Goal: Transaction & Acquisition: Purchase product/service

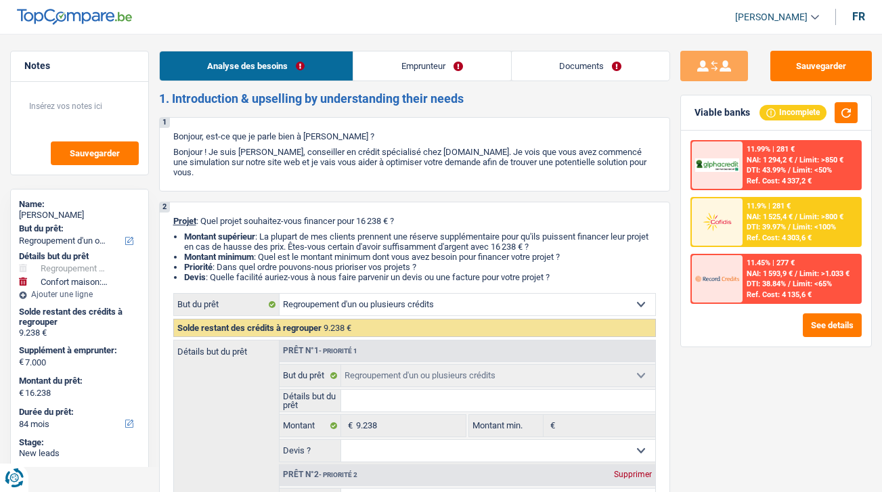
select select "refinancing"
select select "household"
select select "84"
select select "refinancing"
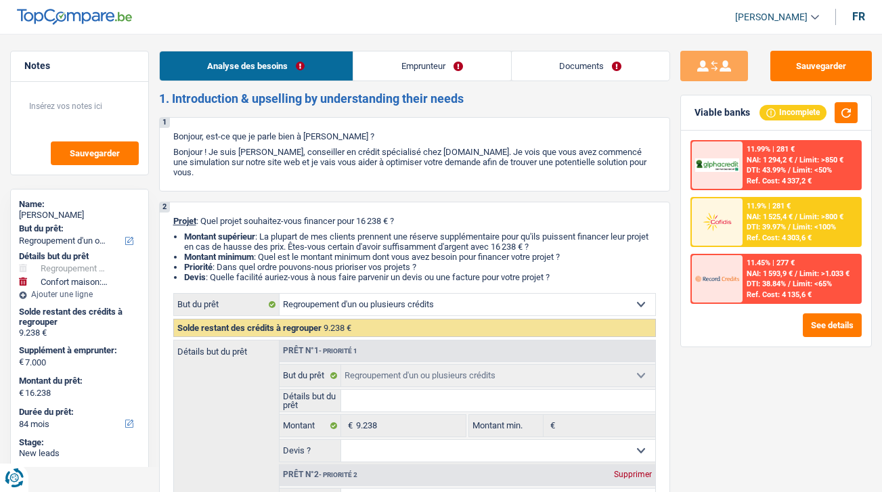
select select "refinancing"
select select "household"
select select "84"
select select "privateEmployee"
select select "familyAllowances"
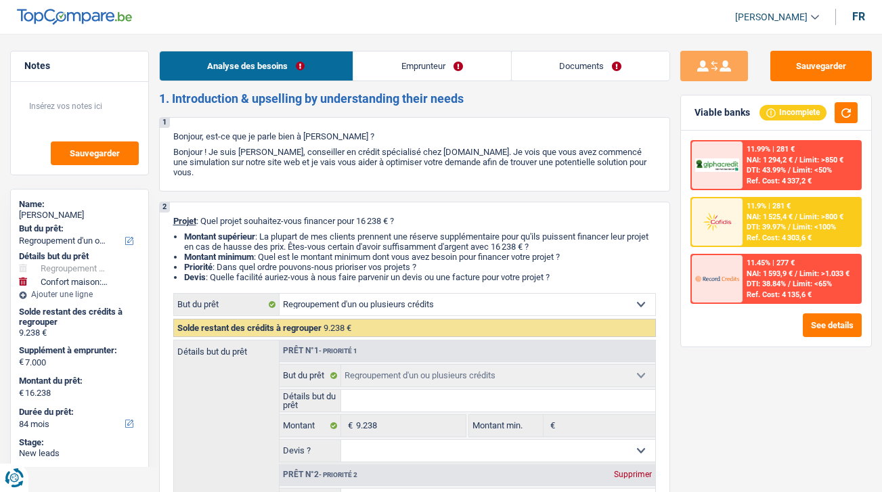
select select "netSalary"
select select "mealVouchers"
select select "rents"
select select "personalLoan"
select select "homeFurnishingOrRelocation"
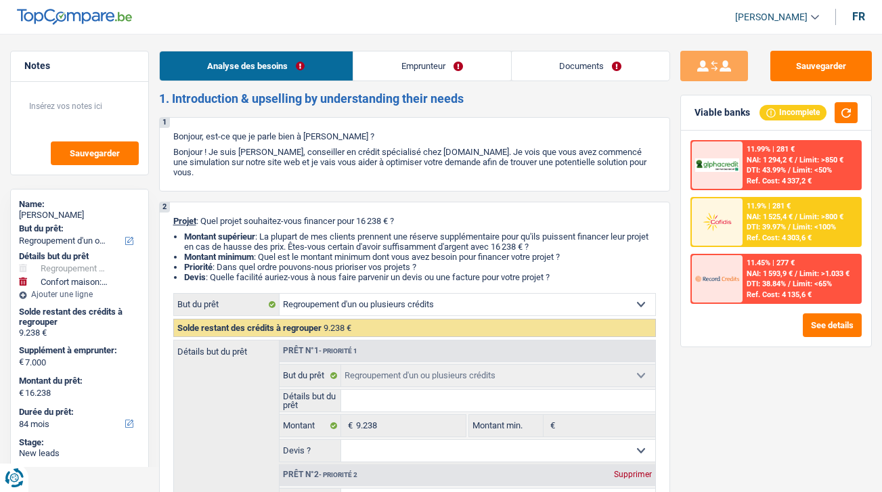
select select "60"
select select "refinancing"
select select "household"
select select "84"
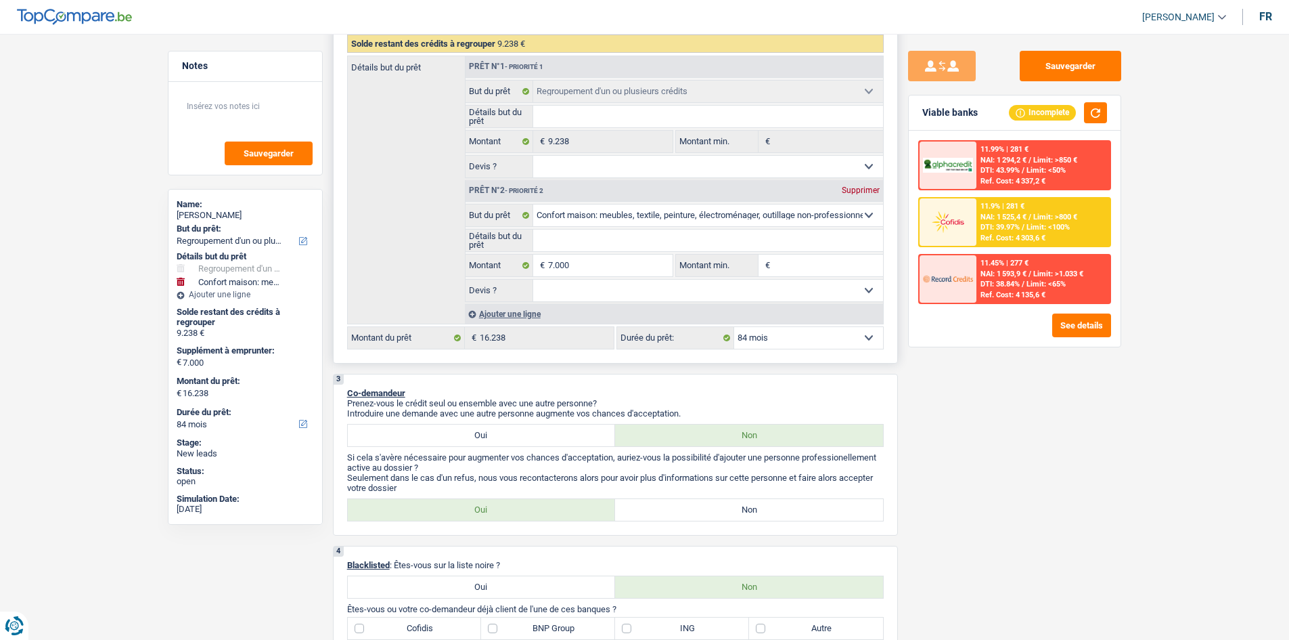
scroll to position [68, 0]
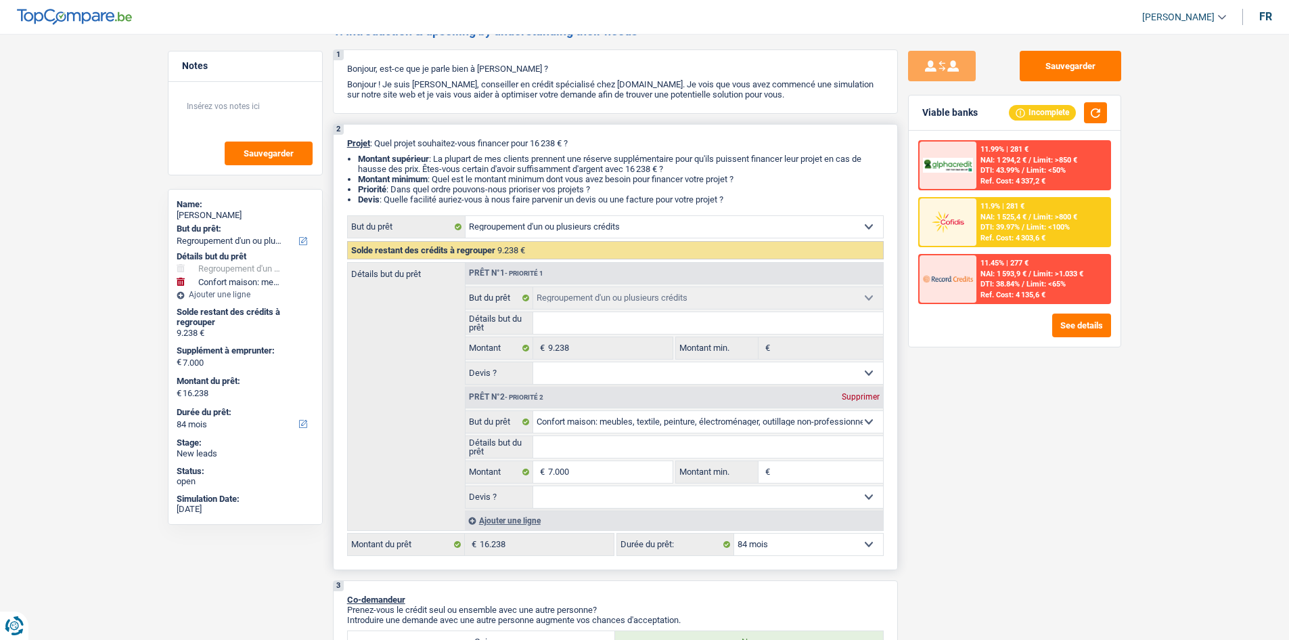
click at [581, 447] on input "Détails but du prêt" at bounding box center [708, 447] width 350 height 22
click at [548, 491] on select "Oui Non Non répondu Sélectionner une option" at bounding box center [708, 497] width 350 height 22
select select "yes"
click at [533, 486] on select "Oui Non Non répondu Sélectionner une option" at bounding box center [708, 497] width 350 height 22
select select "yes"
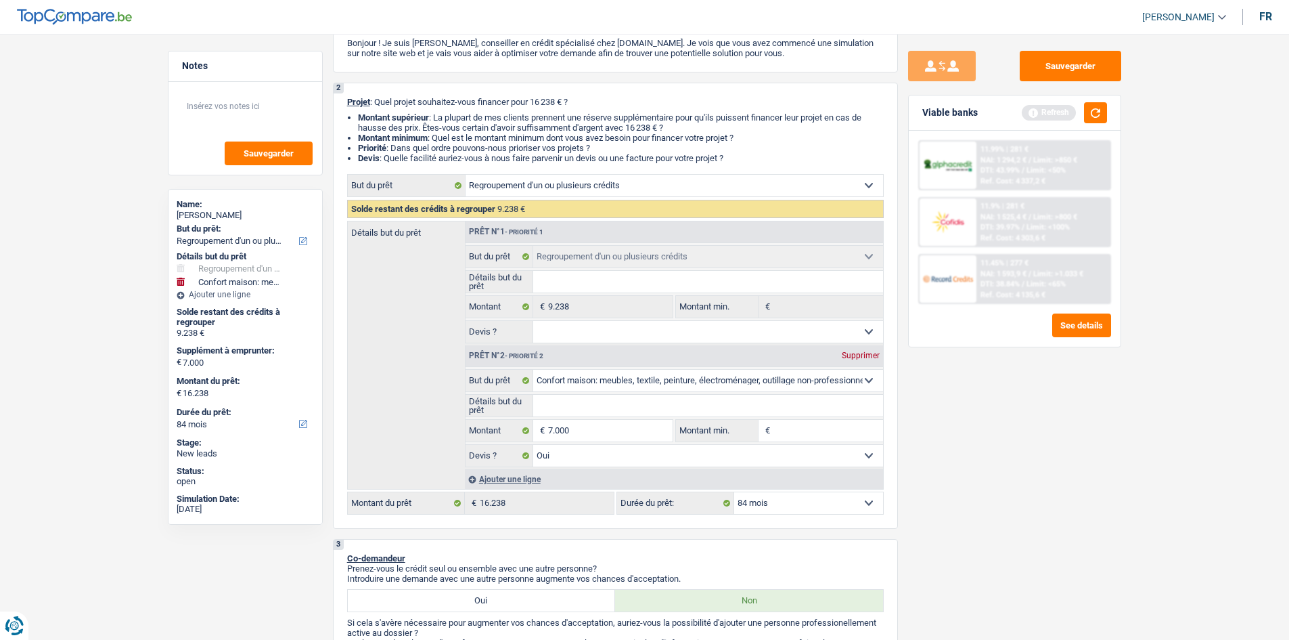
scroll to position [0, 0]
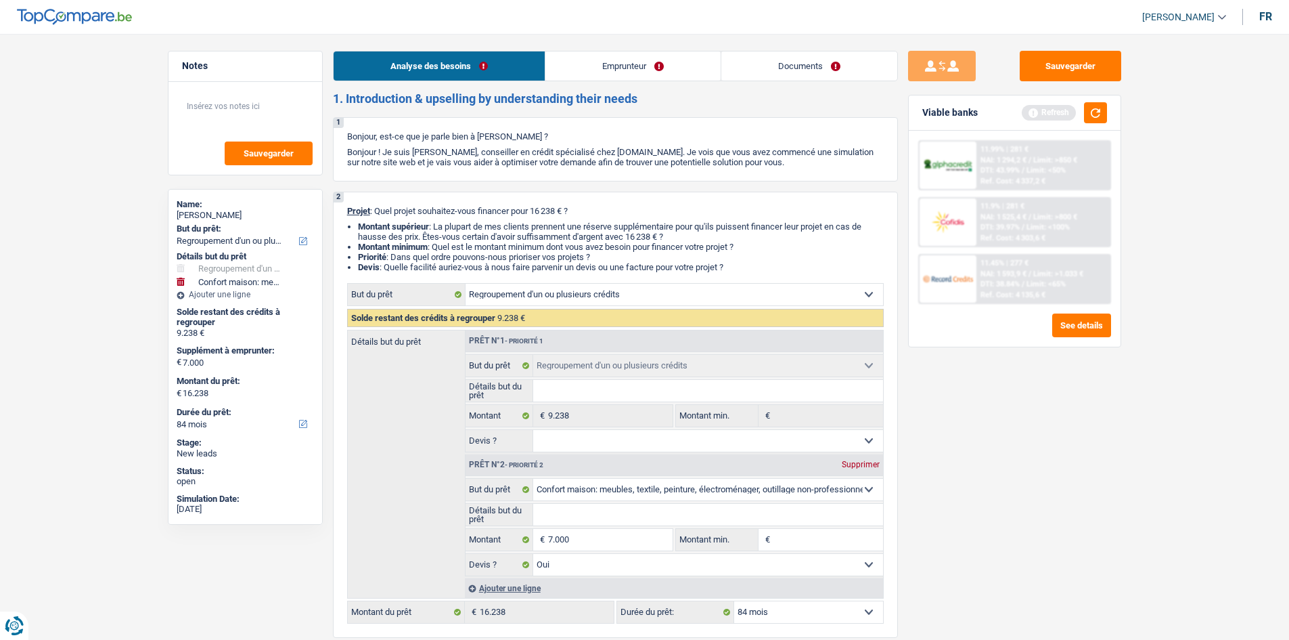
click at [606, 74] on link "Emprunteur" at bounding box center [633, 65] width 175 height 29
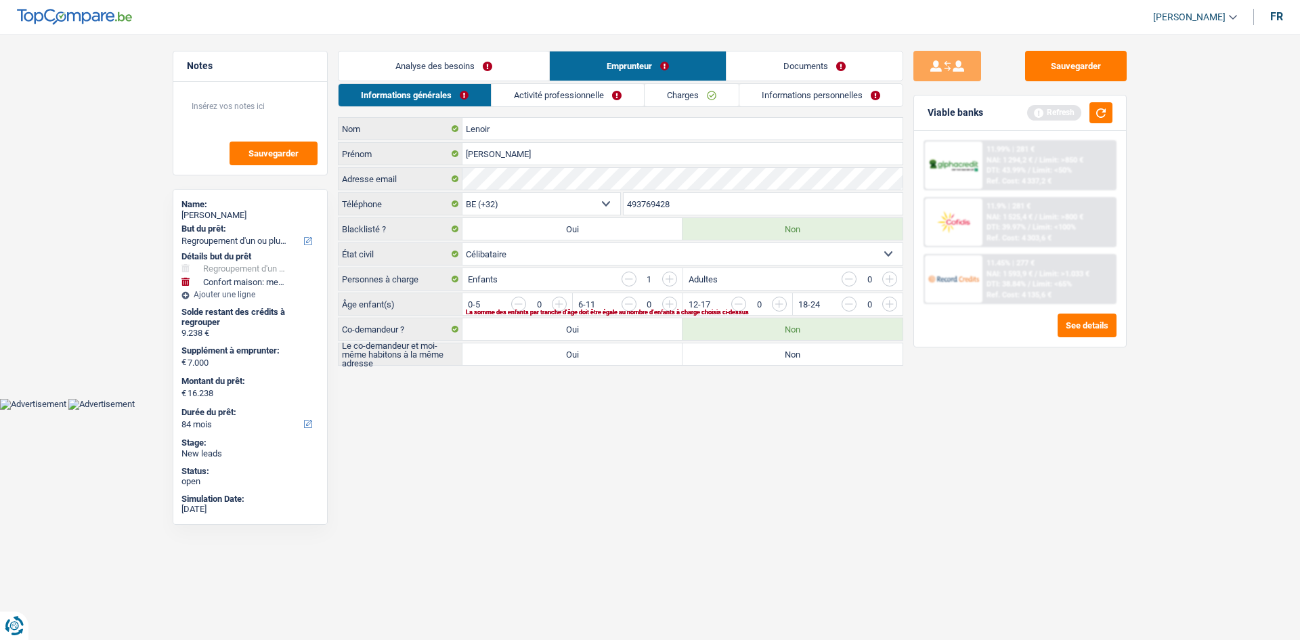
click at [787, 359] on label "Non" at bounding box center [792, 354] width 220 height 22
click at [787, 359] on input "Non" at bounding box center [792, 354] width 220 height 22
radio input "true"
click at [555, 306] on input "button" at bounding box center [834, 307] width 564 height 22
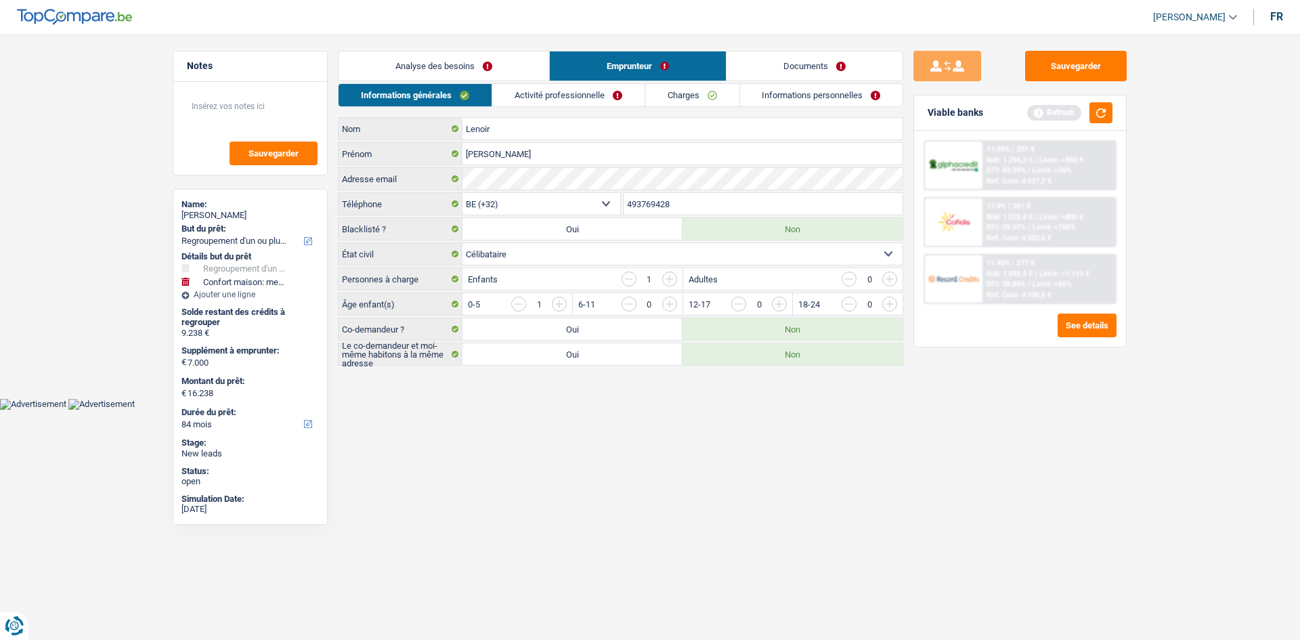
click at [521, 301] on input "button" at bounding box center [518, 303] width 15 height 15
click at [672, 305] on input "button" at bounding box center [944, 307] width 564 height 22
click at [540, 89] on link "Activité professionnelle" at bounding box center [568, 95] width 152 height 22
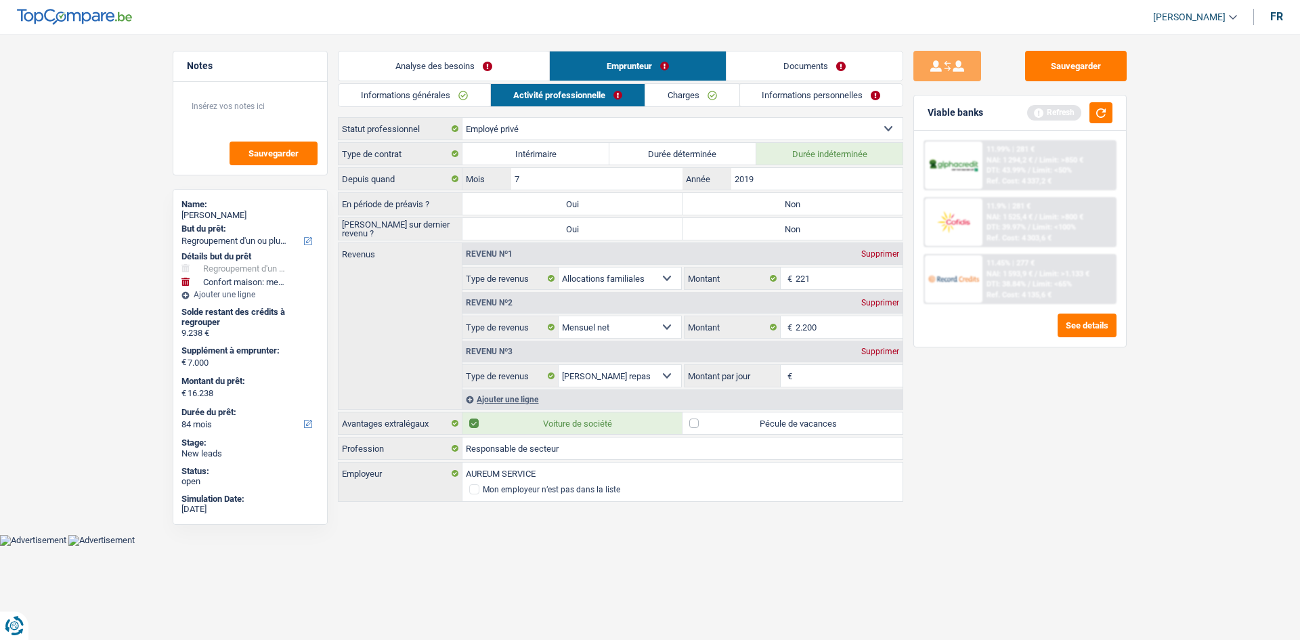
click at [817, 202] on label "Non" at bounding box center [792, 204] width 220 height 22
click at [817, 202] on input "Non" at bounding box center [792, 204] width 220 height 22
radio input "true"
drag, startPoint x: 797, startPoint y: 233, endPoint x: 807, endPoint y: 227, distance: 11.5
click at [797, 233] on label "Non" at bounding box center [792, 229] width 220 height 22
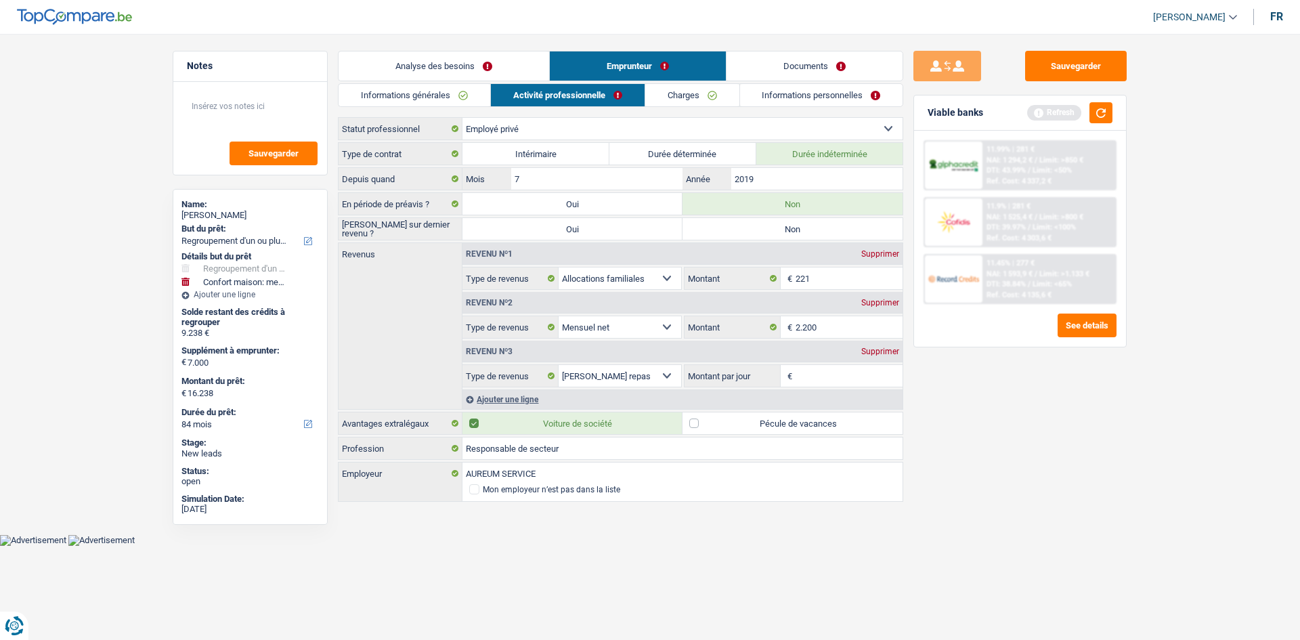
click at [797, 233] on input "Non" at bounding box center [792, 229] width 220 height 22
radio input "true"
click at [799, 181] on input "2019" at bounding box center [816, 179] width 171 height 22
click at [842, 286] on input "221" at bounding box center [849, 278] width 108 height 22
drag, startPoint x: 839, startPoint y: 325, endPoint x: 923, endPoint y: 348, distance: 86.4
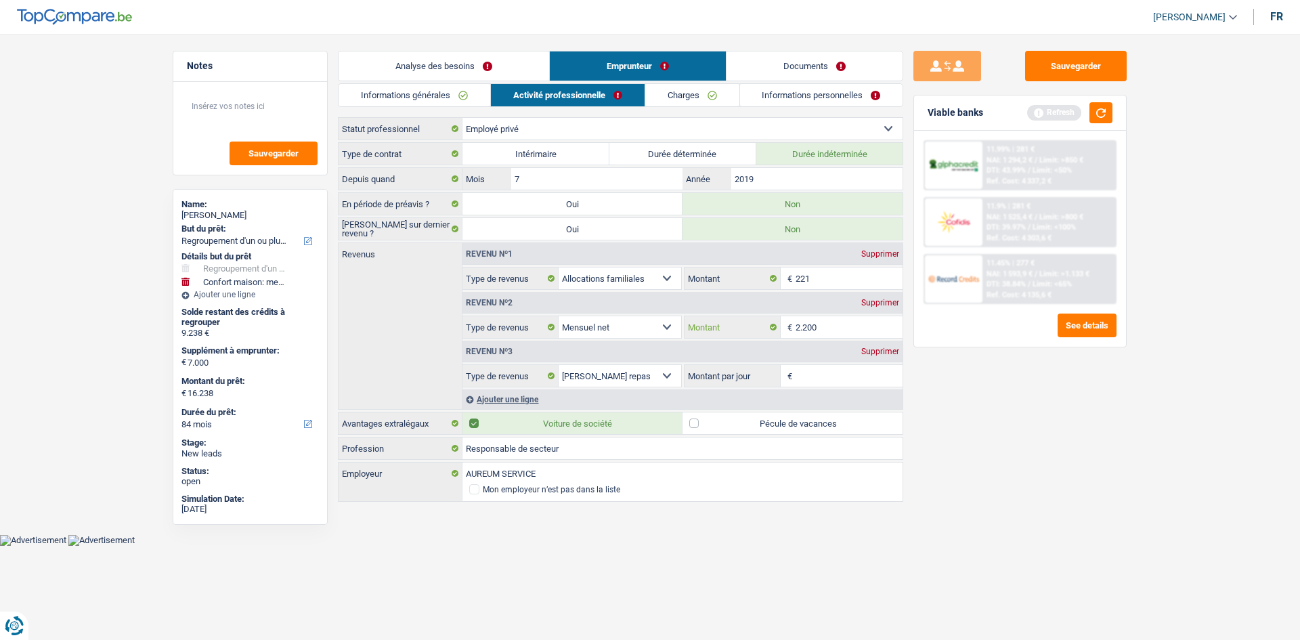
click at [841, 324] on input "2.200" at bounding box center [849, 327] width 108 height 22
click at [837, 376] on input "Montant par jour" at bounding box center [849, 376] width 108 height 22
type input "6,0"
drag, startPoint x: 1053, startPoint y: 420, endPoint x: 894, endPoint y: 415, distance: 158.5
click at [881, 420] on div "Sauvegarder Viable banks Refresh 11.99% | 281 € NAI: 1 294,2 € / Limit: >850 € …" at bounding box center [1020, 333] width 234 height 564
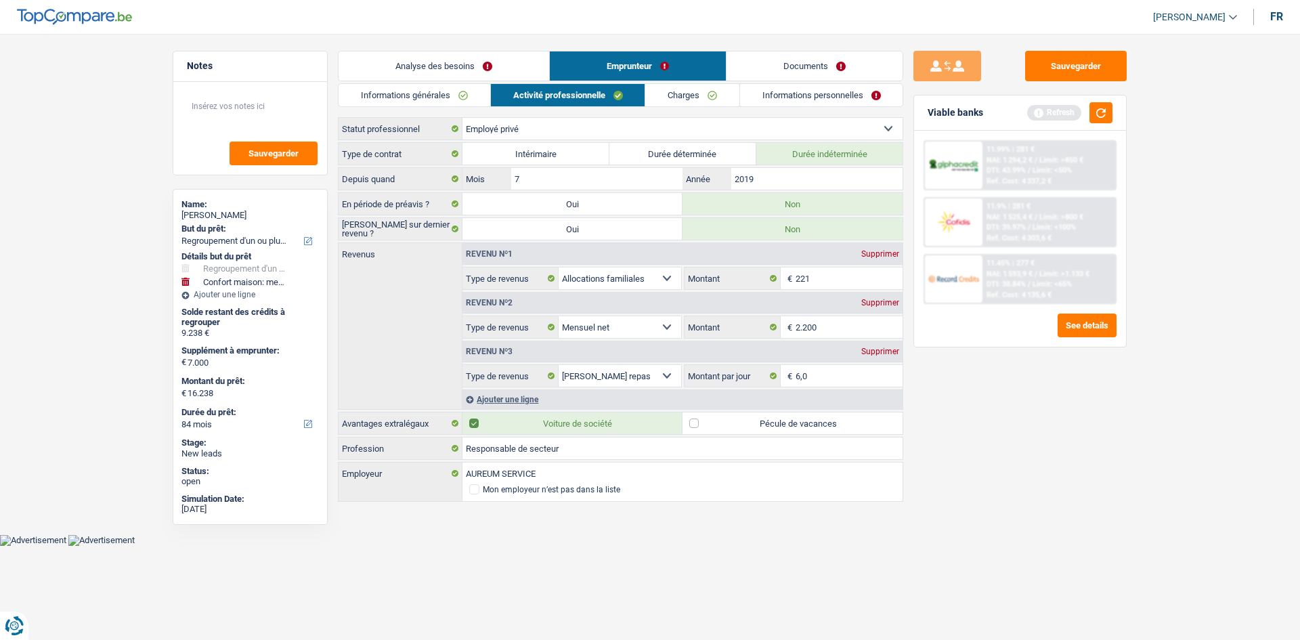
click at [827, 418] on label "Pécule de vacances" at bounding box center [792, 423] width 220 height 22
click at [827, 418] on input "Pécule de vacances" at bounding box center [792, 423] width 220 height 22
checkbox input "true"
drag, startPoint x: 707, startPoint y: 94, endPoint x: 758, endPoint y: 102, distance: 51.4
click at [707, 94] on link "Charges" at bounding box center [692, 95] width 94 height 22
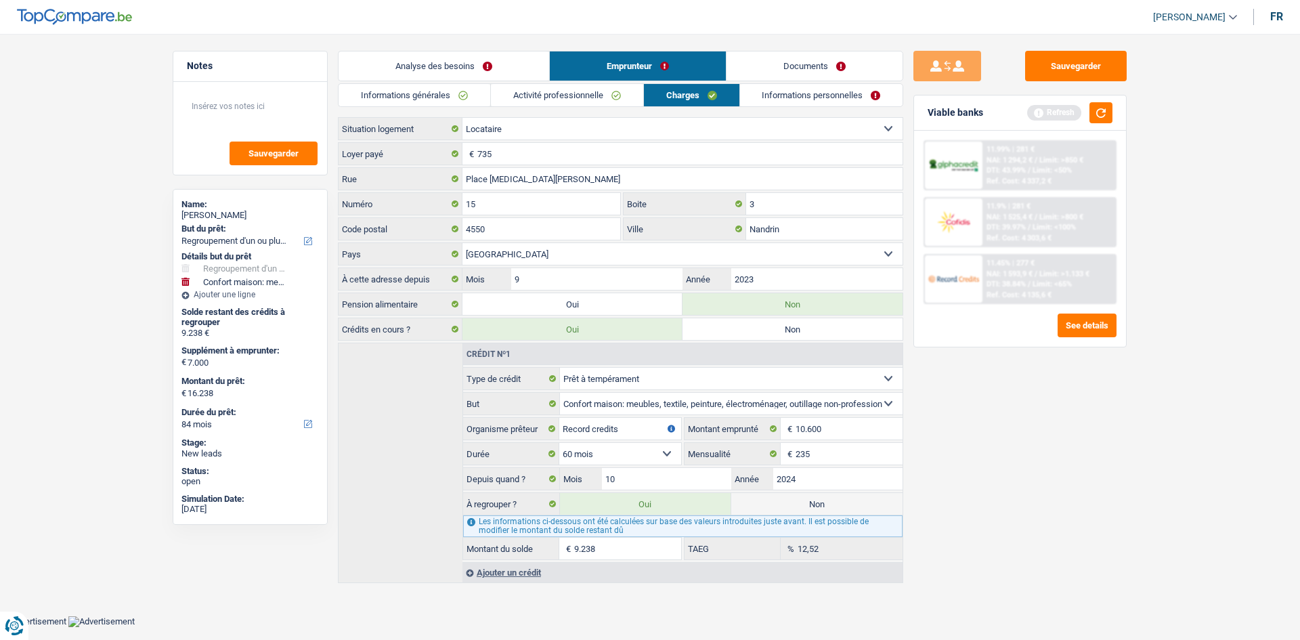
click at [544, 141] on div "Locataire Propriétaire avec prêt hypothécaire Propriétaire sans prêt hypothécai…" at bounding box center [620, 350] width 565 height 466
click at [534, 148] on input "735" at bounding box center [689, 154] width 425 height 22
click at [619, 101] on link "Activité professionnelle" at bounding box center [567, 95] width 152 height 22
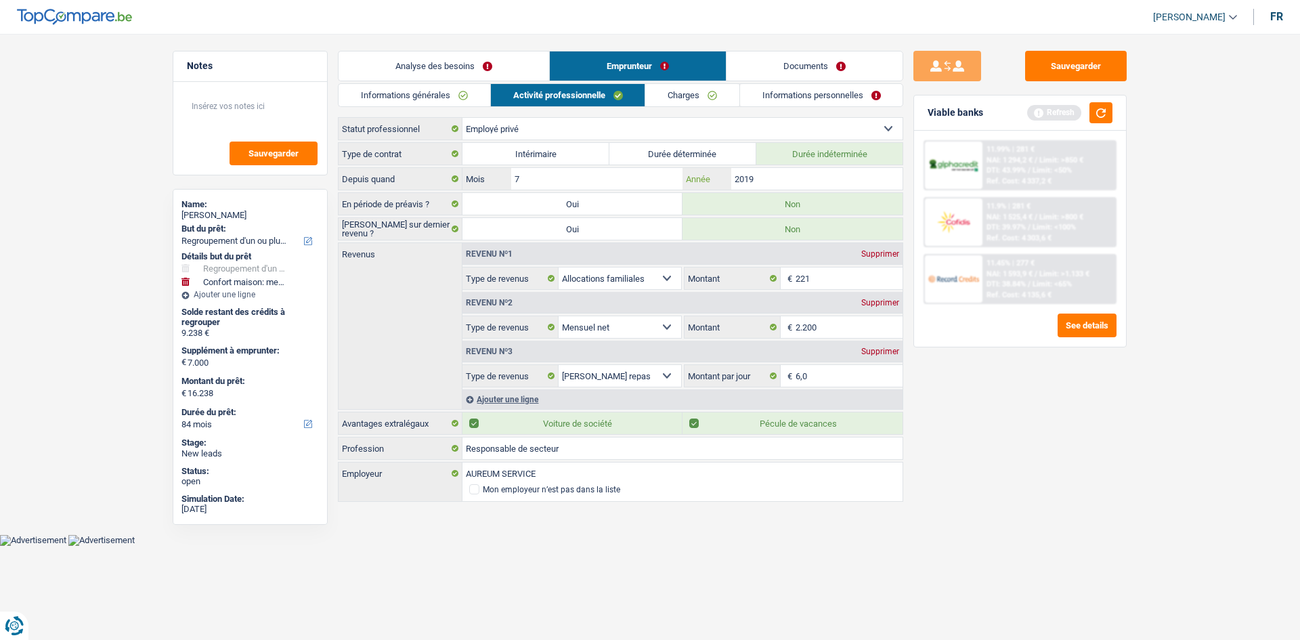
click at [787, 177] on input "2019" at bounding box center [816, 179] width 171 height 22
click at [687, 94] on link "Charges" at bounding box center [692, 95] width 94 height 22
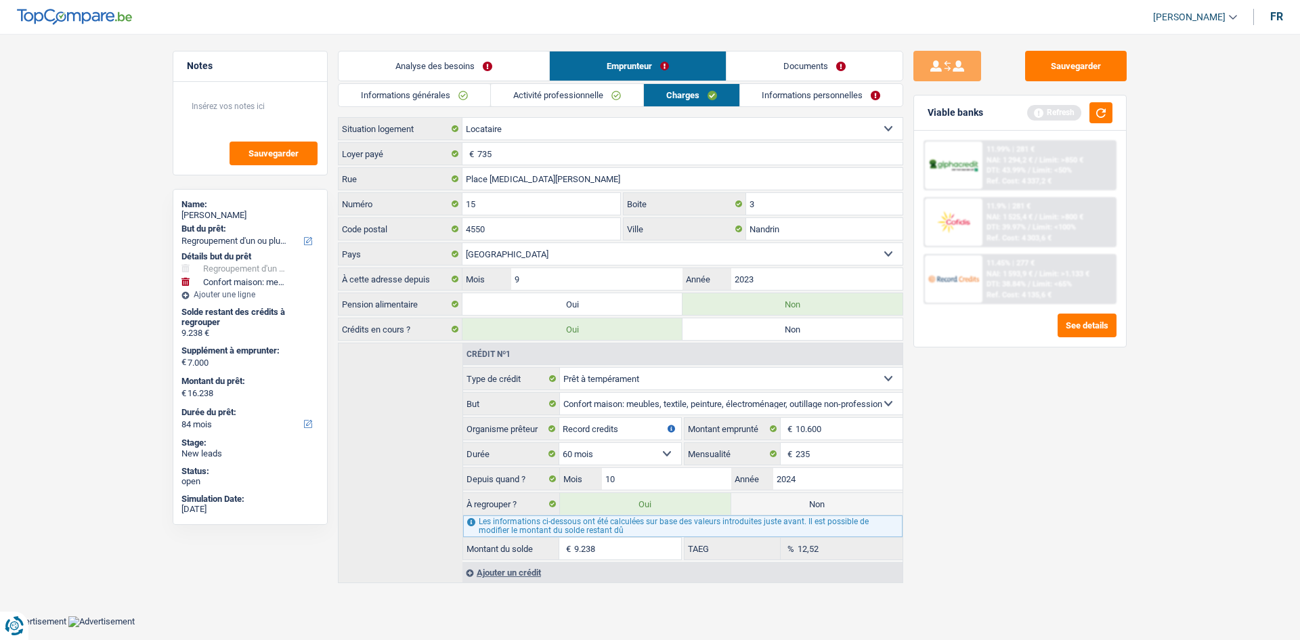
click at [622, 491] on input "9.238" at bounding box center [627, 548] width 107 height 22
click at [624, 485] on input "10" at bounding box center [666, 479] width 129 height 22
click at [881, 454] on input "235" at bounding box center [848, 454] width 107 height 22
click at [868, 437] on input "10.600" at bounding box center [848, 429] width 107 height 22
click at [728, 477] on input "10" at bounding box center [666, 479] width 129 height 22
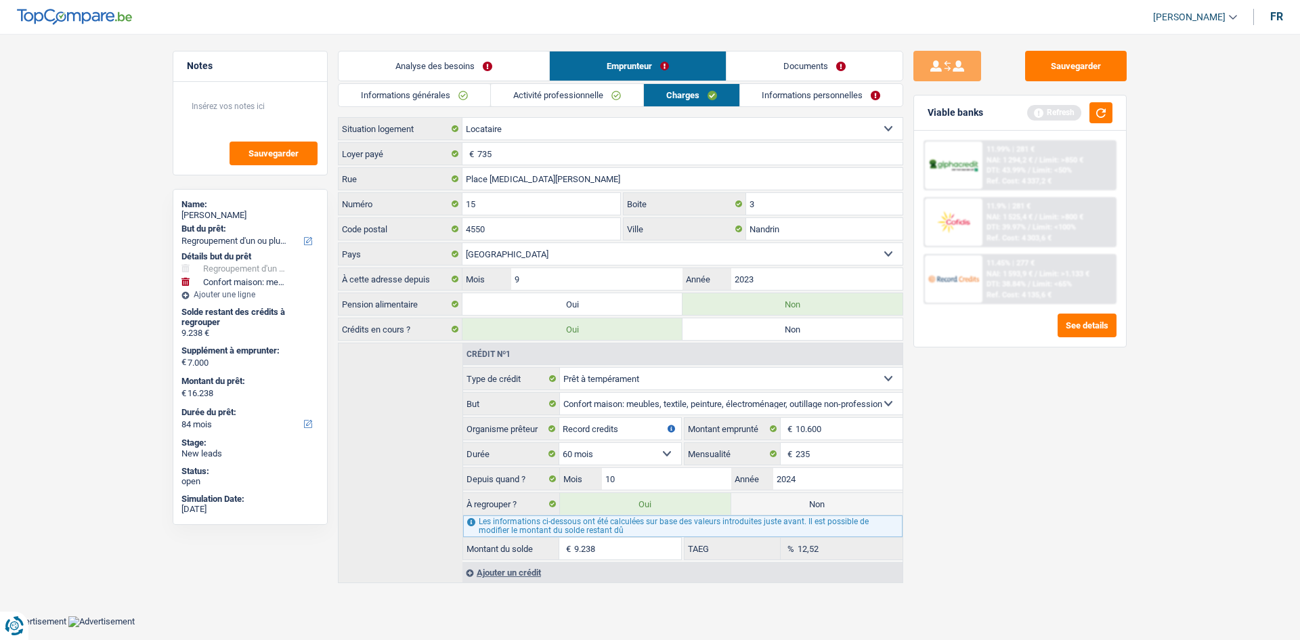
drag, startPoint x: 1195, startPoint y: 438, endPoint x: 1185, endPoint y: 436, distance: 11.0
click at [881, 437] on main "Notes Sauvegarder Name: Anne Lenoir But du prêt: Confort maison: meubles, texti…" at bounding box center [650, 317] width 1300 height 595
click at [789, 94] on link "Informations personnelles" at bounding box center [821, 95] width 163 height 22
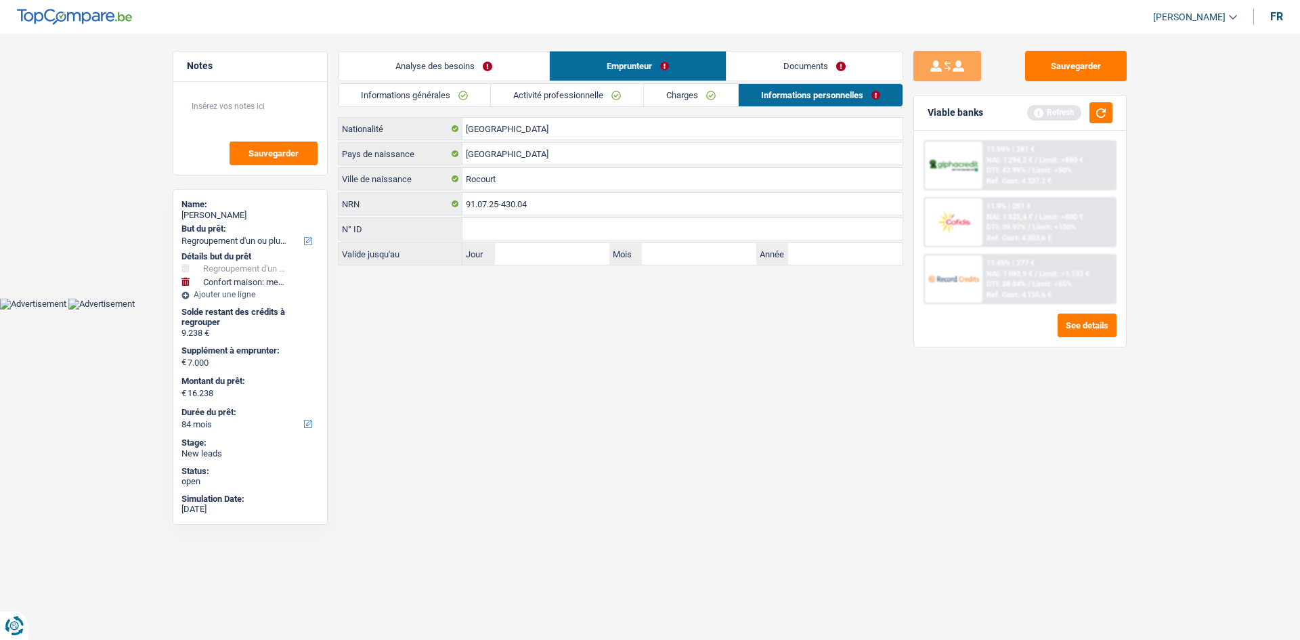
click at [789, 74] on link "Documents" at bounding box center [814, 65] width 176 height 29
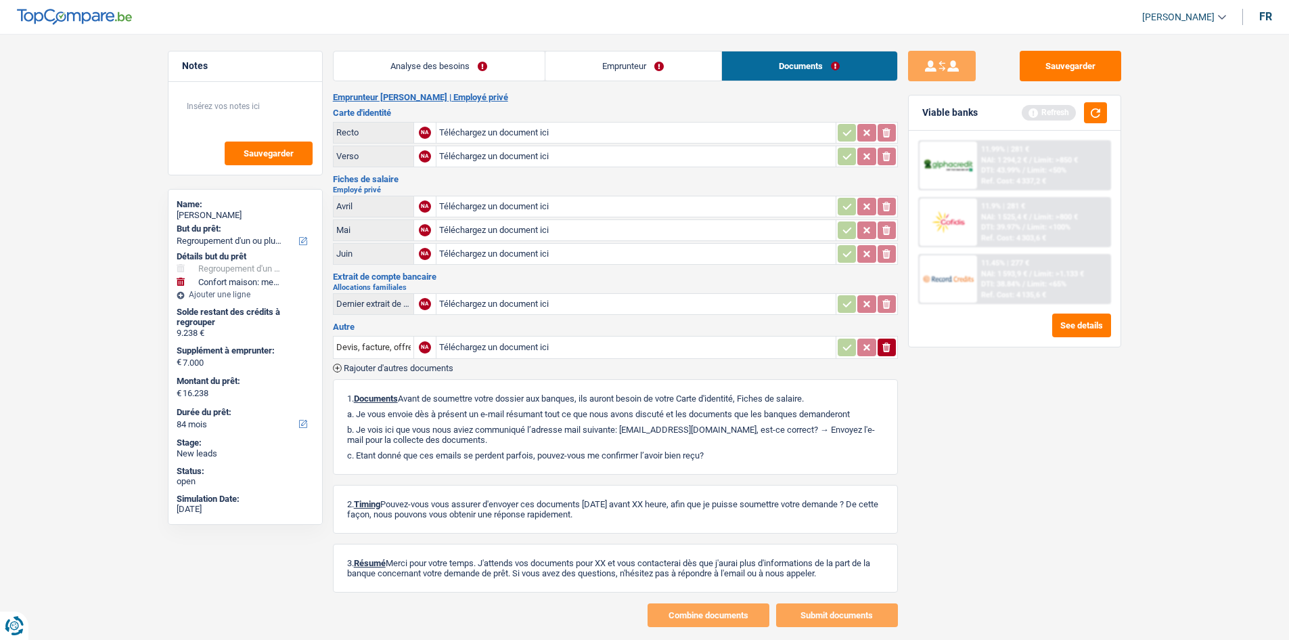
click at [387, 56] on link "Analyse des besoins" at bounding box center [439, 65] width 211 height 29
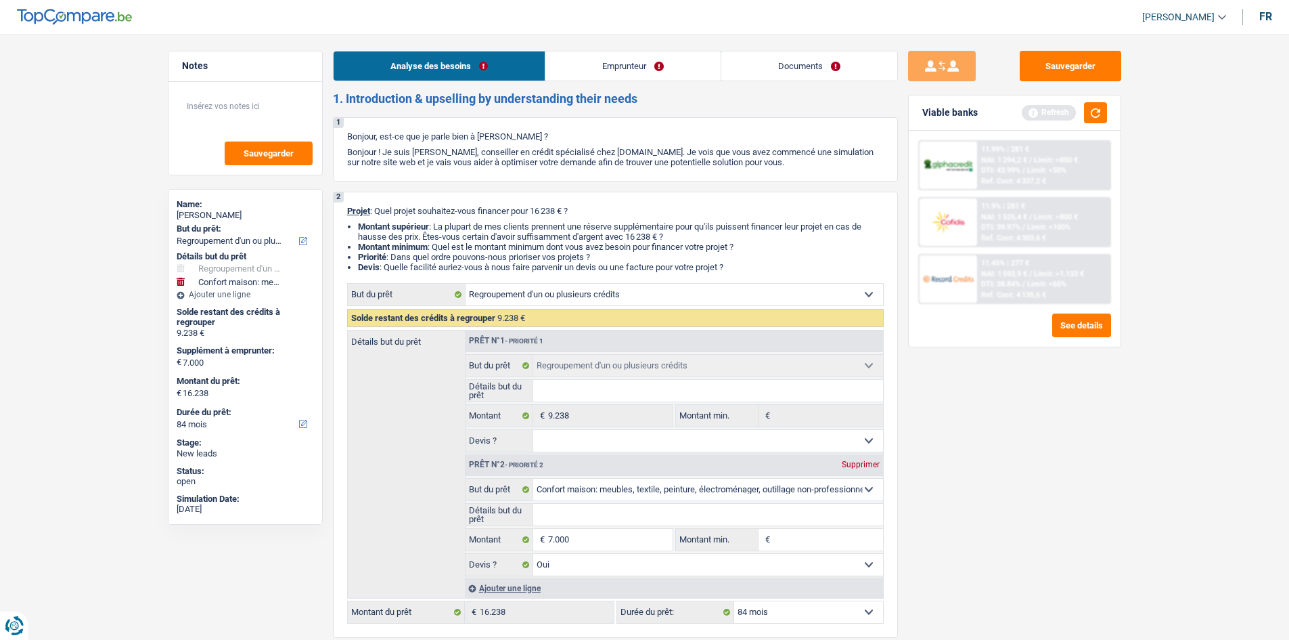
click at [881, 108] on div "Refresh" at bounding box center [1064, 112] width 85 height 21
click at [881, 108] on button "button" at bounding box center [1095, 112] width 23 height 21
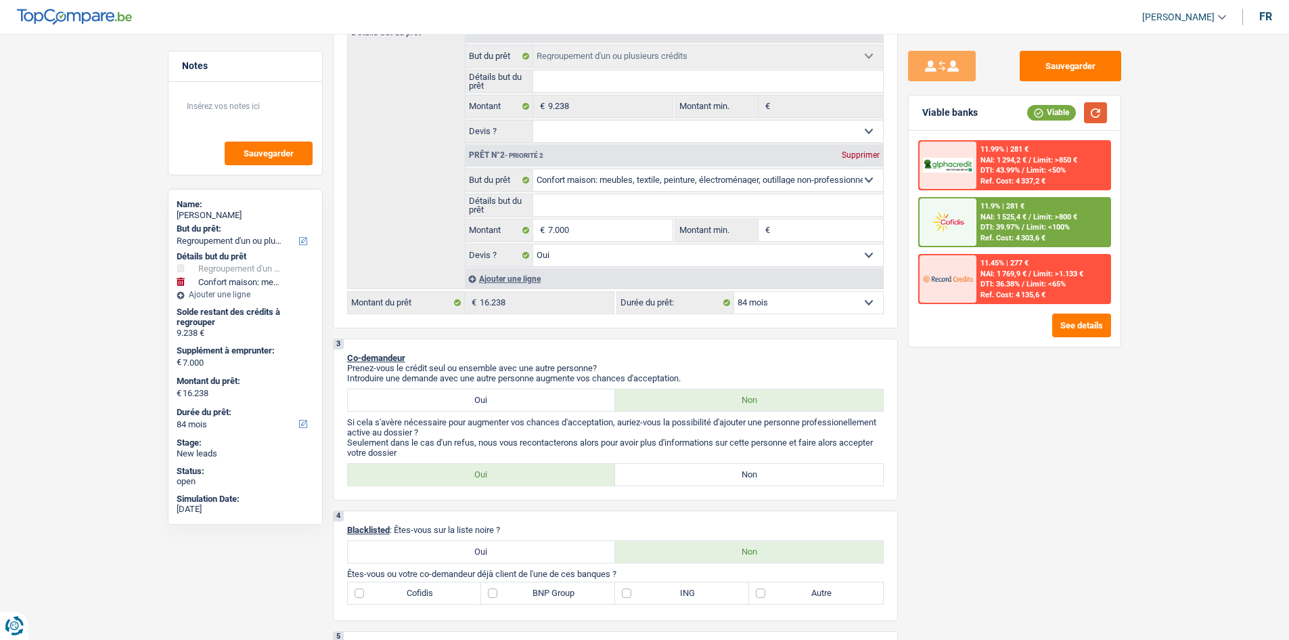
scroll to position [271, 0]
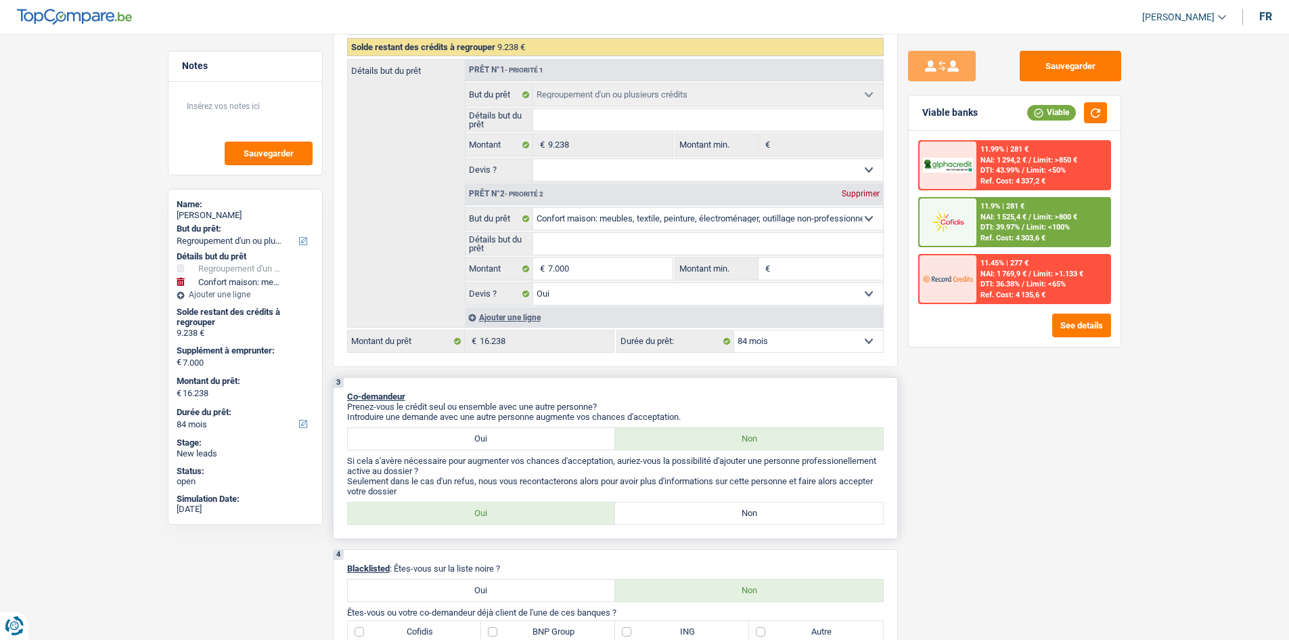
click at [812, 491] on label "Non" at bounding box center [749, 513] width 268 height 22
click at [812, 491] on input "Non" at bounding box center [749, 513] width 268 height 22
radio input "true"
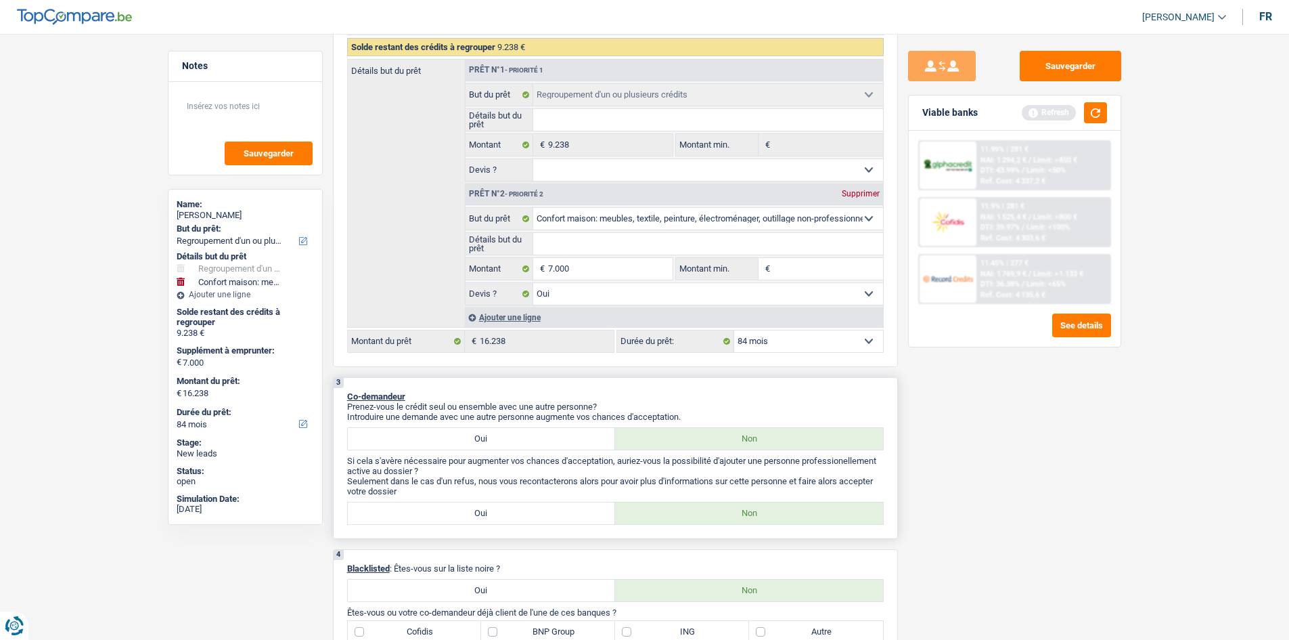
click at [808, 491] on label "Non" at bounding box center [749, 513] width 268 height 22
click at [808, 491] on input "Non" at bounding box center [749, 513] width 268 height 22
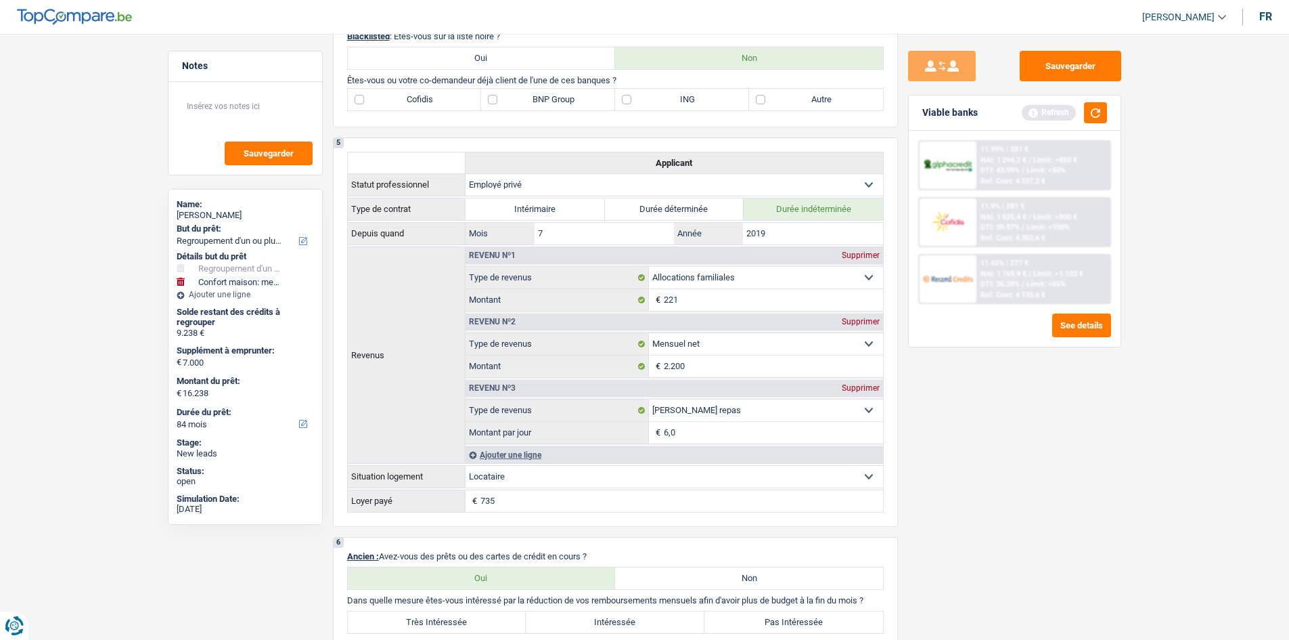
scroll to position [609, 0]
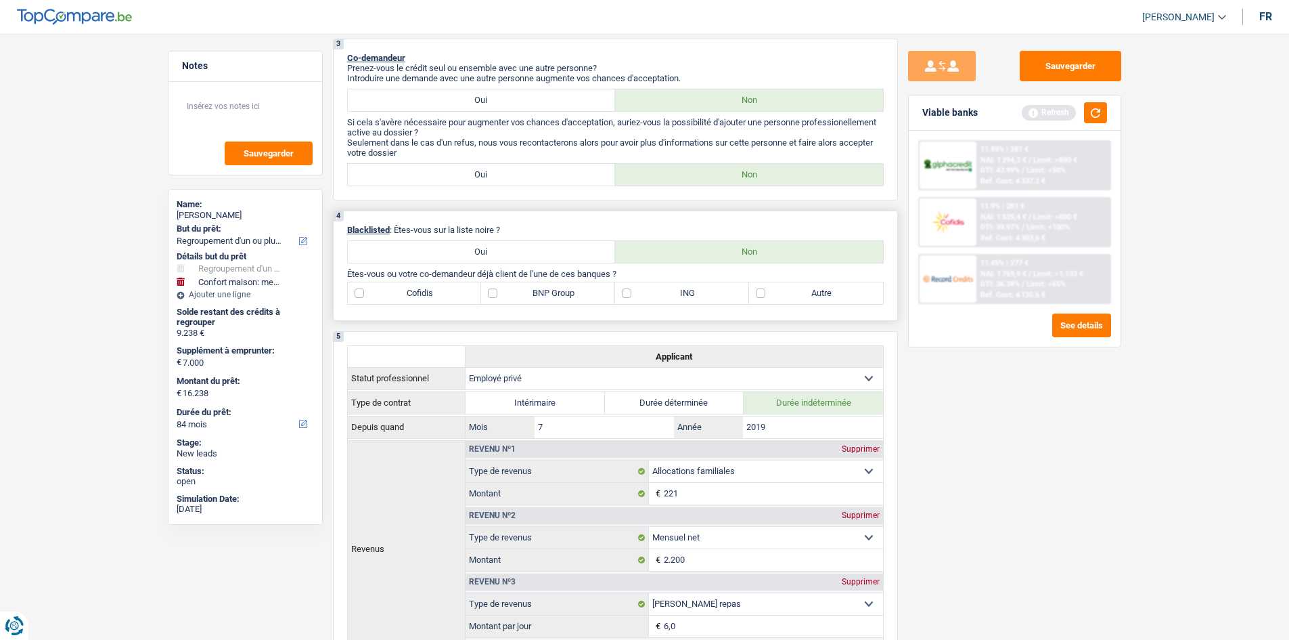
drag, startPoint x: 814, startPoint y: 286, endPoint x: 892, endPoint y: 316, distance: 84.0
click at [818, 286] on label "Autre" at bounding box center [816, 293] width 134 height 22
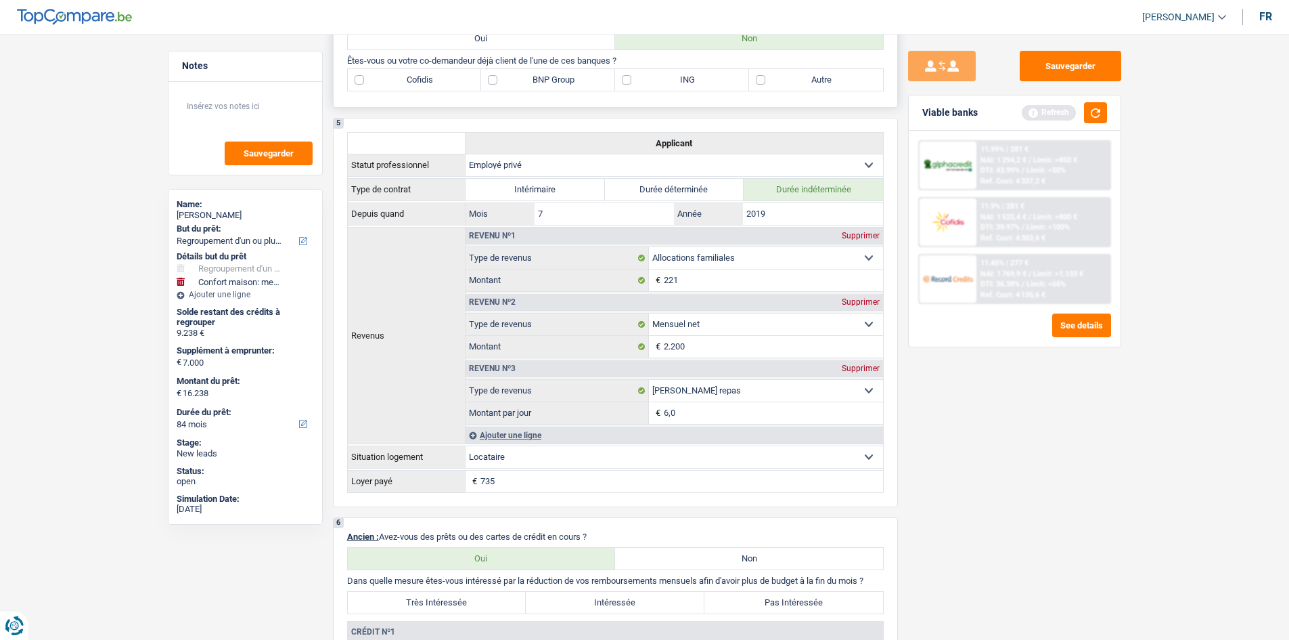
scroll to position [745, 0]
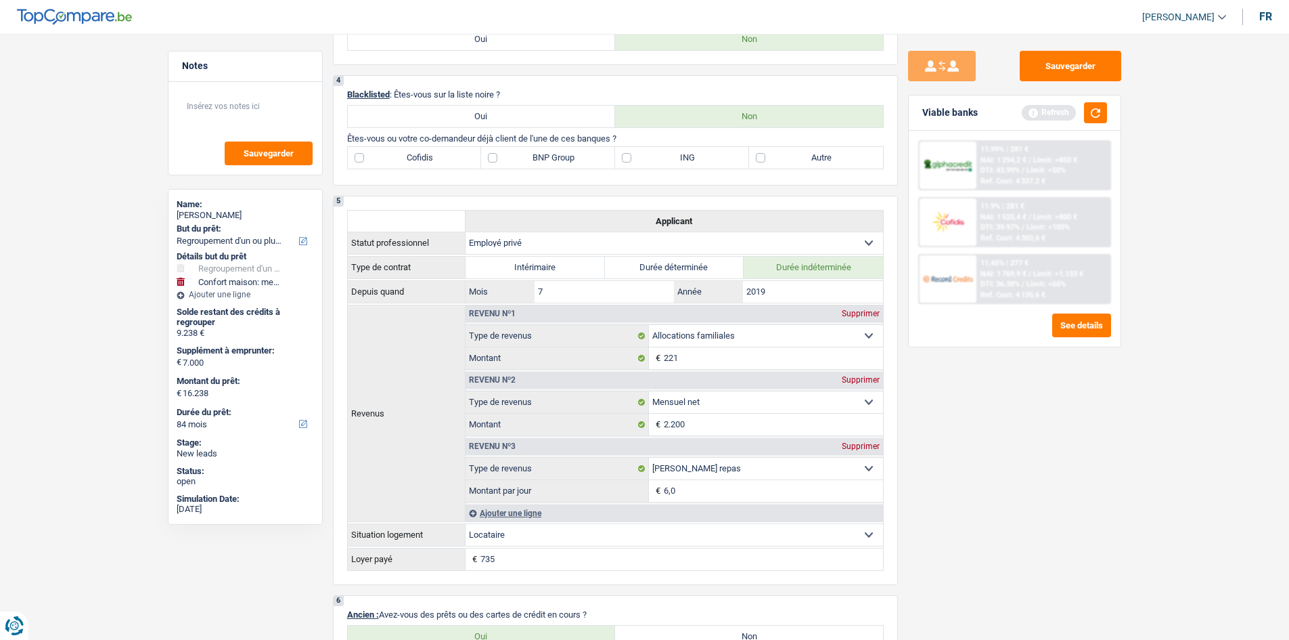
drag, startPoint x: 831, startPoint y: 152, endPoint x: 958, endPoint y: 247, distance: 159.2
click at [833, 151] on label "Autre" at bounding box center [816, 158] width 134 height 22
click at [833, 151] on input "Autre" at bounding box center [816, 158] width 134 height 22
checkbox input "true"
drag, startPoint x: 992, startPoint y: 385, endPoint x: 979, endPoint y: 374, distance: 17.3
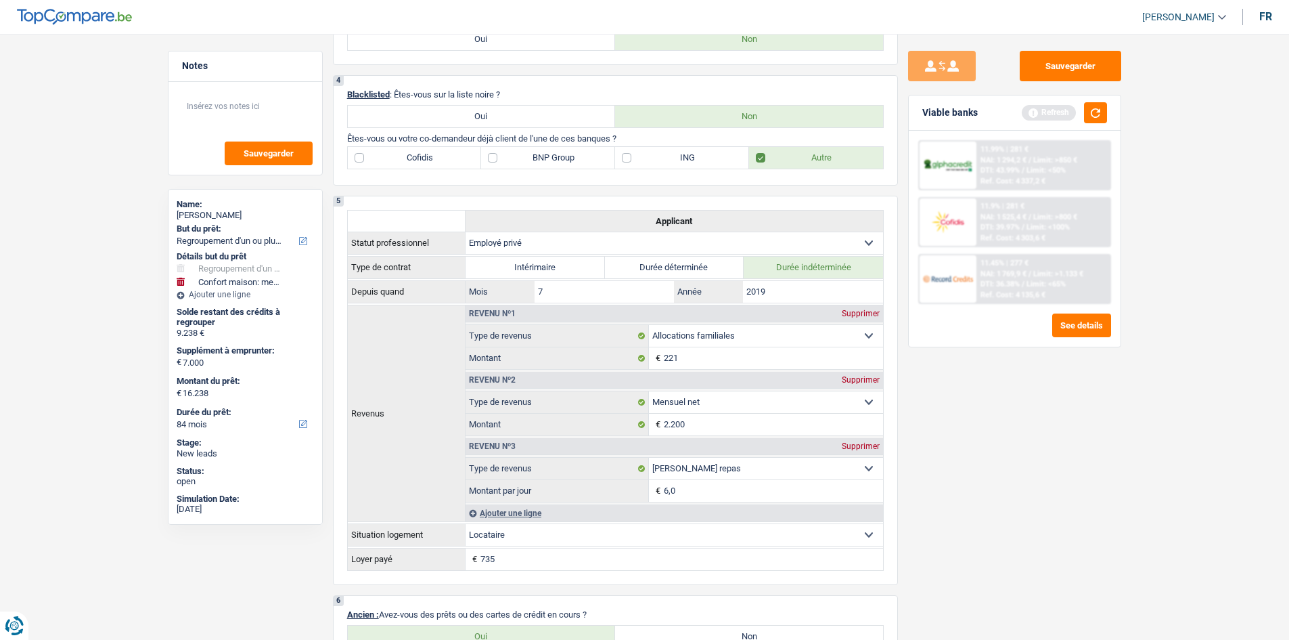
click at [881, 376] on div "Sauvegarder Viable banks Refresh 11.99% | 281 € NAI: 1 294,2 € / Limit: >850 € …" at bounding box center [1015, 333] width 234 height 564
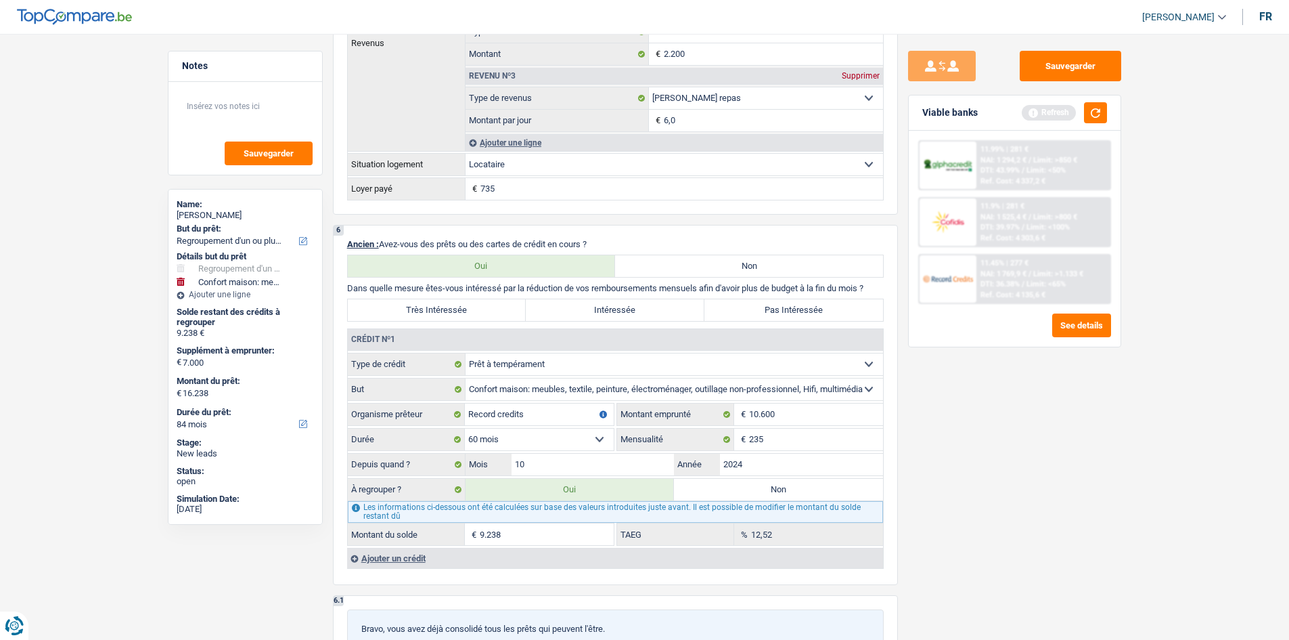
scroll to position [1083, 0]
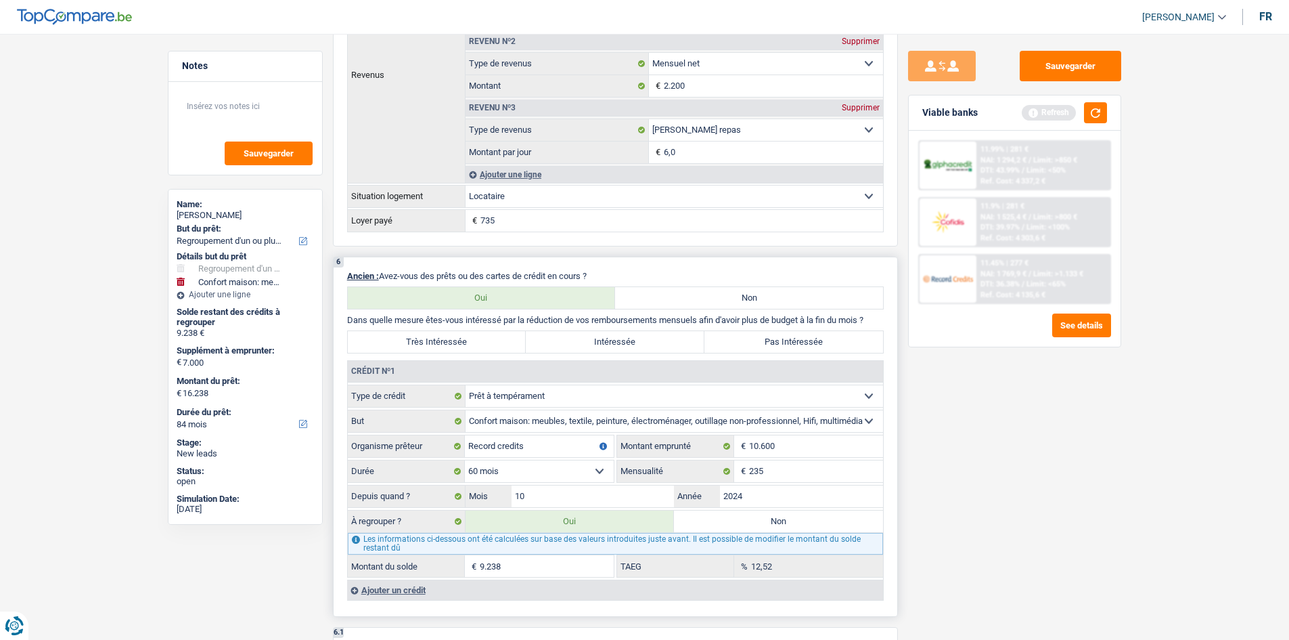
click at [466, 353] on div "6 Ancien : Avez-vous des prêts ou des cartes de crédit en cours ? Oui Non Dans …" at bounding box center [615, 437] width 565 height 360
drag, startPoint x: 482, startPoint y: 344, endPoint x: 525, endPoint y: 349, distance: 43.6
click at [483, 344] on label "Très Intéressée" at bounding box center [437, 342] width 179 height 22
click at [483, 344] on input "Très Intéressée" at bounding box center [437, 342] width 179 height 22
radio input "true"
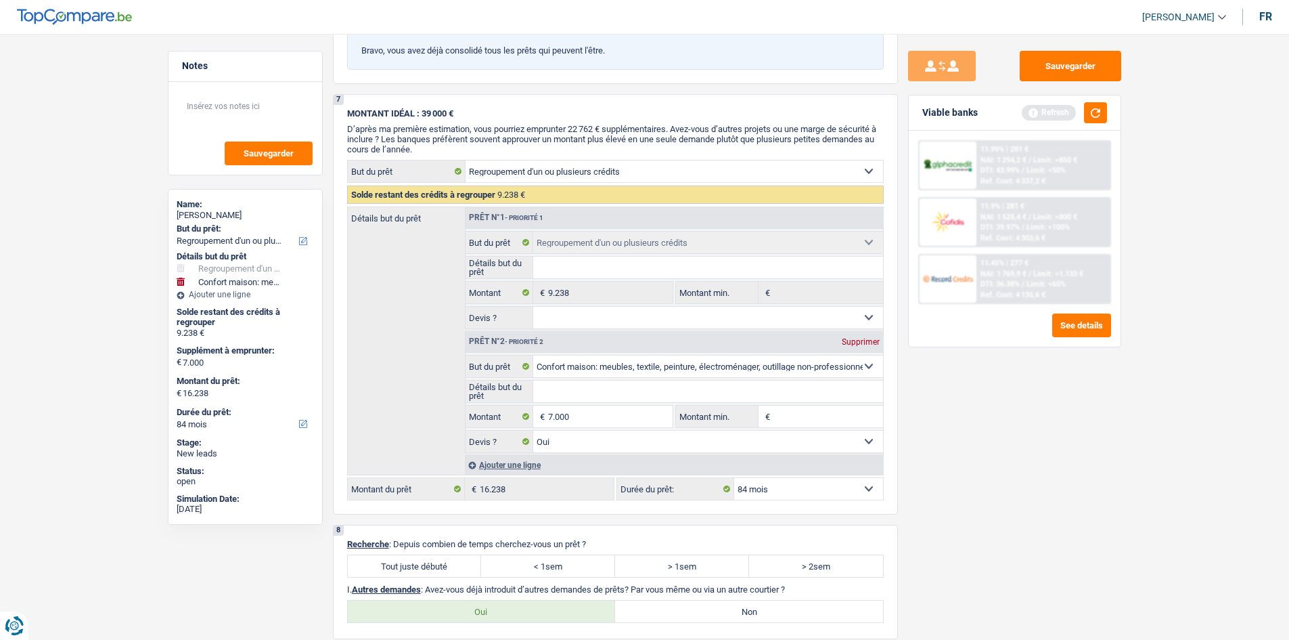
scroll to position [1760, 0]
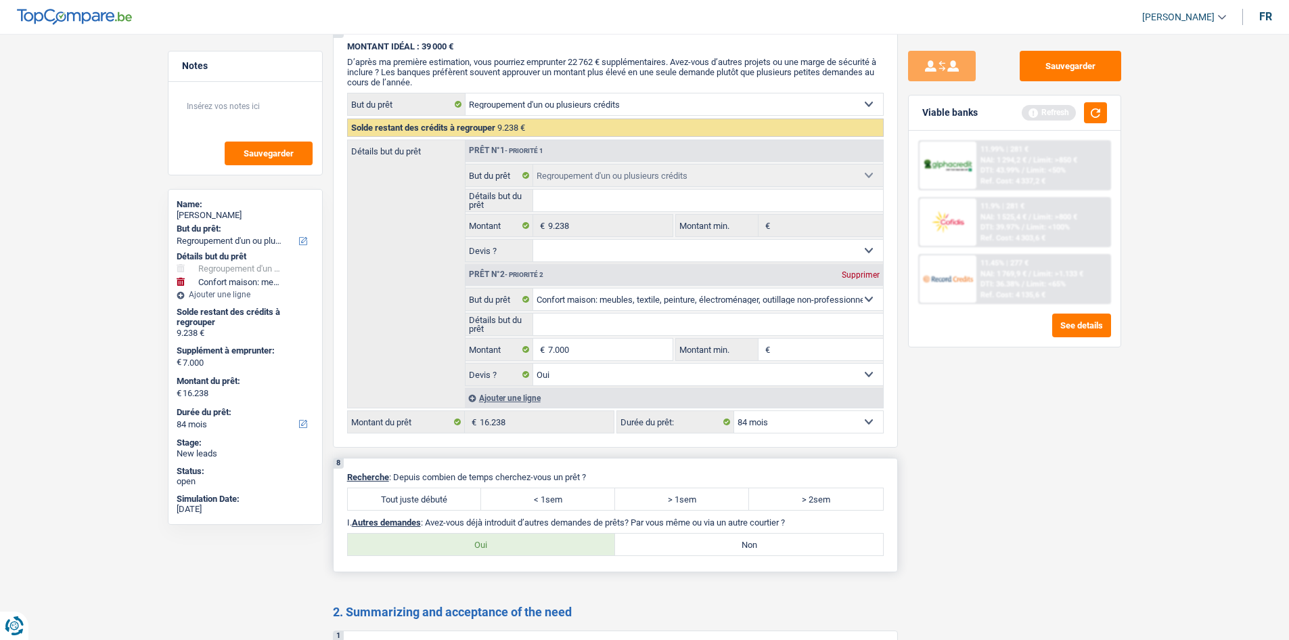
click at [445, 491] on label "Tout juste débuté" at bounding box center [415, 499] width 134 height 22
click at [445, 491] on input "Tout juste débuté" at bounding box center [415, 499] width 134 height 22
radio input "true"
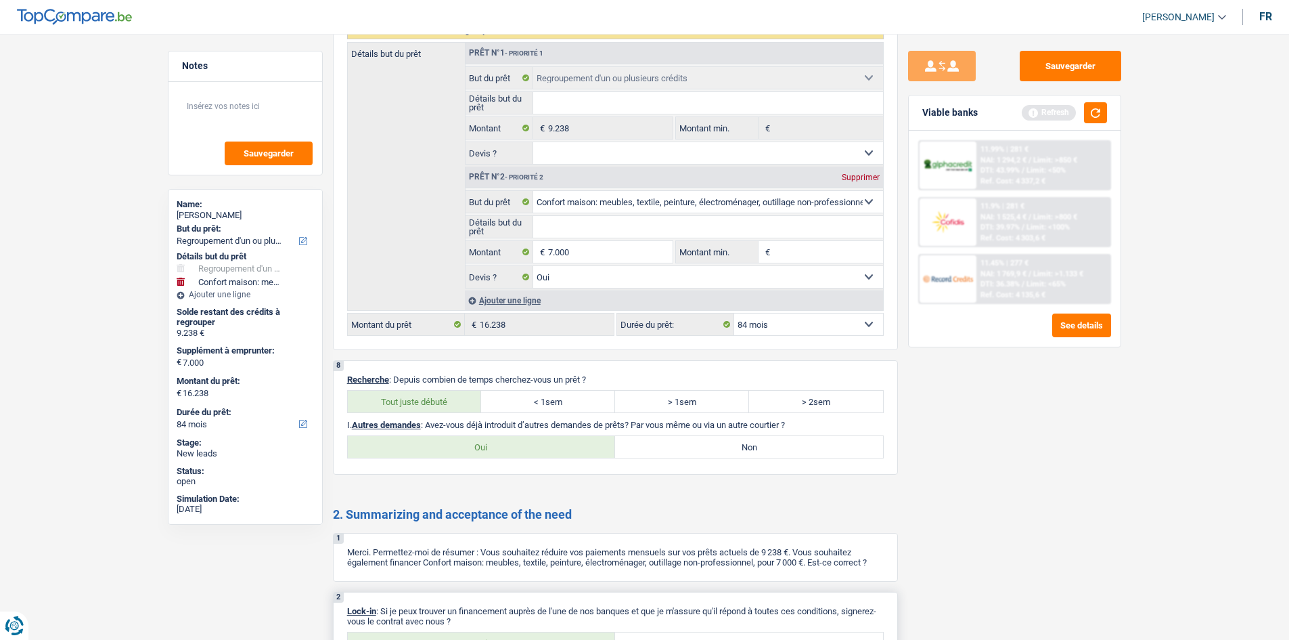
scroll to position [1963, 0]
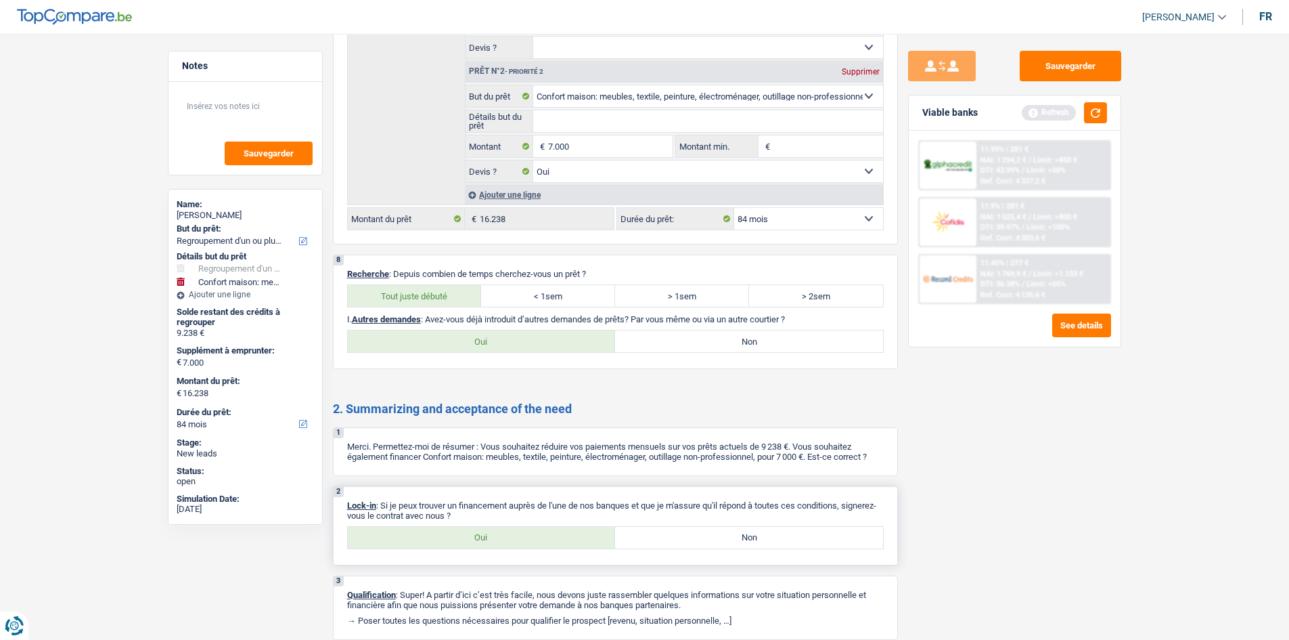
click at [515, 491] on div "2 Lock-in : Si je peux trouver un financement auprès de l'une de nos banques et…" at bounding box center [615, 525] width 565 height 79
click at [506, 491] on label "Oui" at bounding box center [482, 538] width 268 height 22
click at [506, 491] on input "Oui" at bounding box center [482, 538] width 268 height 22
radio input "true"
click at [726, 343] on label "Non" at bounding box center [749, 341] width 268 height 22
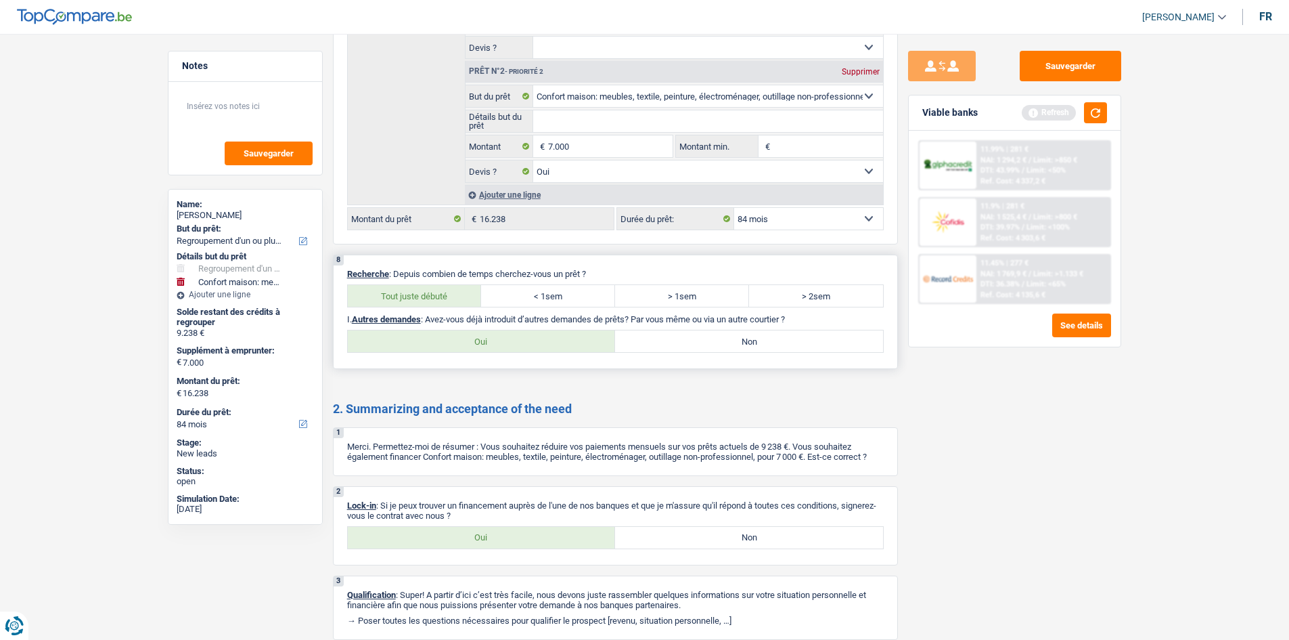
click at [726, 343] on input "Non" at bounding box center [749, 341] width 268 height 22
radio input "true"
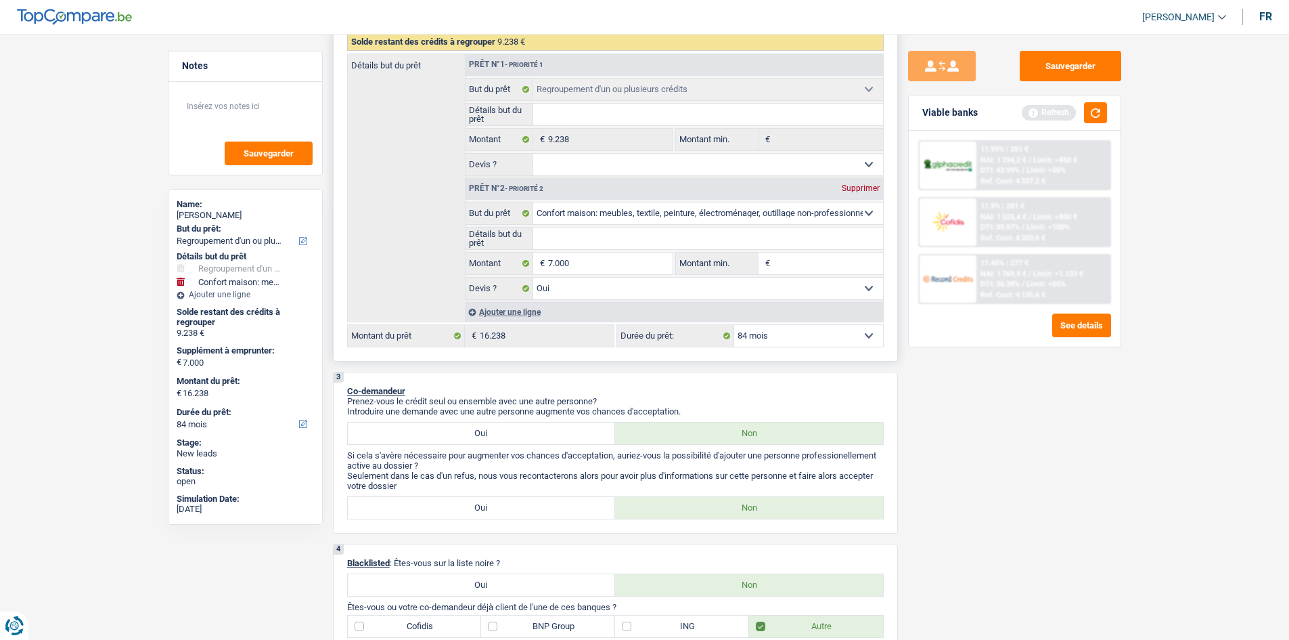
scroll to position [0, 0]
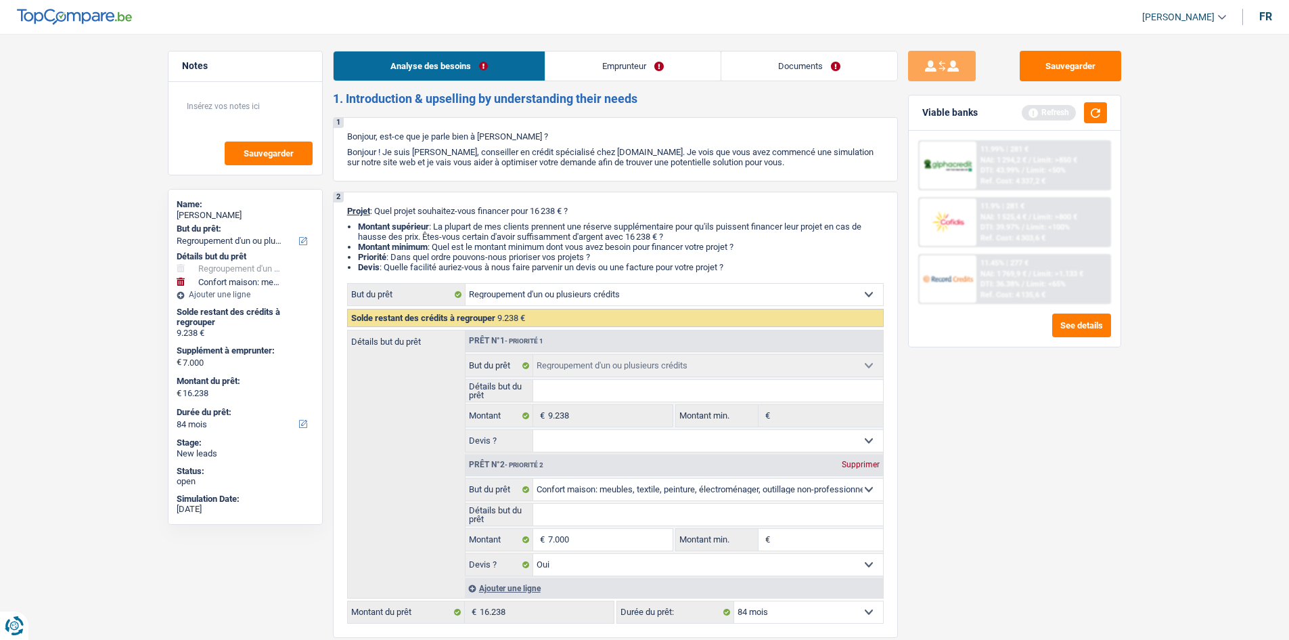
drag, startPoint x: 611, startPoint y: 67, endPoint x: 617, endPoint y: 73, distance: 9.1
click at [613, 66] on link "Emprunteur" at bounding box center [633, 65] width 175 height 29
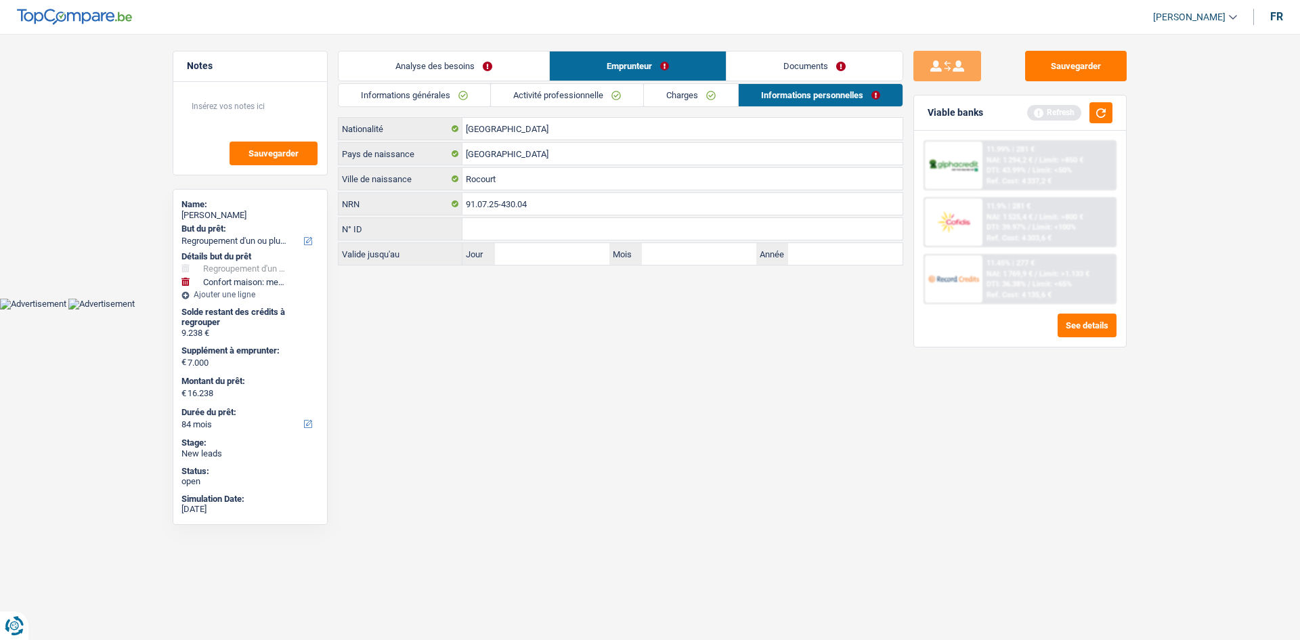
click at [590, 97] on link "Activité professionnelle" at bounding box center [567, 95] width 152 height 22
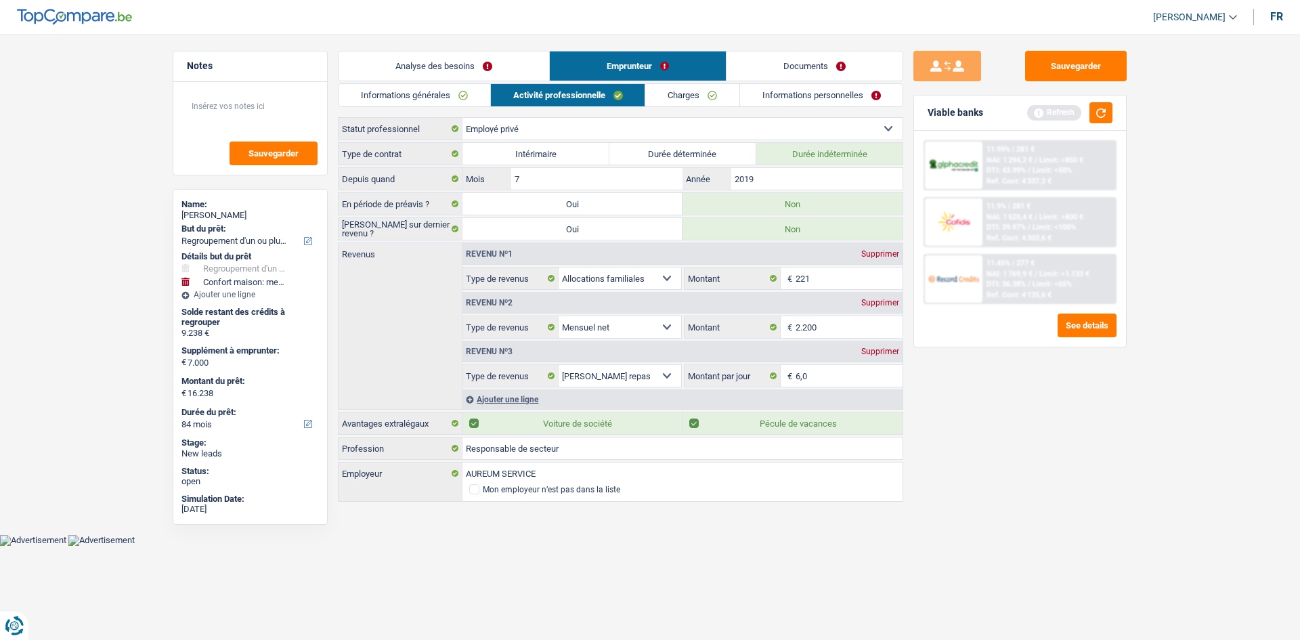
click at [681, 95] on link "Charges" at bounding box center [692, 95] width 94 height 22
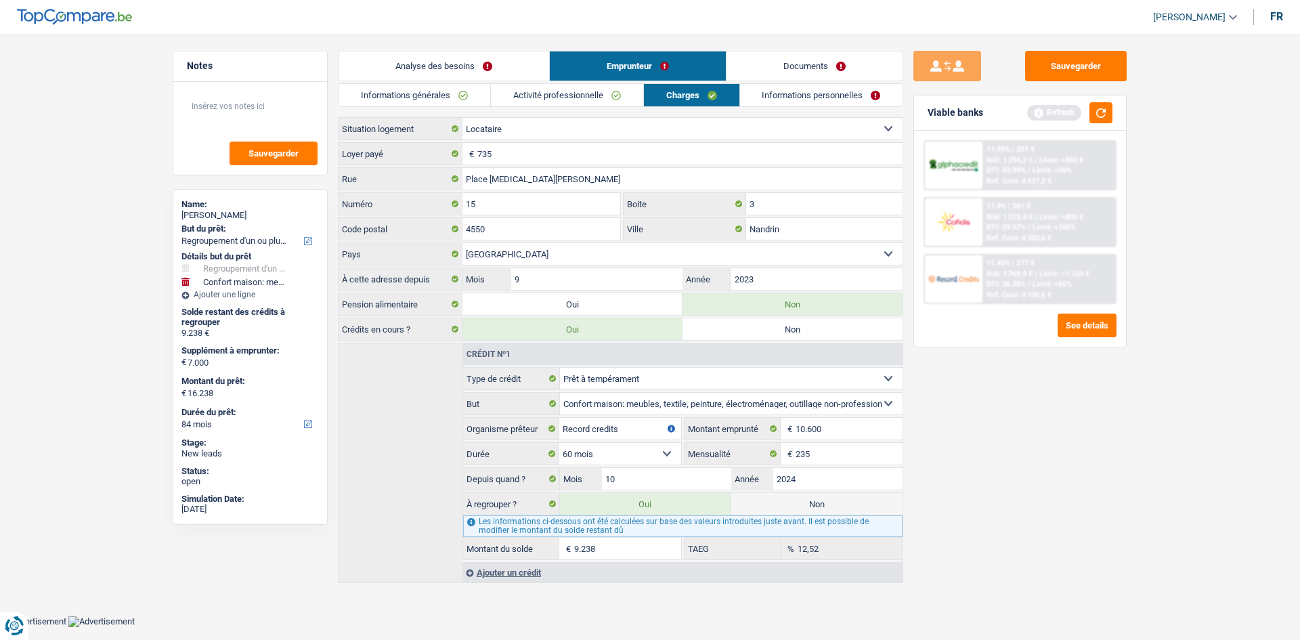
drag, startPoint x: 424, startPoint y: 101, endPoint x: 824, endPoint y: 141, distance: 402.8
click at [424, 100] on link "Informations générales" at bounding box center [414, 95] width 152 height 22
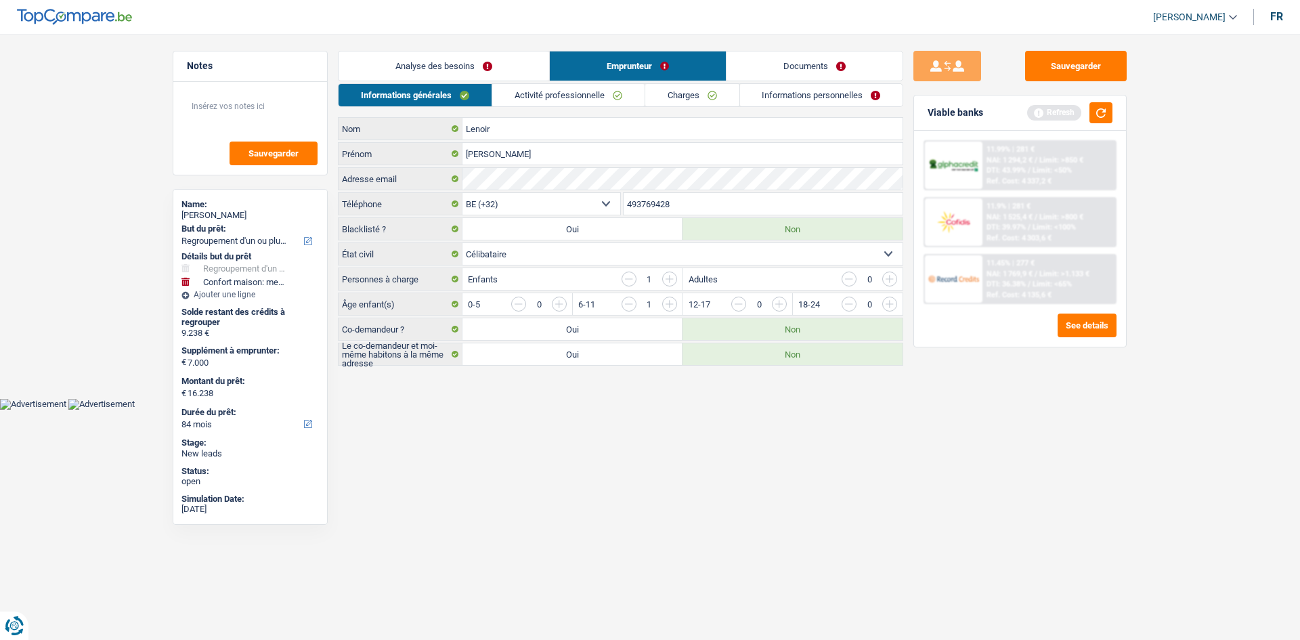
click at [820, 75] on link "Documents" at bounding box center [814, 65] width 176 height 29
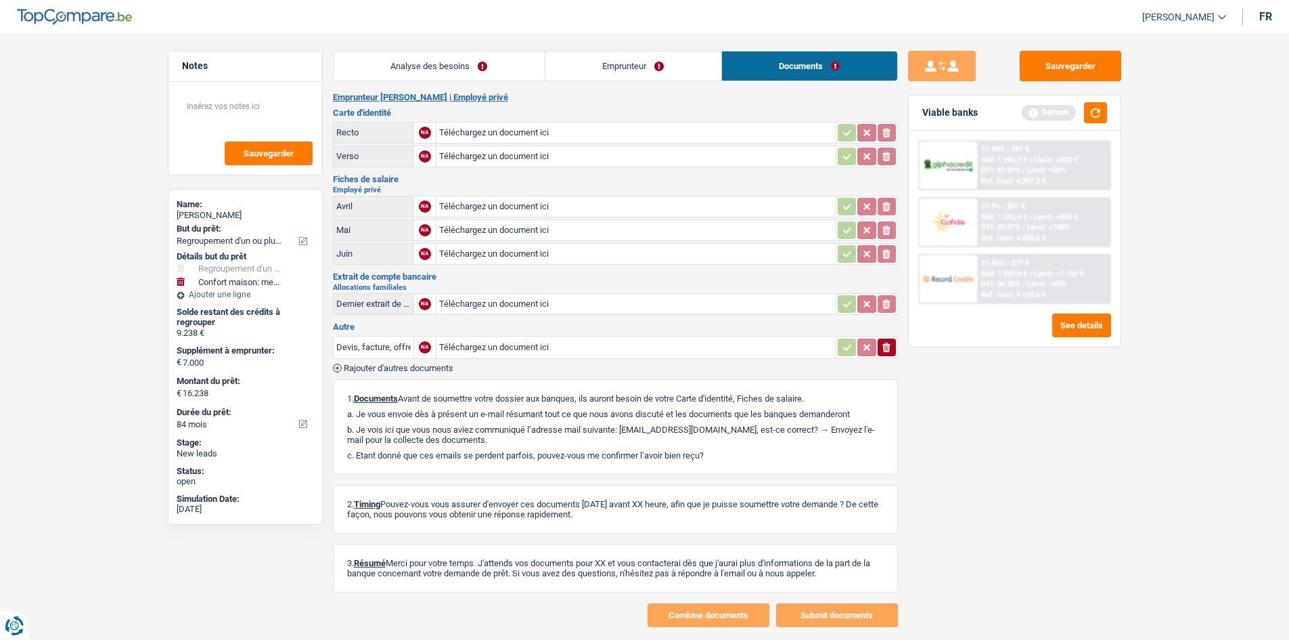
click at [459, 81] on li "Analyse des besoins" at bounding box center [439, 66] width 212 height 30
click at [479, 68] on link "Analyse des besoins" at bounding box center [439, 65] width 211 height 29
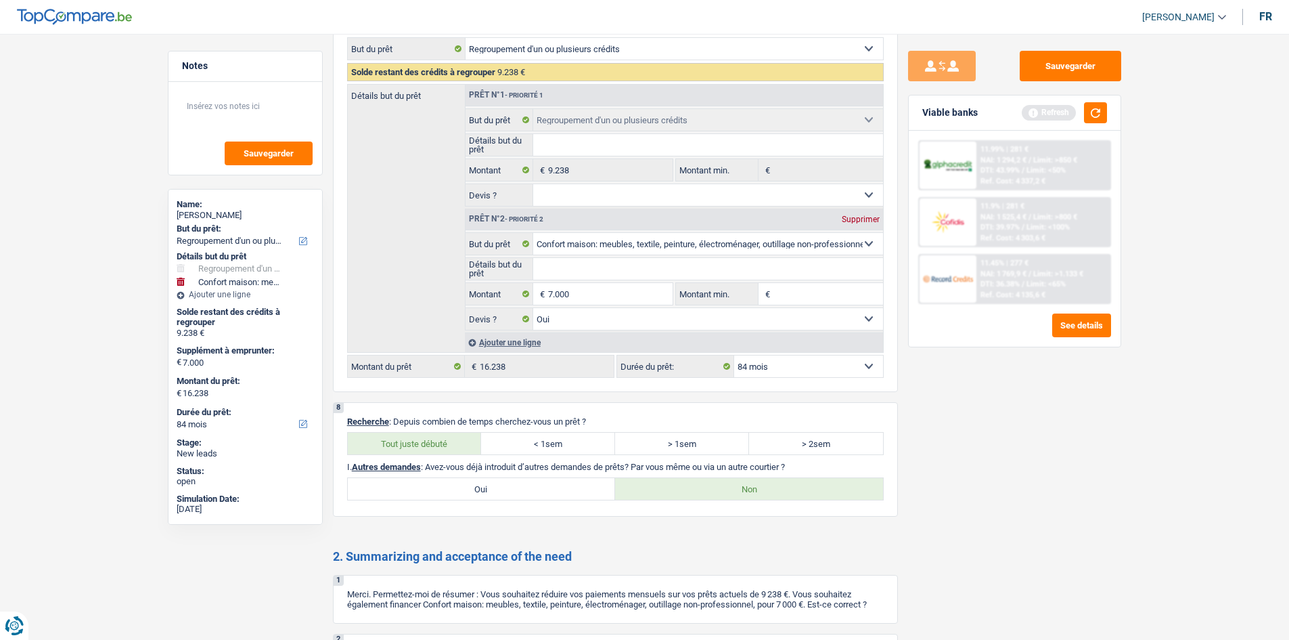
scroll to position [2014, 0]
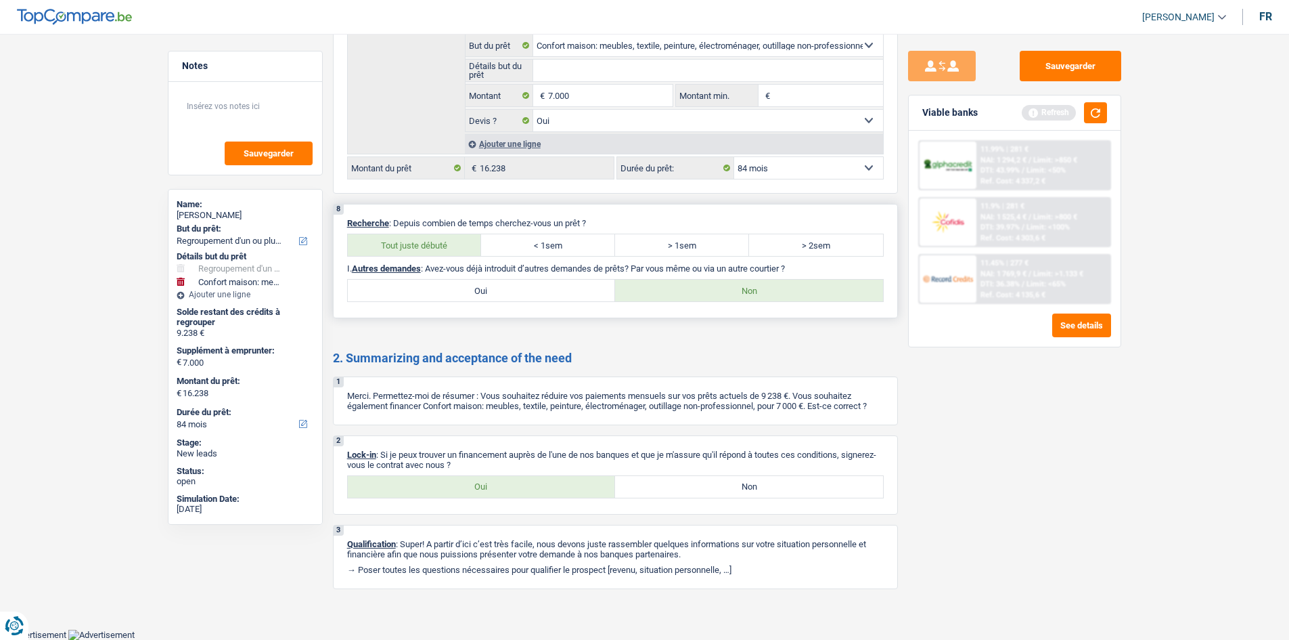
click at [502, 282] on label "Oui" at bounding box center [482, 291] width 268 height 22
click at [502, 282] on input "Oui" at bounding box center [482, 291] width 268 height 22
radio input "true"
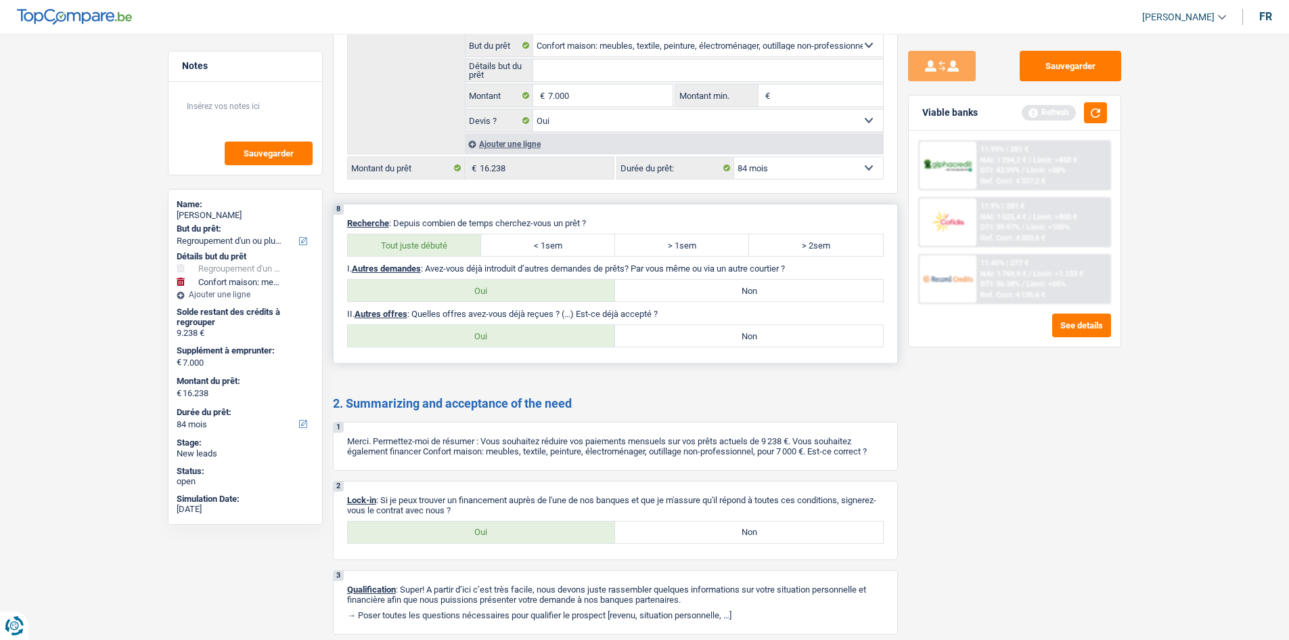
drag, startPoint x: 766, startPoint y: 341, endPoint x: 878, endPoint y: 391, distance: 122.4
click at [767, 347] on div "8 Recherche : Depuis combien de temps cherchez-vous un prêt ? Tout juste débuté…" at bounding box center [615, 284] width 565 height 160
click at [881, 118] on button "button" at bounding box center [1095, 112] width 23 height 21
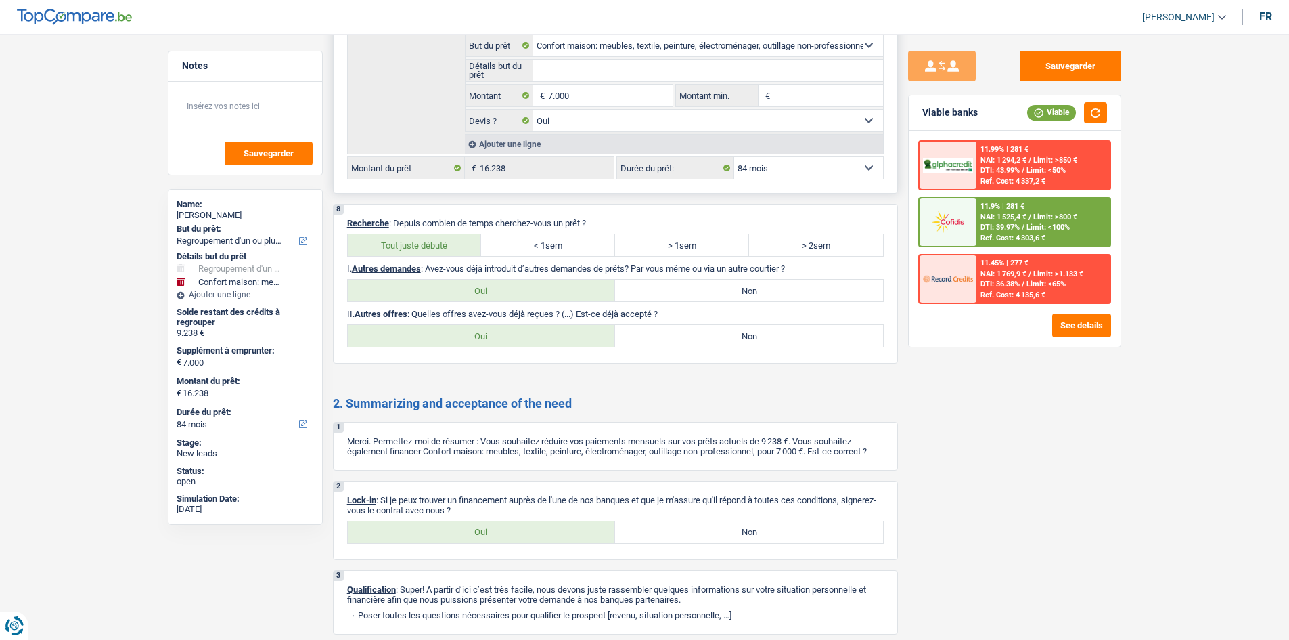
click at [577, 64] on input "Détails but du prêt" at bounding box center [708, 71] width 350 height 22
type input "m"
type input "me"
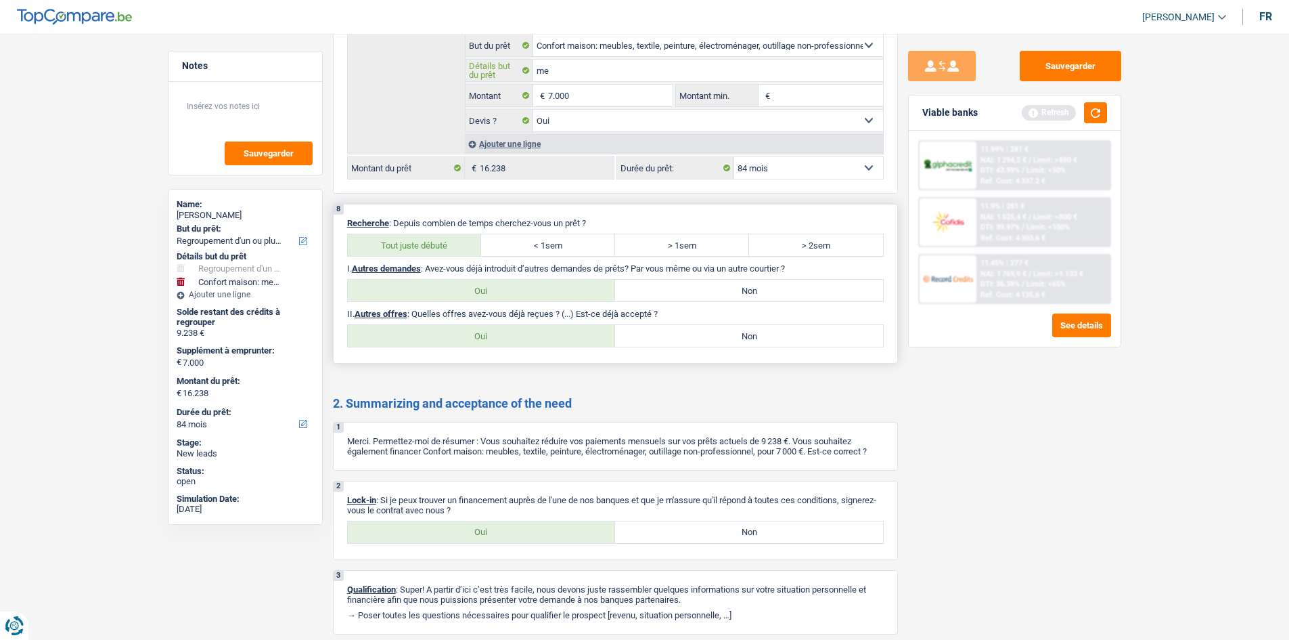
type input "meu"
type input "meub"
type input "meubl"
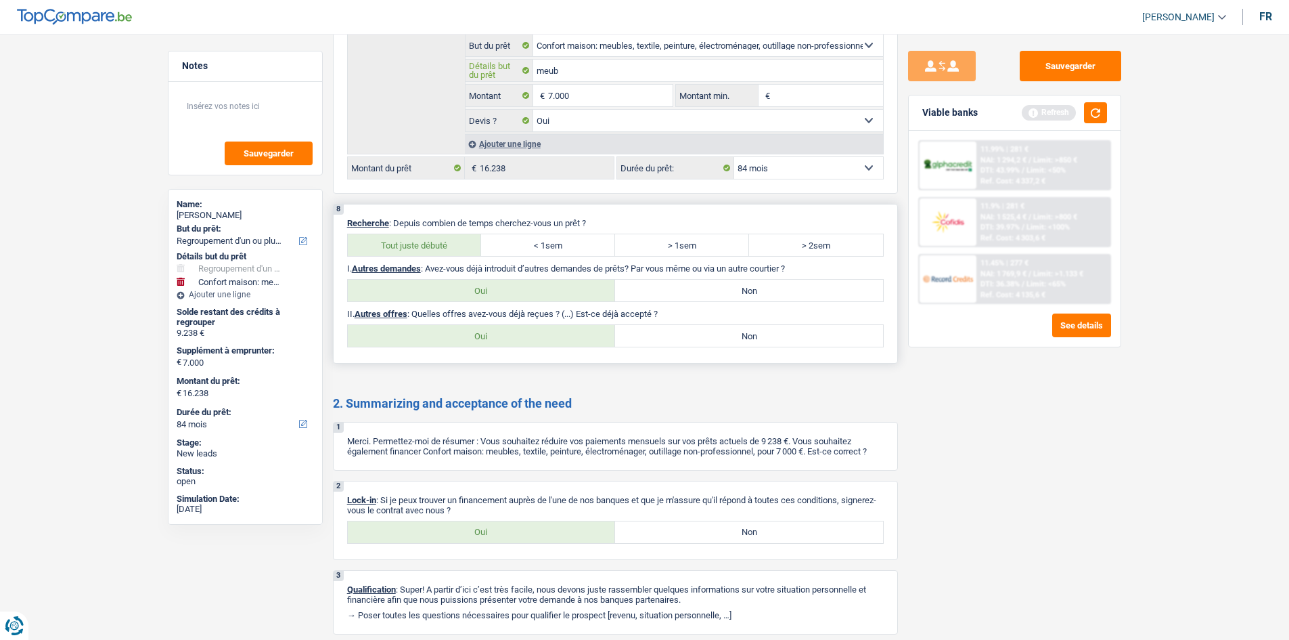
type input "meubl"
type input "meuble"
type input "meubles"
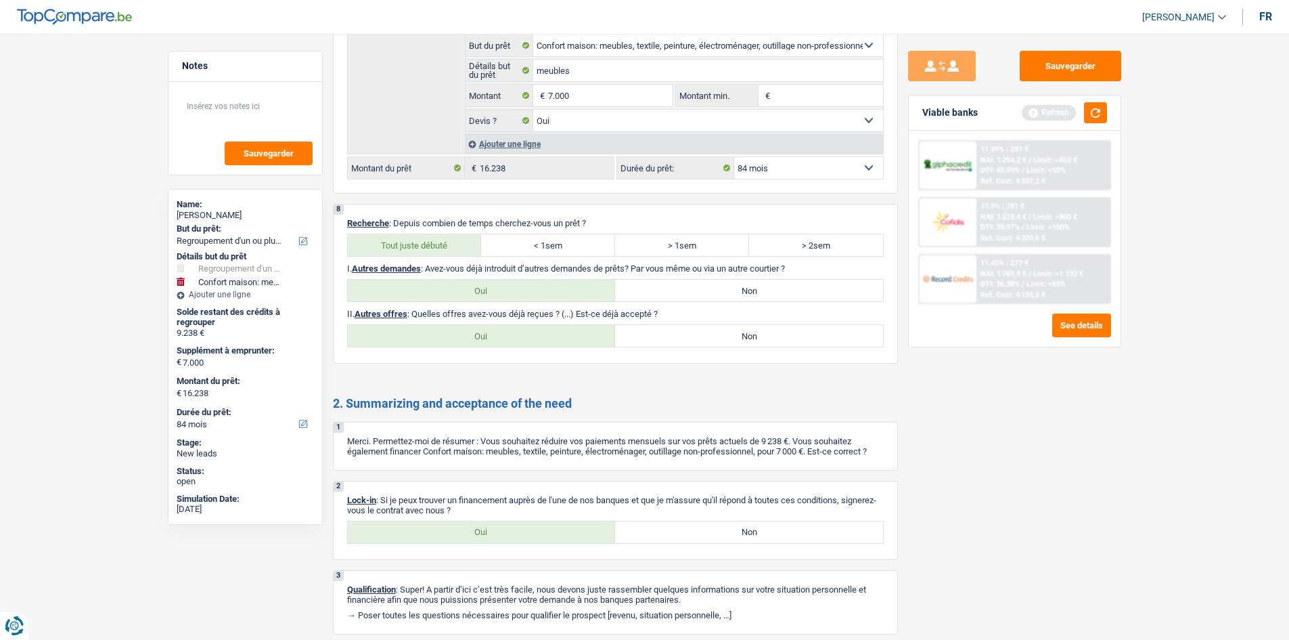
drag, startPoint x: 1105, startPoint y: 472, endPoint x: 1066, endPoint y: 460, distance: 40.5
click at [881, 472] on div "Sauvegarder Viable banks Refresh 11.99% | 281 € NAI: 1 294,2 € / Limit: >850 € …" at bounding box center [1015, 333] width 234 height 564
click at [881, 124] on div "Viable banks Refresh" at bounding box center [1015, 112] width 212 height 35
click at [881, 120] on button "button" at bounding box center [1095, 112] width 23 height 21
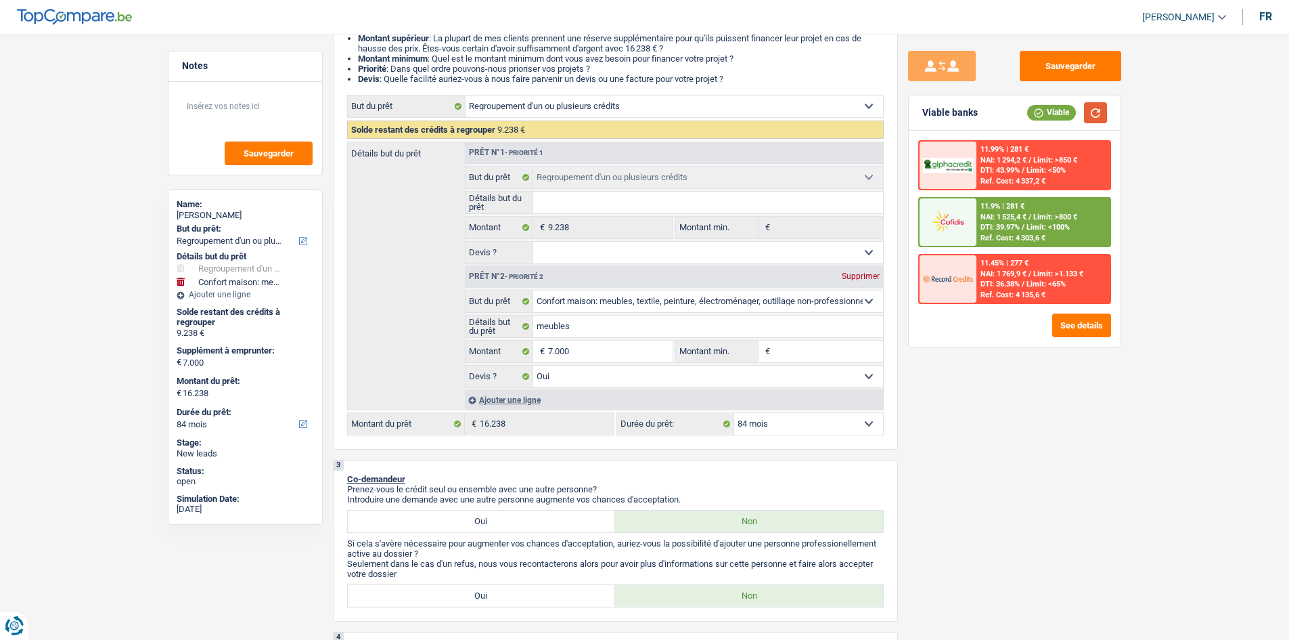
scroll to position [118, 0]
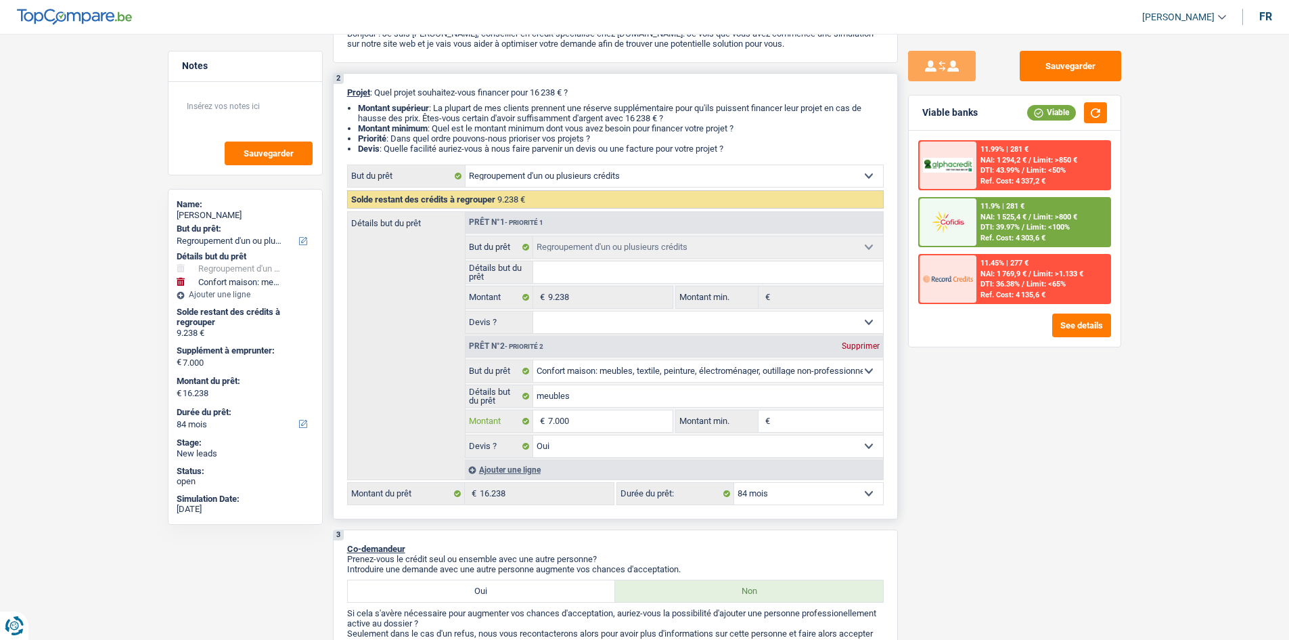
click at [598, 420] on input "7.000" at bounding box center [610, 421] width 124 height 22
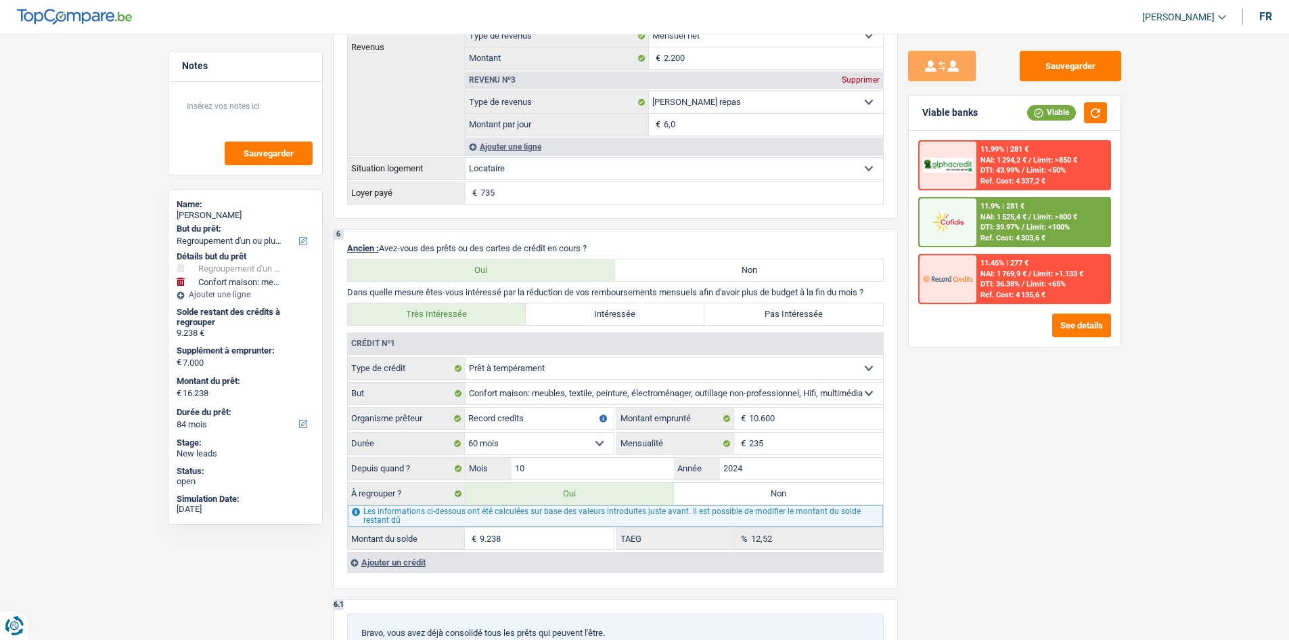
scroll to position [1269, 0]
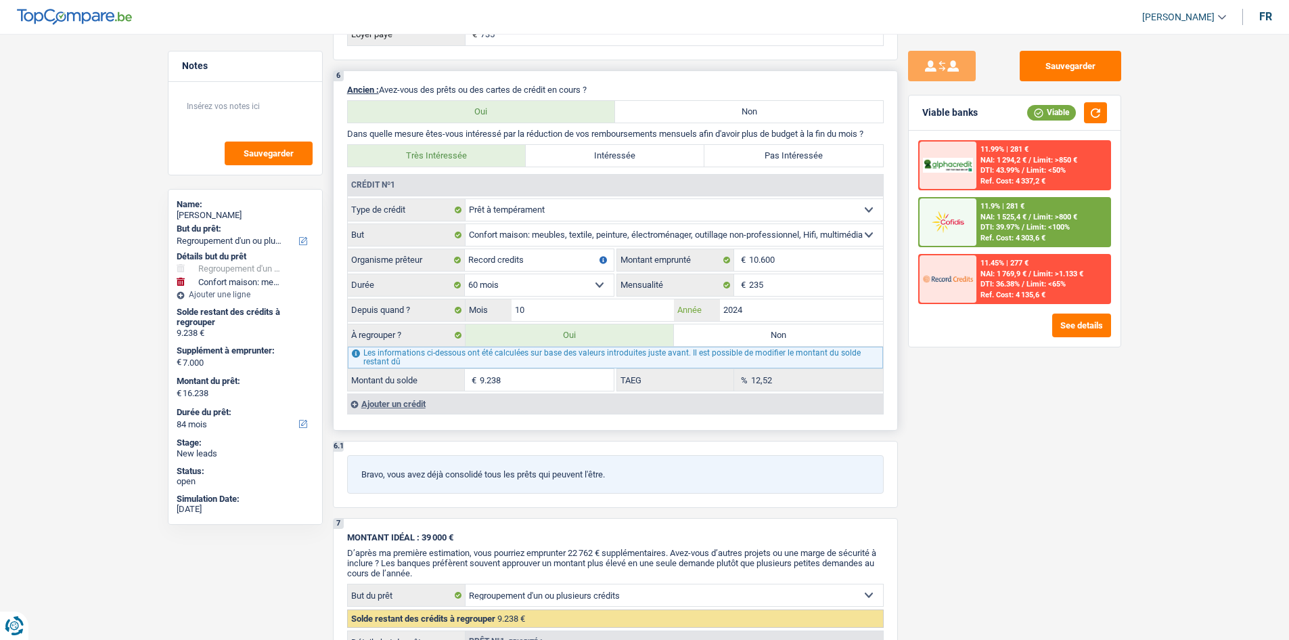
click at [812, 309] on input "2024" at bounding box center [801, 310] width 163 height 22
click at [586, 309] on input "10" at bounding box center [593, 310] width 163 height 22
click at [881, 437] on div "Sauvegarder Viable banks Viable 11.99% | 281 € NAI: 1 294,2 € / Limit: >850 € D…" at bounding box center [1015, 333] width 234 height 564
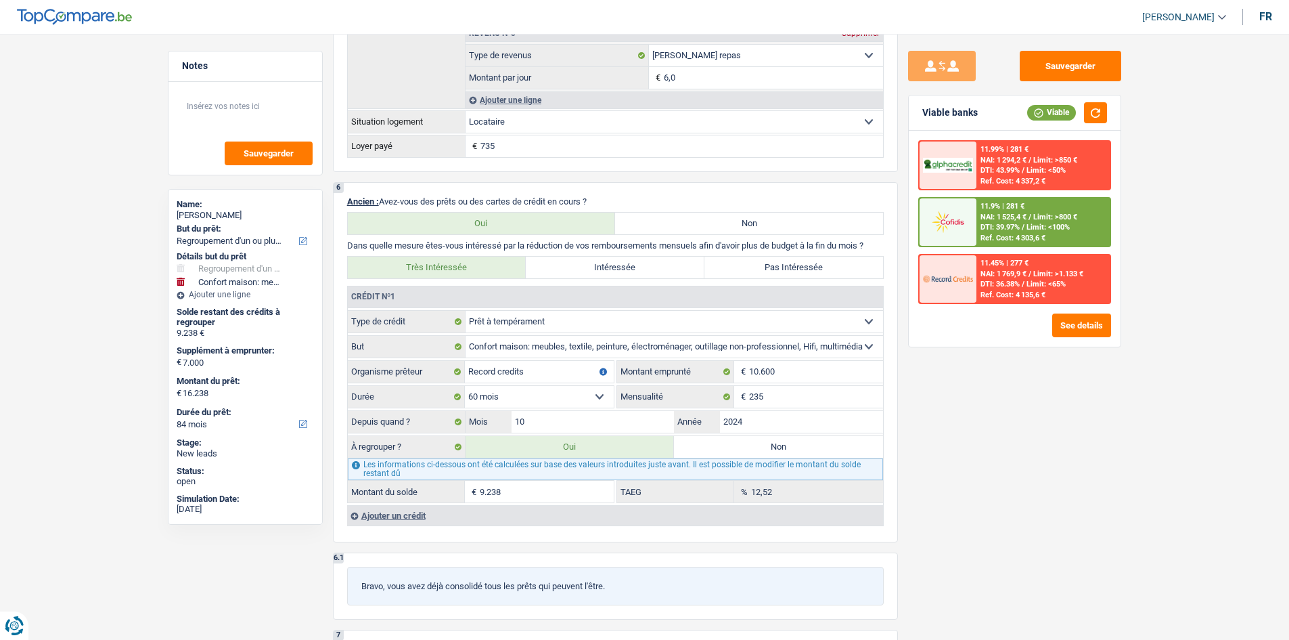
scroll to position [1134, 0]
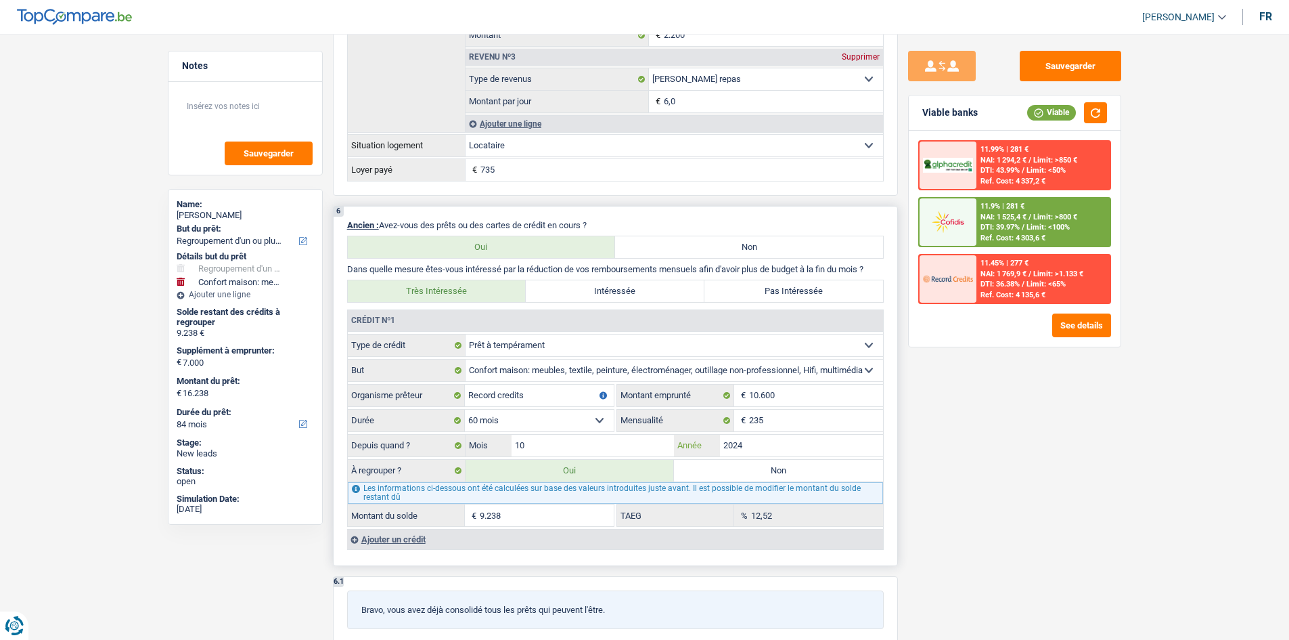
click at [789, 449] on input "2024" at bounding box center [801, 446] width 163 height 22
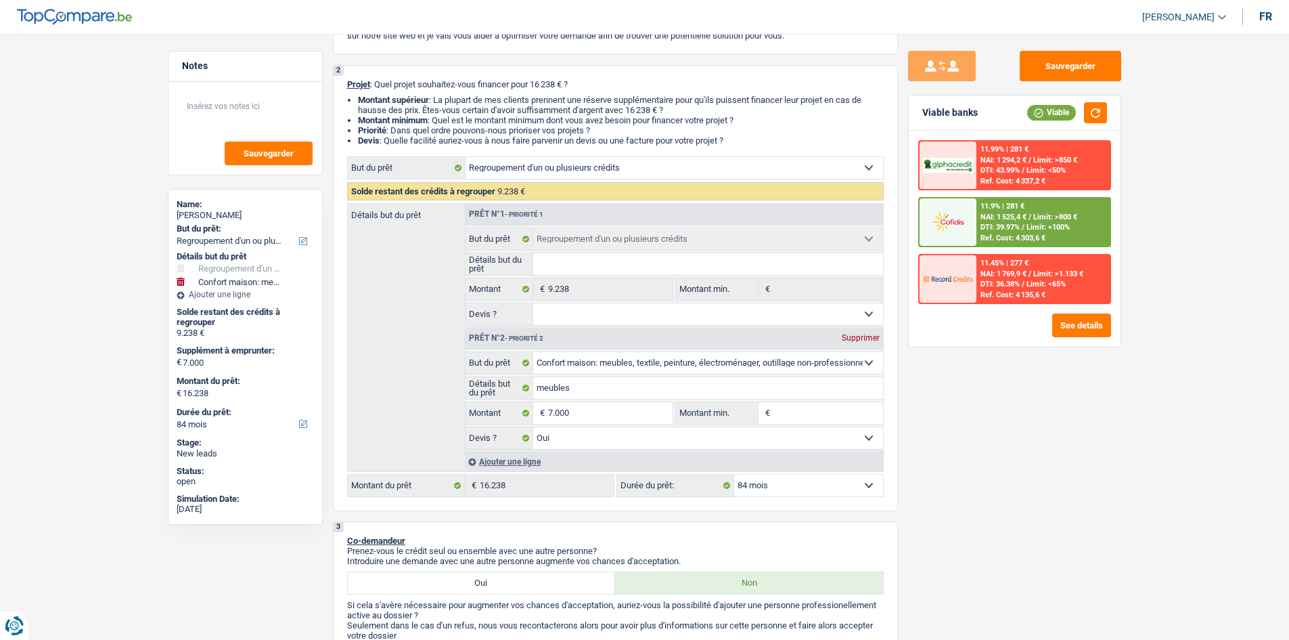
scroll to position [118, 0]
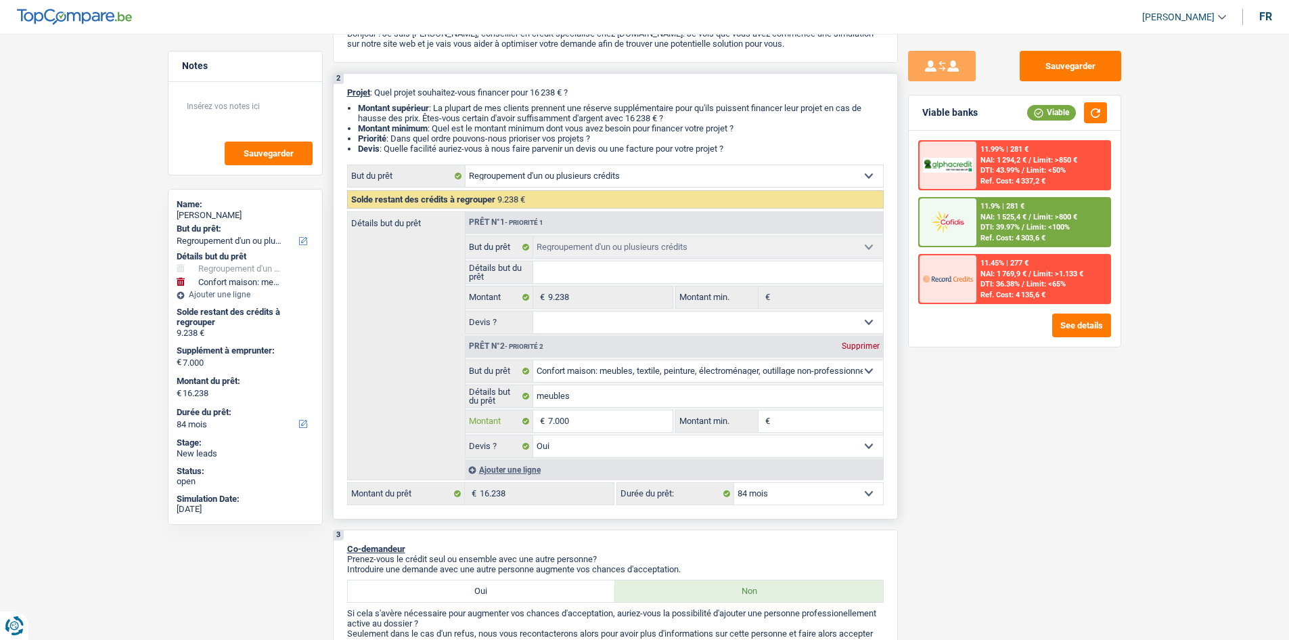
click at [593, 420] on input "7.000" at bounding box center [610, 421] width 124 height 22
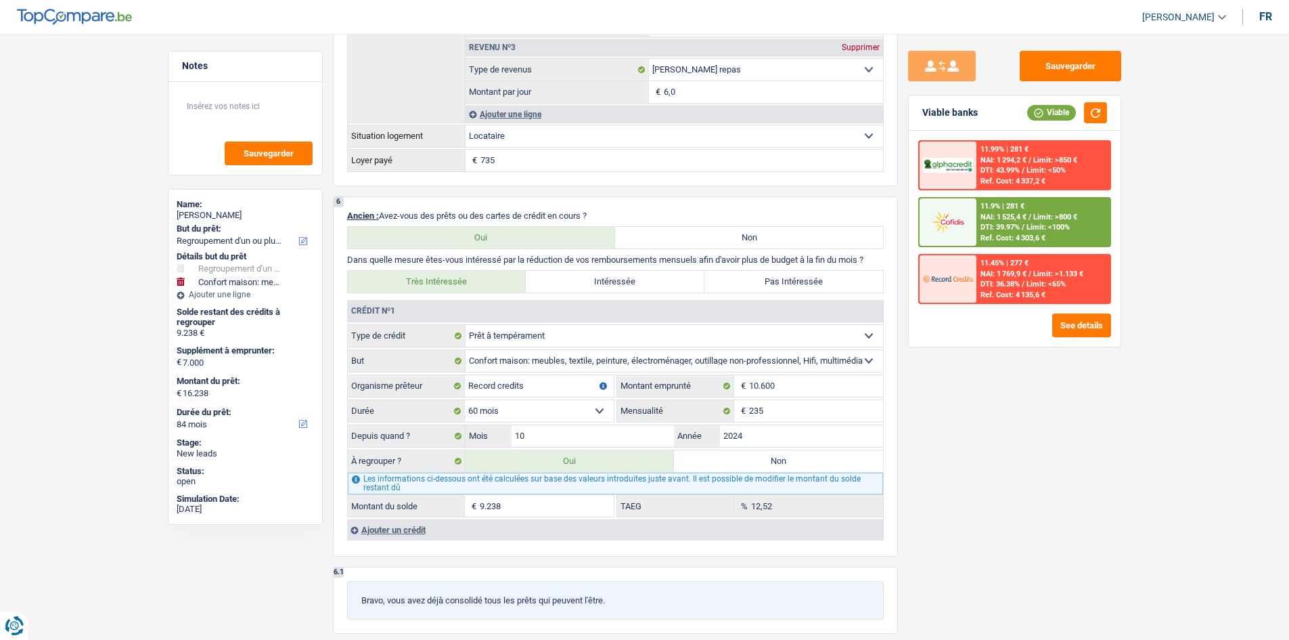
scroll to position [1337, 0]
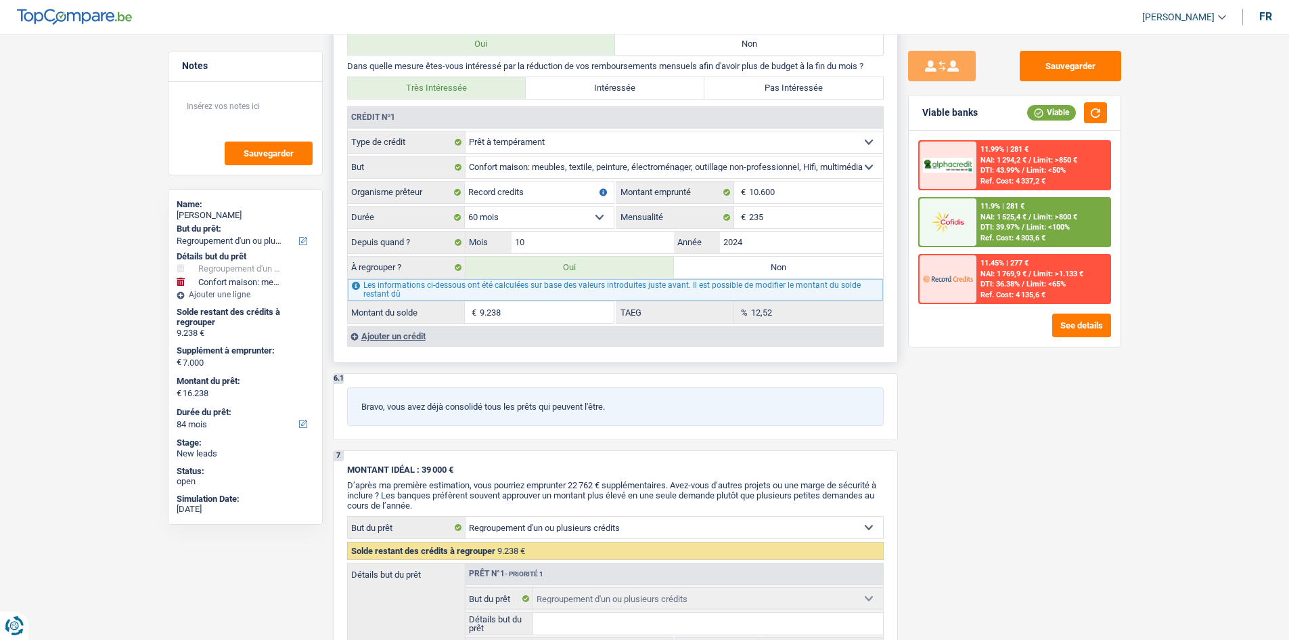
drag, startPoint x: 552, startPoint y: 320, endPoint x: 548, endPoint y: 326, distance: 7.3
click at [550, 323] on fieldset "9.238 € Montant du solde" at bounding box center [481, 312] width 266 height 23
click at [790, 261] on label "Non" at bounding box center [778, 268] width 209 height 22
click at [790, 261] on input "Non" at bounding box center [778, 268] width 209 height 22
radio input "true"
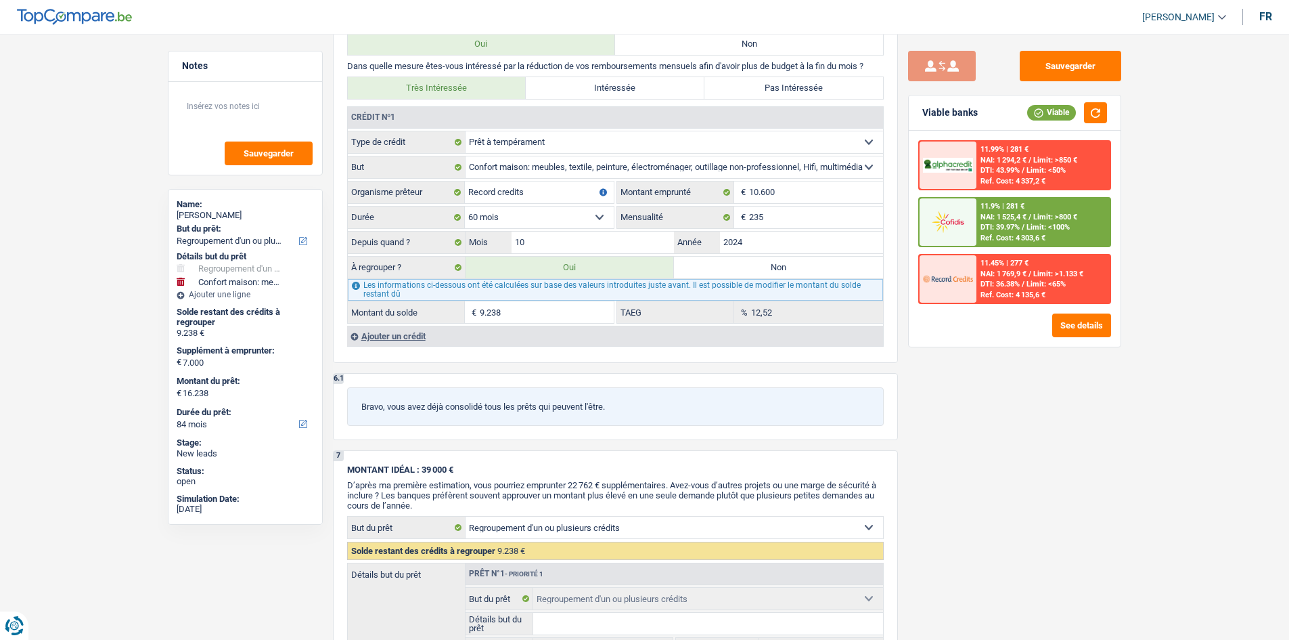
select select "household"
select select "42"
select select "household"
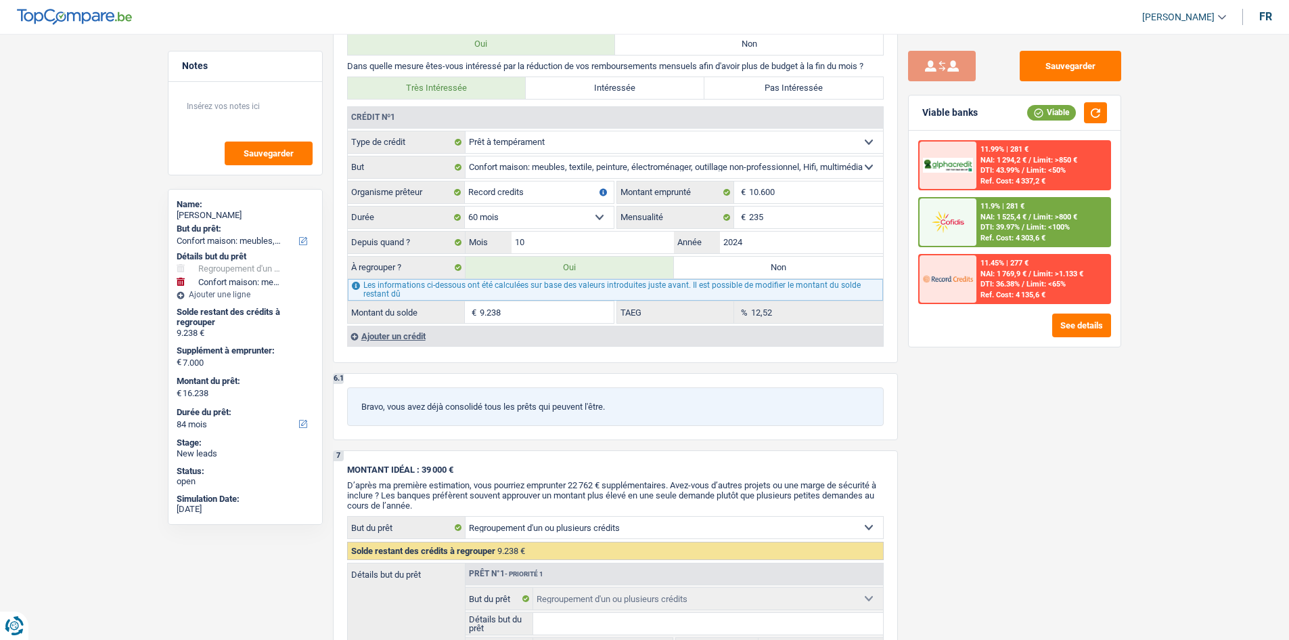
type input "meubles"
type input "7.000"
select select "yes"
type input "23.500"
select select "42"
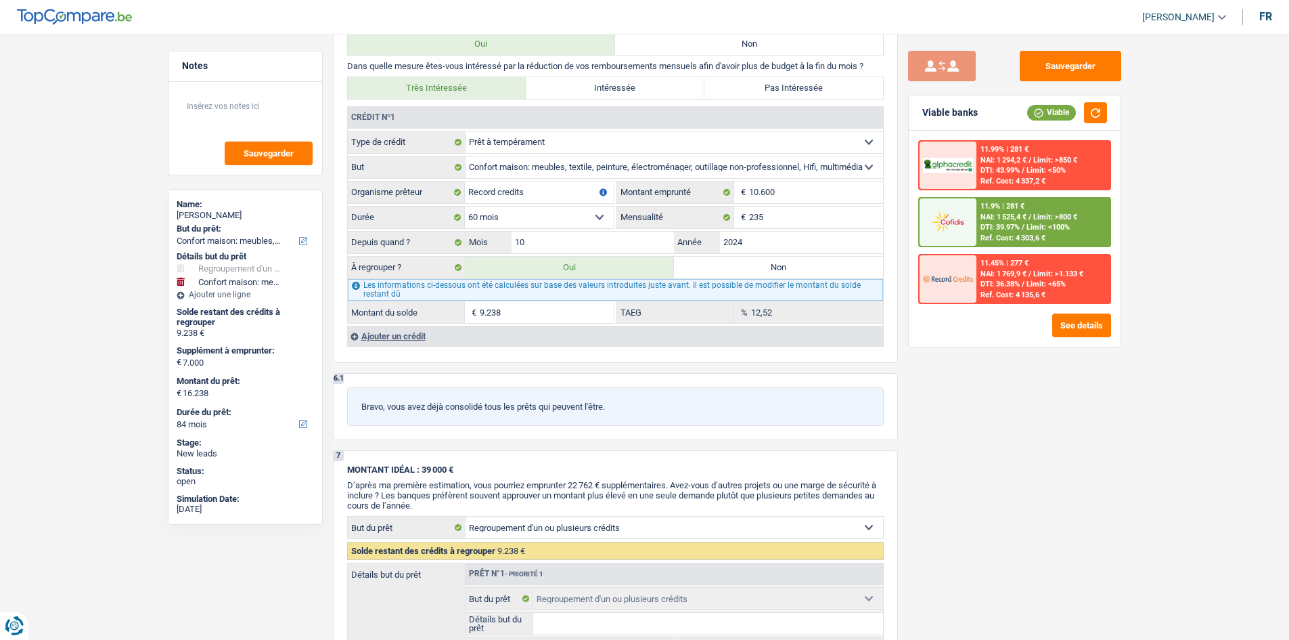
radio input "false"
select select "household"
type input "meubles"
type input "7.000"
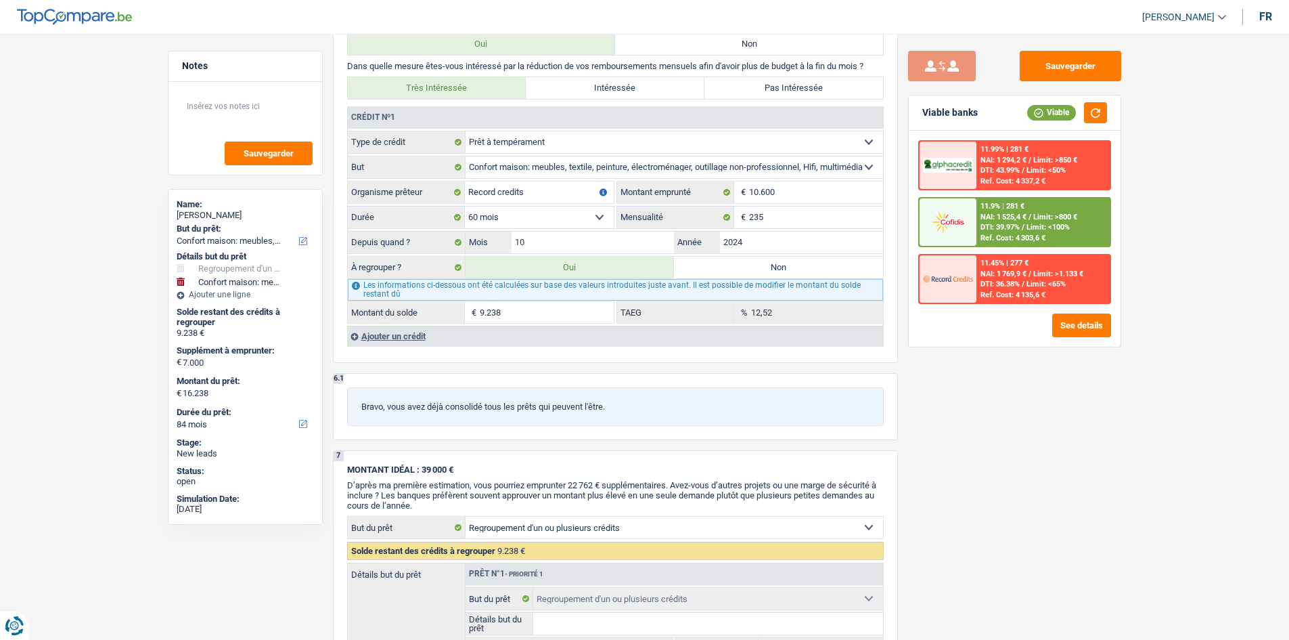
select select "yes"
type input "23.500"
select select "42"
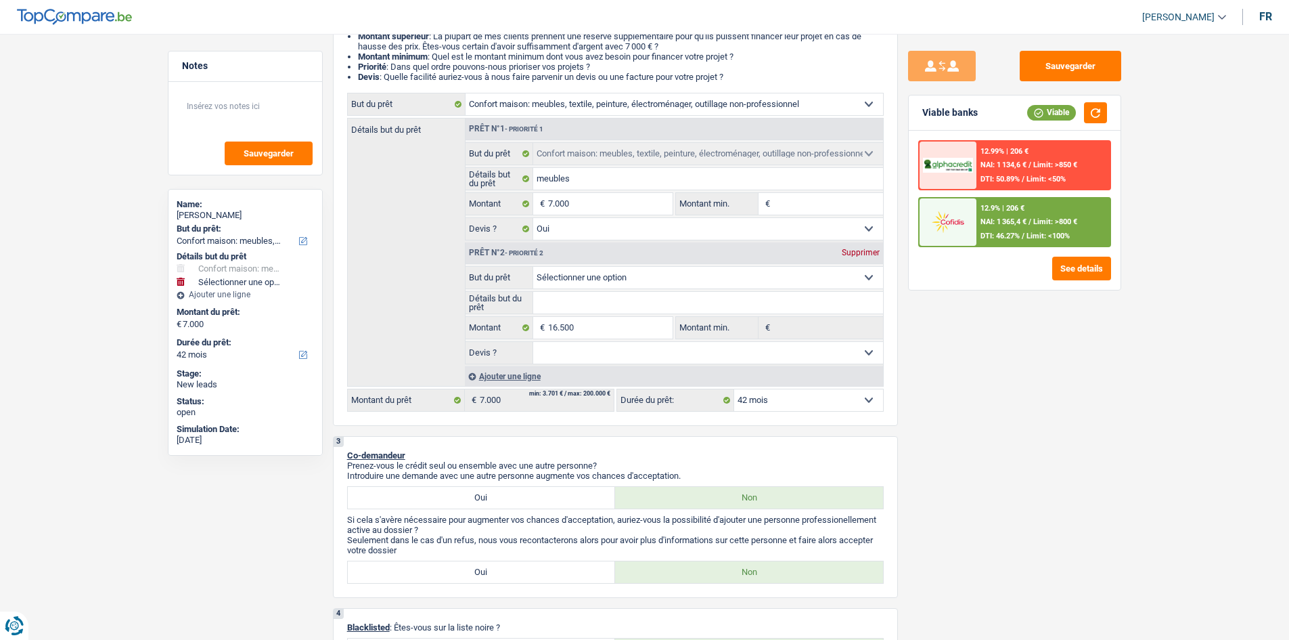
scroll to position [186, 0]
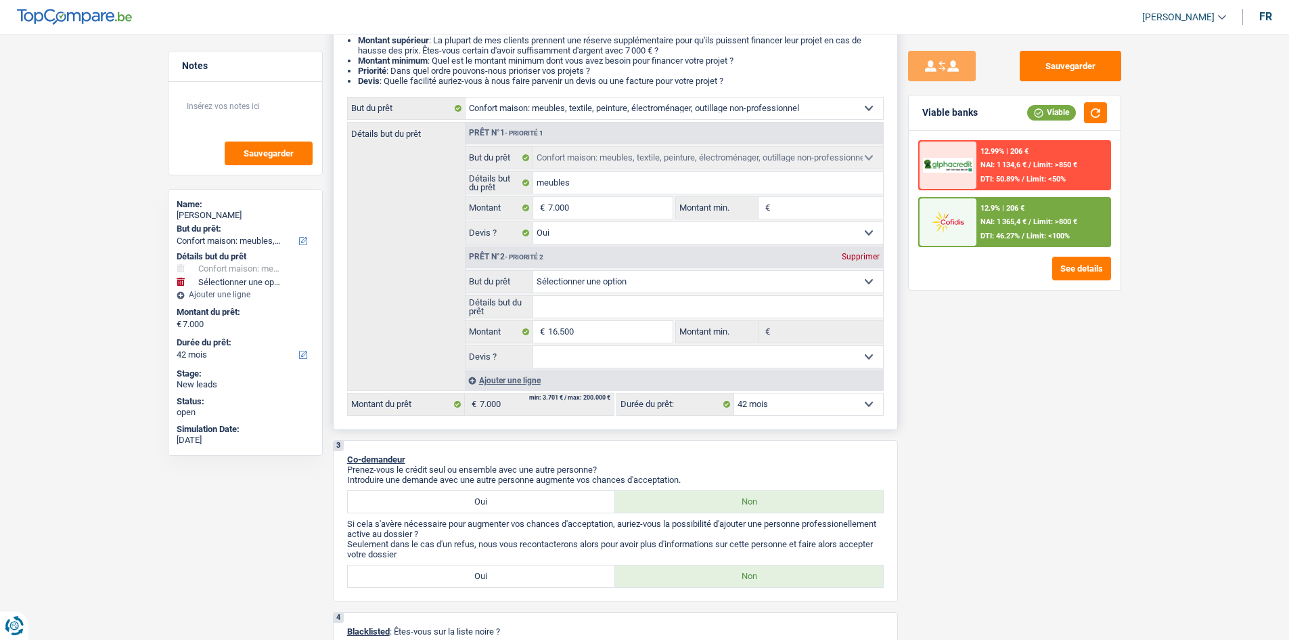
click at [874, 256] on div "Supprimer" at bounding box center [861, 256] width 45 height 8
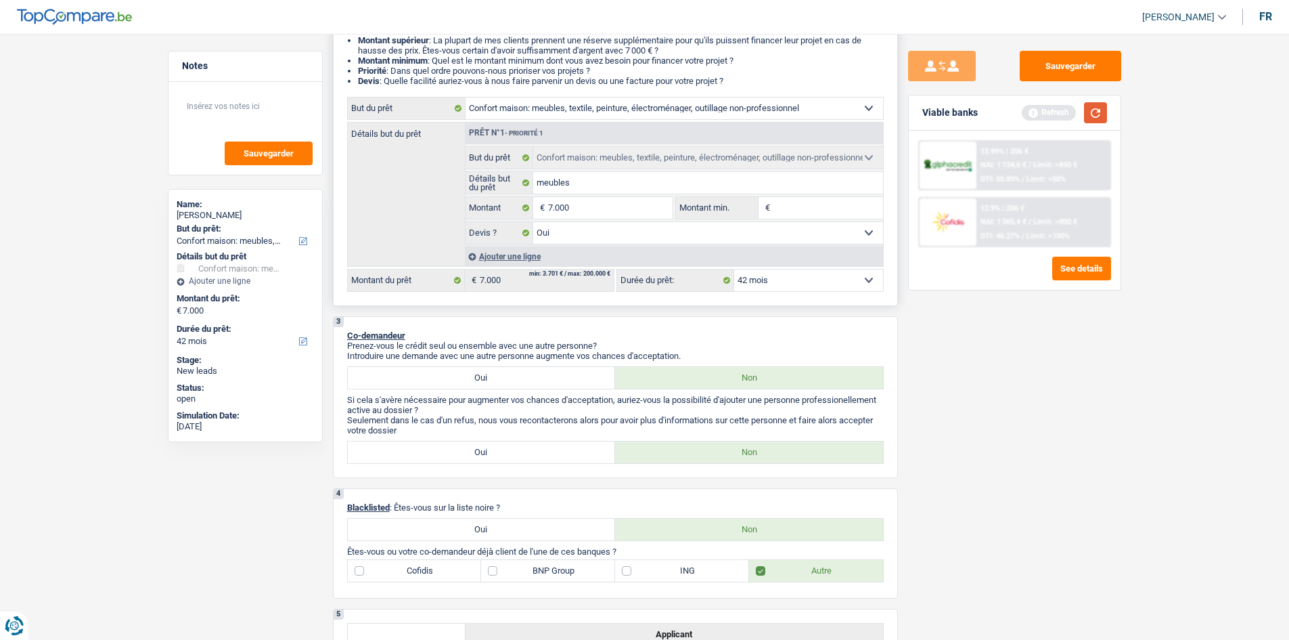
click at [881, 104] on button "button" at bounding box center [1095, 112] width 23 height 21
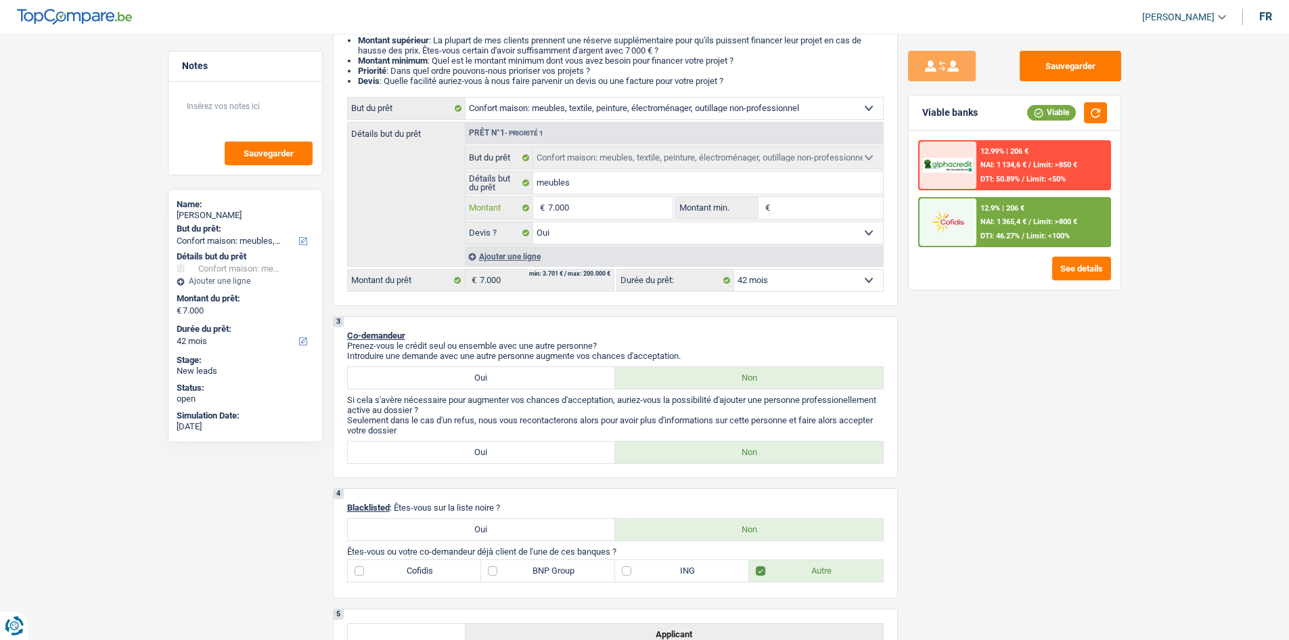
click at [576, 198] on input "7.000" at bounding box center [610, 208] width 124 height 22
click at [881, 376] on div "Sauvegarder Viable banks Viable 12.99% | 206 € NAI: 1 134,6 € / Limit: >850 € D…" at bounding box center [1015, 333] width 234 height 564
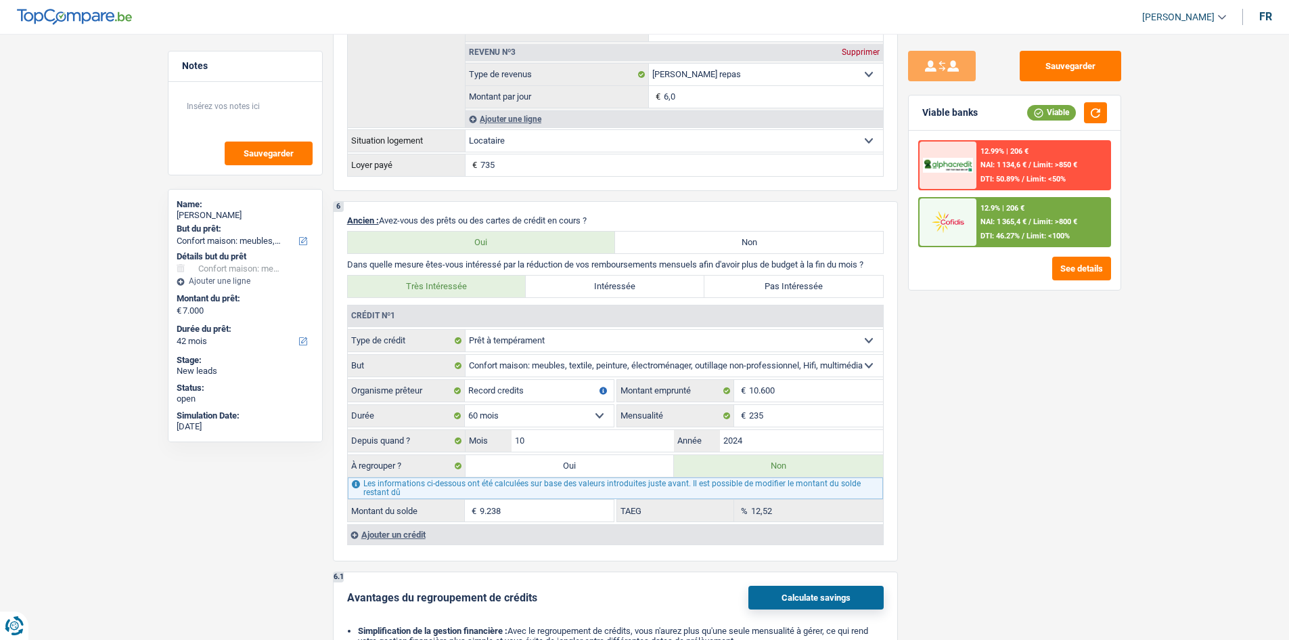
scroll to position [1066, 0]
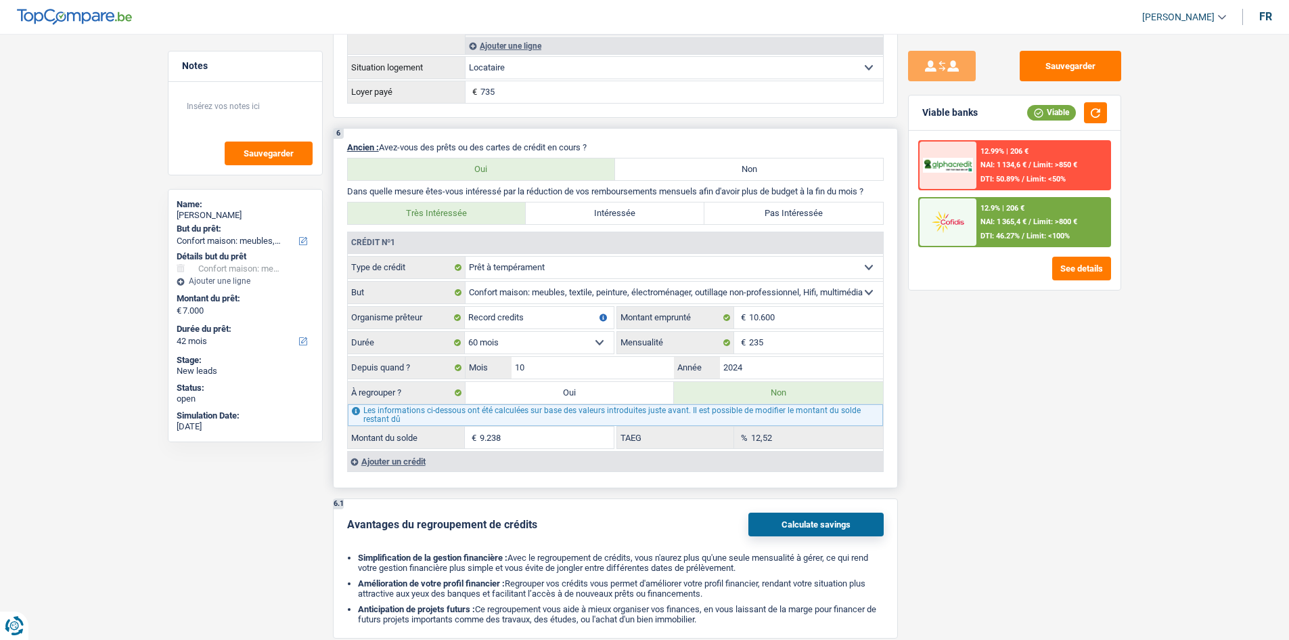
click at [548, 446] on input "9.238" at bounding box center [547, 437] width 134 height 22
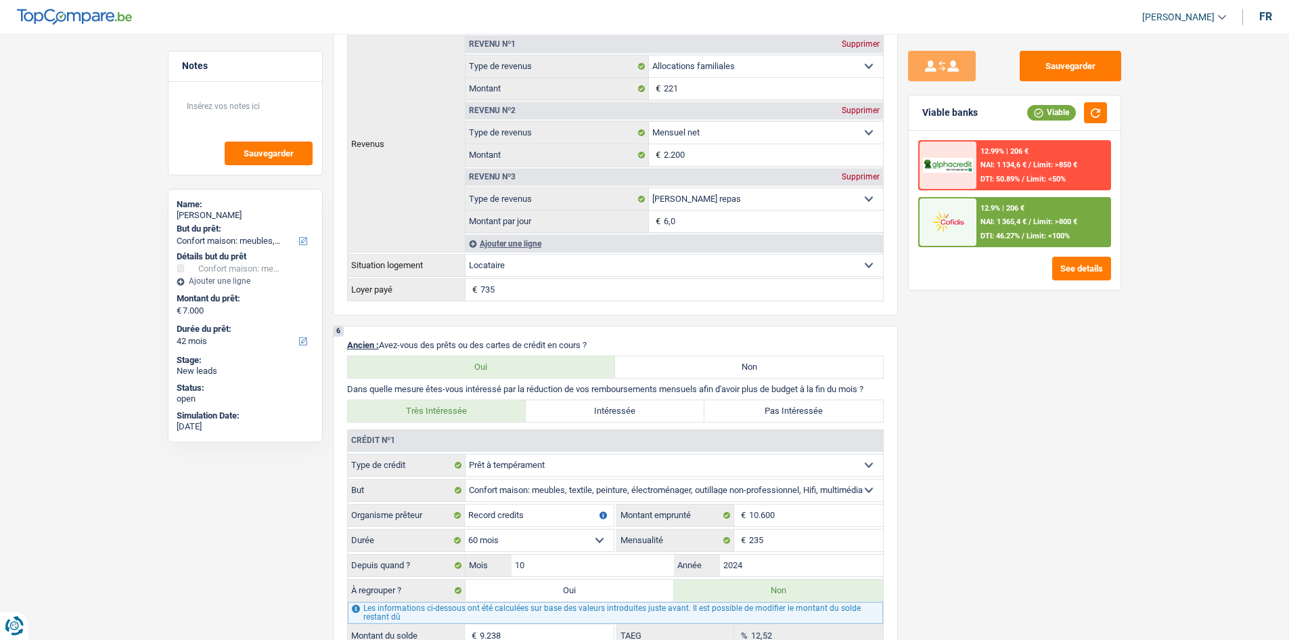
scroll to position [1134, 0]
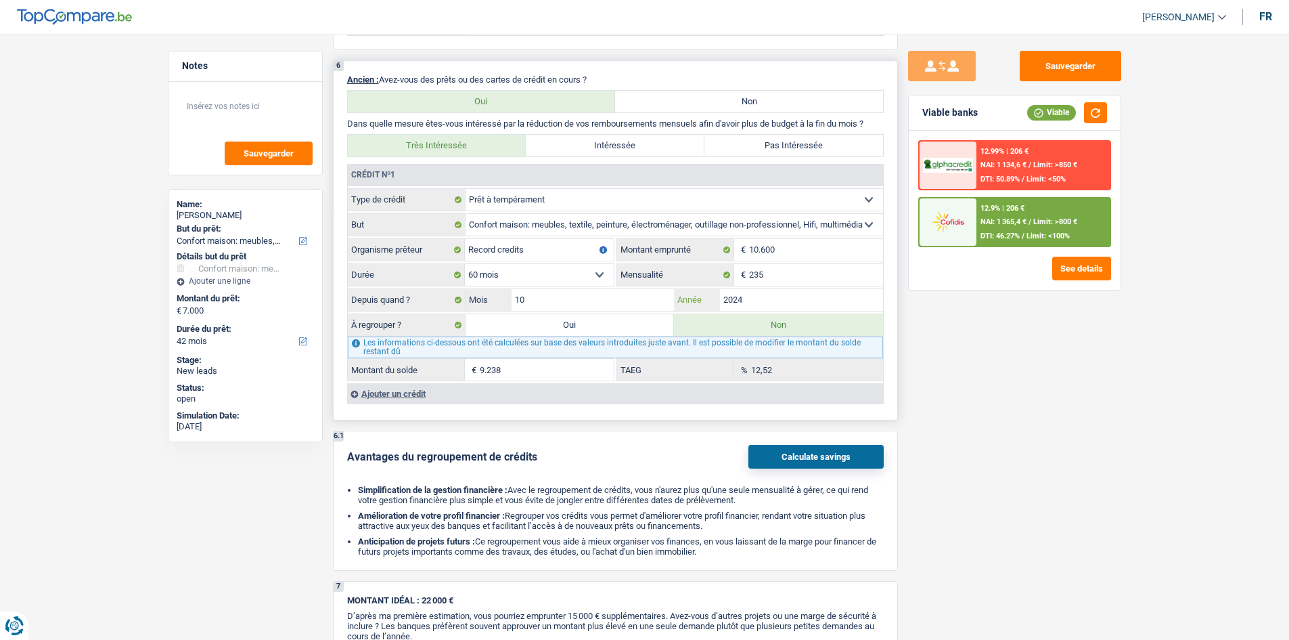
click at [804, 307] on input "2024" at bounding box center [801, 300] width 163 height 22
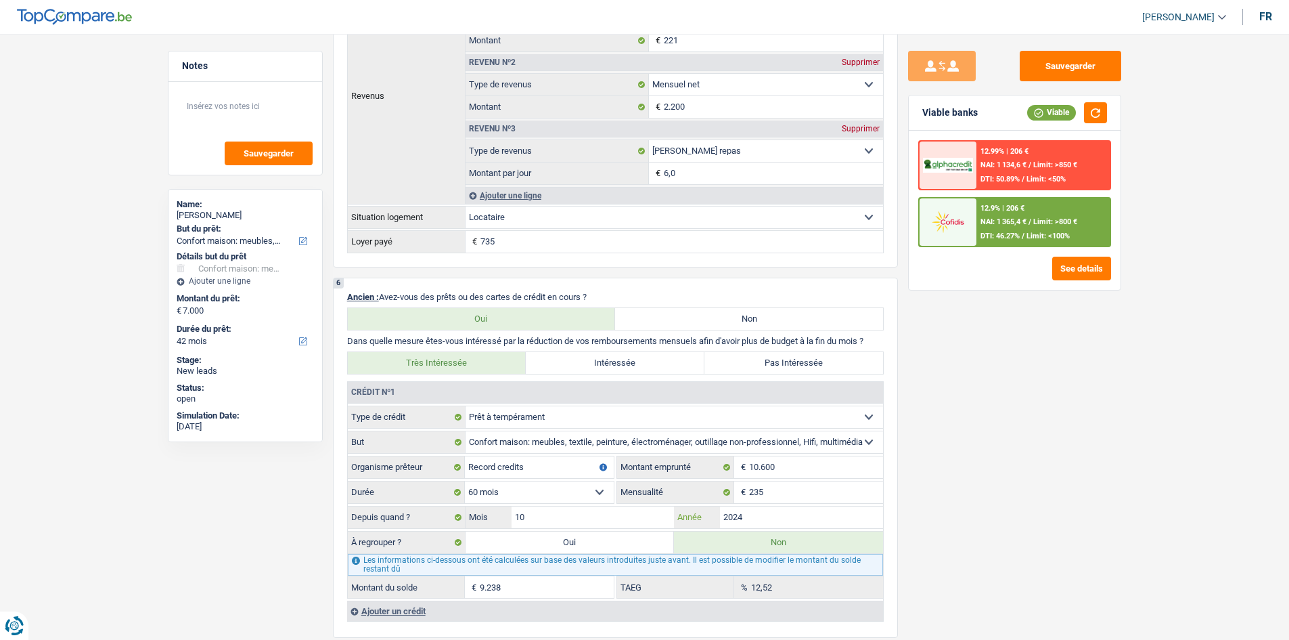
scroll to position [998, 0]
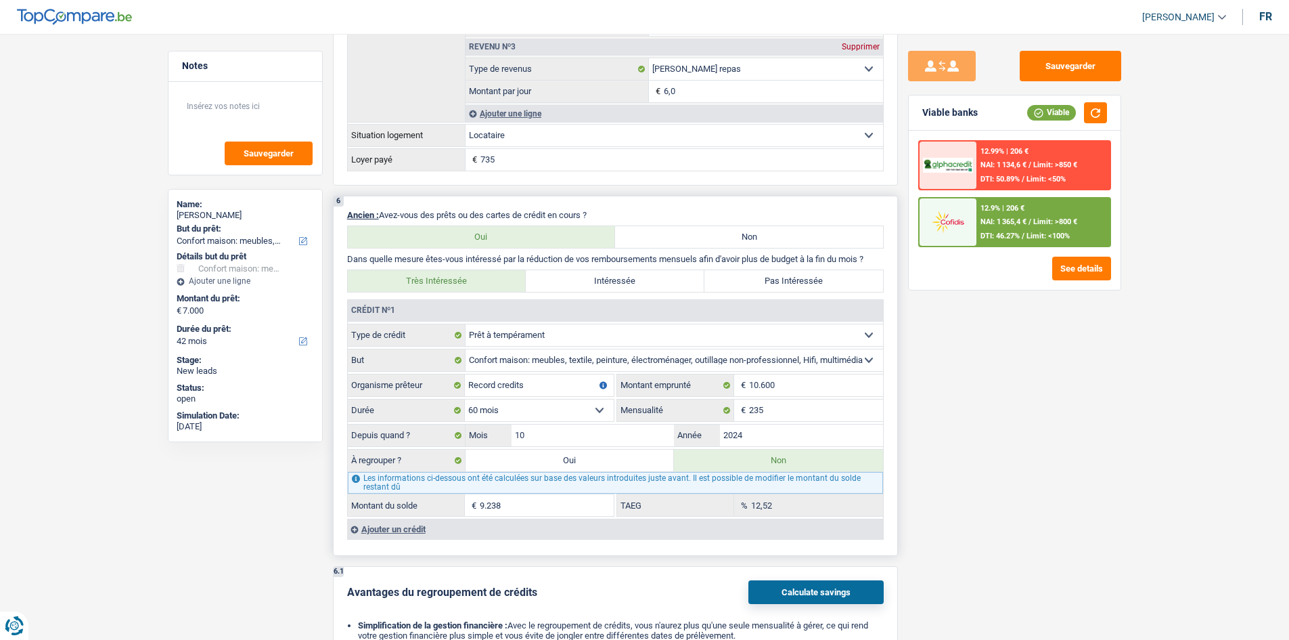
click at [543, 491] on input "9.238" at bounding box center [547, 505] width 134 height 22
click at [881, 453] on main "Notes Sauvegarder Name: Anne Lenoir But du prêt: Confort maison: meubles, texti…" at bounding box center [644, 247] width 1289 height 2450
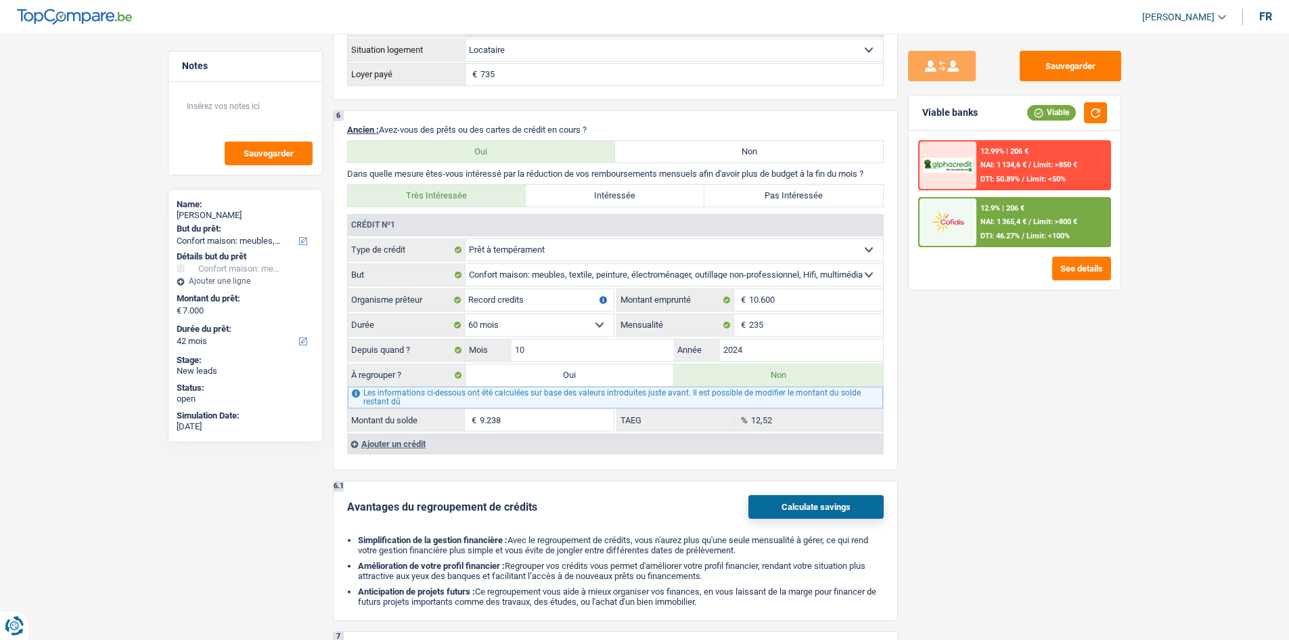
scroll to position [1269, 0]
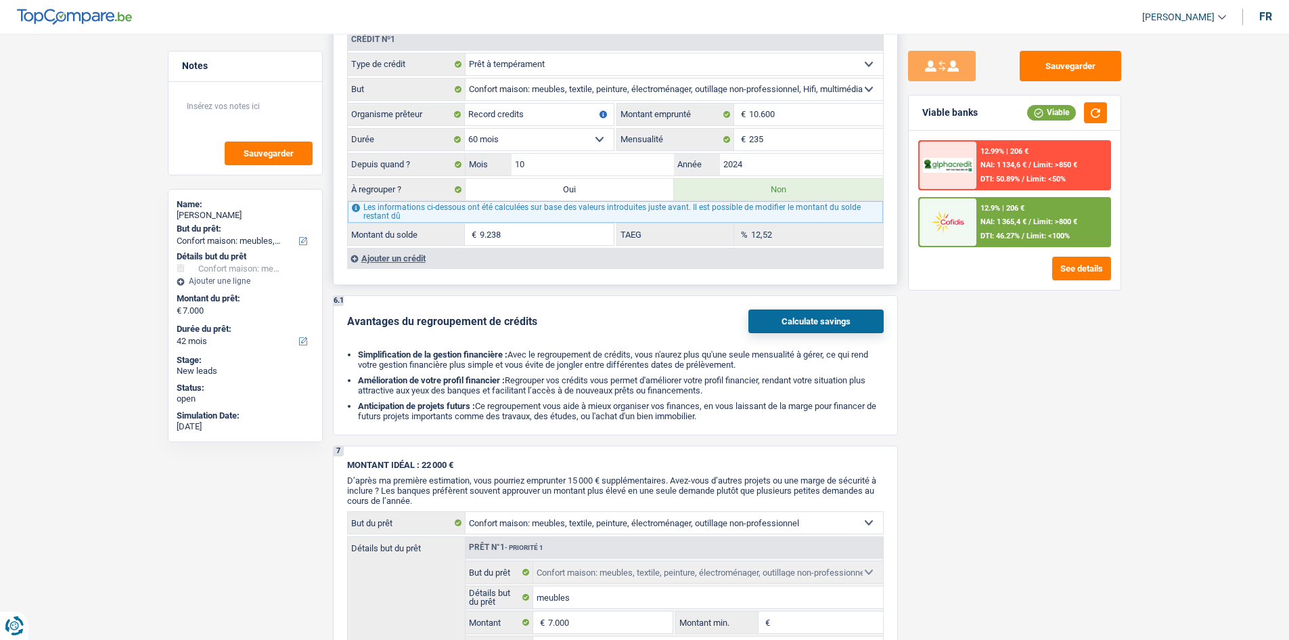
click at [583, 194] on label "Oui" at bounding box center [570, 190] width 209 height 22
click at [583, 194] on input "Oui" at bounding box center [570, 190] width 209 height 22
radio input "true"
type input "9.238"
select select
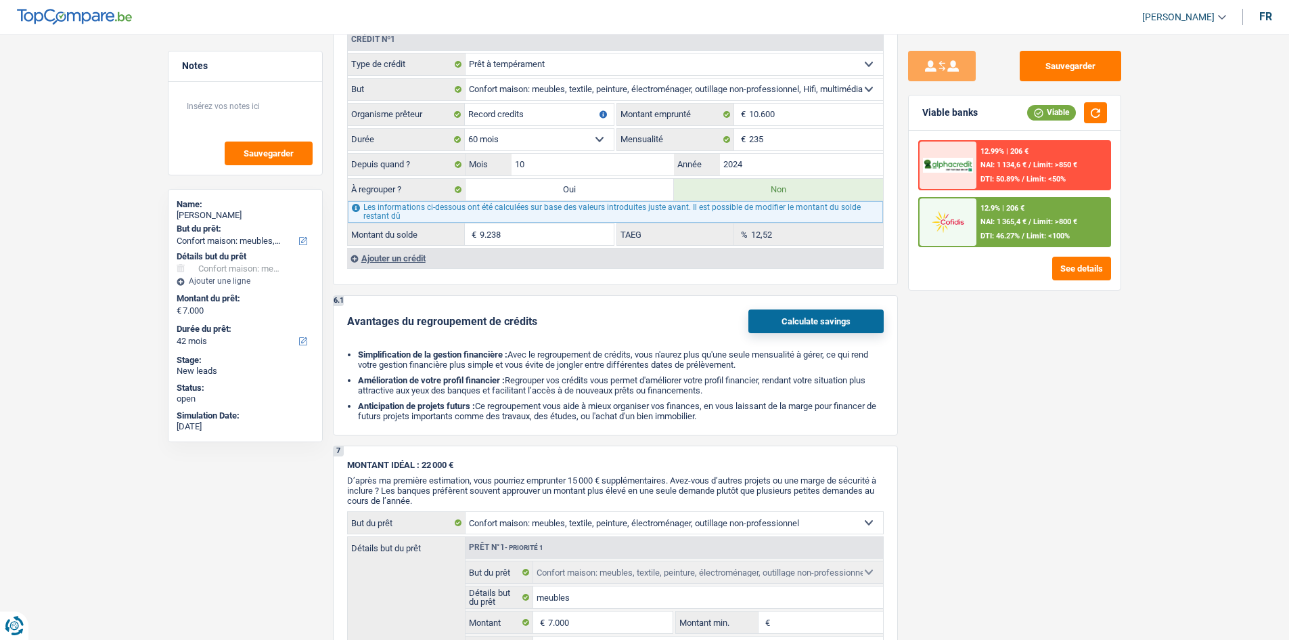
radio input "false"
type input "9.238"
select select
type input "16.238"
select select "refinancing"
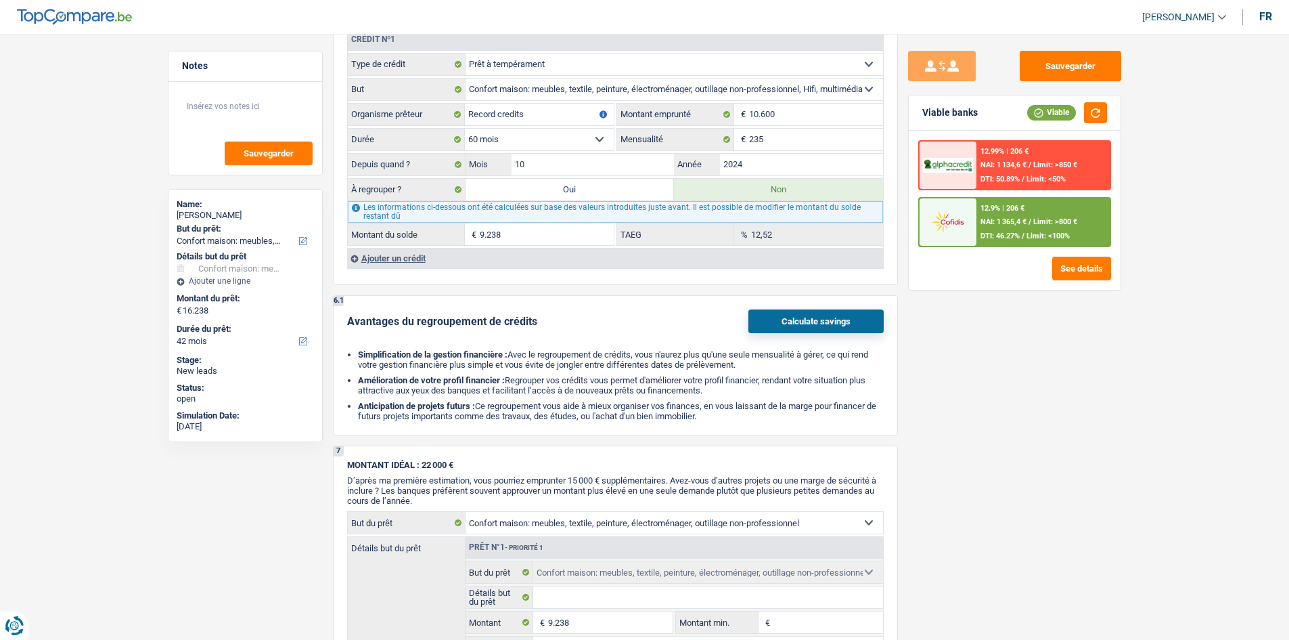
select select "refinancing"
select select "84"
select select "refinancing"
select select "84"
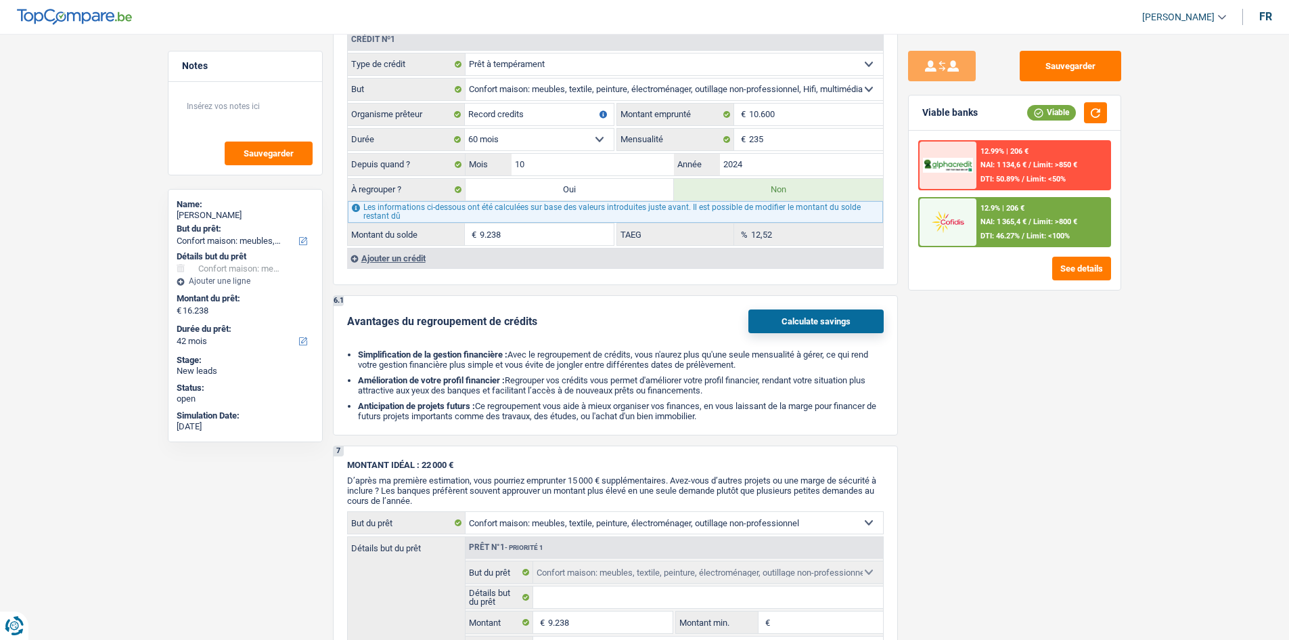
select select "refinancing"
select select "84"
select select "household"
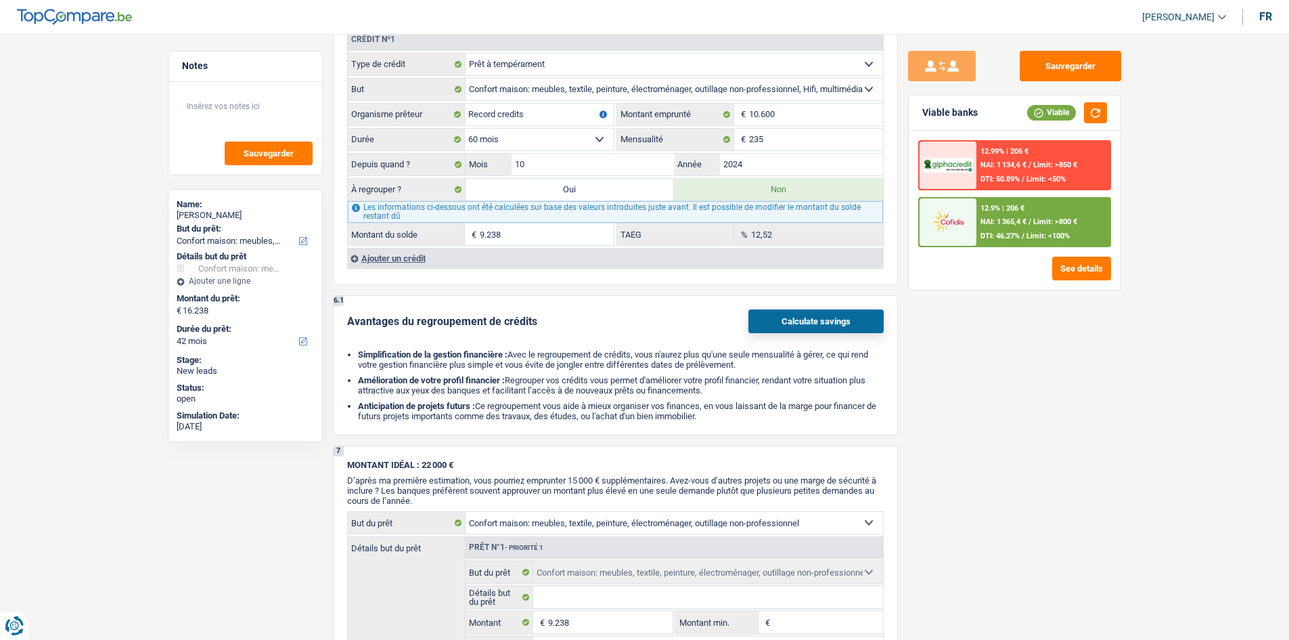
select select "yes"
select select "household"
select select "yes"
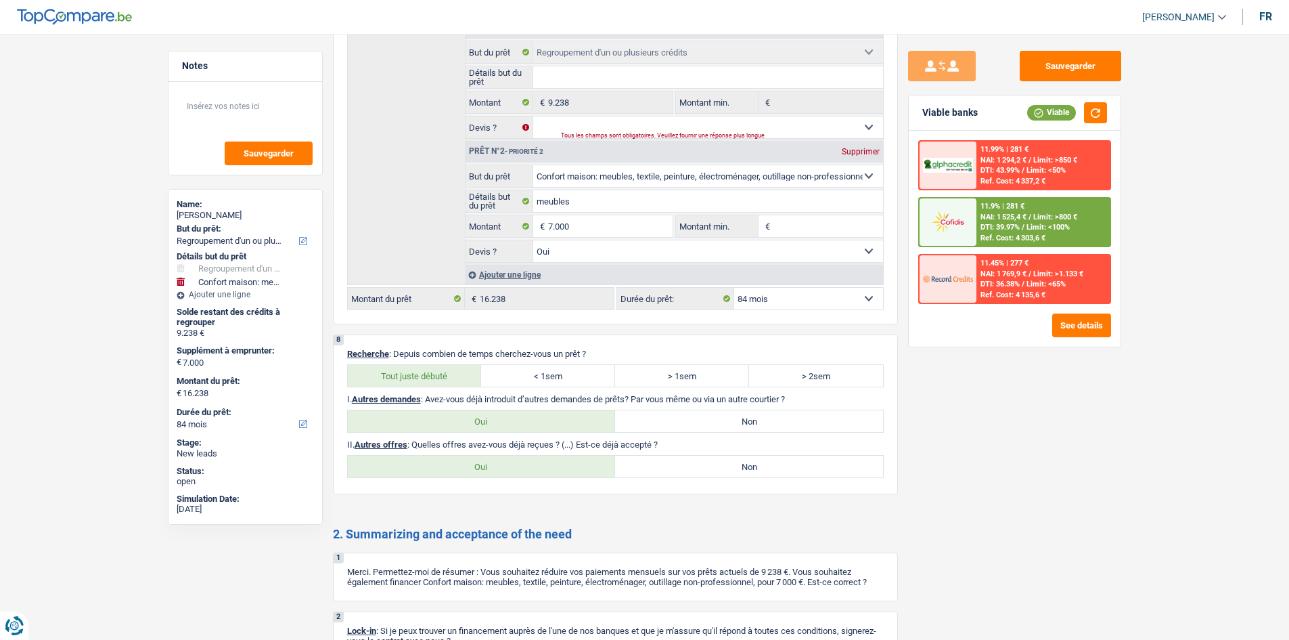
scroll to position [1811, 0]
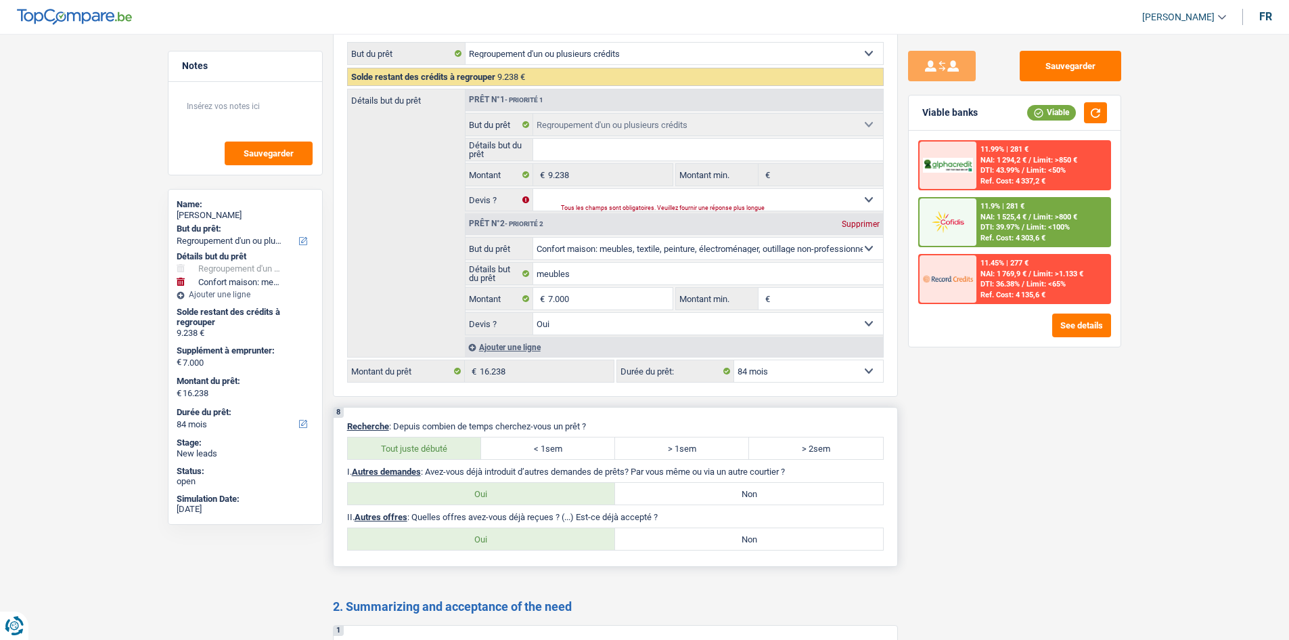
click at [776, 491] on label "Non" at bounding box center [749, 539] width 268 height 22
click at [776, 491] on input "Non" at bounding box center [749, 539] width 268 height 22
radio input "true"
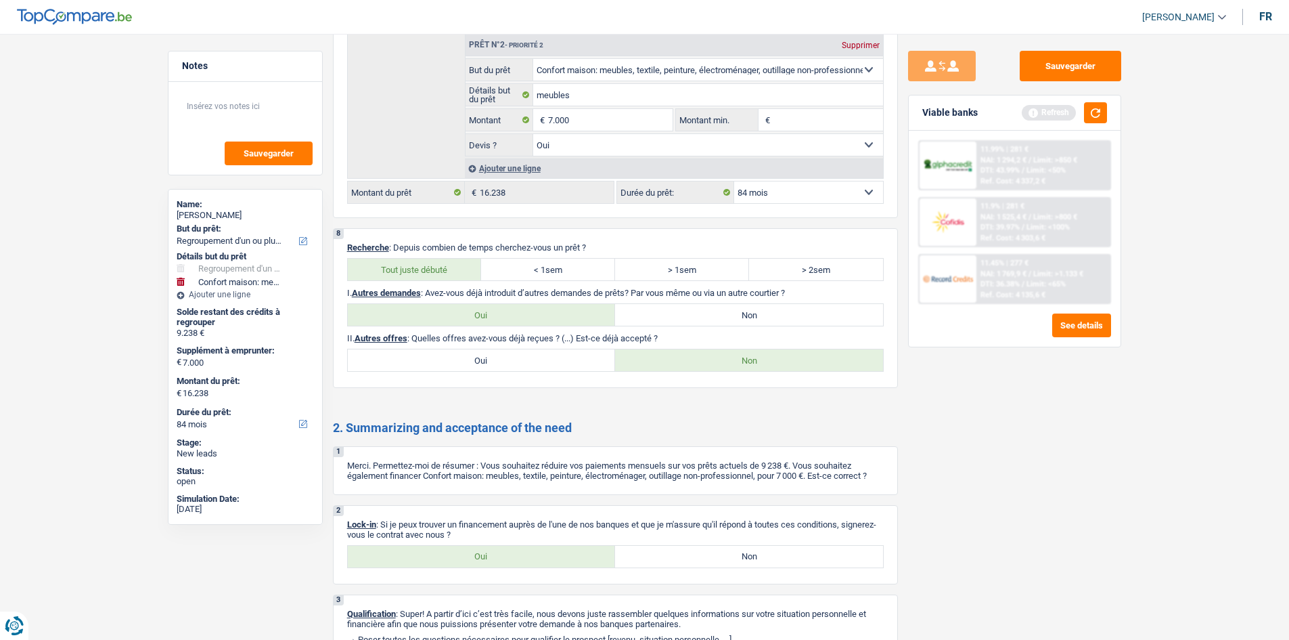
scroll to position [2059, 0]
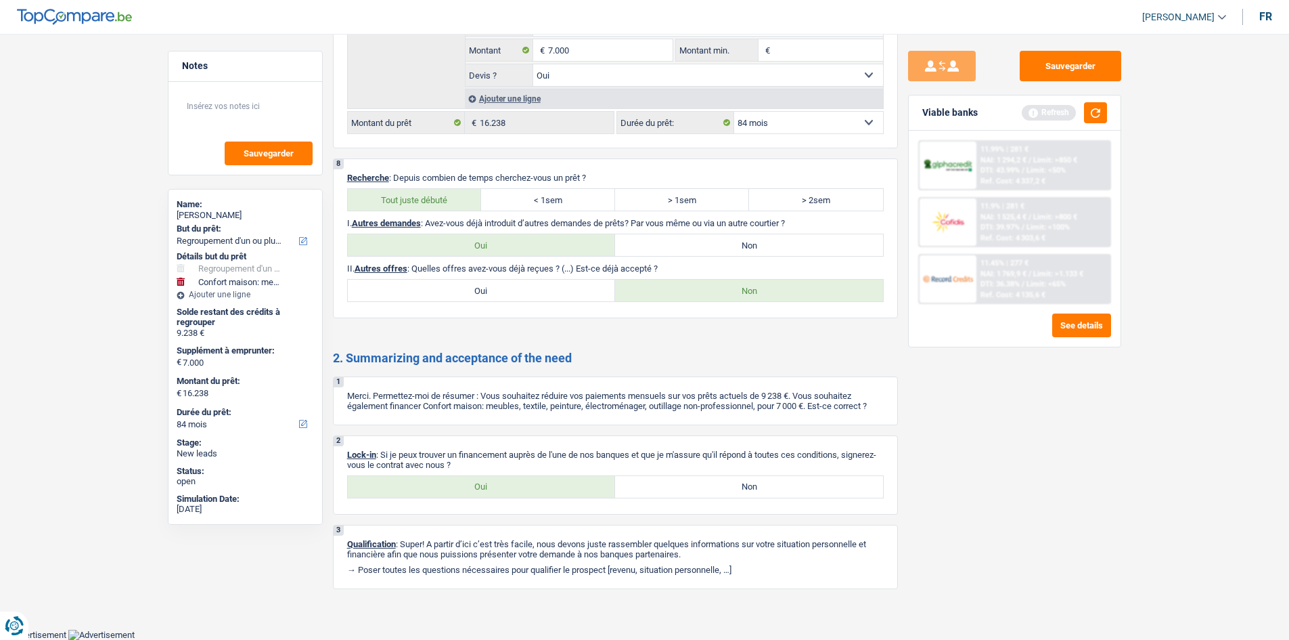
click at [881, 115] on div "Viable banks Refresh" at bounding box center [1015, 112] width 212 height 35
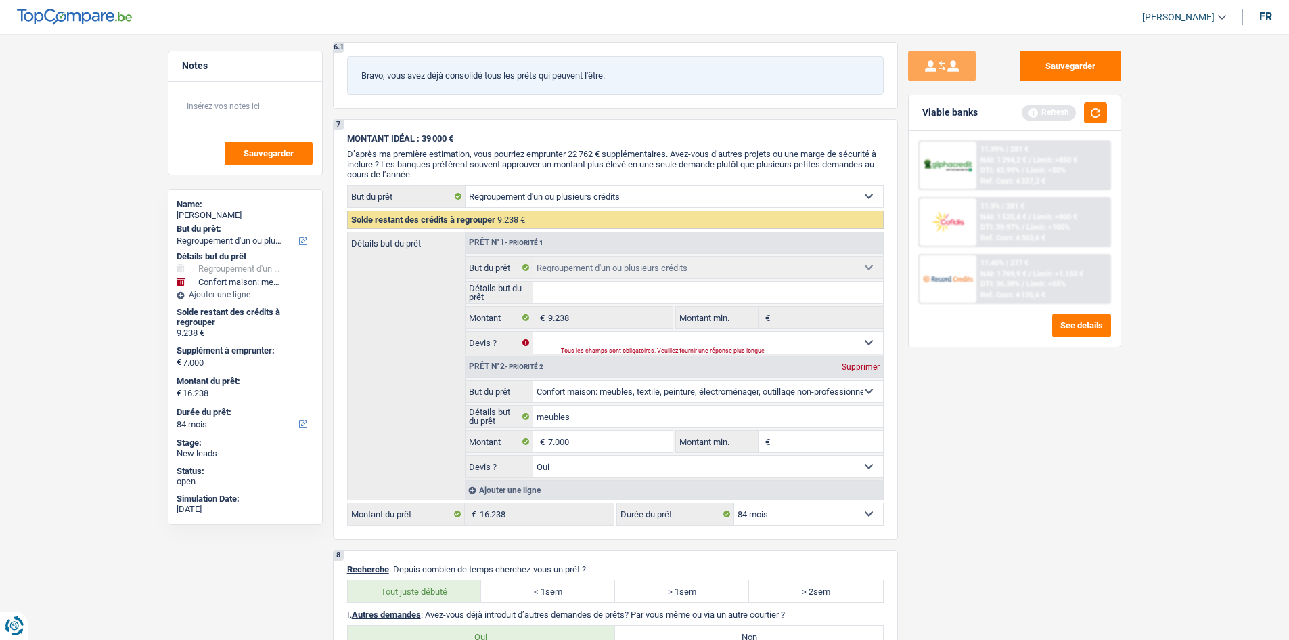
scroll to position [1653, 0]
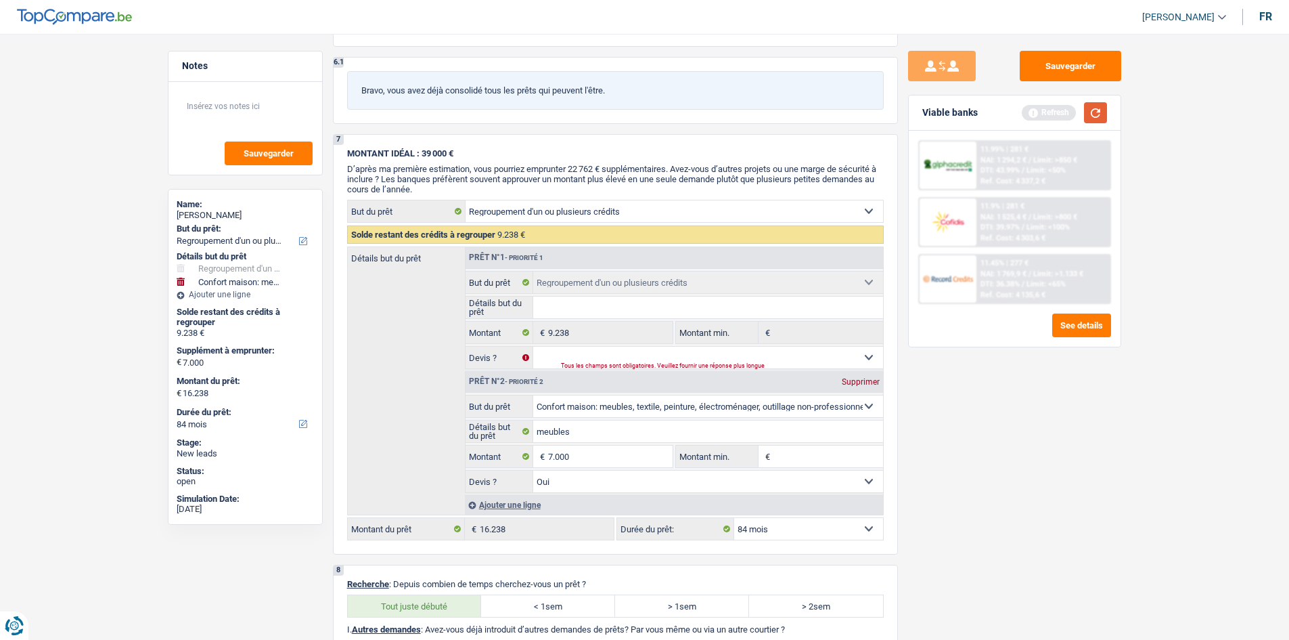
click at [881, 110] on button "button" at bounding box center [1095, 112] width 23 height 21
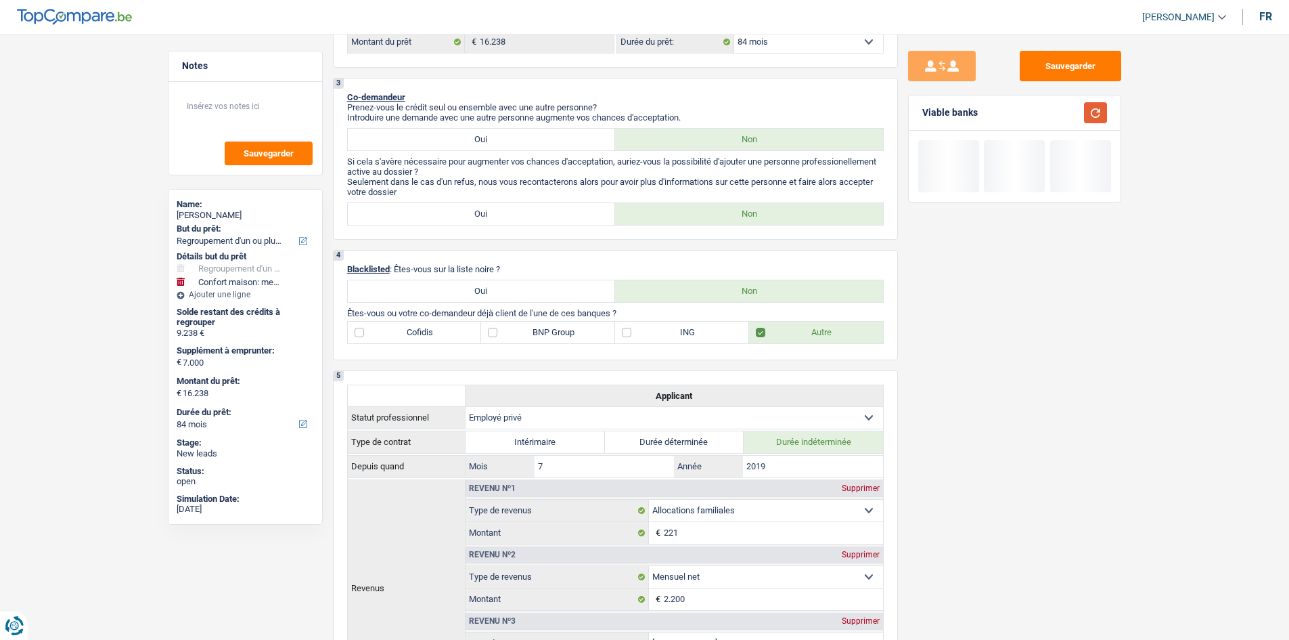
scroll to position [164, 0]
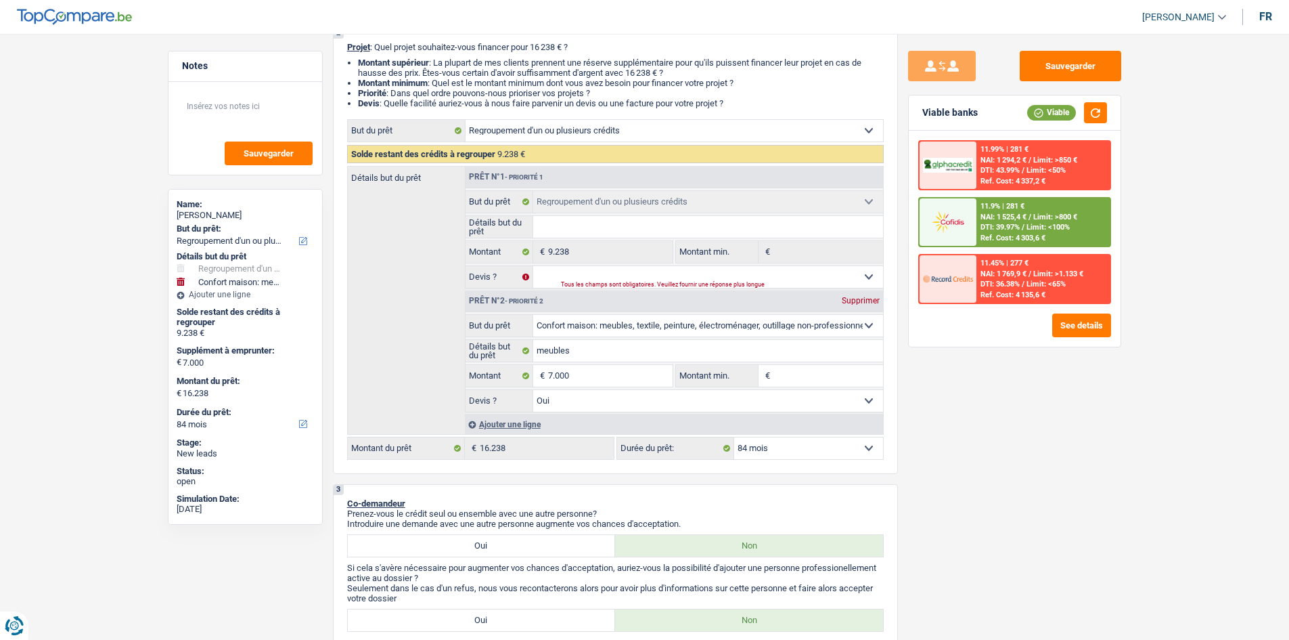
click at [881, 209] on div "11.9% | 281 €" at bounding box center [1003, 206] width 44 height 9
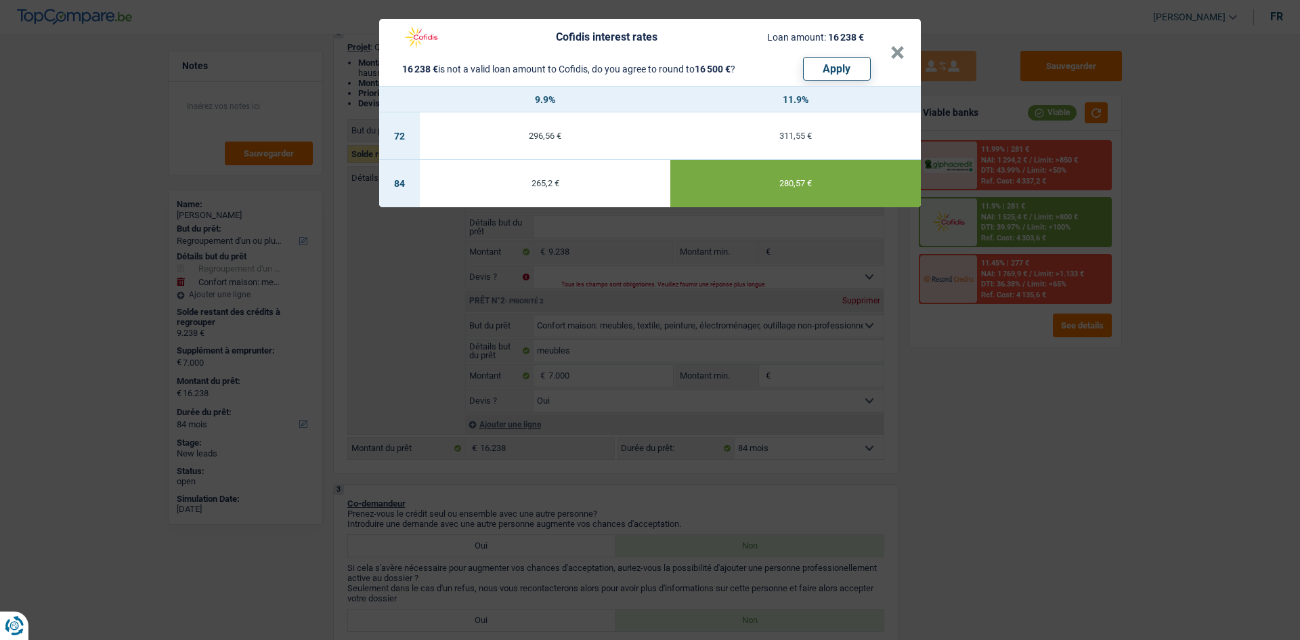
click at [881, 491] on div "Cofidis interest rates Loan amount: 16 238 € 16 238 € is not a valid loan amoun…" at bounding box center [650, 320] width 1300 height 640
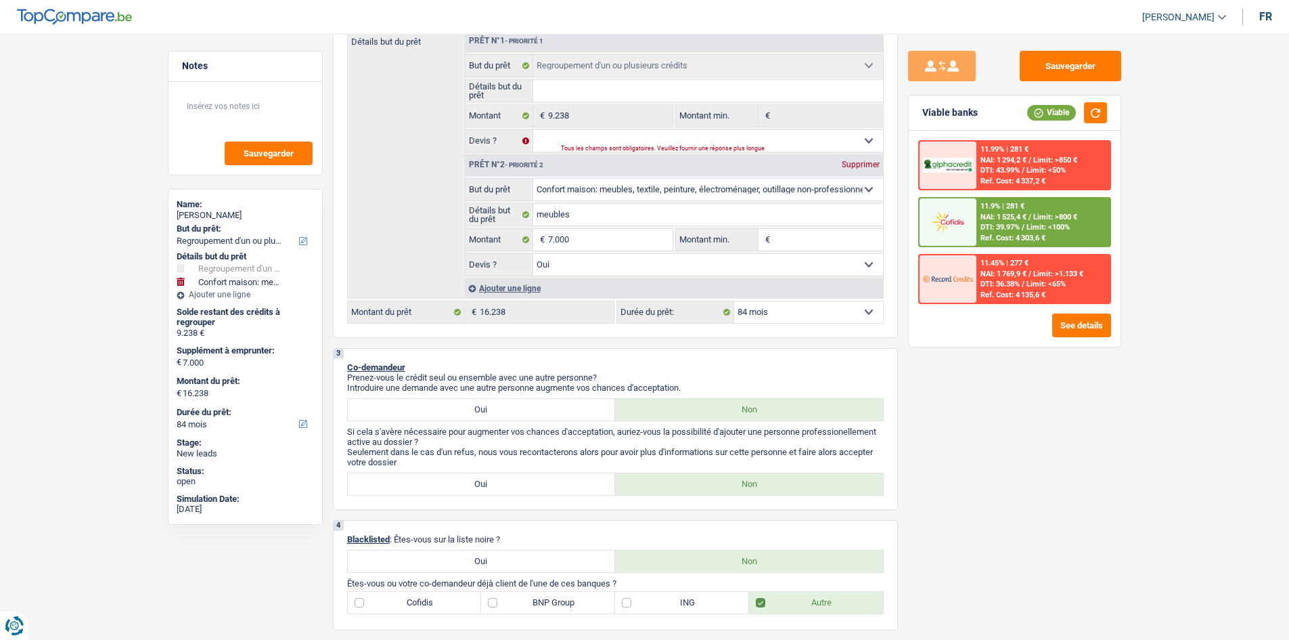
scroll to position [299, 0]
click at [818, 310] on select "12 mois 18 mois 24 mois 30 mois 36 mois 42 mois 48 mois 60 mois 72 mois 84 mois…" at bounding box center [808, 313] width 149 height 22
select select "72"
click at [734, 302] on select "12 mois 18 mois 24 mois 30 mois 36 mois 42 mois 48 mois 60 mois 72 mois 84 mois…" at bounding box center [808, 313] width 149 height 22
select select "72"
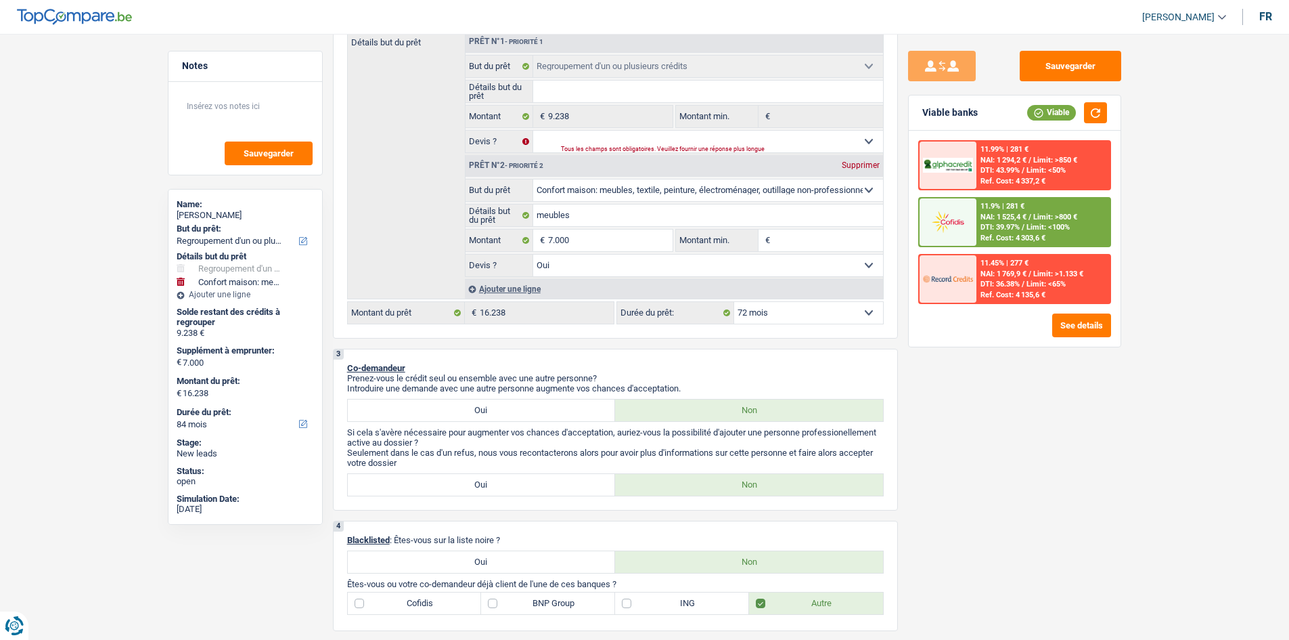
select select "72"
click at [813, 320] on select "12 mois 18 mois 24 mois 30 mois 36 mois 42 mois 48 mois 60 mois 72 mois 84 mois…" at bounding box center [808, 313] width 149 height 22
click at [881, 218] on span "NAI: 1 494,5 €" at bounding box center [1004, 217] width 46 height 9
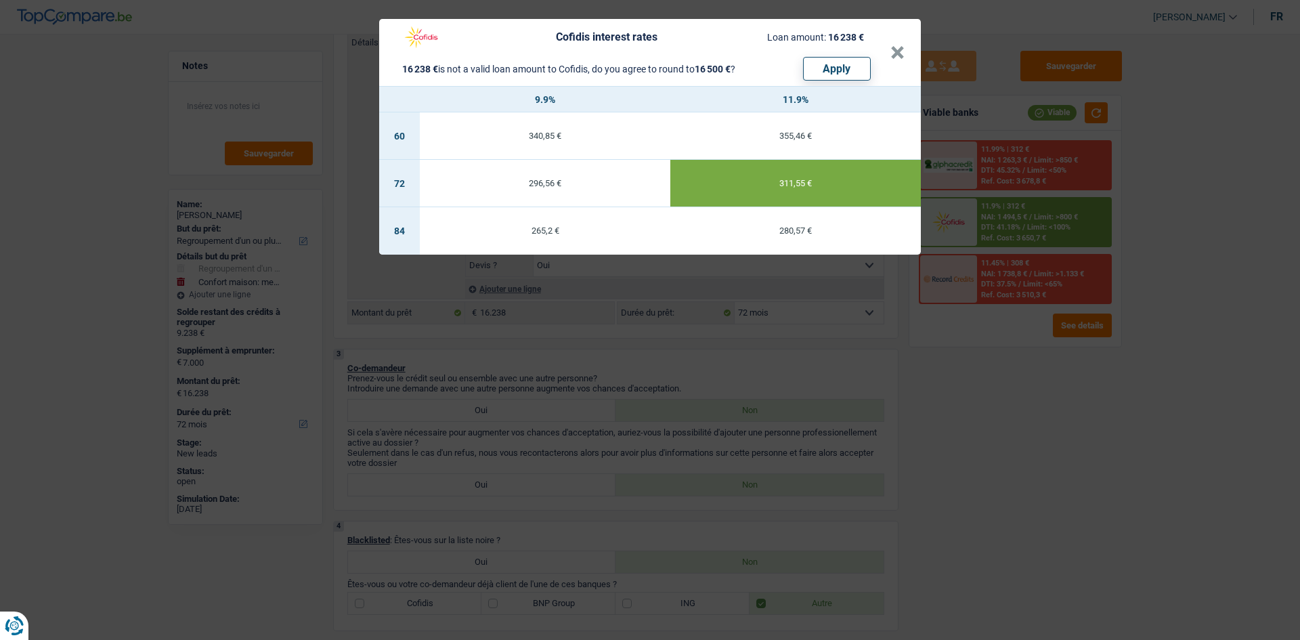
click at [881, 433] on div "Cofidis interest rates Loan amount: 16 238 € 16 238 € is not a valid loan amoun…" at bounding box center [650, 320] width 1300 height 640
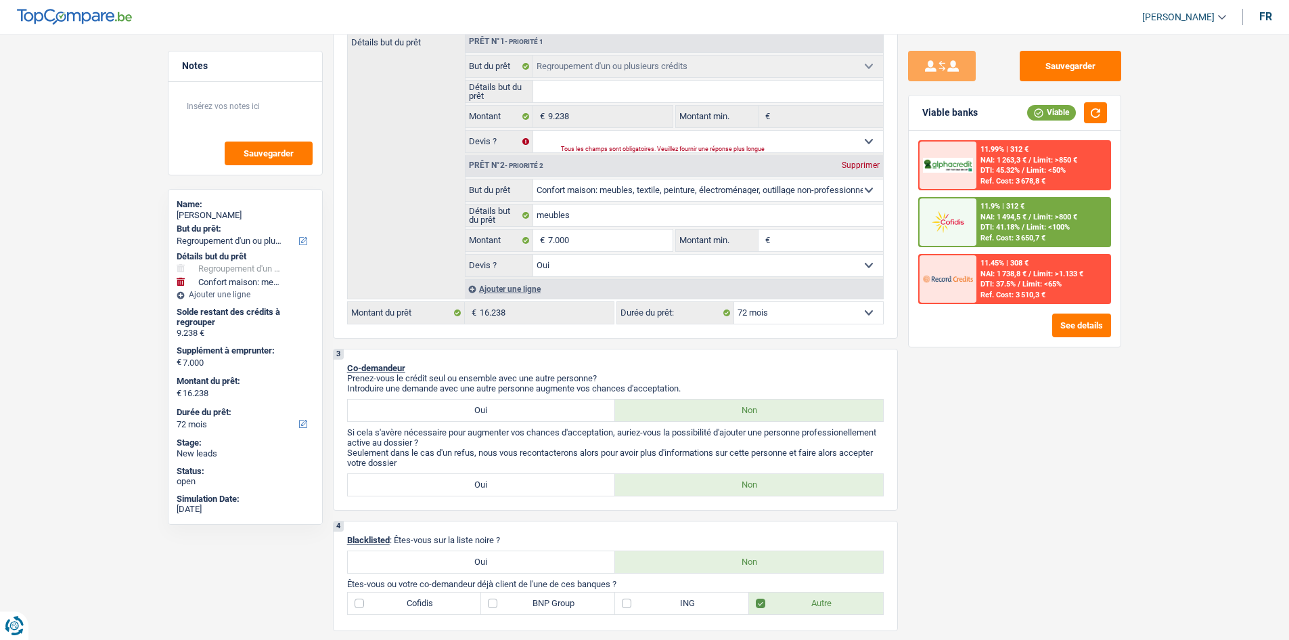
click at [881, 202] on div "11.9% | 312 €" at bounding box center [1003, 206] width 44 height 9
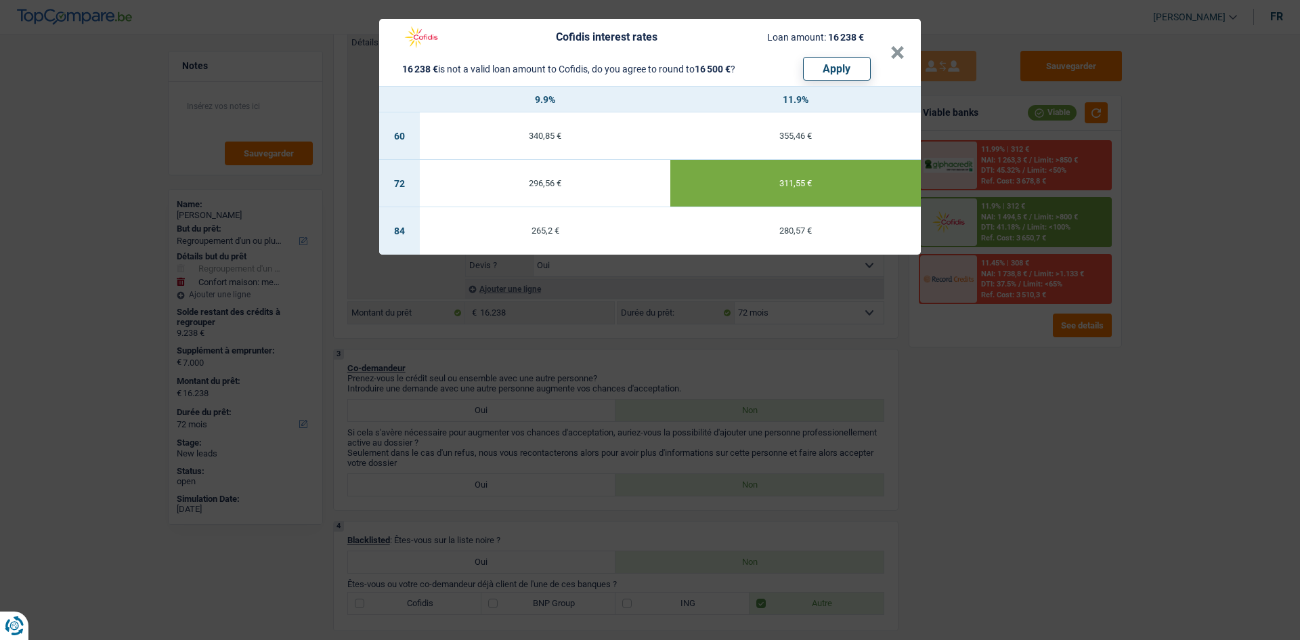
click at [567, 187] on td "296,56 €" at bounding box center [545, 183] width 250 height 47
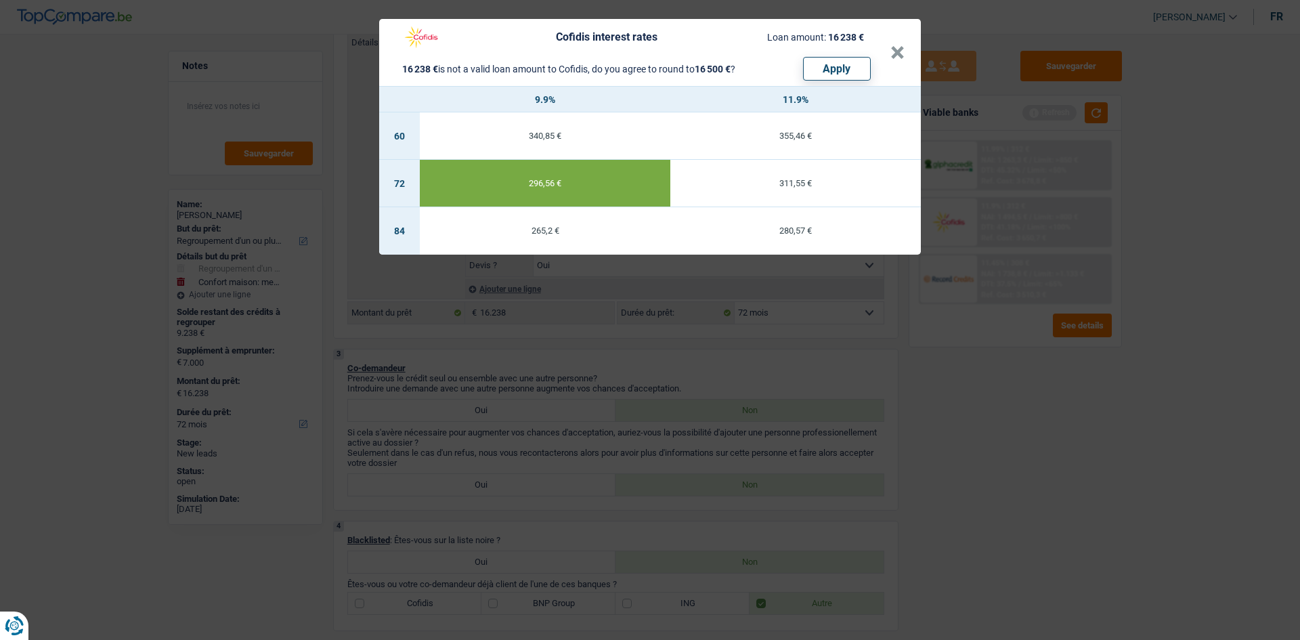
click at [881, 458] on div "Cofidis interest rates Loan amount: 16 238 € 16 238 € is not a valid loan amoun…" at bounding box center [650, 320] width 1300 height 640
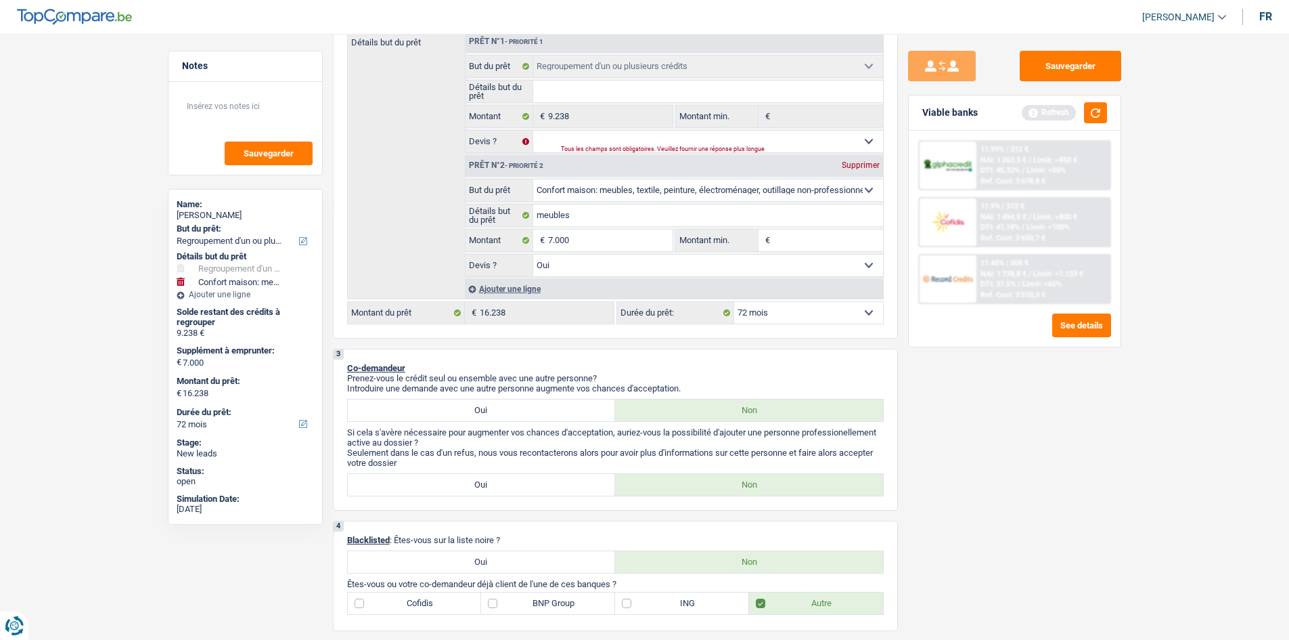
click at [881, 221] on div "11.9% | 312 € NAI: 1 494,5 € / Limit: >800 € DTI: 41.18% / Limit: <100% Ref. Co…" at bounding box center [1043, 221] width 133 height 47
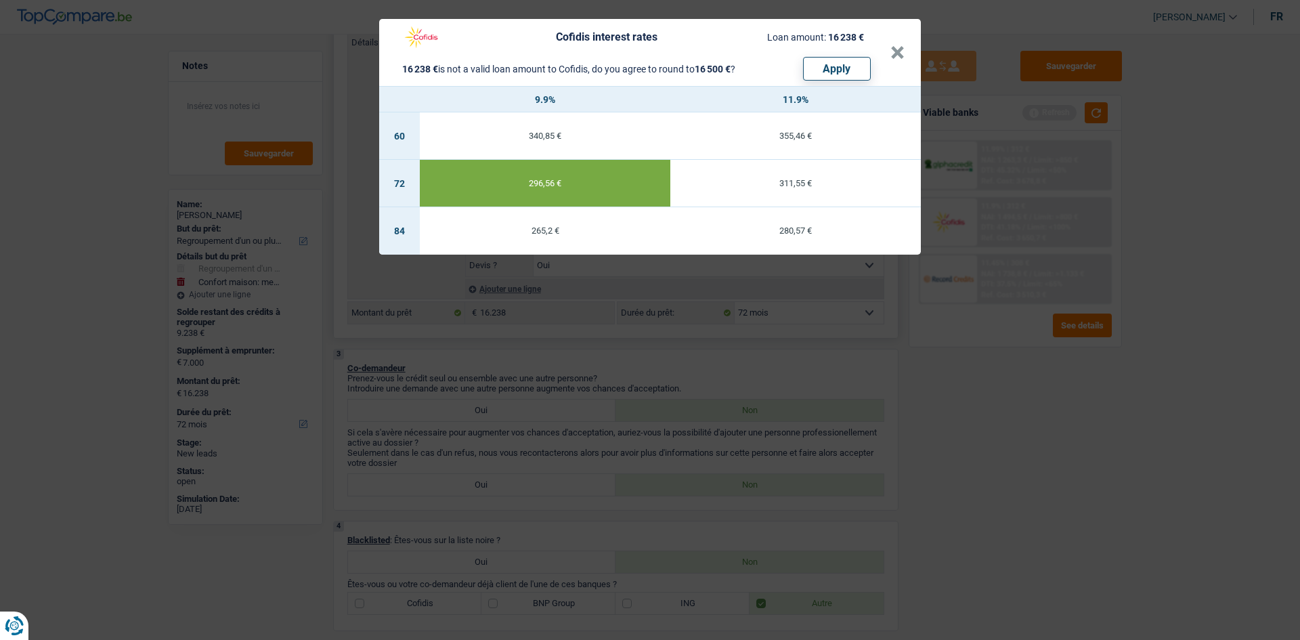
drag, startPoint x: 860, startPoint y: 71, endPoint x: 872, endPoint y: 171, distance: 100.9
click at [861, 71] on button "Apply" at bounding box center [837, 69] width 68 height 24
select select "84"
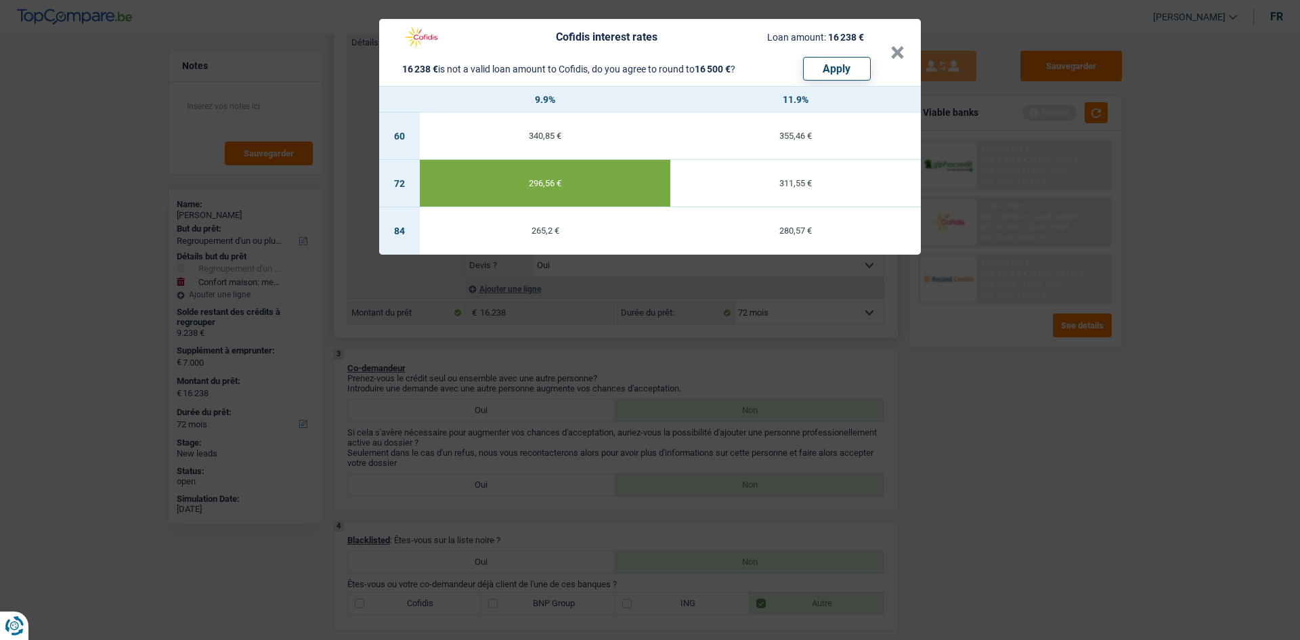
type input "7.262"
type input "16.500"
select select "other"
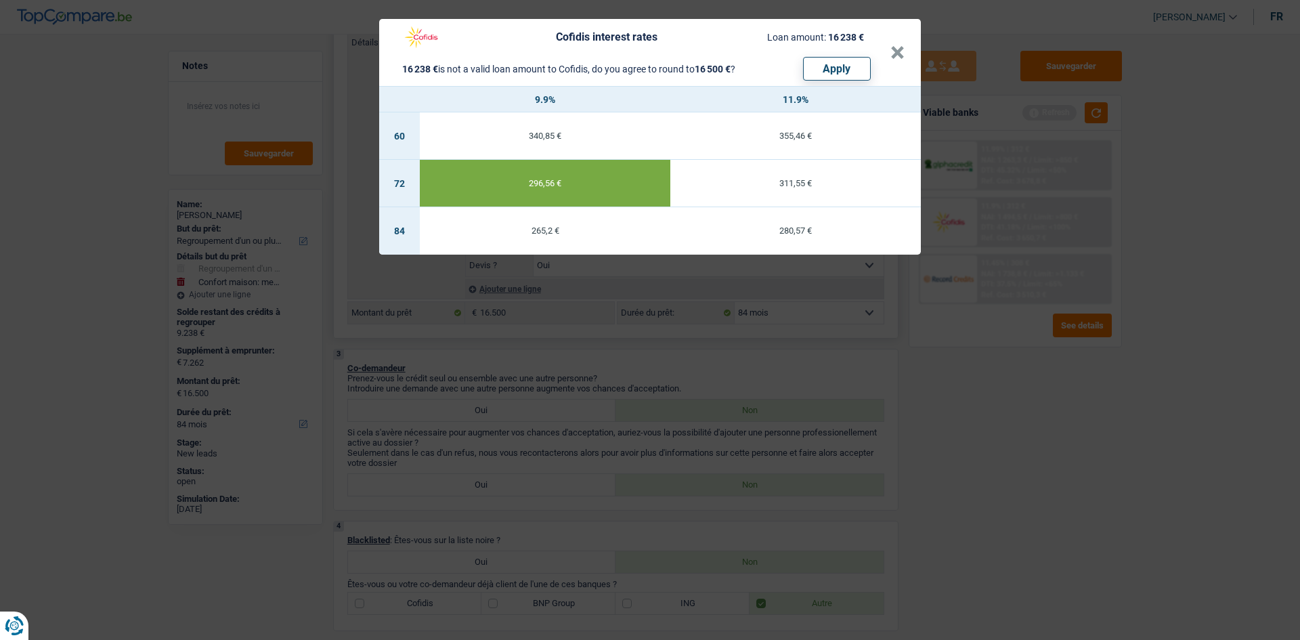
select select "other"
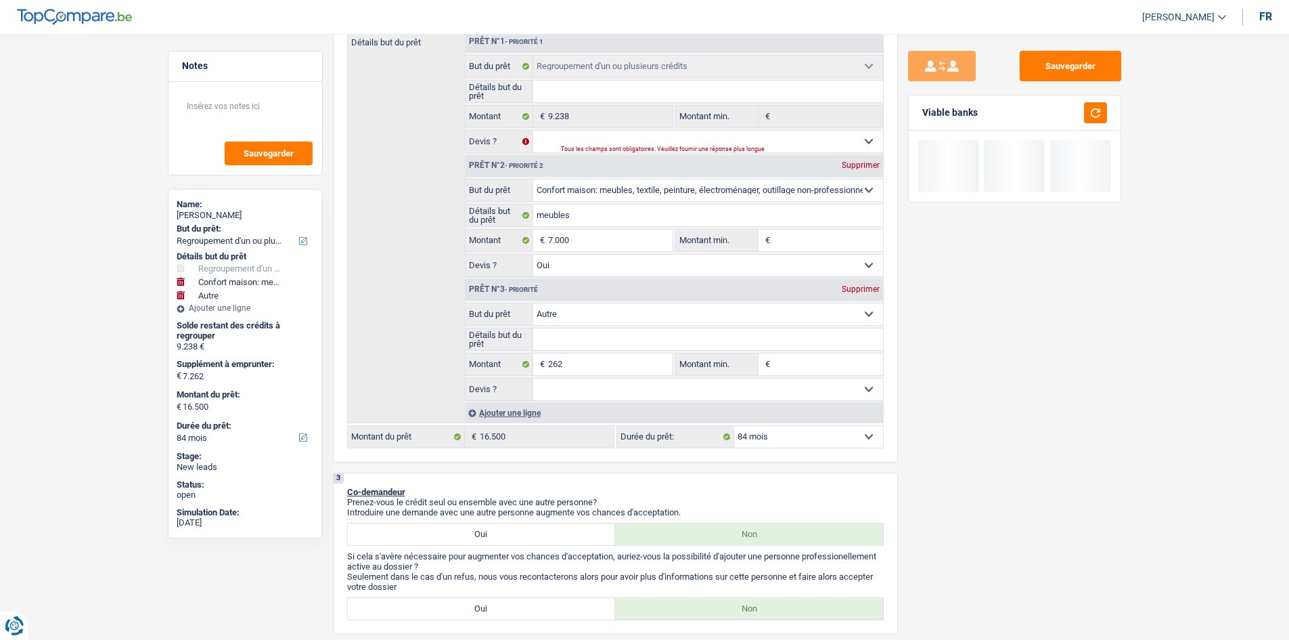
click at [881, 491] on div "Sauvegarder Viable banks" at bounding box center [1015, 333] width 234 height 564
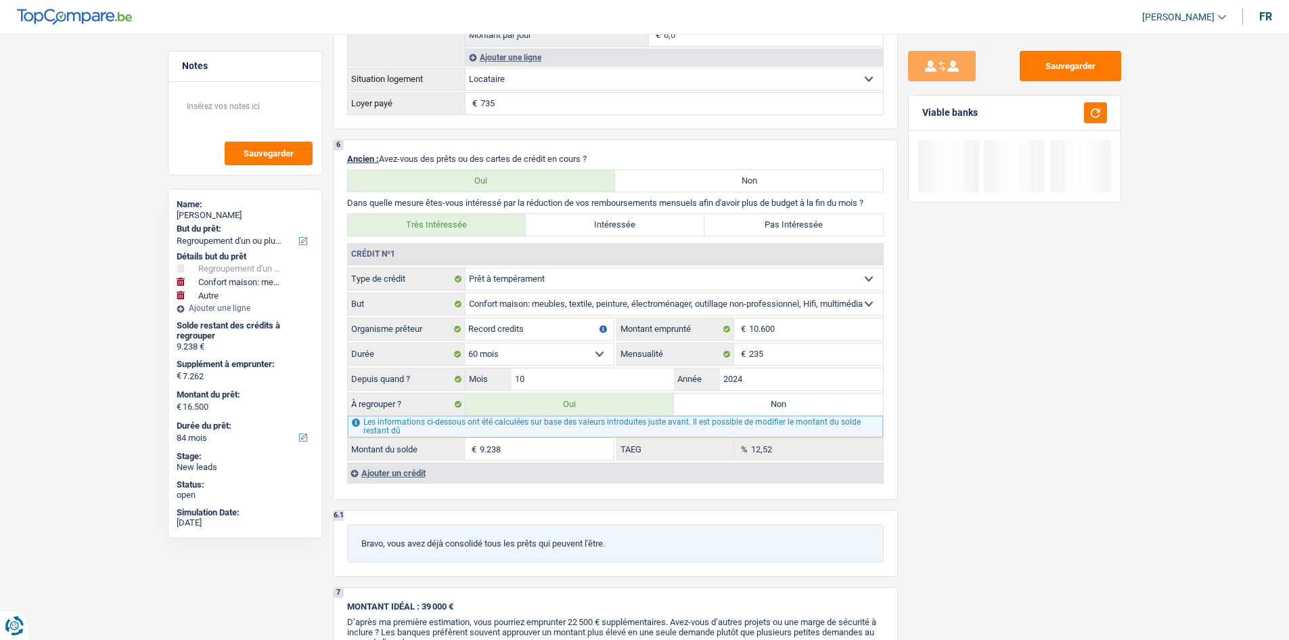
scroll to position [1450, 0]
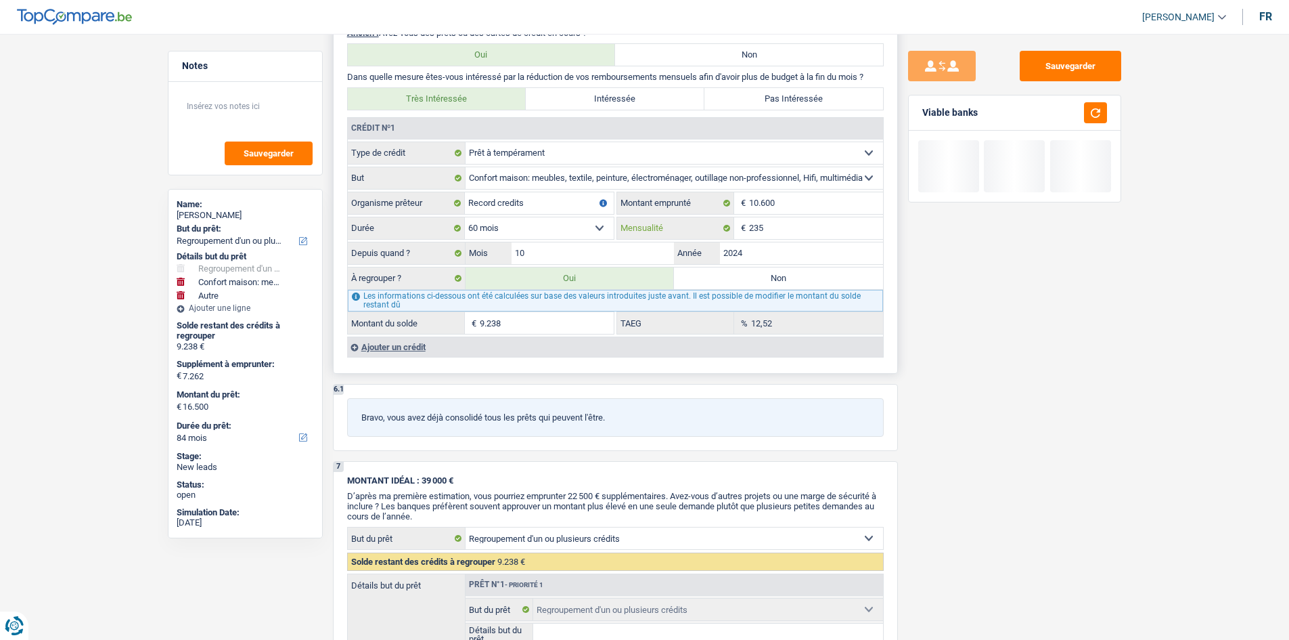
click at [787, 231] on input "235" at bounding box center [816, 228] width 134 height 22
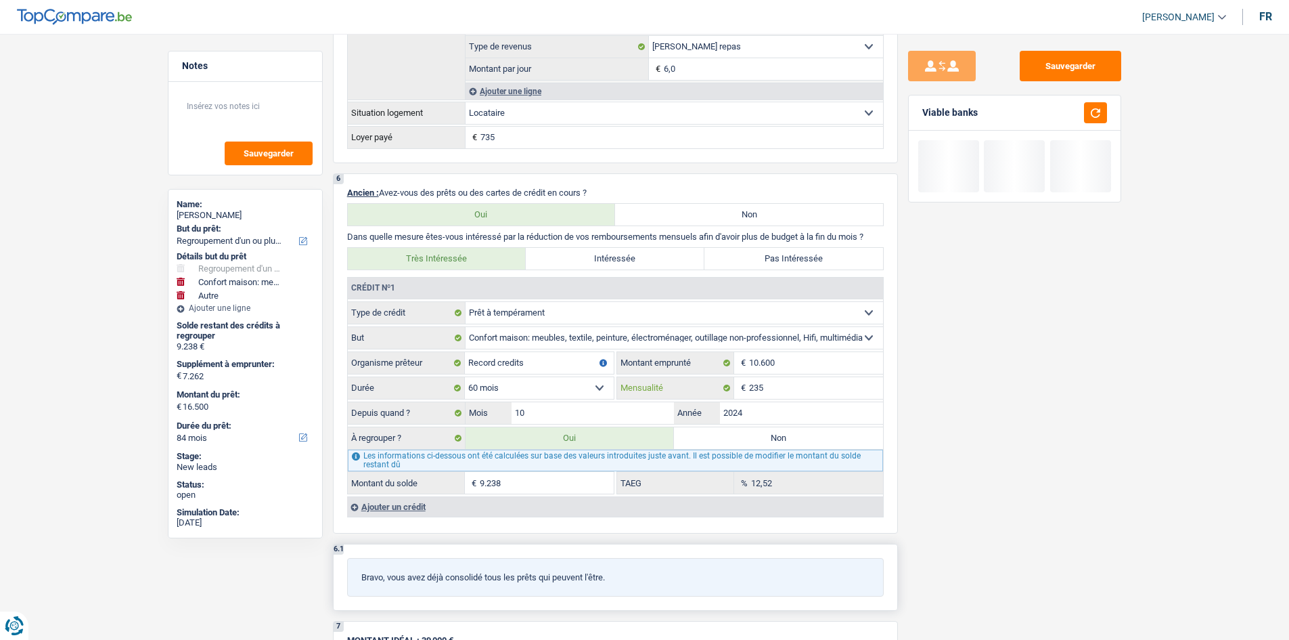
scroll to position [1382, 0]
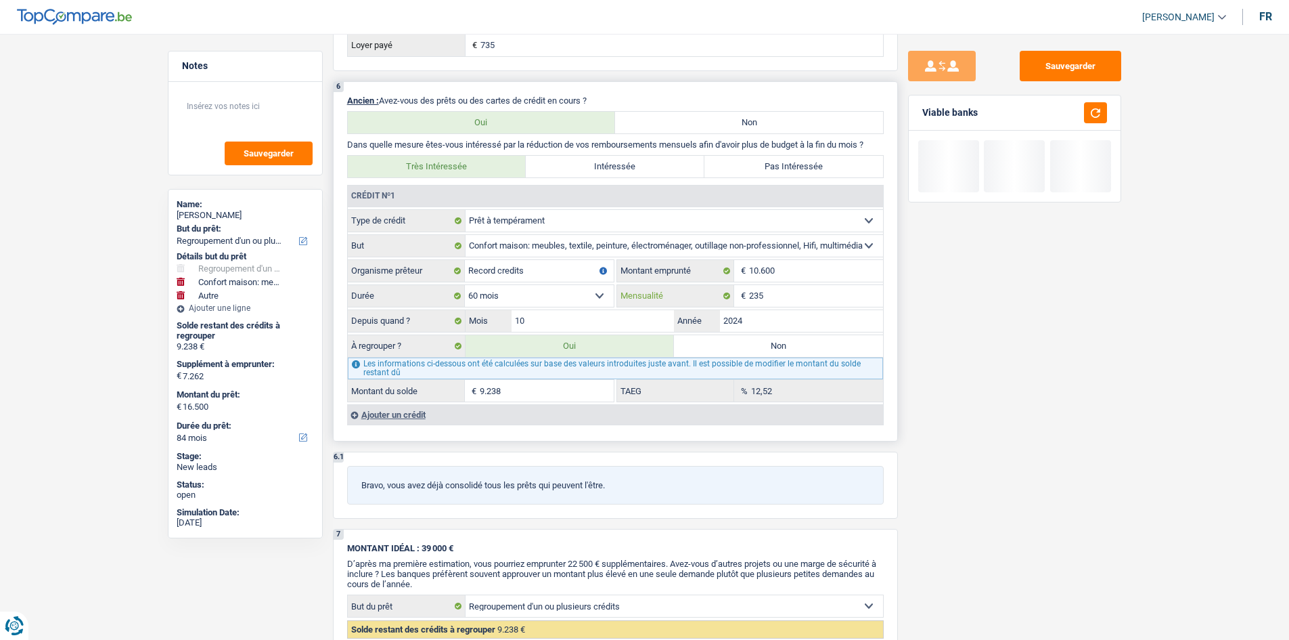
drag, startPoint x: 776, startPoint y: 296, endPoint x: 871, endPoint y: 309, distance: 95.6
click at [778, 295] on input "235" at bounding box center [816, 296] width 134 height 22
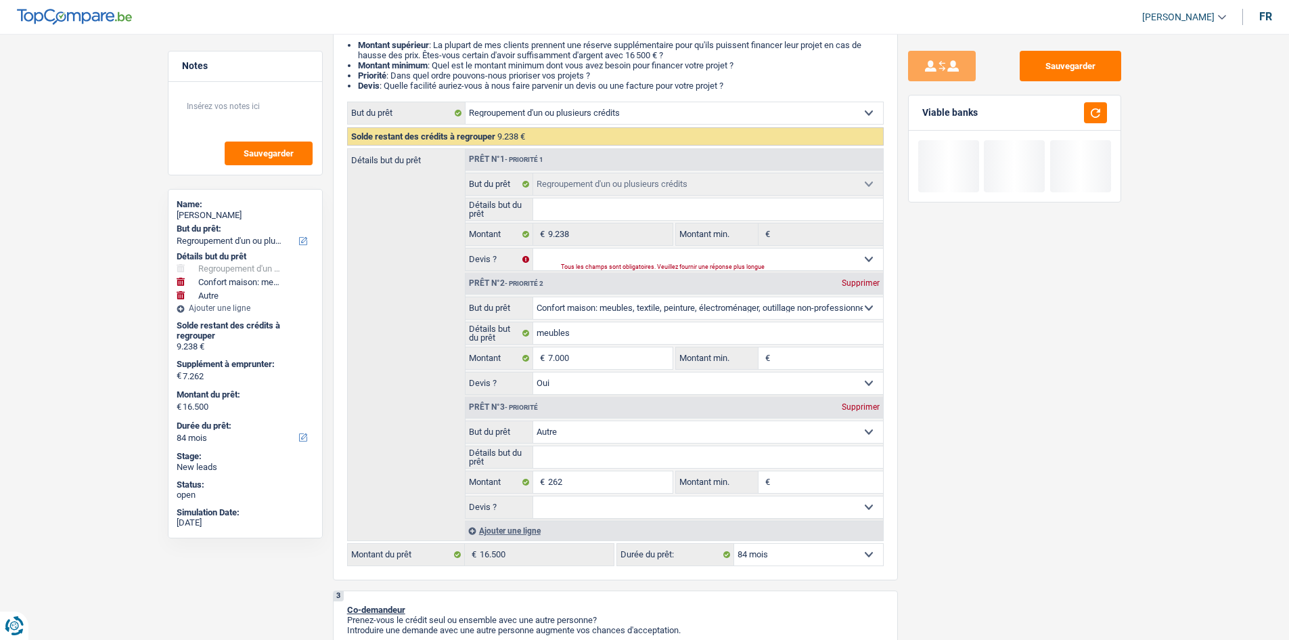
scroll to position [164, 0]
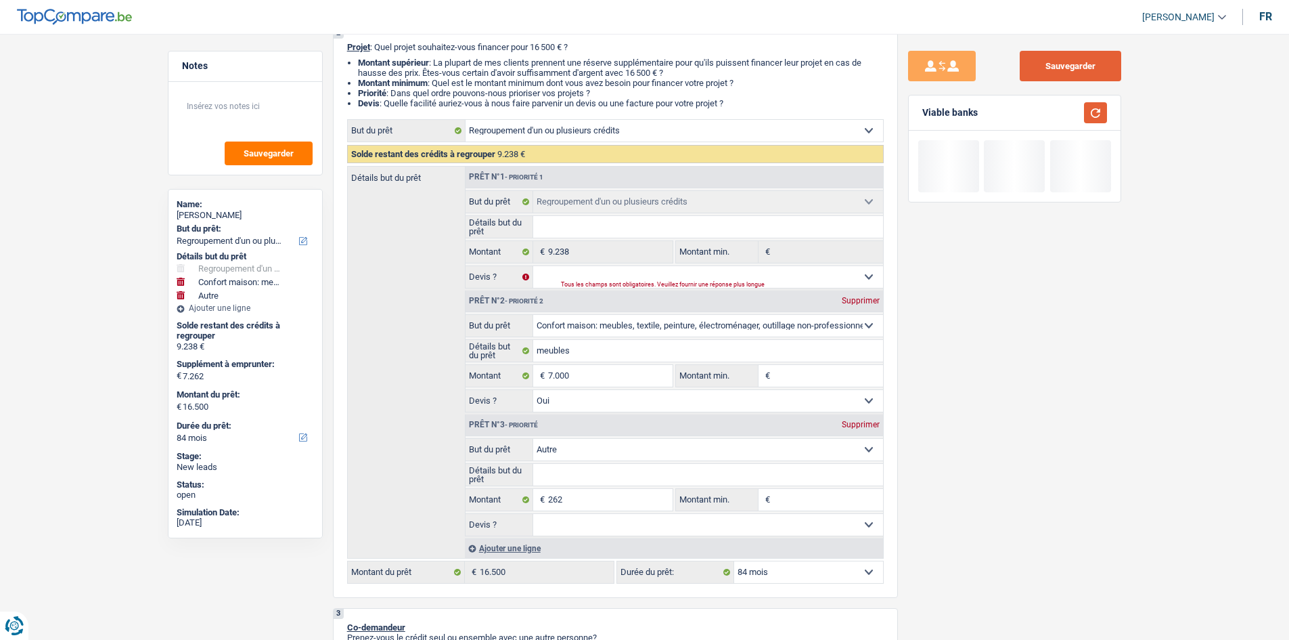
drag, startPoint x: 1079, startPoint y: 71, endPoint x: 1101, endPoint y: 108, distance: 42.5
click at [881, 63] on button "Sauvegarder" at bounding box center [1071, 66] width 102 height 30
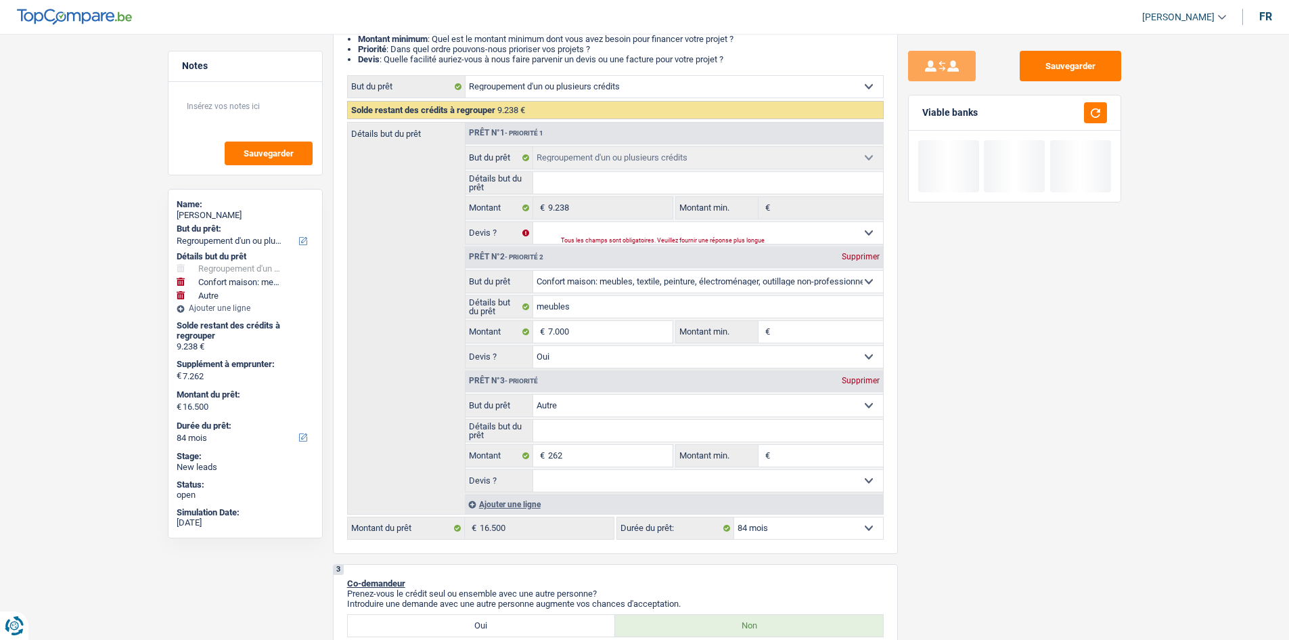
scroll to position [0, 0]
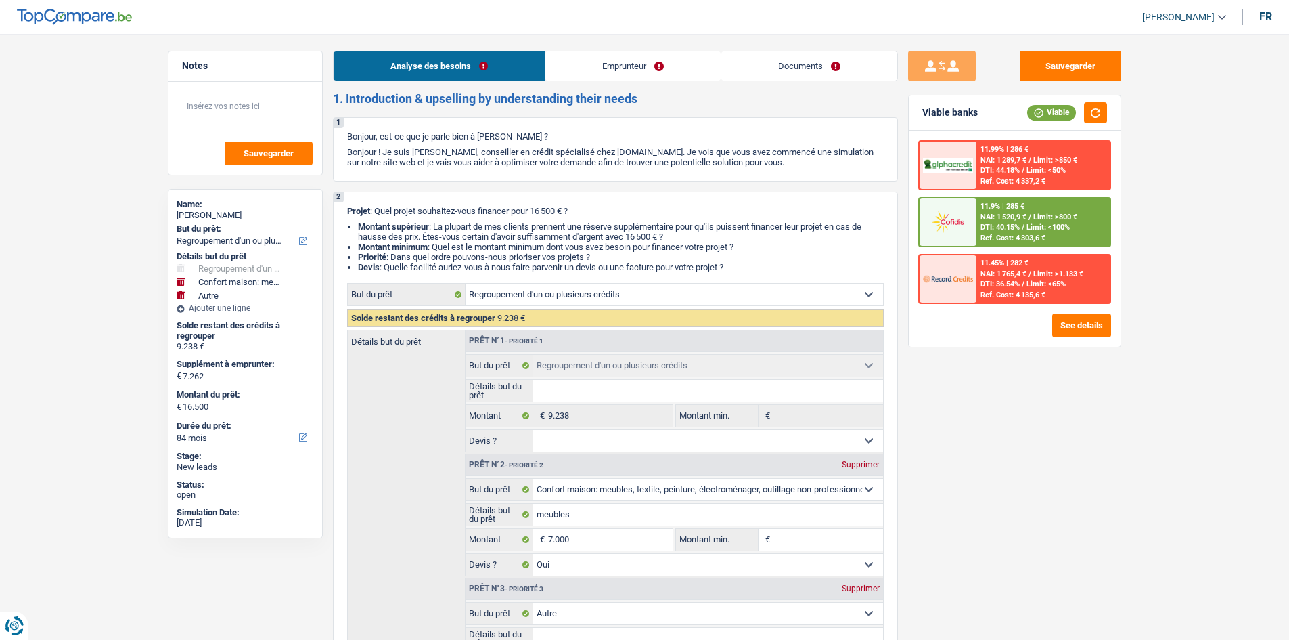
select select "refinancing"
select select "household"
select select "other"
select select "84"
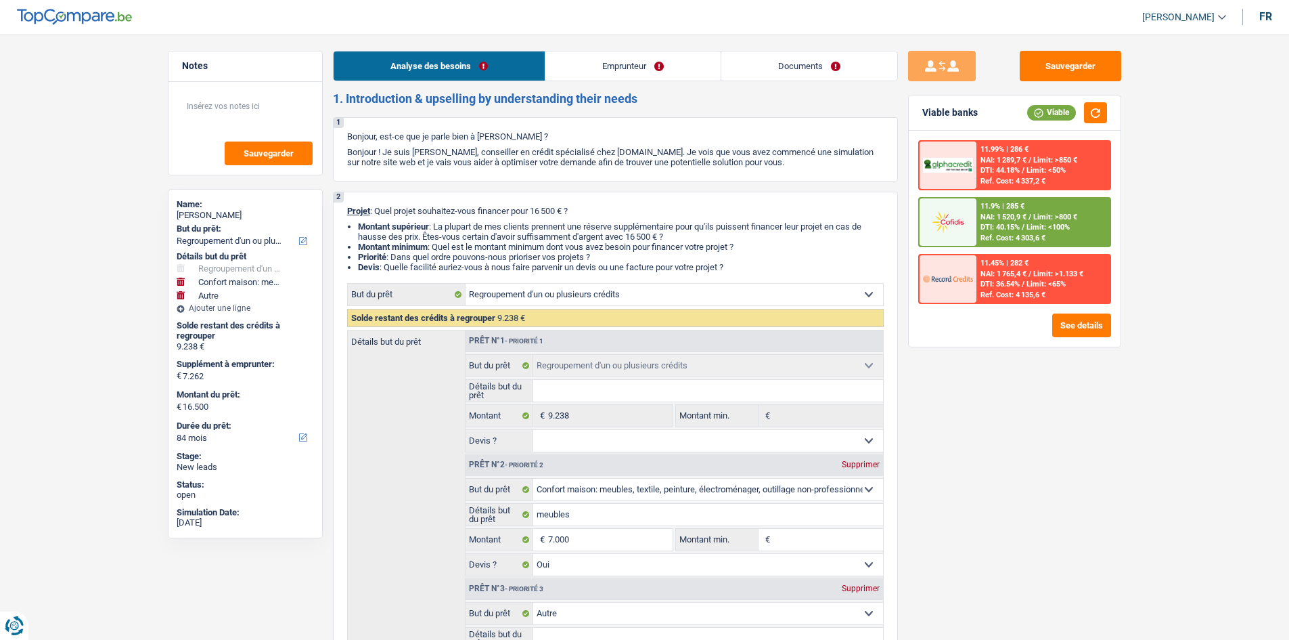
select select "refinancing"
select select "household"
select select "yes"
select select "other"
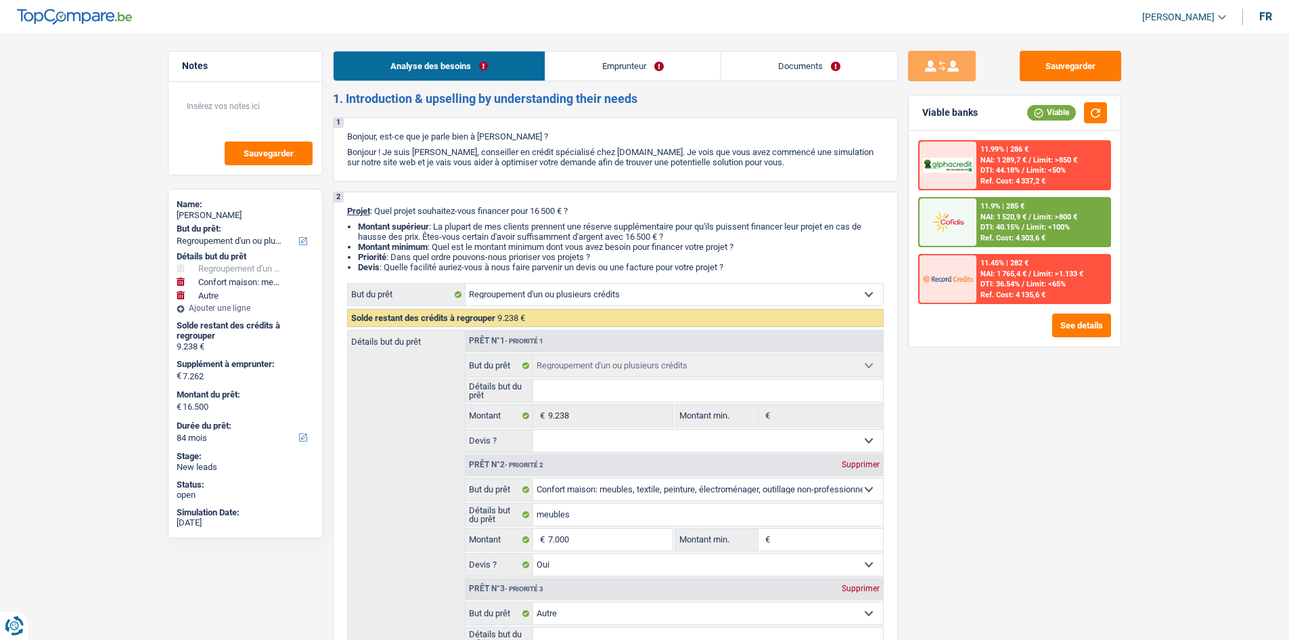
select select "84"
select select "privateEmployee"
select select "familyAllowances"
select select "netSalary"
select select "mealVouchers"
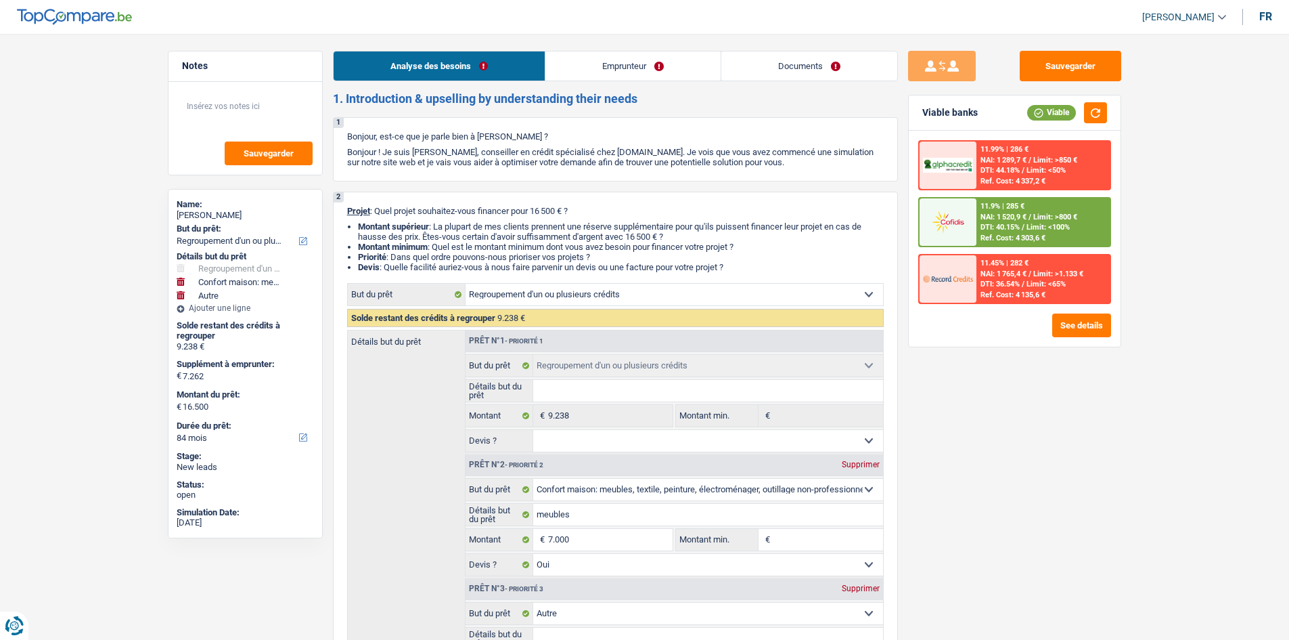
select select "rents"
select select "personalLoan"
select select "homeFurnishingOrRelocation"
select select "60"
select select "refinancing"
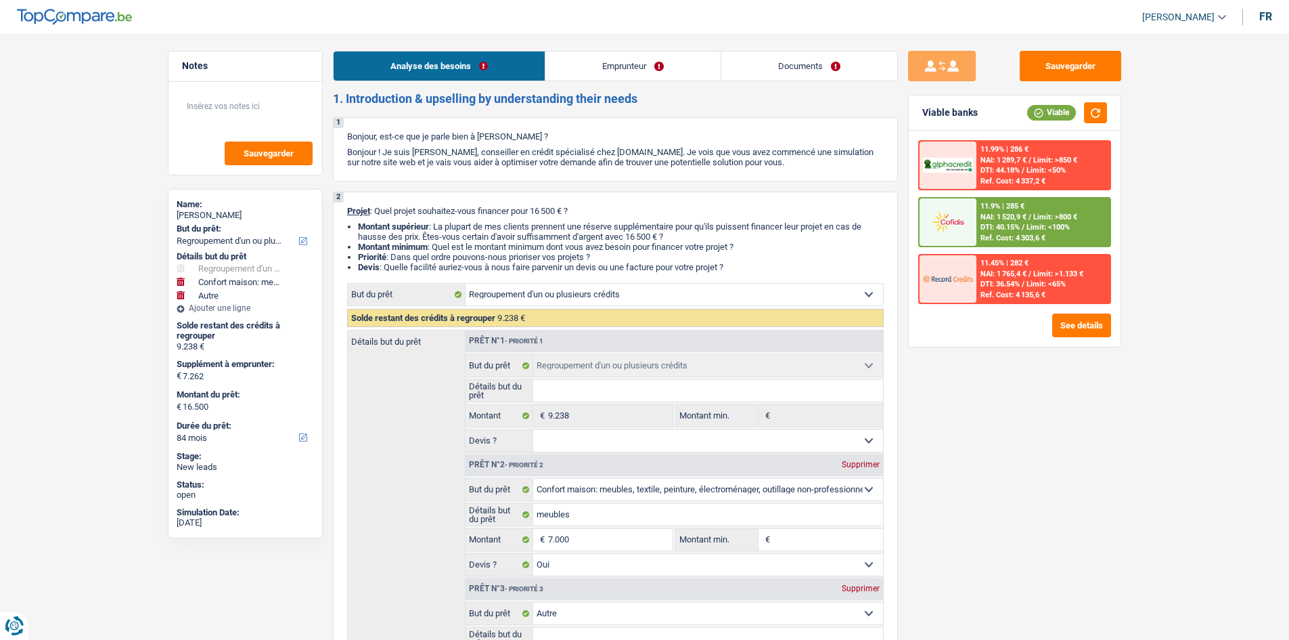
select select "refinancing"
select select "household"
select select "yes"
select select "other"
select select "84"
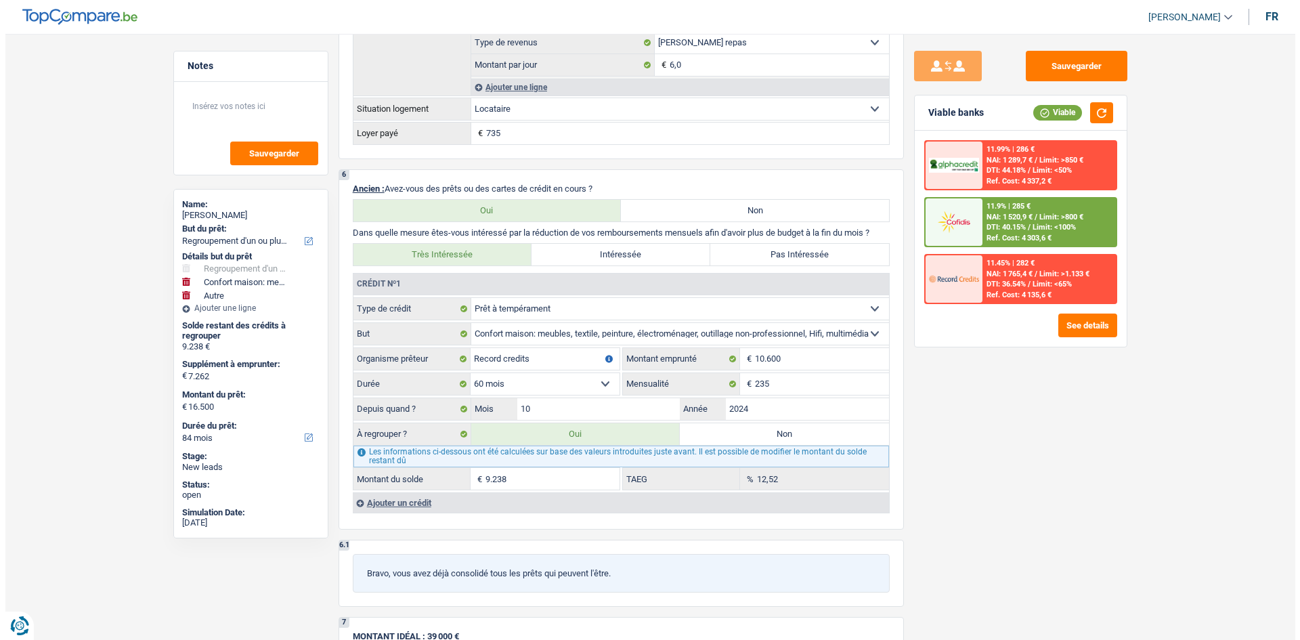
scroll to position [1354, 0]
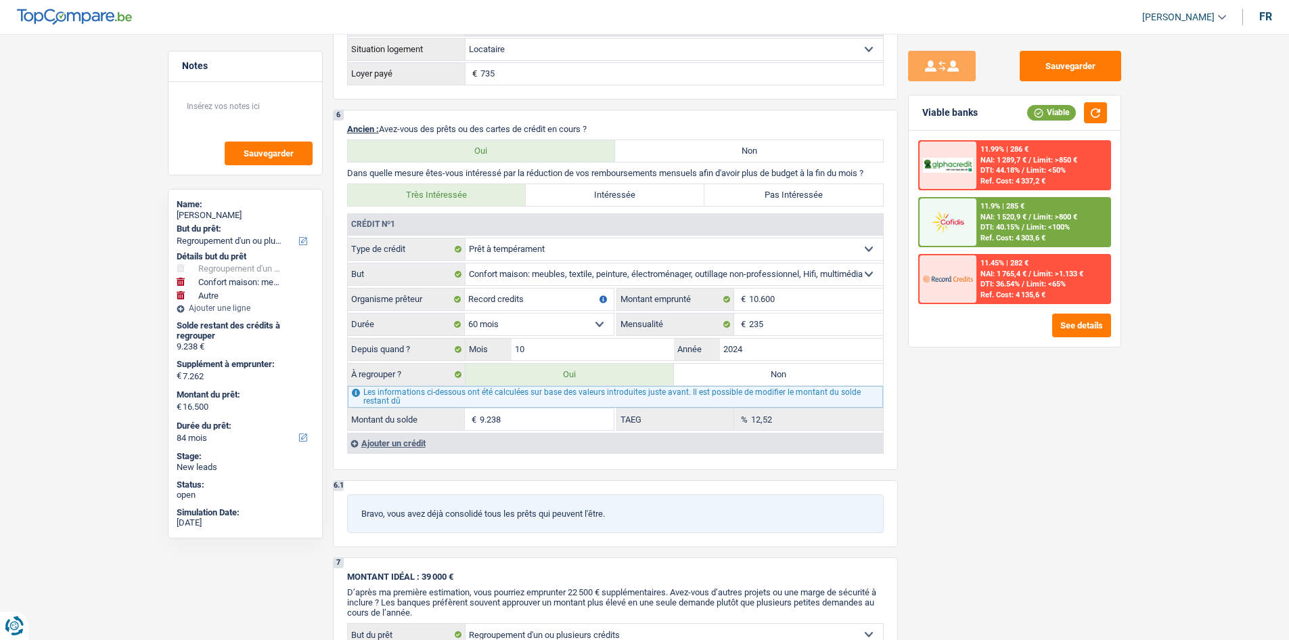
click at [1061, 209] on div "11.9% | 285 € NAI: 1 520,9 € / Limit: >800 € DTI: 40.15% / Limit: <100% Ref. Co…" at bounding box center [1043, 221] width 133 height 47
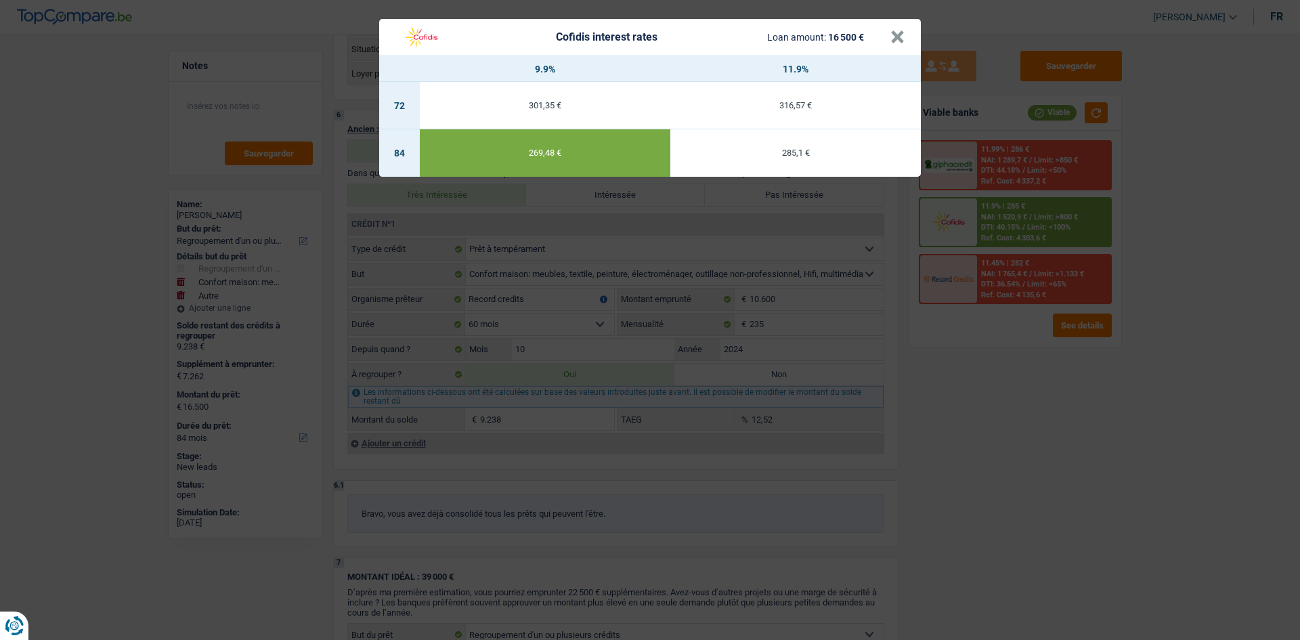
click at [996, 421] on div "Cofidis interest rates Loan amount: 16 500 € × 9.9% 11.9% 72 301,35 € 316,57 € …" at bounding box center [650, 320] width 1300 height 640
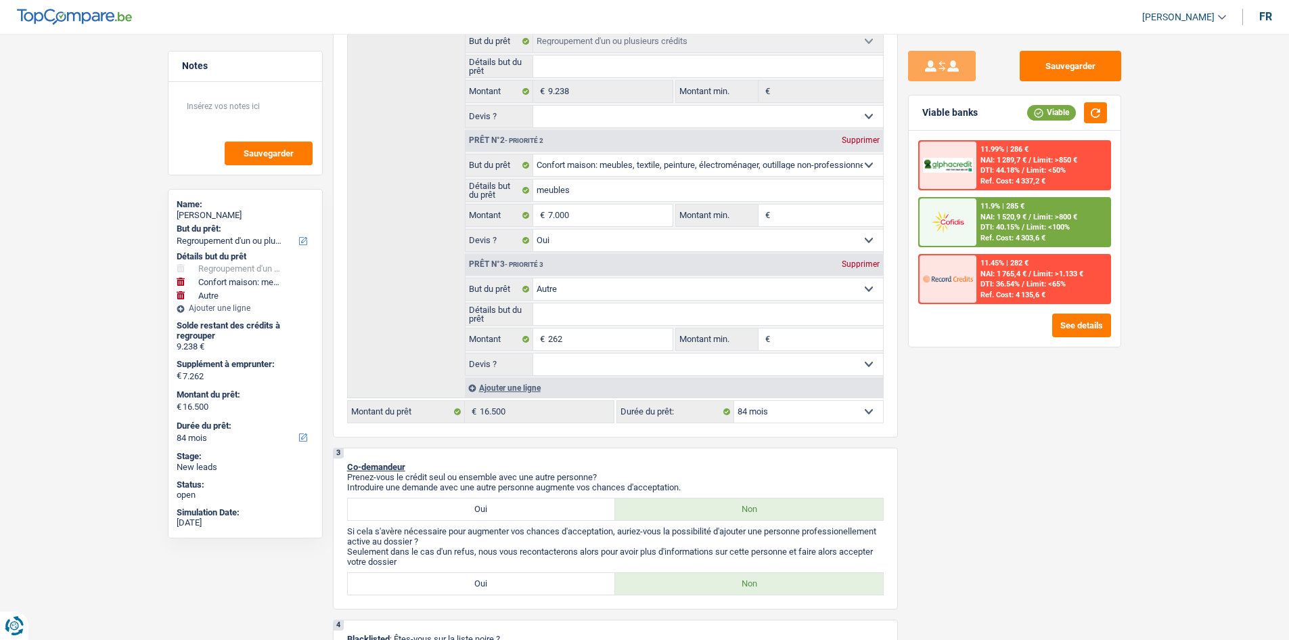
scroll to position [203, 0]
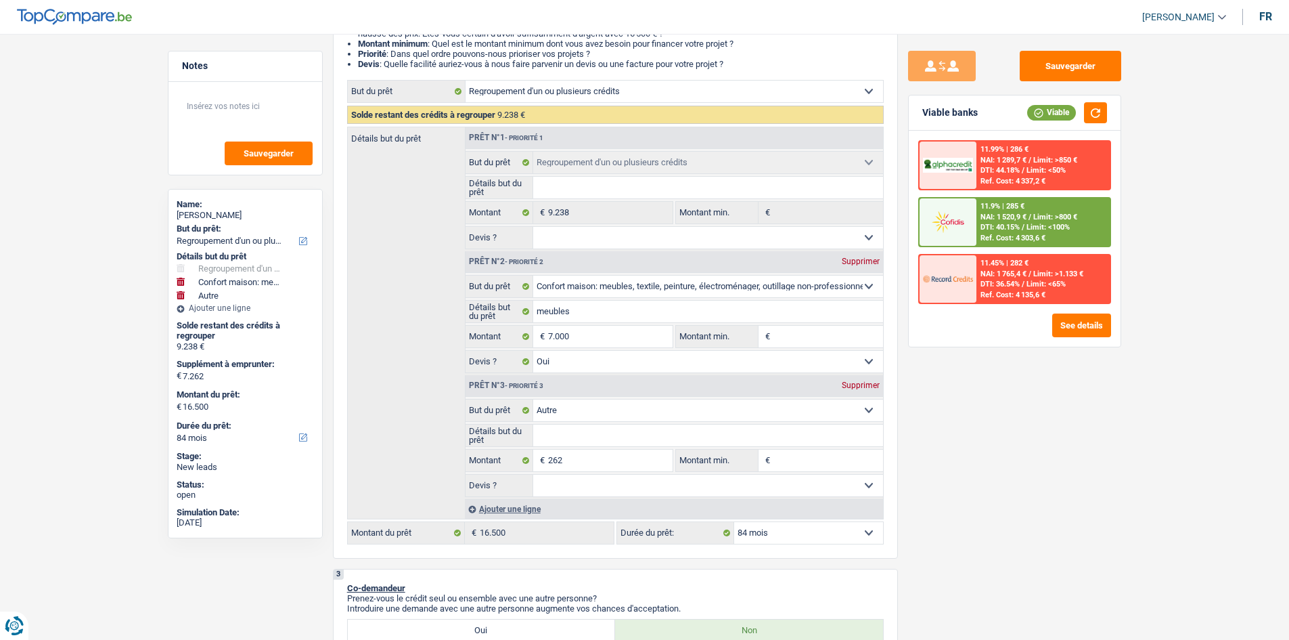
click at [1060, 227] on span "Limit: <100%" at bounding box center [1048, 227] width 43 height 9
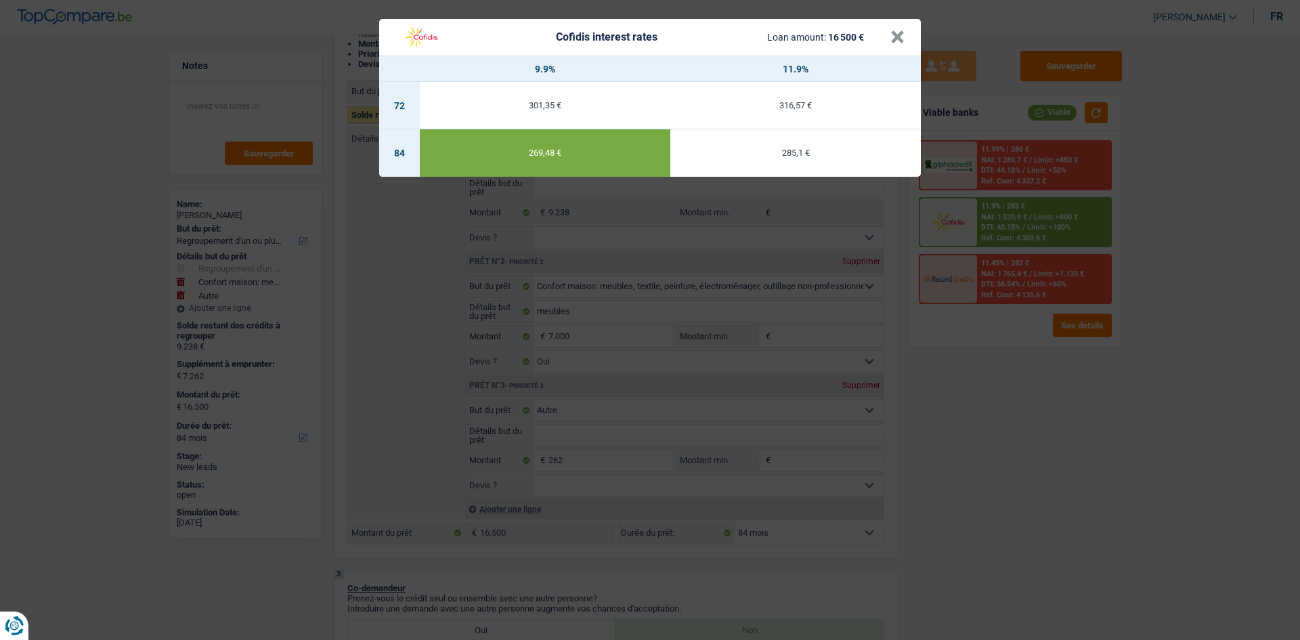
drag, startPoint x: 988, startPoint y: 516, endPoint x: 979, endPoint y: 525, distance: 11.5
click at [987, 517] on div "Cofidis interest rates Loan amount: 16 500 € × 9.9% 11.9% 72 301,35 € 316,57 € …" at bounding box center [650, 320] width 1300 height 640
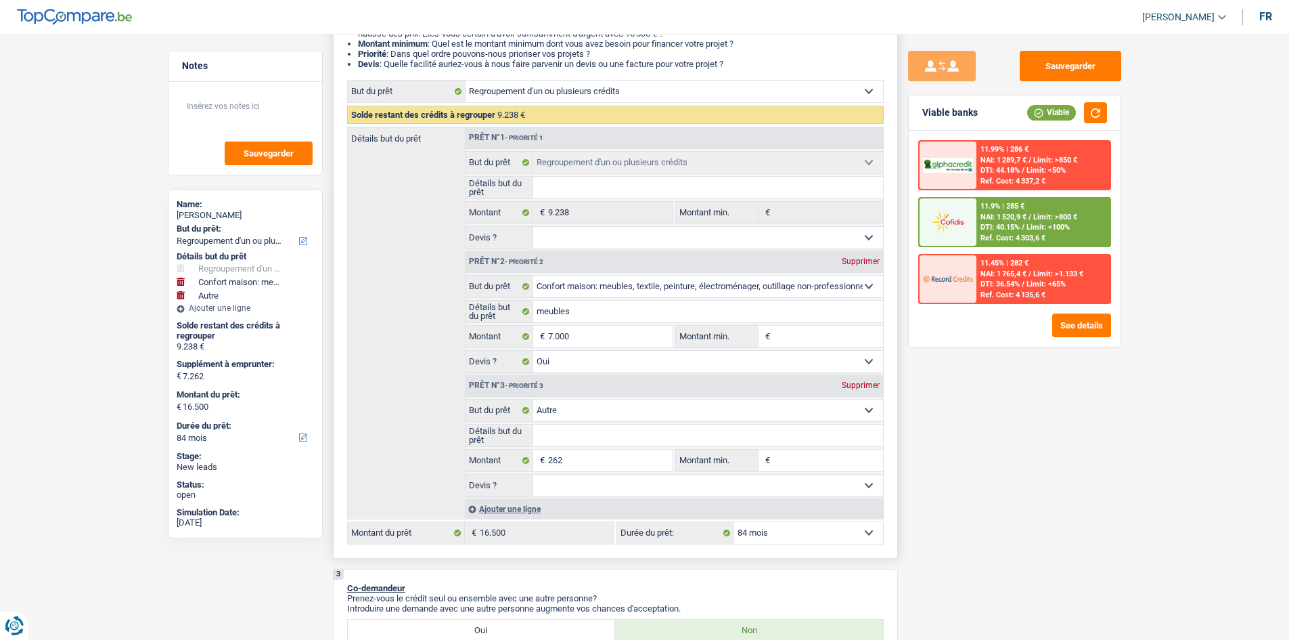
click at [822, 540] on select "12 mois 18 mois 24 mois 30 mois 36 mois 42 mois 48 mois 60 mois 72 mois 84 mois…" at bounding box center [808, 533] width 149 height 22
select select "72"
click at [734, 522] on select "12 mois 18 mois 24 mois 30 mois 36 mois 42 mois 48 mois 60 mois 72 mois 84 mois…" at bounding box center [808, 533] width 149 height 22
select select "72"
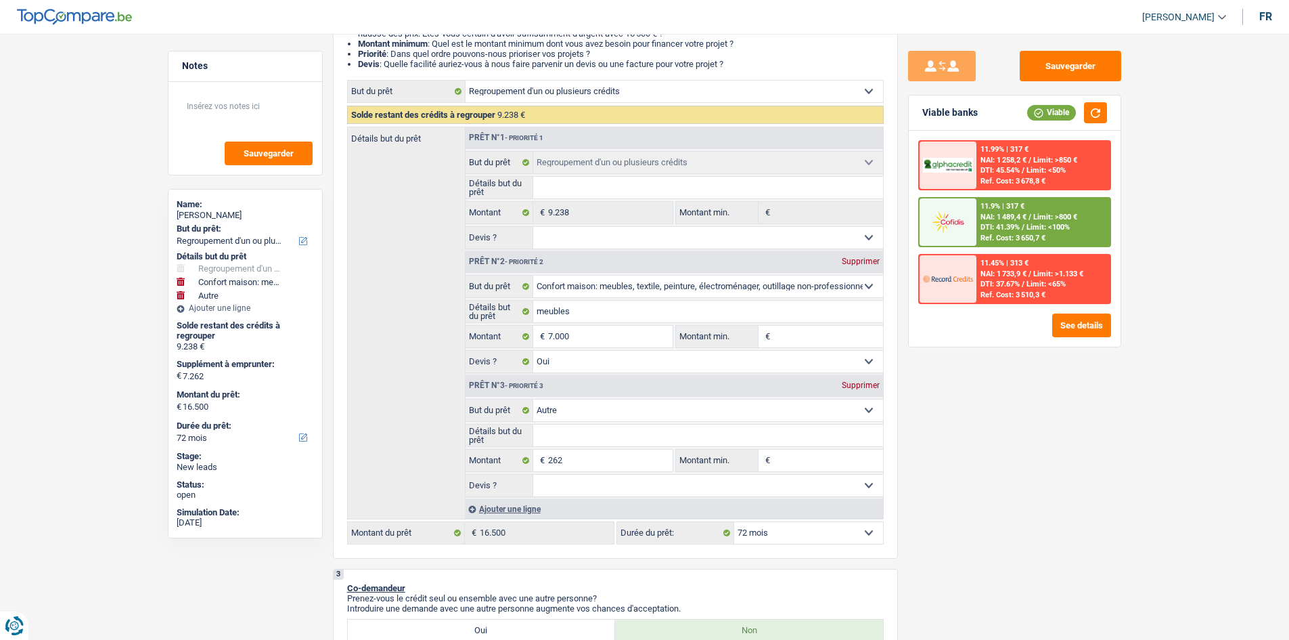
click at [1066, 221] on span "Limit: >800 €" at bounding box center [1056, 217] width 44 height 9
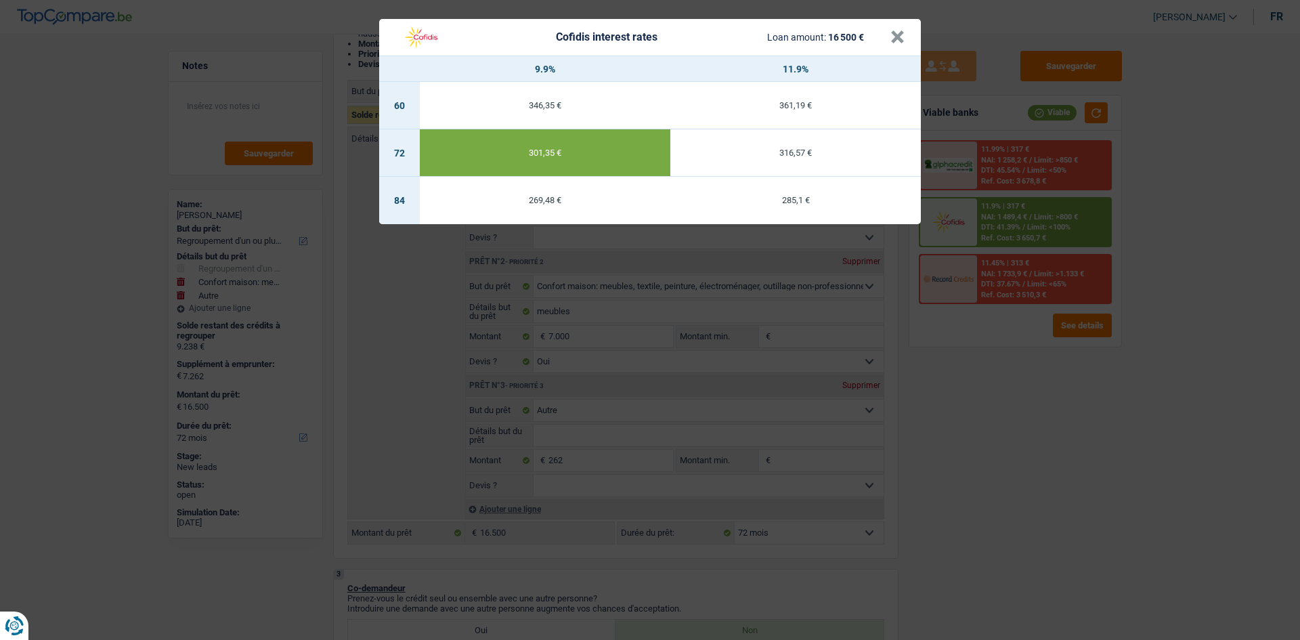
drag, startPoint x: 909, startPoint y: 463, endPoint x: 956, endPoint y: 453, distance: 47.8
click at [925, 457] on div "Cofidis interest rates Loan amount: 16 500 € × 9.9% 11.9% 60 346,35 € 361,19 € …" at bounding box center [650, 320] width 1300 height 640
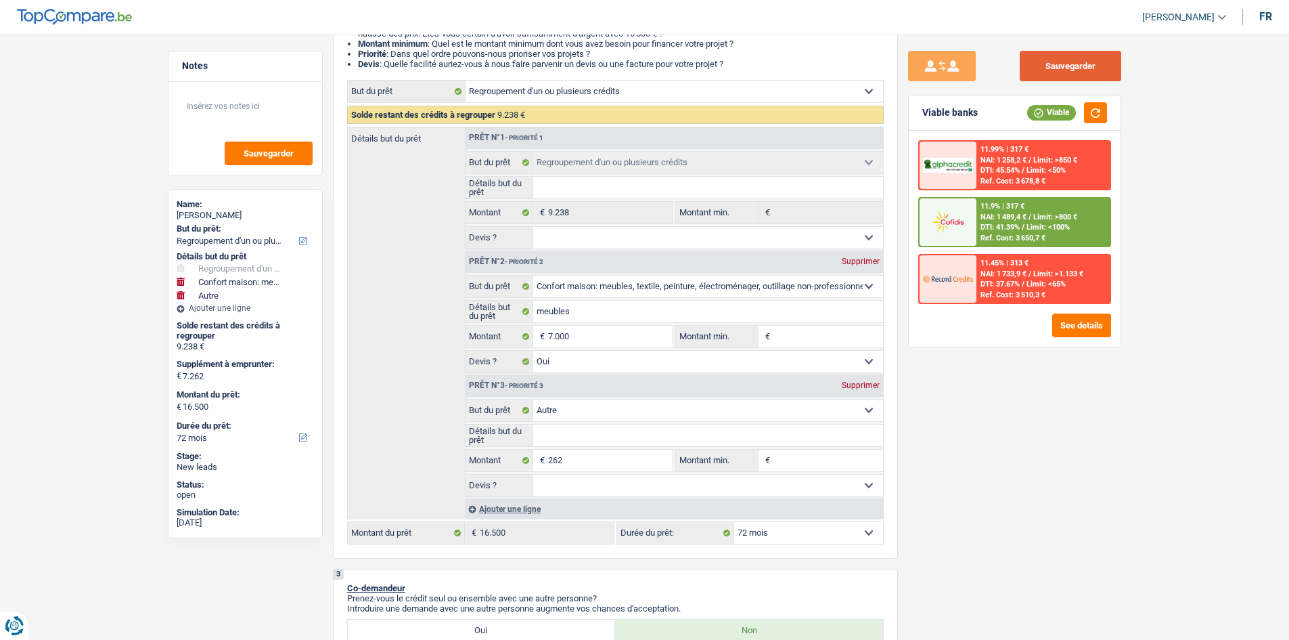
click at [1097, 75] on button "Sauvegarder" at bounding box center [1071, 66] width 102 height 30
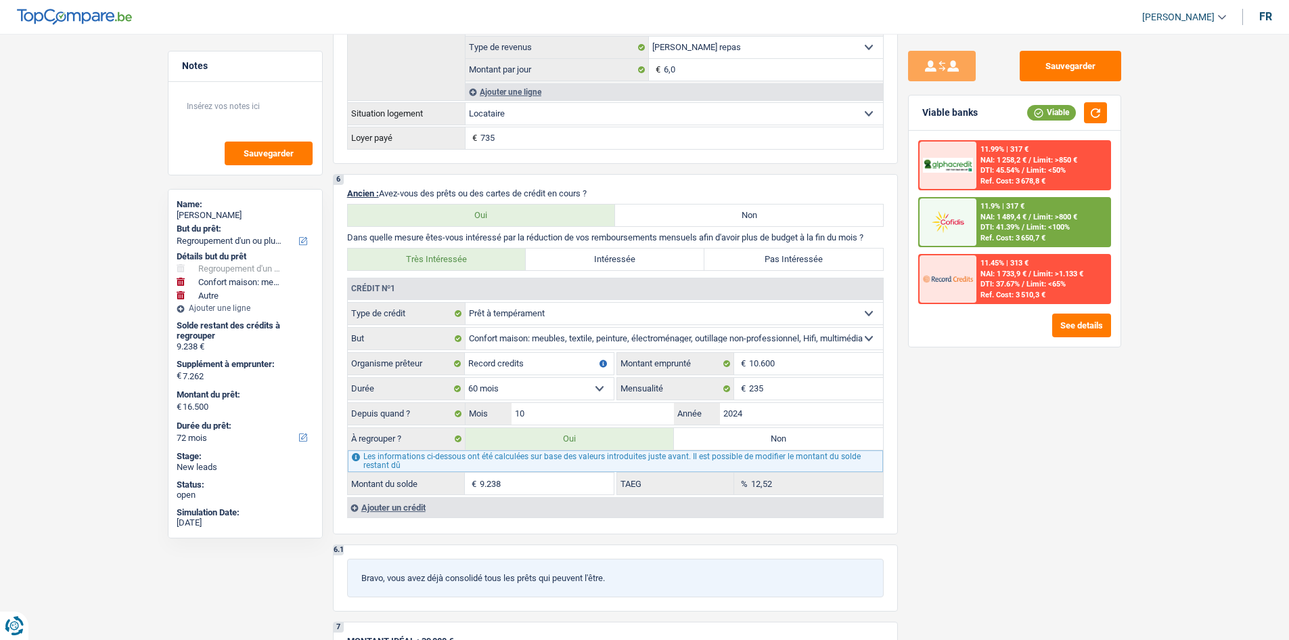
scroll to position [1421, 0]
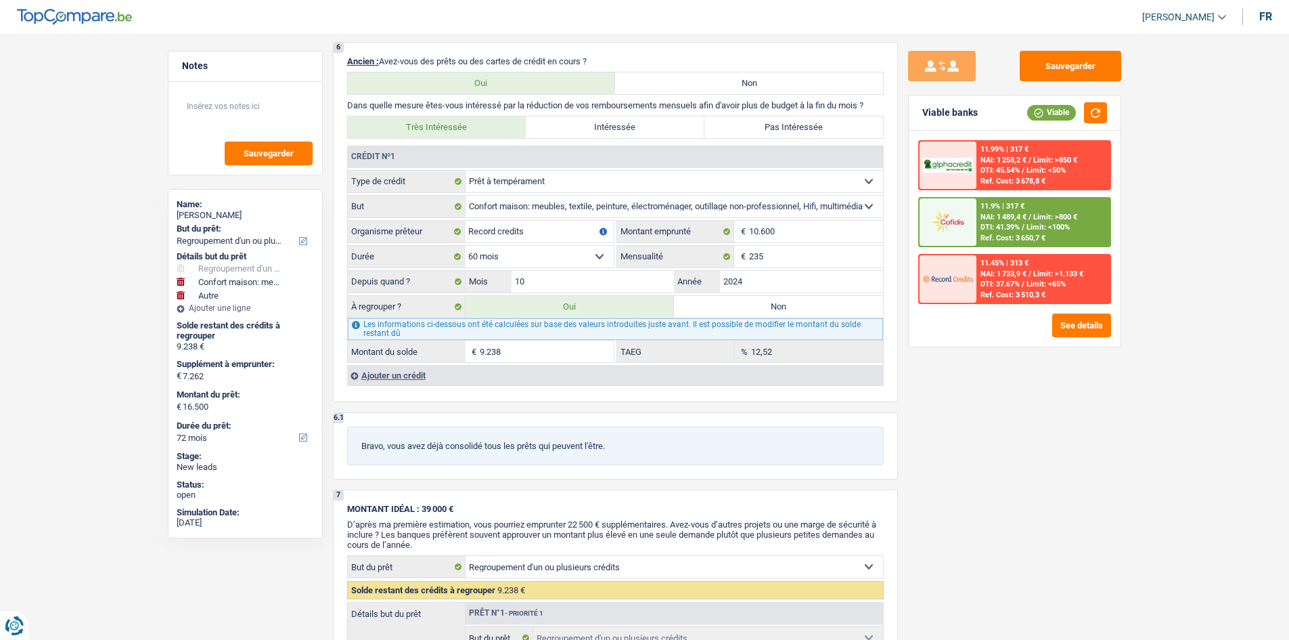
drag, startPoint x: 990, startPoint y: 449, endPoint x: 979, endPoint y: 455, distance: 11.8
click at [988, 449] on div "Sauvegarder Viable banks Viable 11.99% | 317 € NAI: 1 258,2 € / Limit: >850 € D…" at bounding box center [1015, 333] width 234 height 564
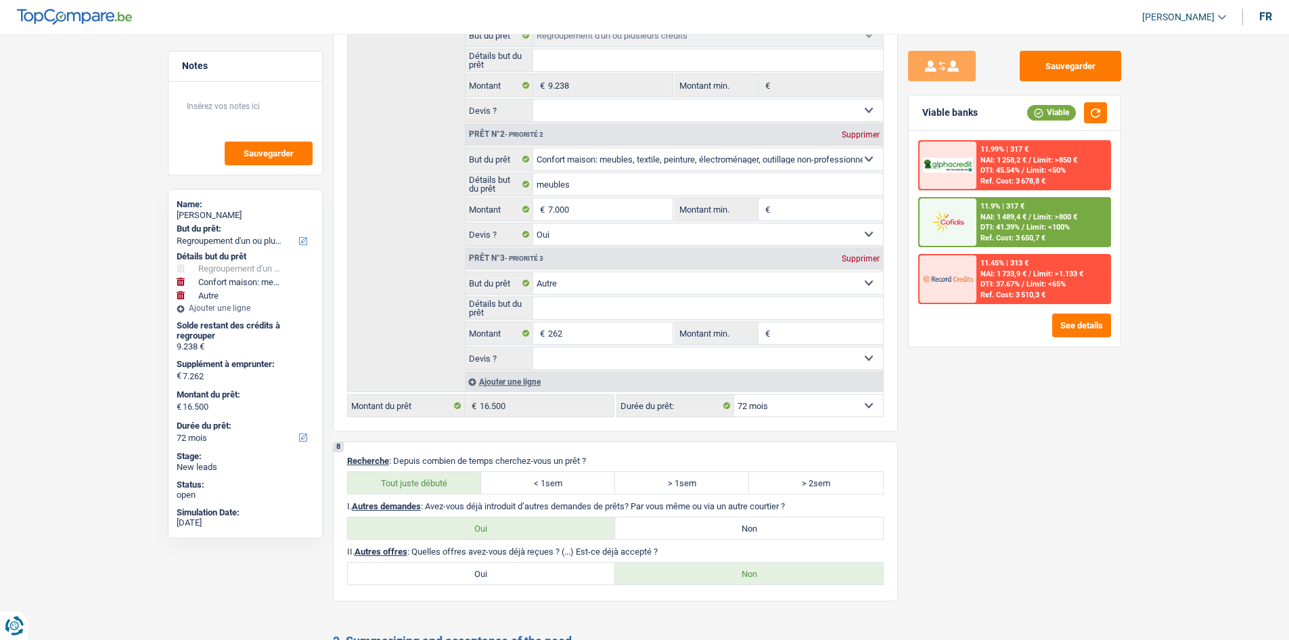
scroll to position [2166, 0]
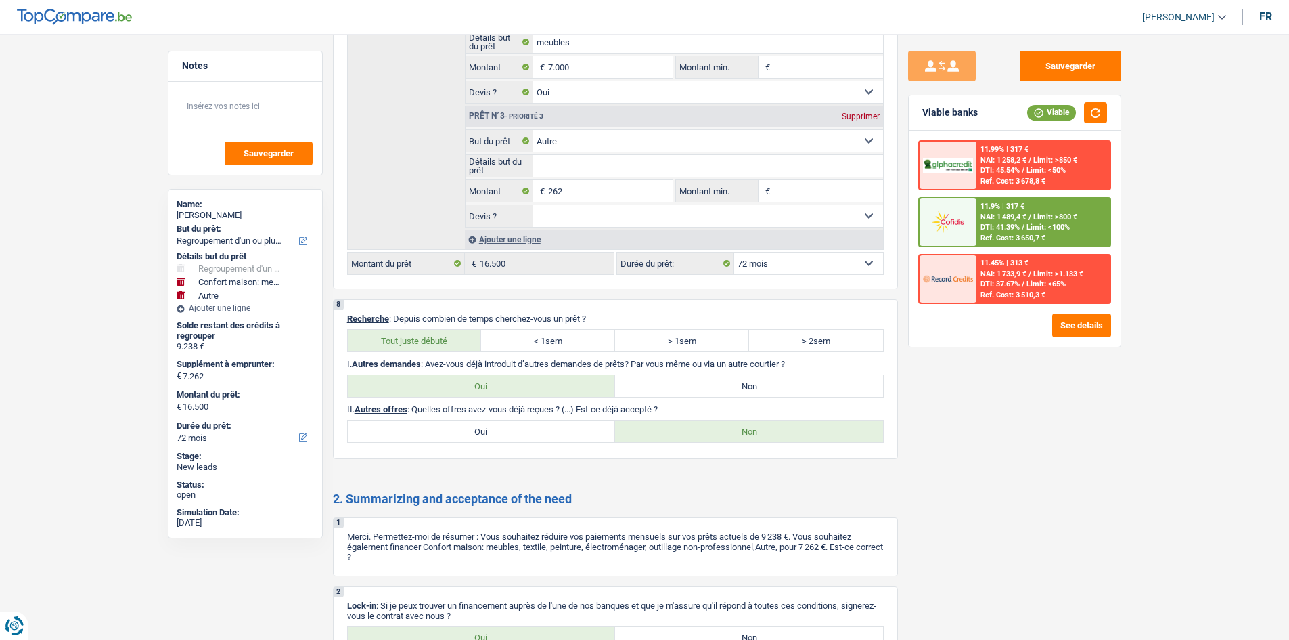
click at [435, 248] on div "Confort maison: meubles, textile, peinture, électroménager, outillage non-profe…" at bounding box center [615, 42] width 537 height 464
click at [988, 219] on span "NAI: 1 489,4 €" at bounding box center [1004, 217] width 46 height 9
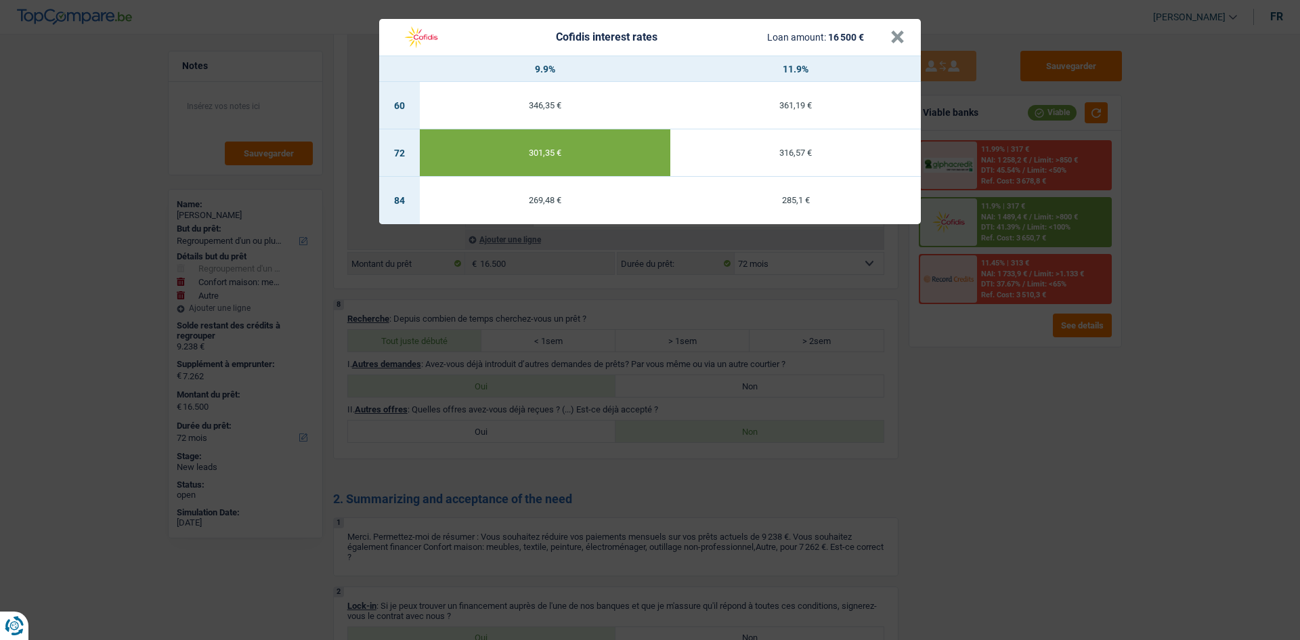
click at [1034, 466] on div "Cofidis interest rates Loan amount: 16 500 € × 9.9% 11.9% 60 346,35 € 361,19 € …" at bounding box center [650, 320] width 1300 height 640
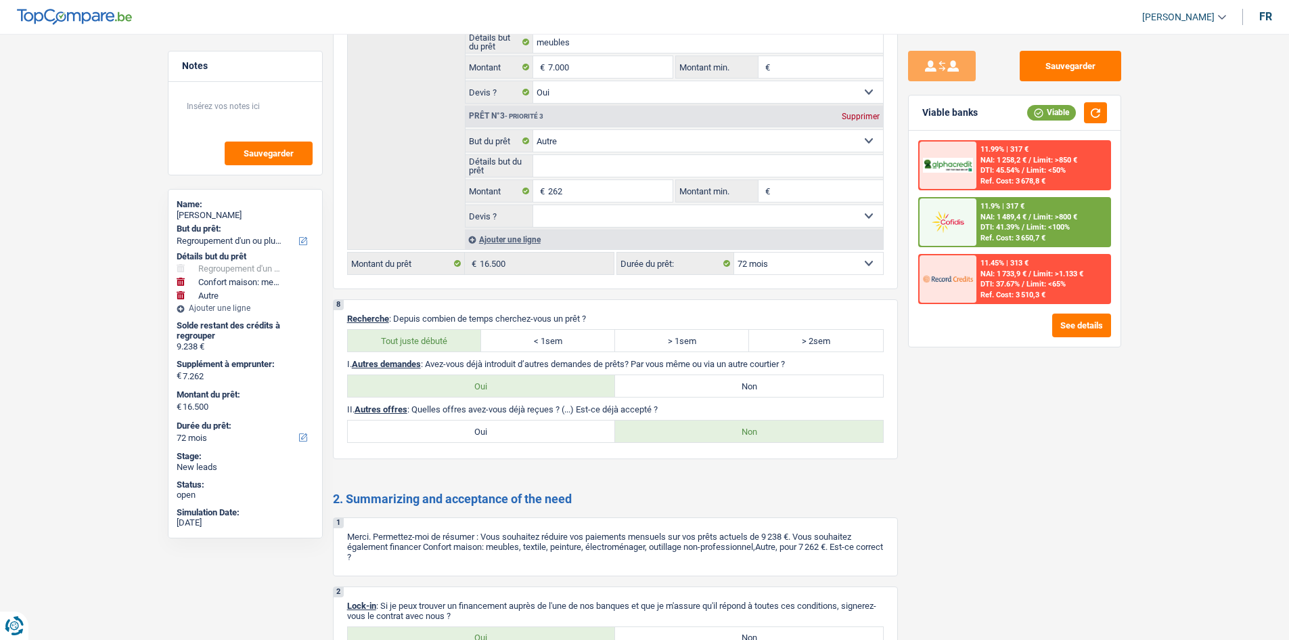
click at [1056, 208] on div "11.9% | 317 € NAI: 1 489,4 € / Limit: >800 € DTI: 41.39% / Limit: <100% Ref. Co…" at bounding box center [1043, 221] width 133 height 47
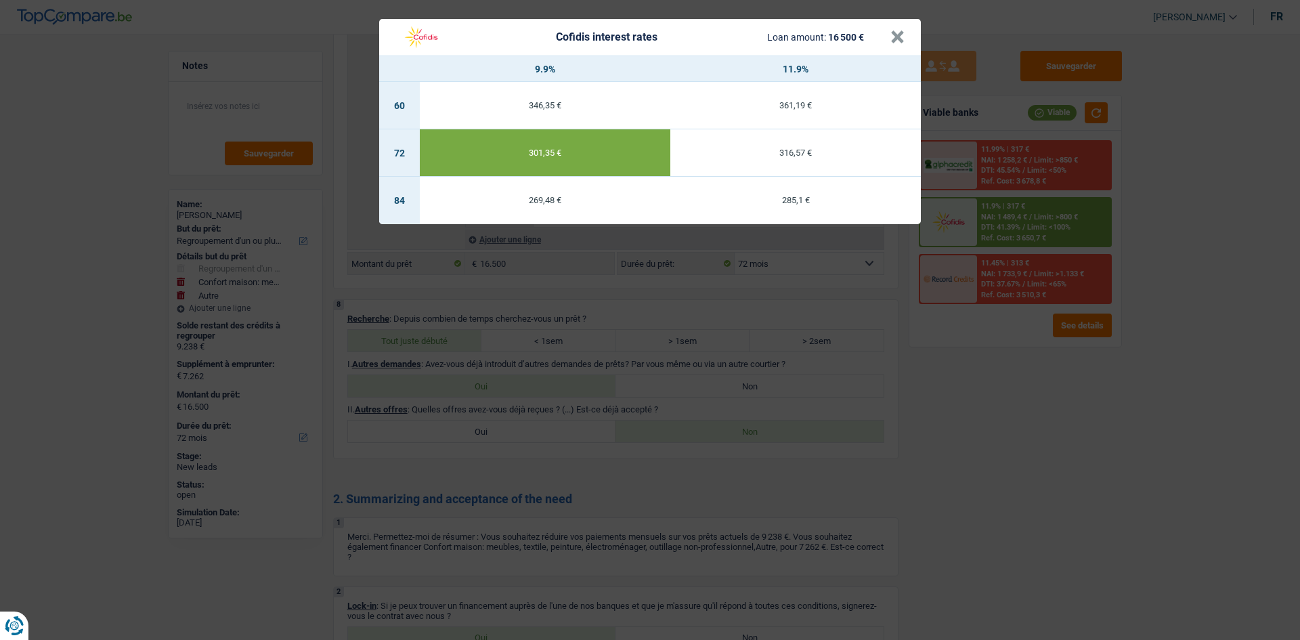
drag, startPoint x: 1138, startPoint y: 460, endPoint x: 1128, endPoint y: 445, distance: 17.7
click at [1133, 459] on div "Cofidis interest rates Loan amount: 16 500 € × 9.9% 11.9% 60 346,35 € 361,19 € …" at bounding box center [650, 320] width 1300 height 640
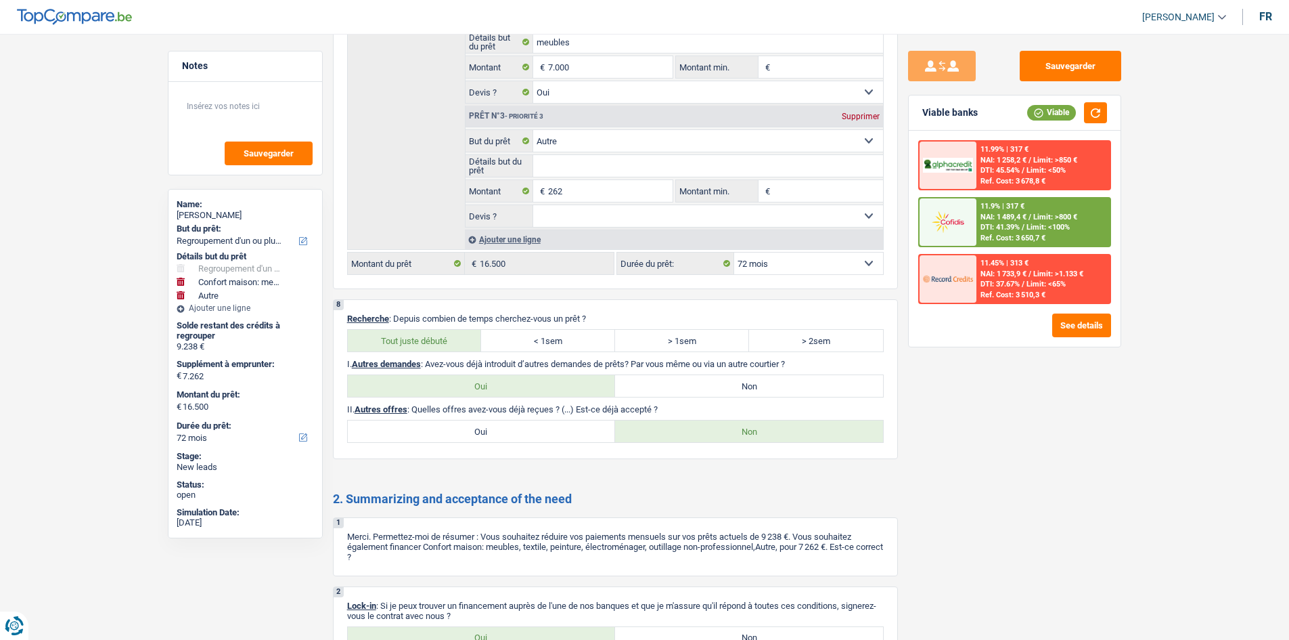
click at [1019, 192] on div "11.99% | 317 € NAI: 1 258,2 € / Limit: >850 € DTI: 45.54% / Limit: <50% Ref. Co…" at bounding box center [1014, 222] width 193 height 164
click at [1016, 229] on span "DTI: 41.39%" at bounding box center [1000, 227] width 39 height 9
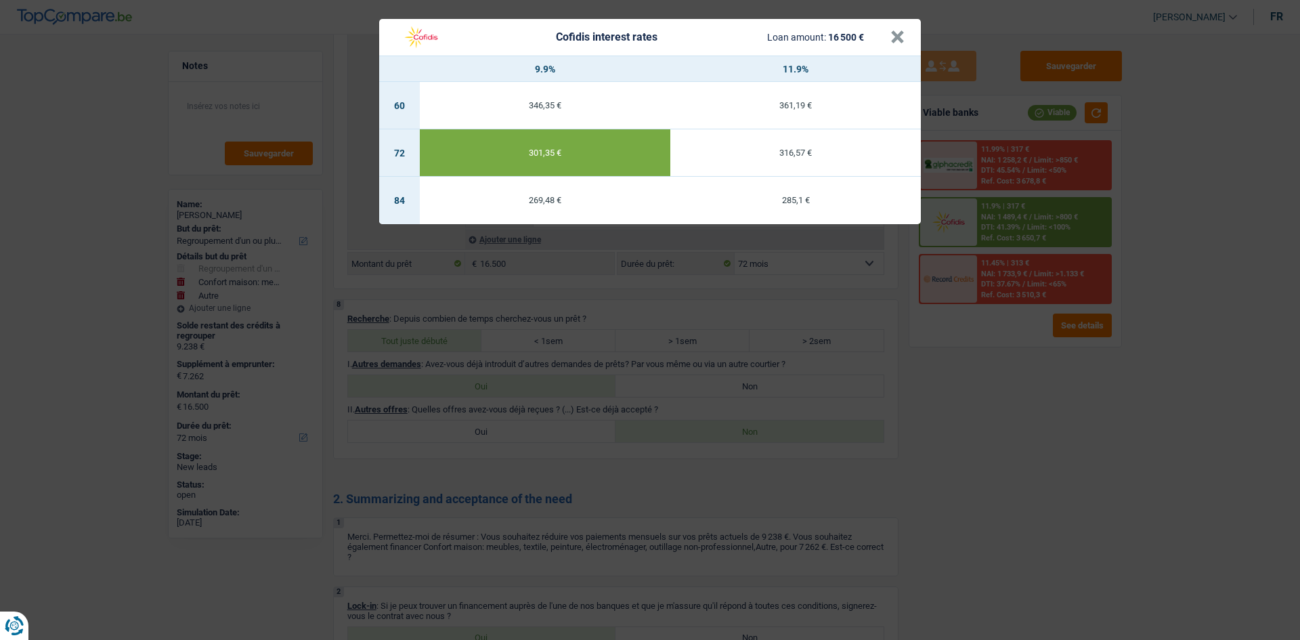
click at [1055, 386] on div "Cofidis interest rates Loan amount: 16 500 € × 9.9% 11.9% 60 346,35 € 361,19 € …" at bounding box center [650, 320] width 1300 height 640
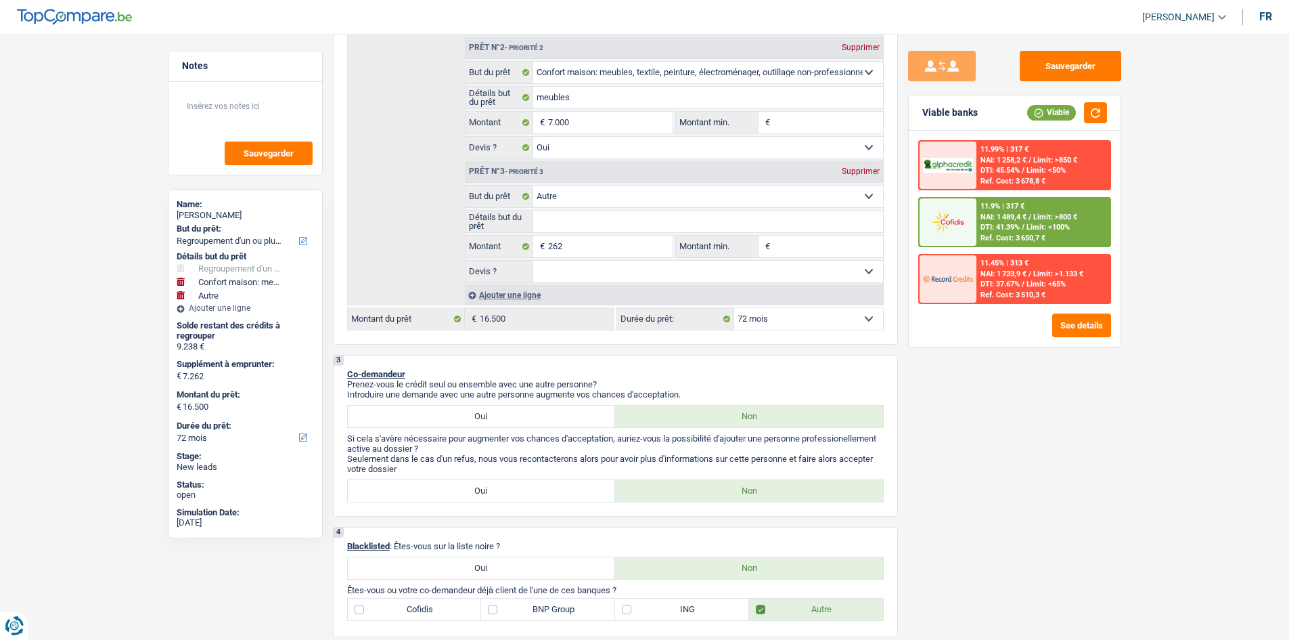
scroll to position [406, 0]
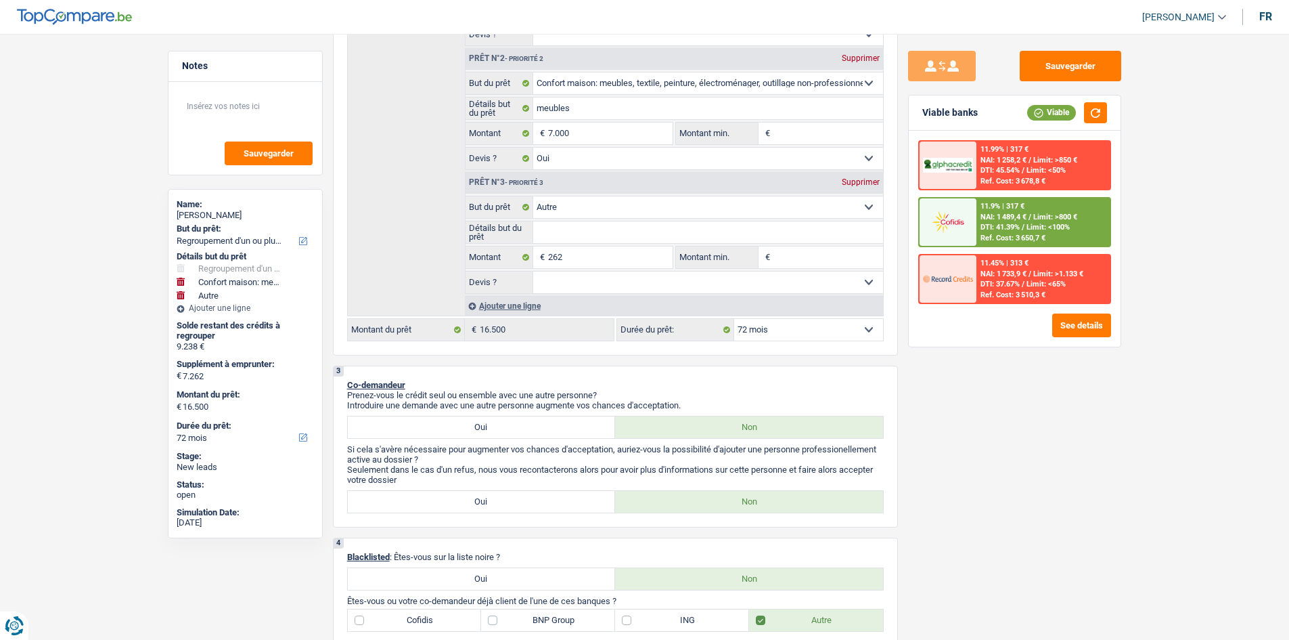
click at [1009, 228] on span "DTI: 41.39%" at bounding box center [1000, 227] width 39 height 9
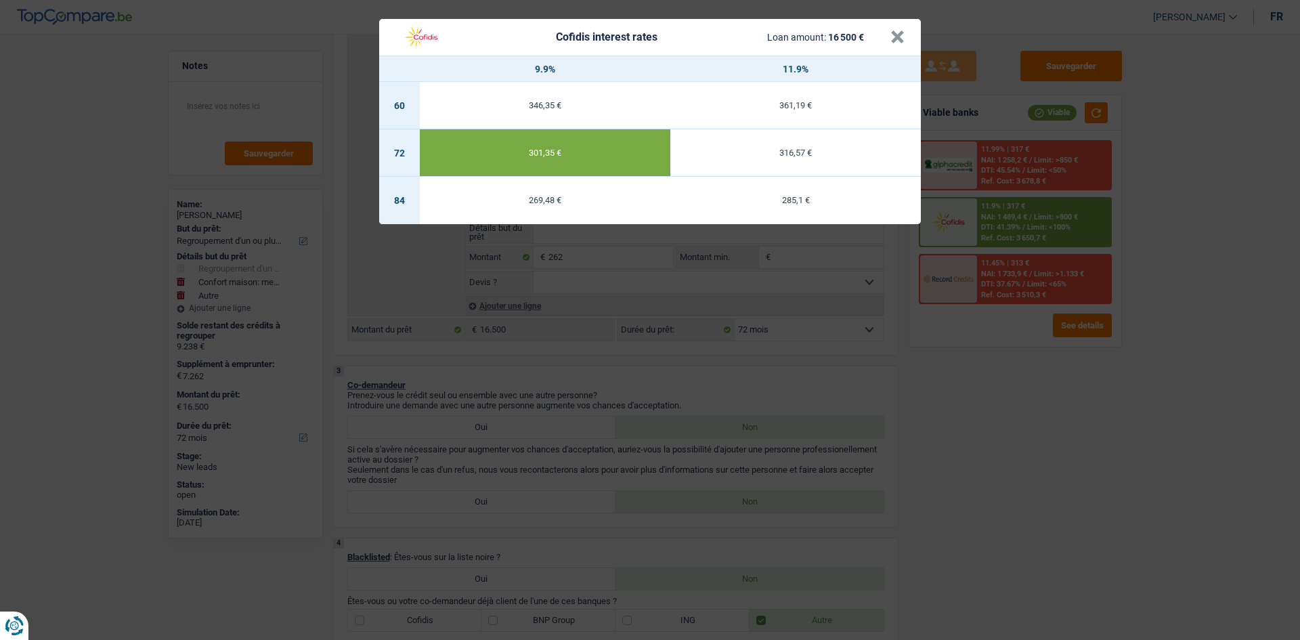
drag, startPoint x: 1058, startPoint y: 422, endPoint x: 708, endPoint y: 369, distance: 353.9
click at [1051, 424] on div "Cofidis interest rates Loan amount: 16 500 € × 9.9% 11.9% 60 346,35 € 361,19 € …" at bounding box center [650, 320] width 1300 height 640
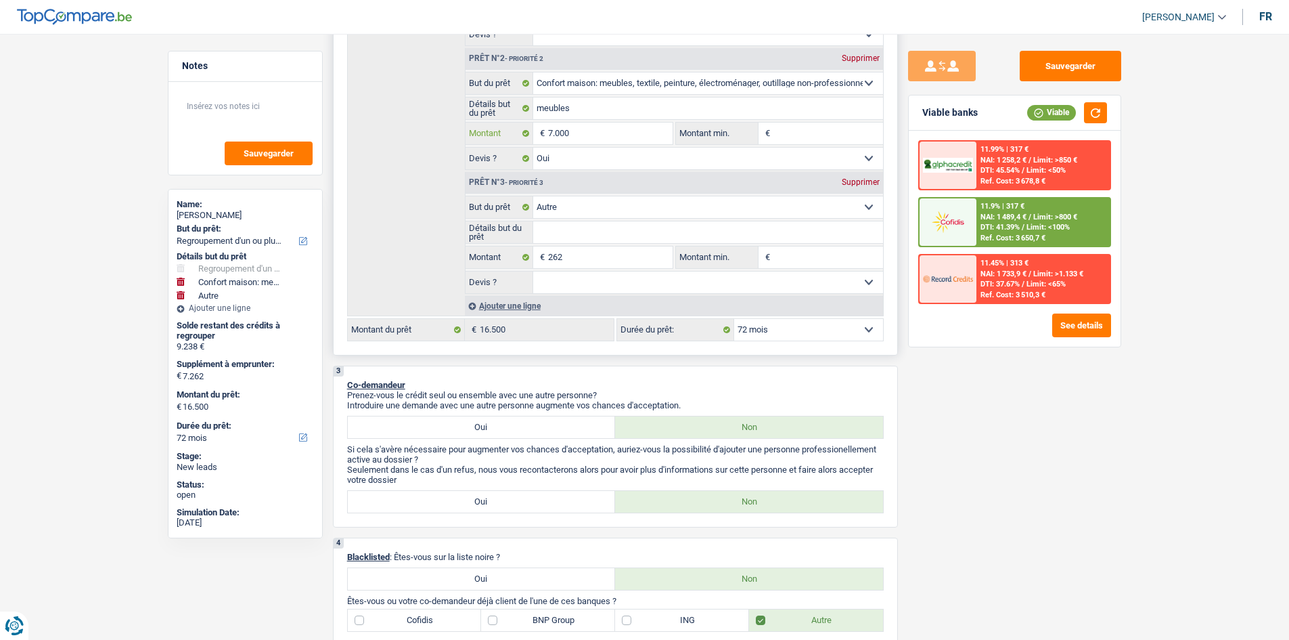
click at [552, 137] on input "7.000" at bounding box center [610, 134] width 124 height 22
type input "0"
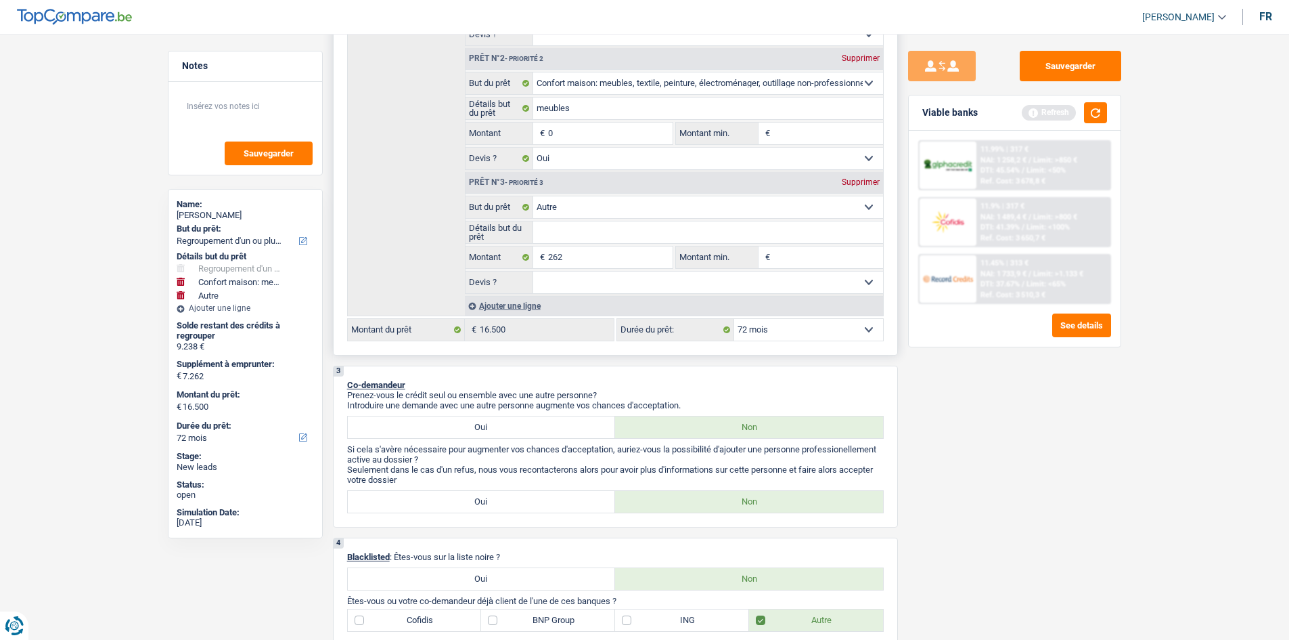
type input "80"
type input "800"
type input "8.000"
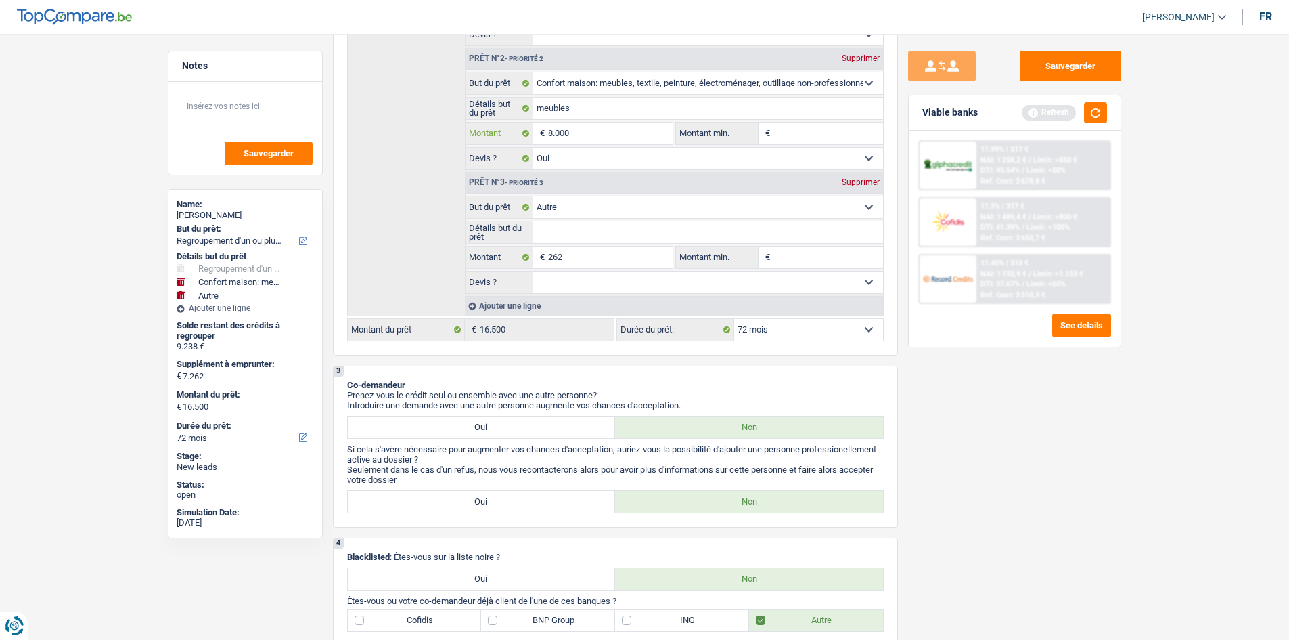
type input "8.000"
type input "80.000"
type input "8.000"
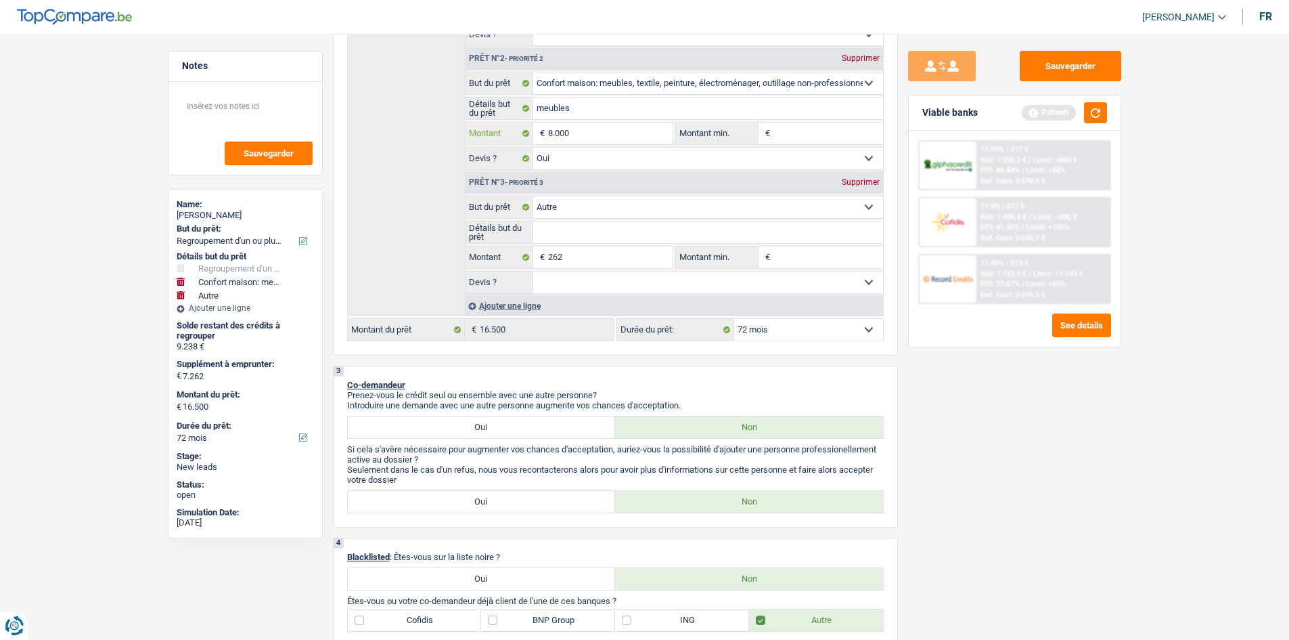
type input "8.000"
type input "8.262"
type input "17.500"
select select "84"
type input "17.500"
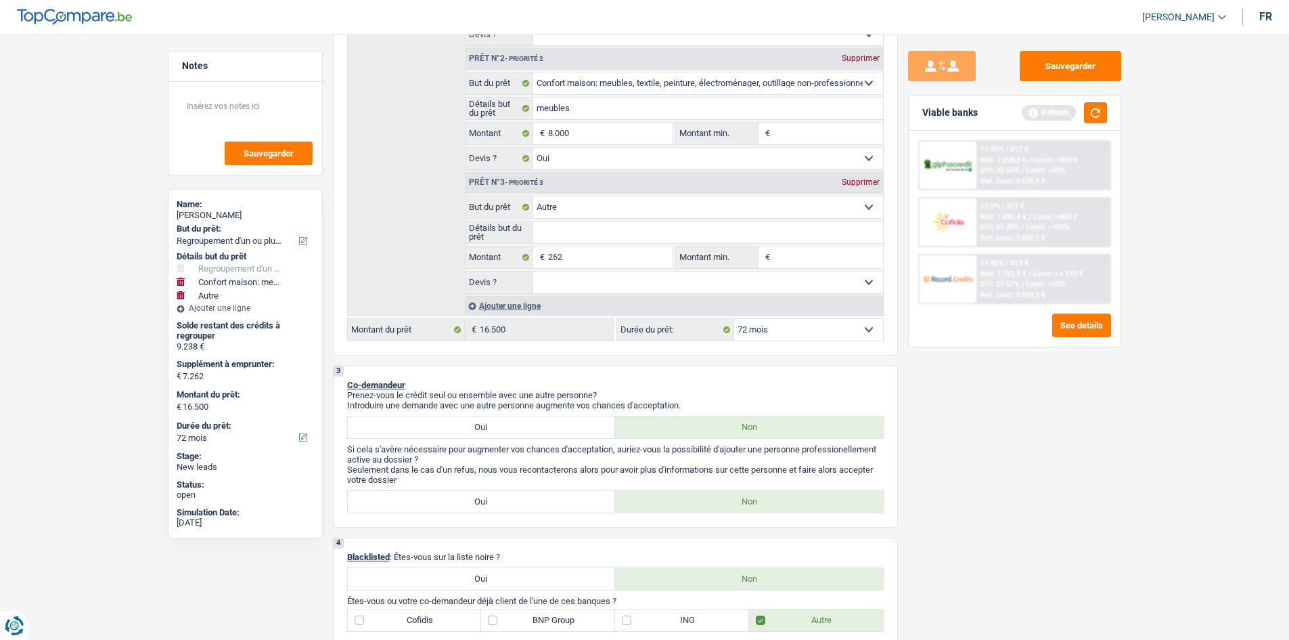
select select "84"
type input "17.500"
select select "84"
click at [1082, 485] on div "Sauvegarder Viable banks Refresh 11.99% | 317 € NAI: 1 258,2 € / Limit: >850 € …" at bounding box center [1015, 333] width 234 height 564
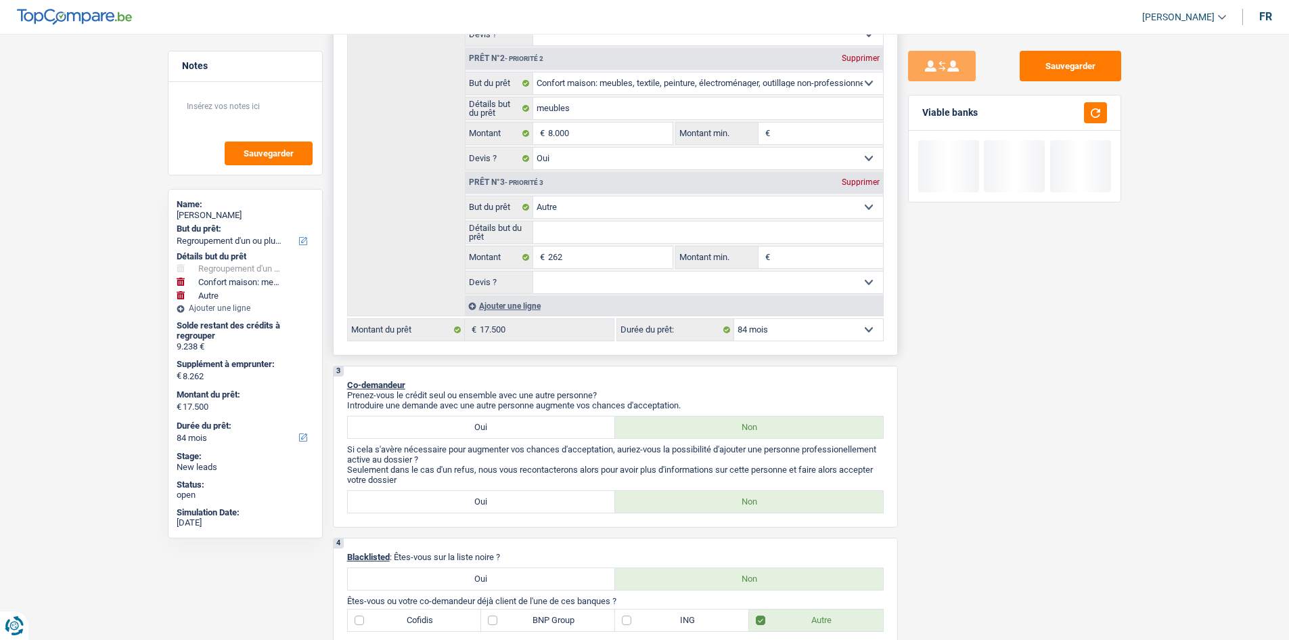
click at [801, 328] on select "12 mois 18 mois 24 mois 30 mois 36 mois 42 mois 48 mois 60 mois 72 mois 84 mois…" at bounding box center [808, 330] width 149 height 22
select select "72"
click at [734, 319] on select "12 mois 18 mois 24 mois 30 mois 36 mois 42 mois 48 mois 60 mois 72 mois 84 mois…" at bounding box center [808, 330] width 149 height 22
select select "72"
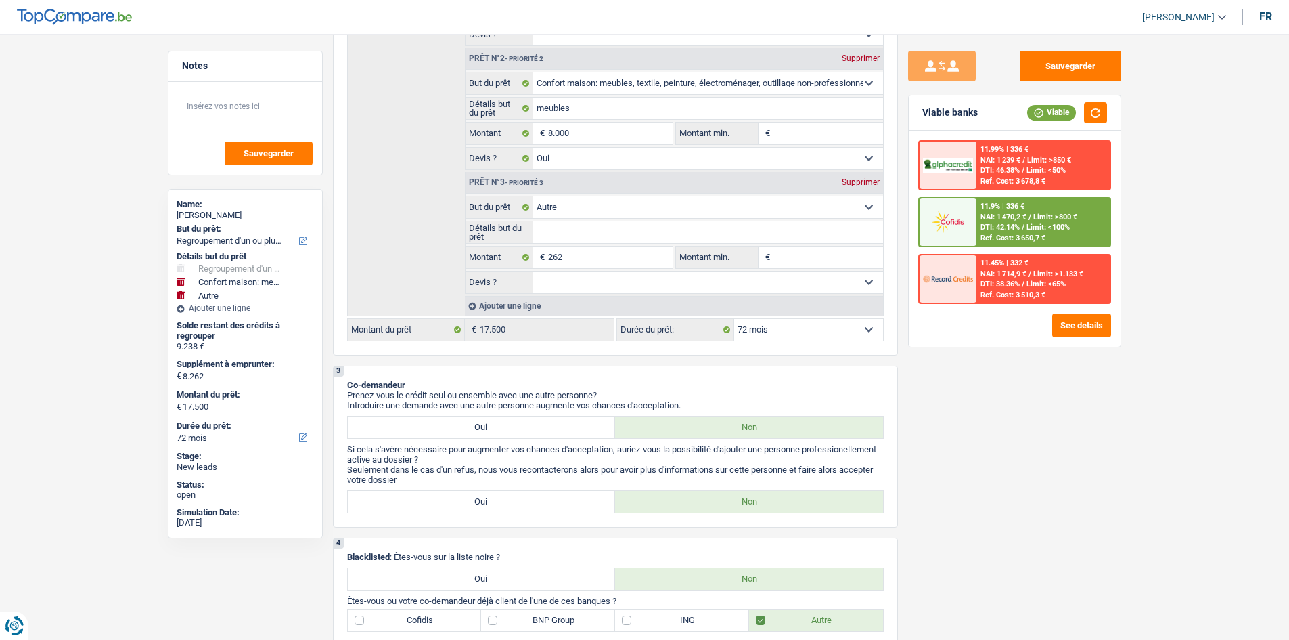
click at [1071, 210] on div "11.9% | 336 € NAI: 1 470,2 € / Limit: >800 € DTI: 42.14% / Limit: <100% Ref. Co…" at bounding box center [1043, 221] width 133 height 47
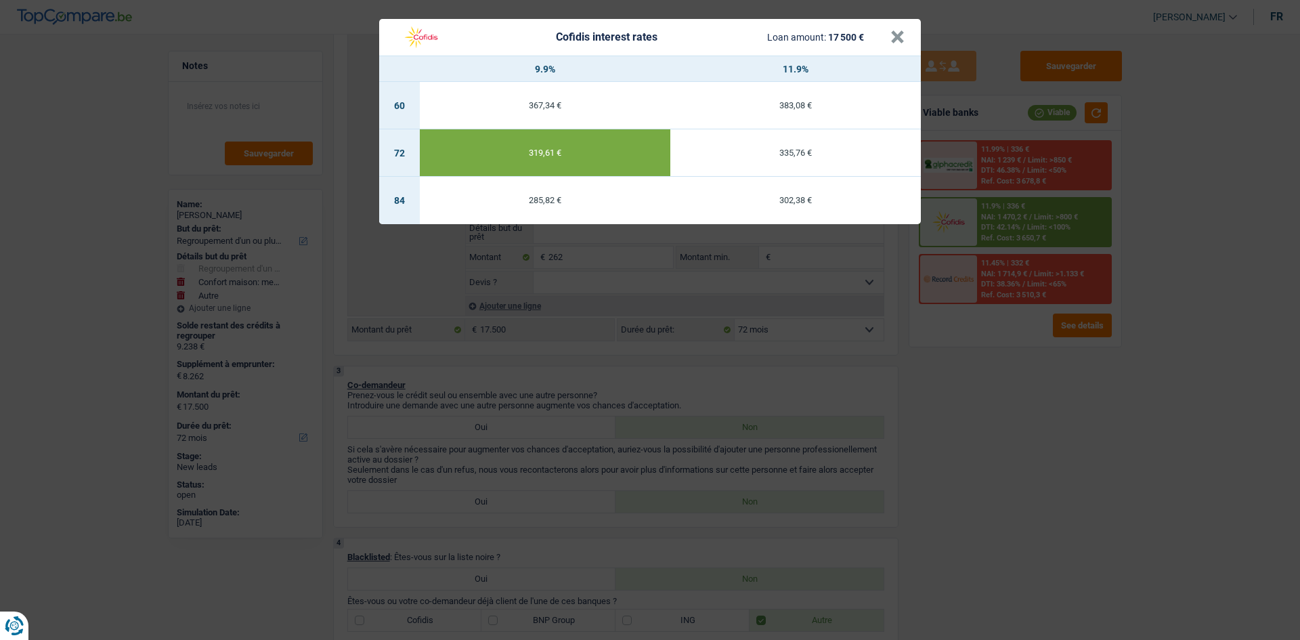
drag, startPoint x: 1013, startPoint y: 439, endPoint x: 1050, endPoint y: 434, distance: 37.5
click at [1017, 441] on div "Cofidis interest rates Loan amount: 17 500 € × 9.9% 11.9% 60 367,34 € 383,08 € …" at bounding box center [650, 320] width 1300 height 640
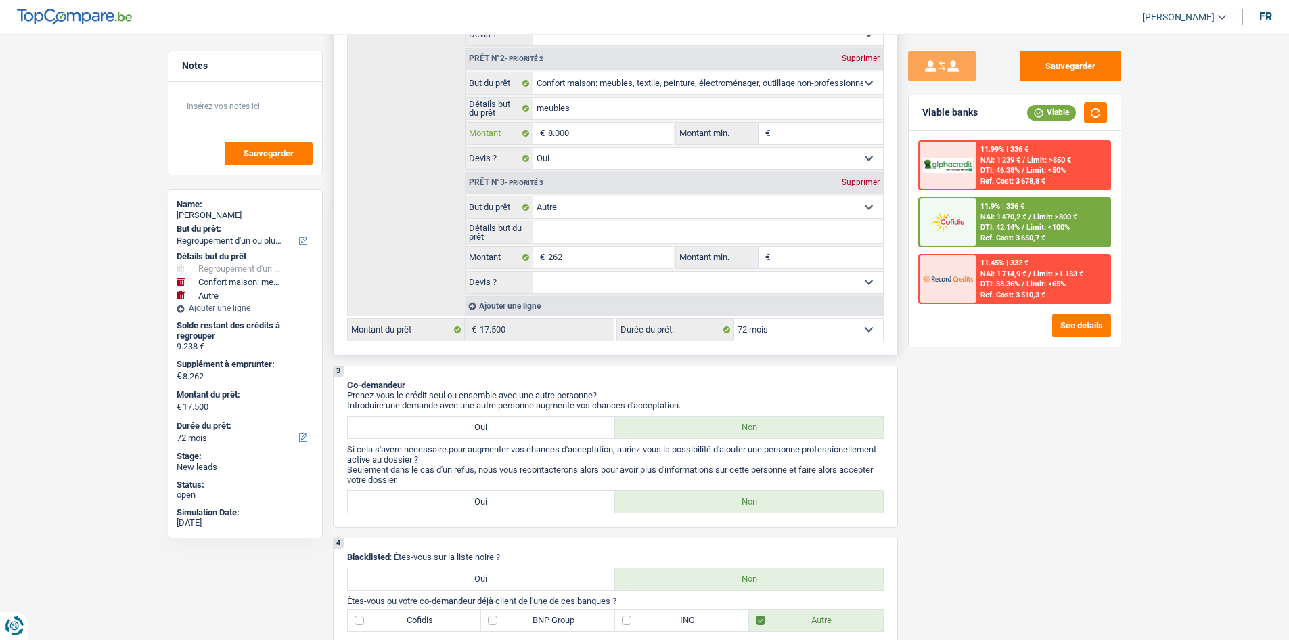
click at [553, 129] on input "8.000" at bounding box center [610, 134] width 124 height 22
type input "0"
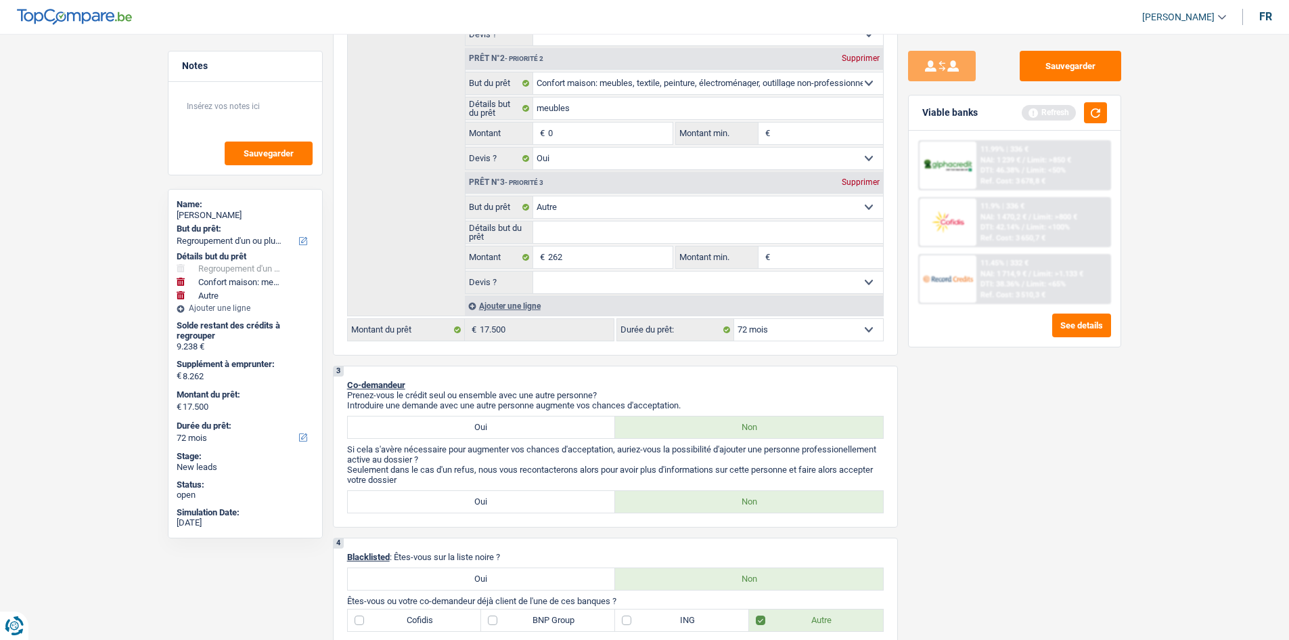
type input "70"
type input "700"
type input "7.000"
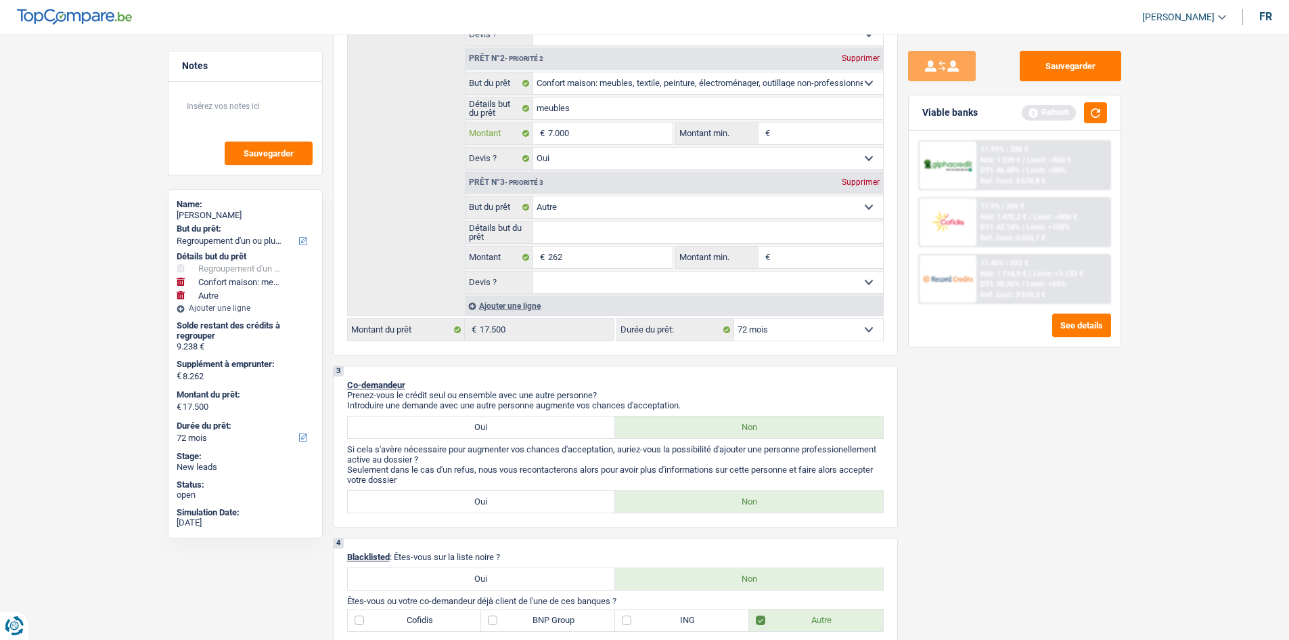
type input "7.000"
type input "7.262"
type input "16.500"
select select "84"
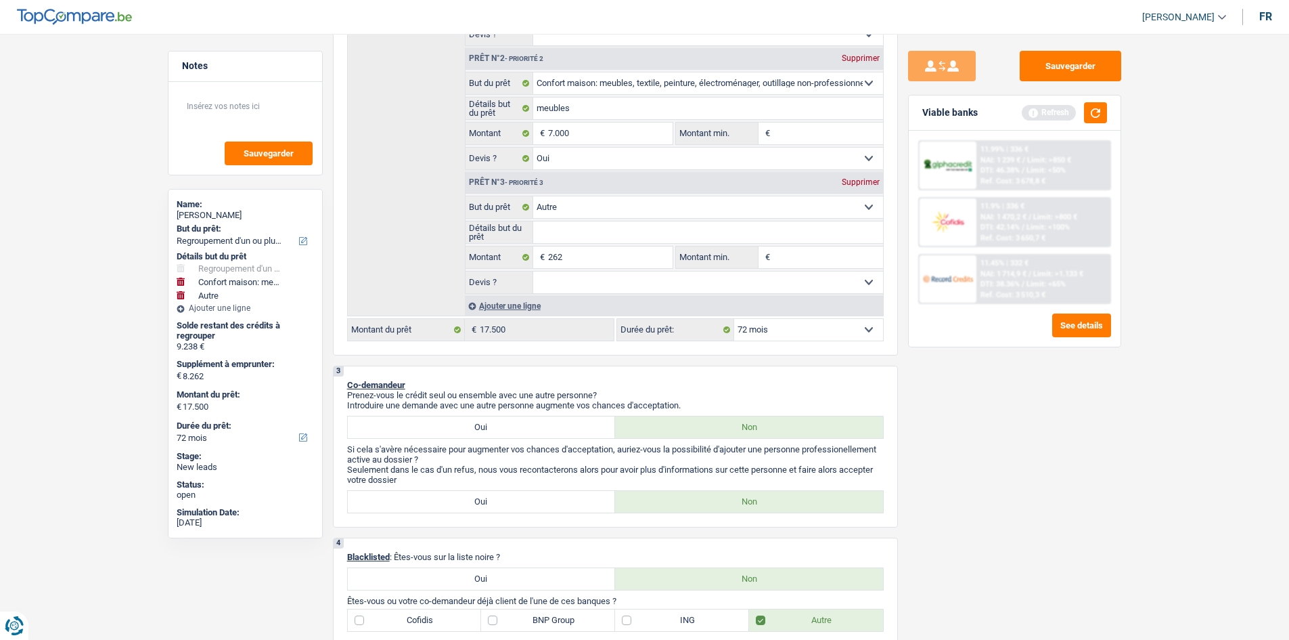
type input "16.500"
select select "84"
type input "16.500"
select select "84"
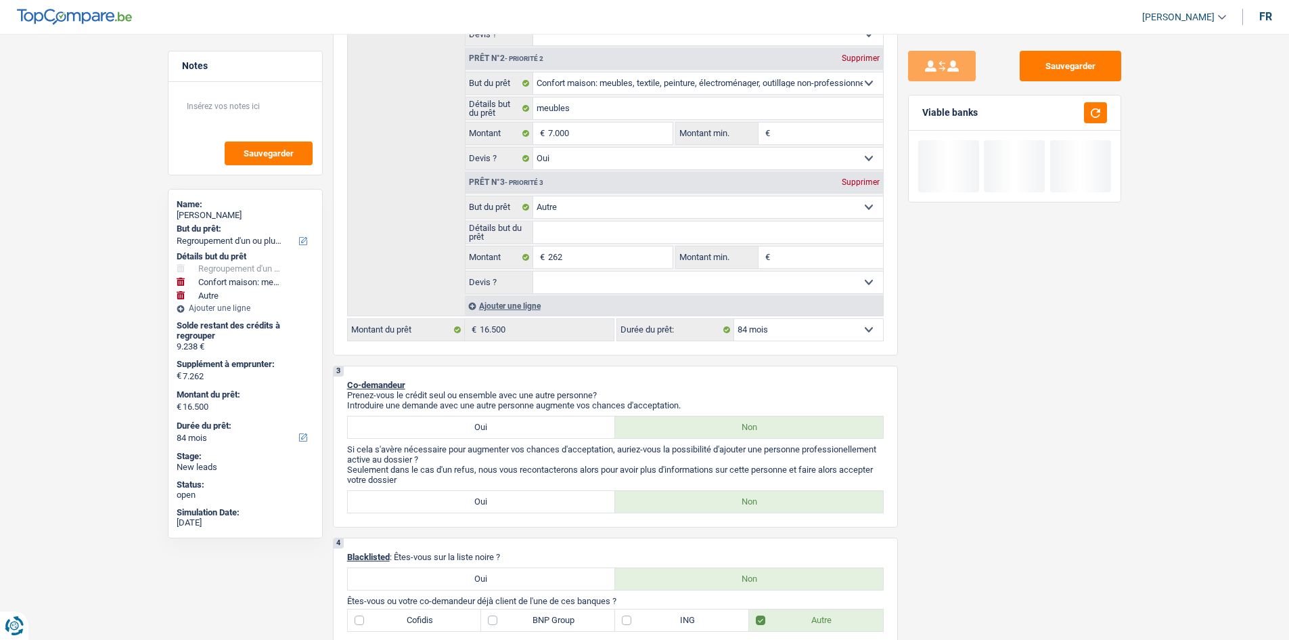
drag, startPoint x: 1162, startPoint y: 477, endPoint x: 1154, endPoint y: 461, distance: 17.6
drag, startPoint x: 793, startPoint y: 331, endPoint x: 782, endPoint y: 336, distance: 11.5
click at [793, 331] on select "12 mois 18 mois 24 mois 30 mois 36 mois 42 mois 48 mois 60 mois 72 mois 84 mois…" at bounding box center [808, 330] width 149 height 22
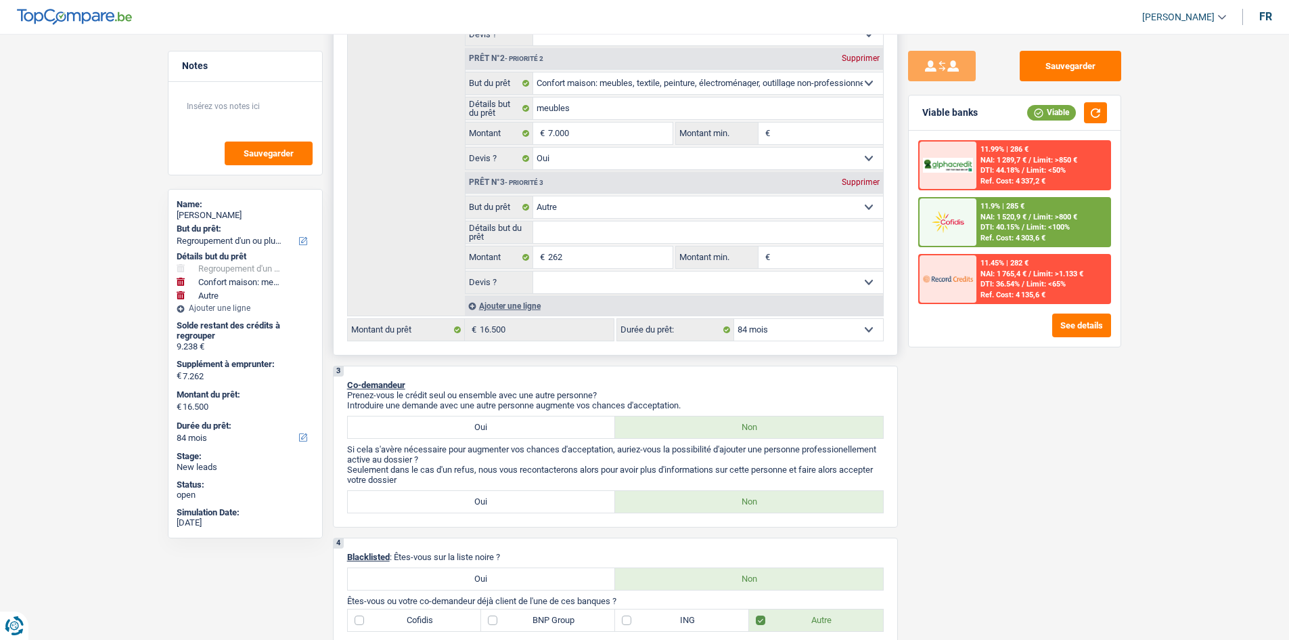
select select "72"
click at [734, 319] on select "12 mois 18 mois 24 mois 30 mois 36 mois 42 mois 48 mois 60 mois 72 mois 84 mois…" at bounding box center [808, 330] width 149 height 22
select select "72"
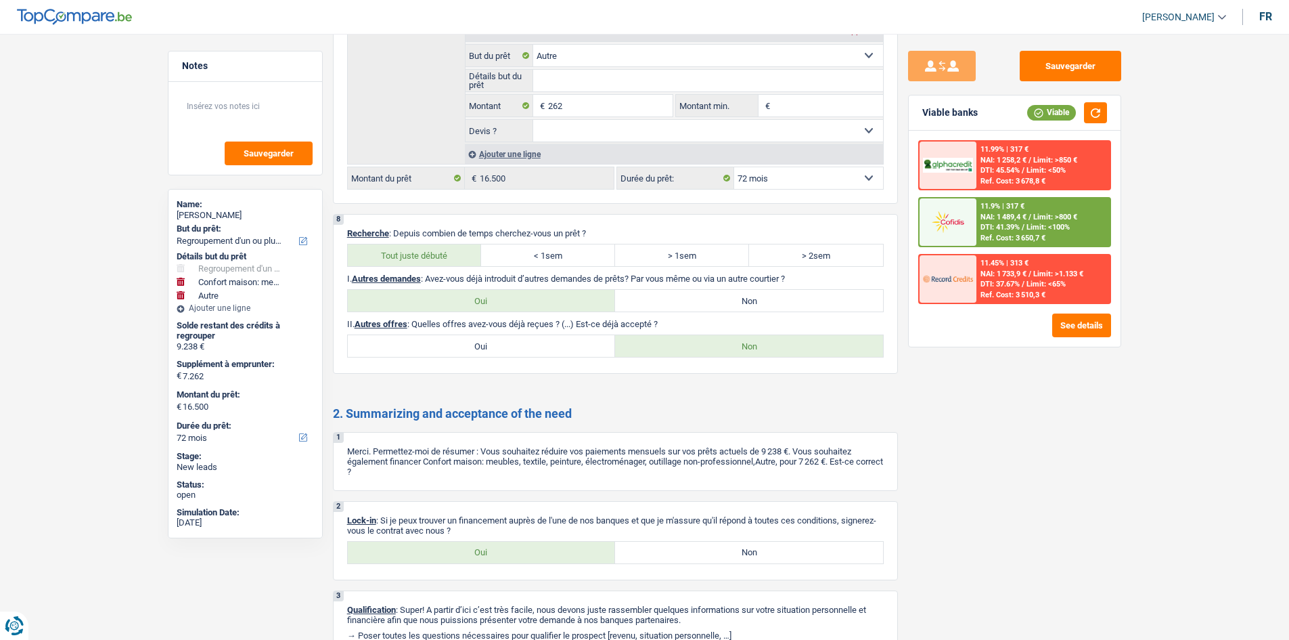
scroll to position [2317, 0]
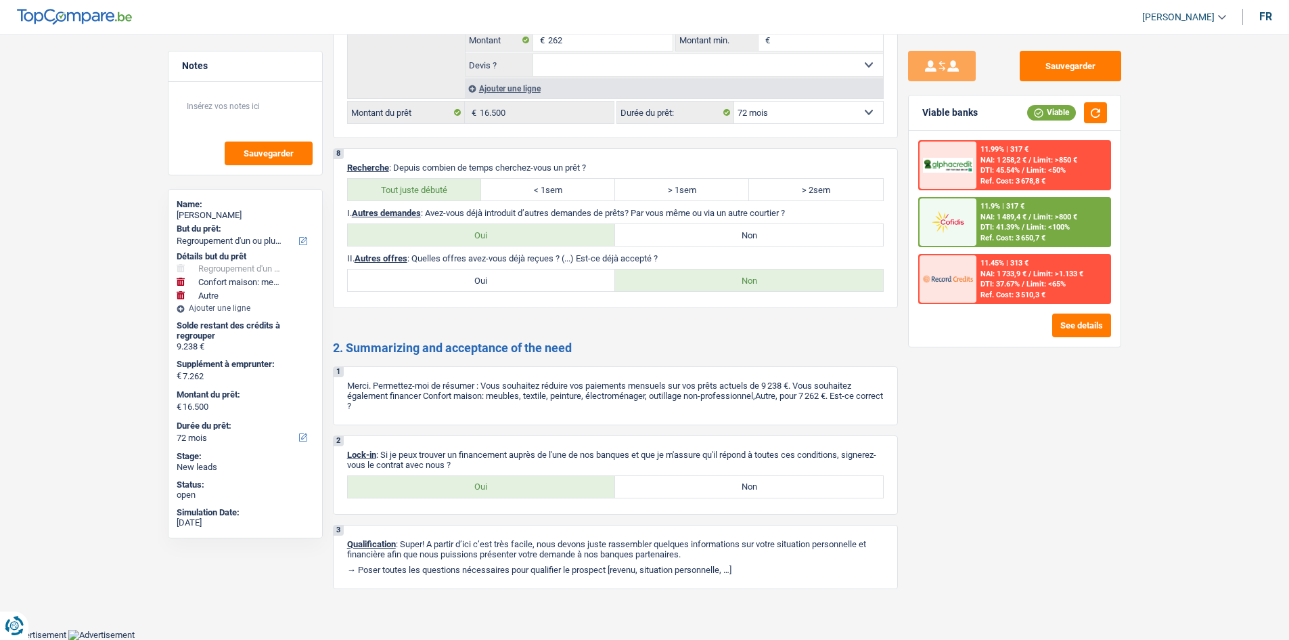
click at [1042, 215] on span "Limit: >800 €" at bounding box center [1056, 217] width 44 height 9
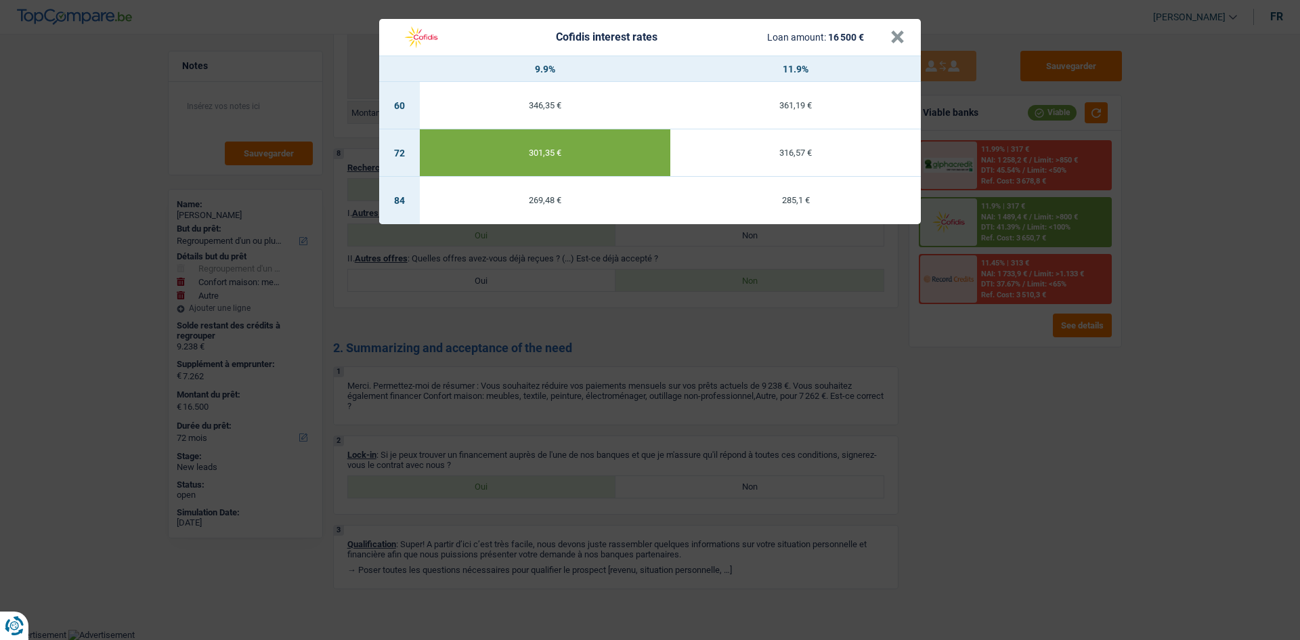
click at [1021, 431] on div "Cofidis interest rates Loan amount: 16 500 € × 9.9% 11.9% 60 346,35 € 361,19 € …" at bounding box center [650, 320] width 1300 height 640
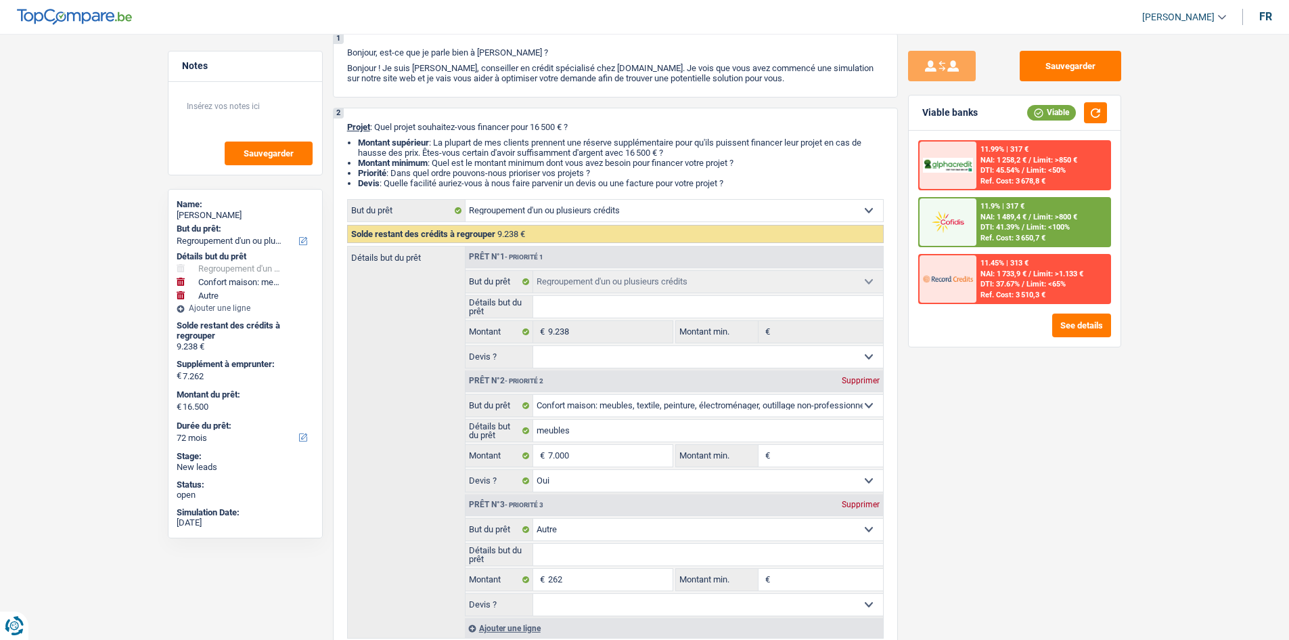
scroll to position [0, 0]
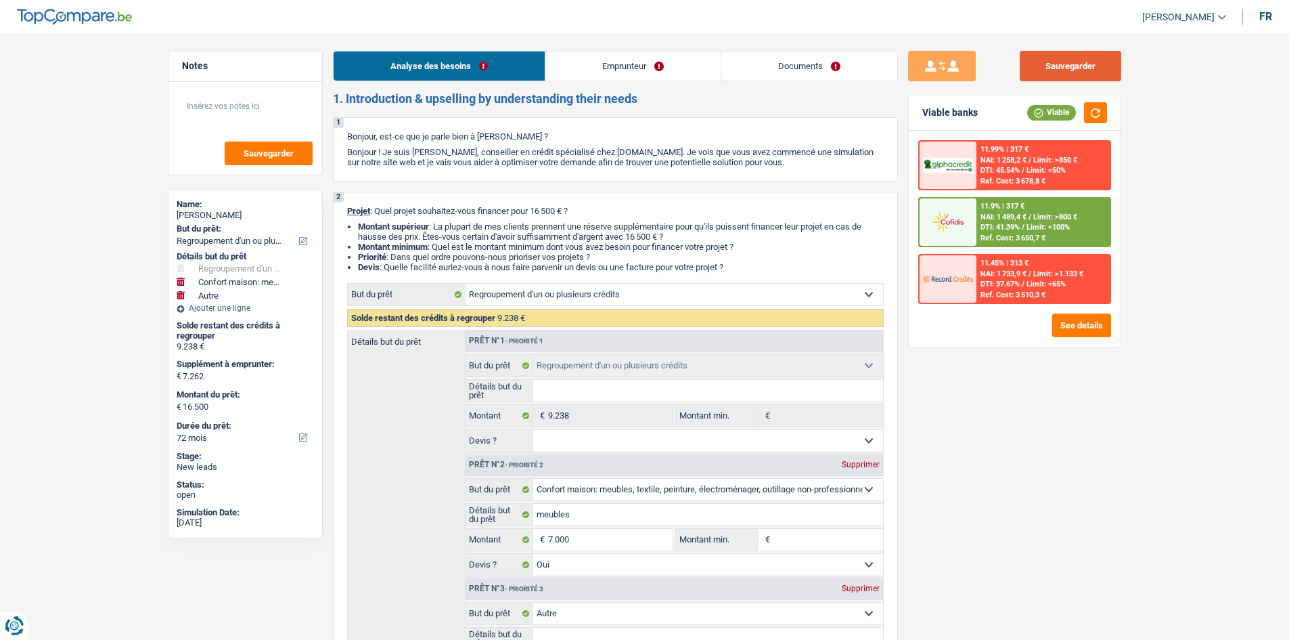
click at [1055, 57] on button "Sauvegarder" at bounding box center [1071, 66] width 102 height 30
click at [667, 74] on link "Emprunteur" at bounding box center [633, 65] width 175 height 29
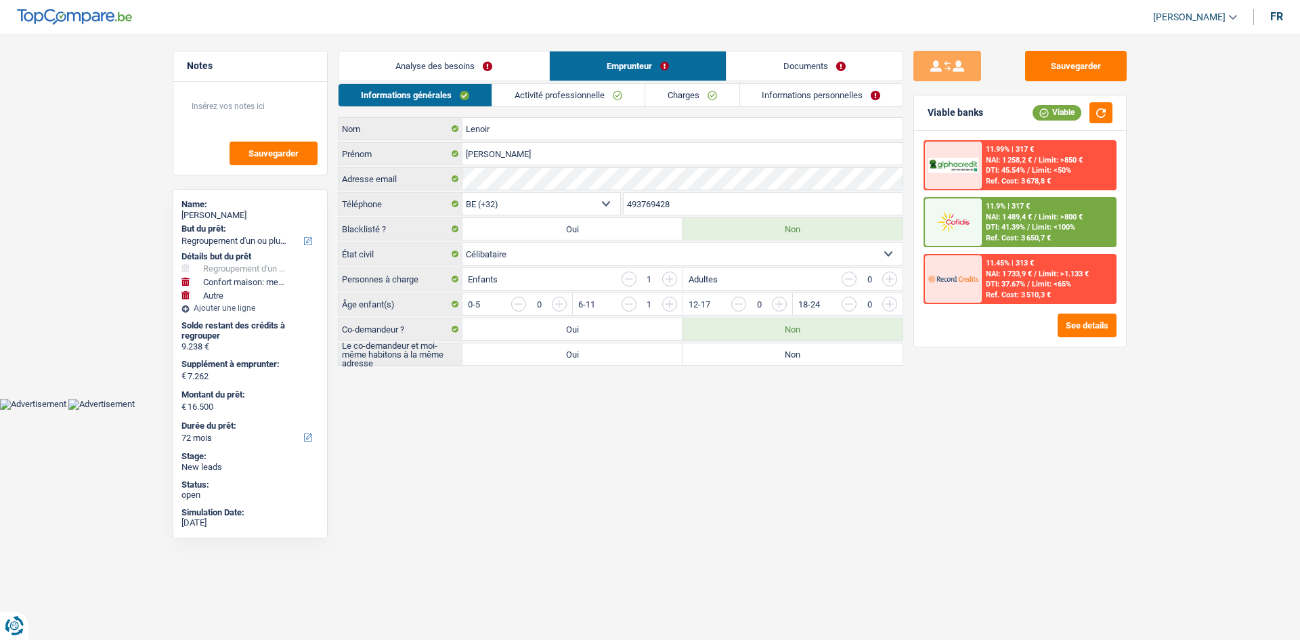
drag, startPoint x: 675, startPoint y: 99, endPoint x: 715, endPoint y: 98, distance: 39.9
click at [677, 99] on link "Charges" at bounding box center [692, 95] width 94 height 22
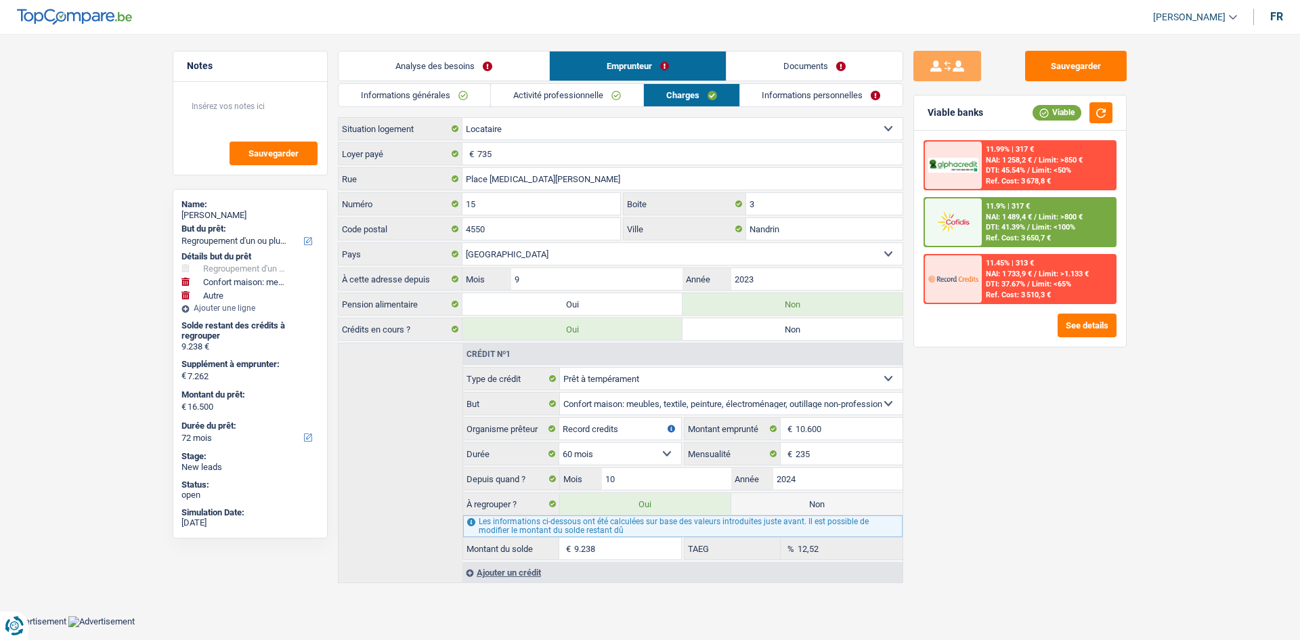
click at [796, 97] on link "Informations personnelles" at bounding box center [821, 95] width 163 height 22
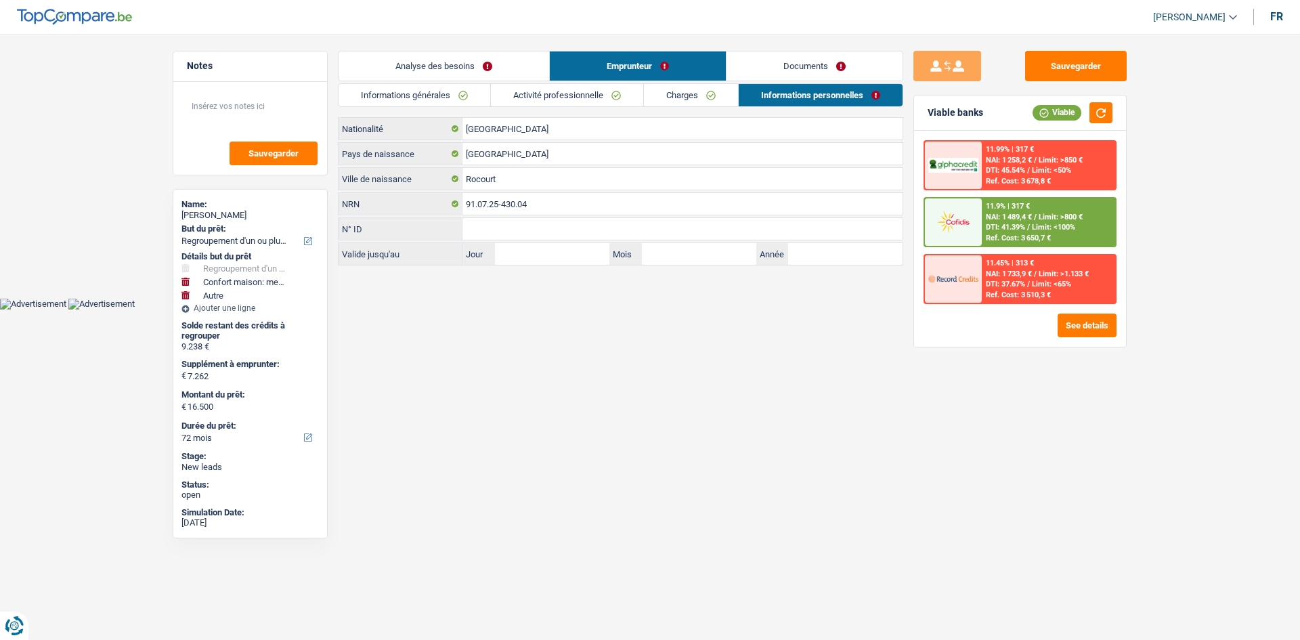
click at [617, 106] on li "Activité professionnelle" at bounding box center [566, 95] width 153 height 24
click at [601, 98] on link "Activité professionnelle" at bounding box center [567, 95] width 152 height 22
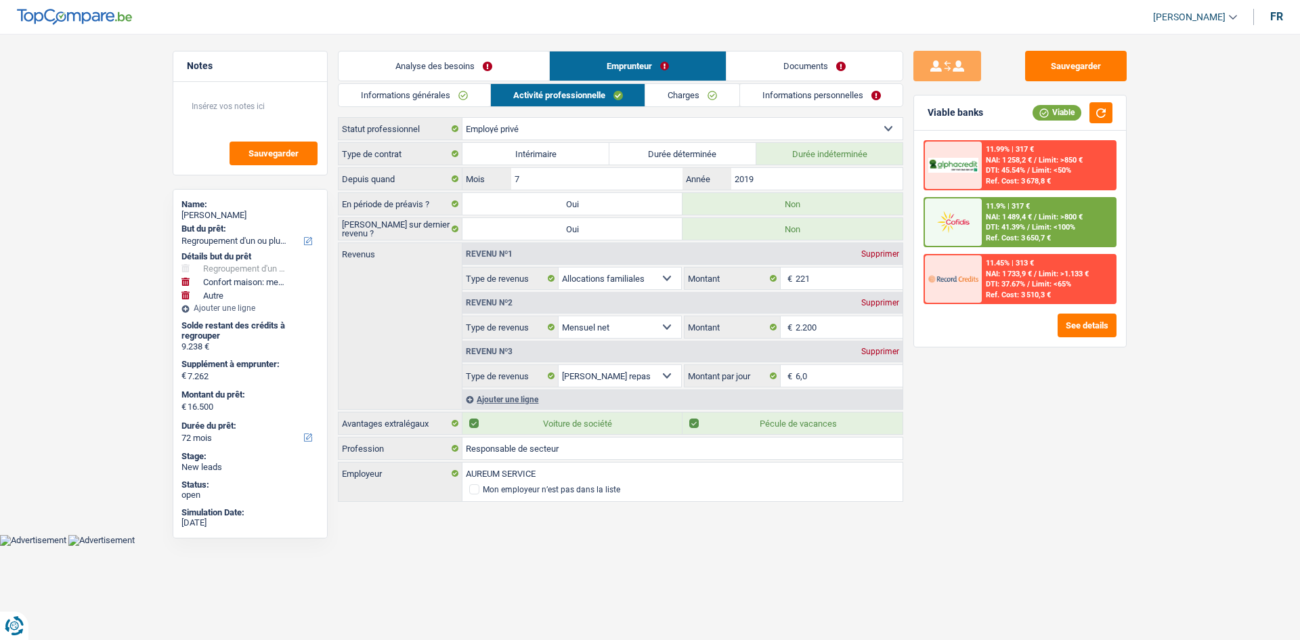
drag, startPoint x: 458, startPoint y: 110, endPoint x: 466, endPoint y: 104, distance: 10.2
click at [459, 108] on div "Informations générales Activité professionnelle Charges Informations personnell…" at bounding box center [620, 293] width 565 height 420
click at [456, 81] on div "Analyse des besoins Emprunteur Documents 1. Introduction & upselling by underst…" at bounding box center [620, 277] width 565 height 453
click at [464, 97] on link "Informations générales" at bounding box center [414, 95] width 152 height 22
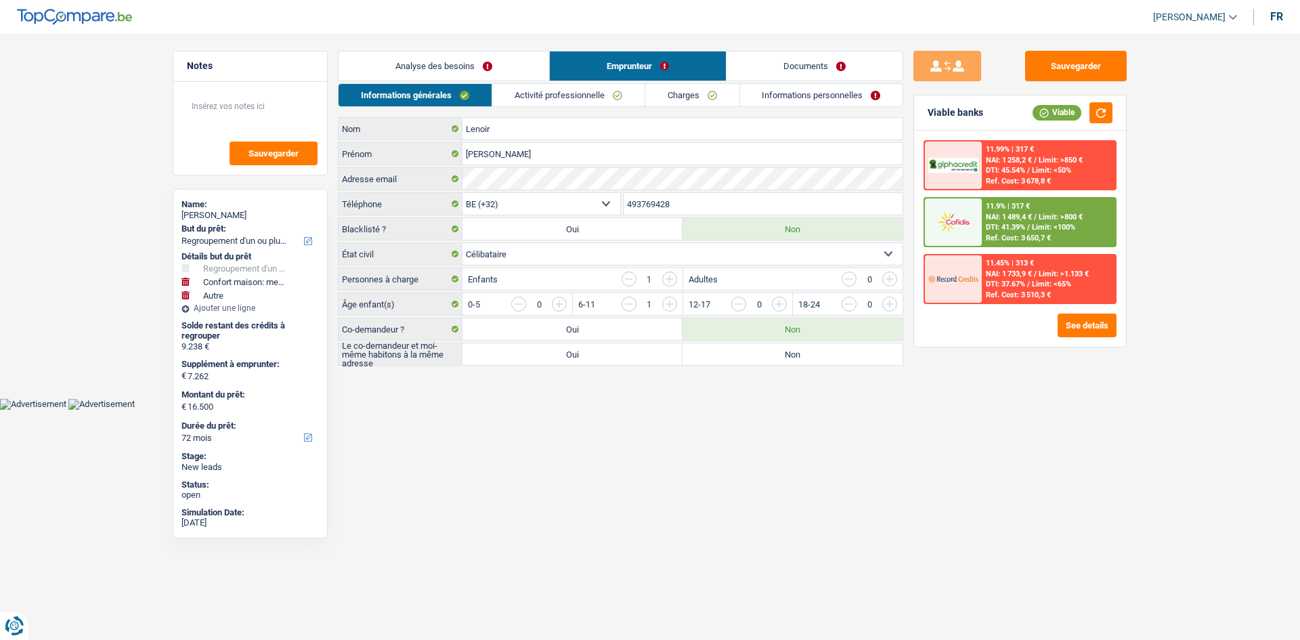
click at [485, 59] on link "Analyse des besoins" at bounding box center [443, 65] width 211 height 29
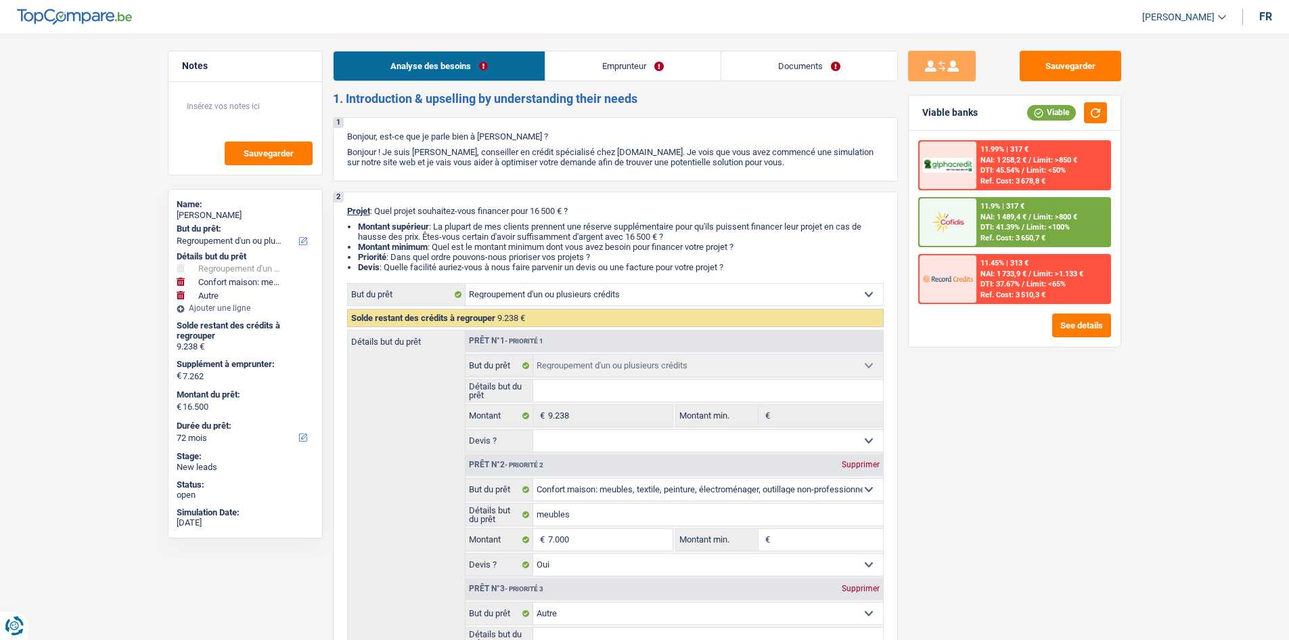
click at [581, 72] on link "Emprunteur" at bounding box center [633, 65] width 175 height 29
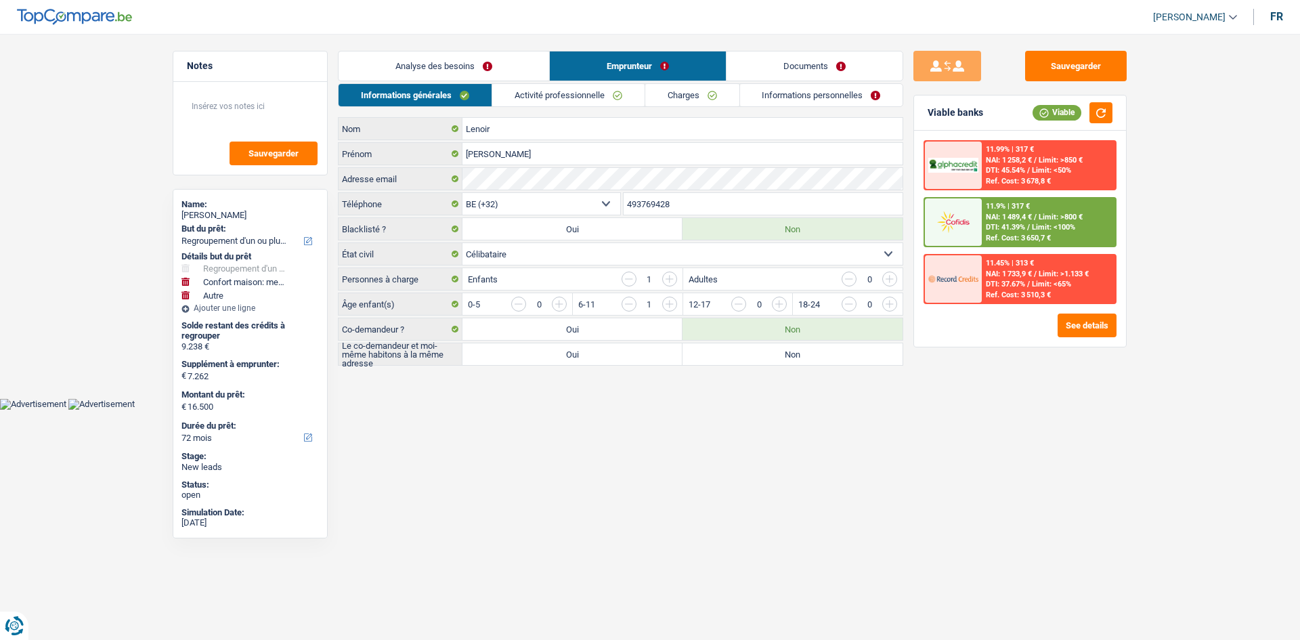
click at [817, 359] on label "Non" at bounding box center [792, 354] width 220 height 22
click at [817, 359] on input "Non" at bounding box center [792, 354] width 220 height 22
radio input "true"
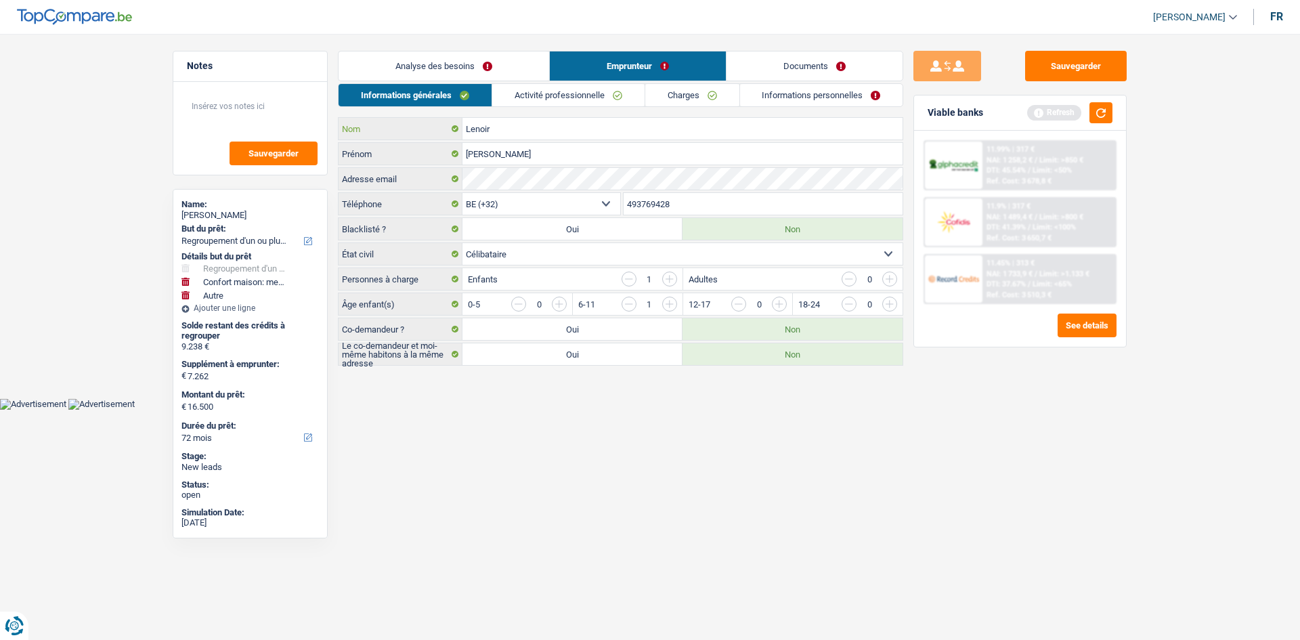
click at [851, 116] on div "Informations générales Activité professionnelle Charges Informations personnell…" at bounding box center [620, 224] width 565 height 282
click at [864, 87] on link "Informations personnelles" at bounding box center [821, 95] width 163 height 22
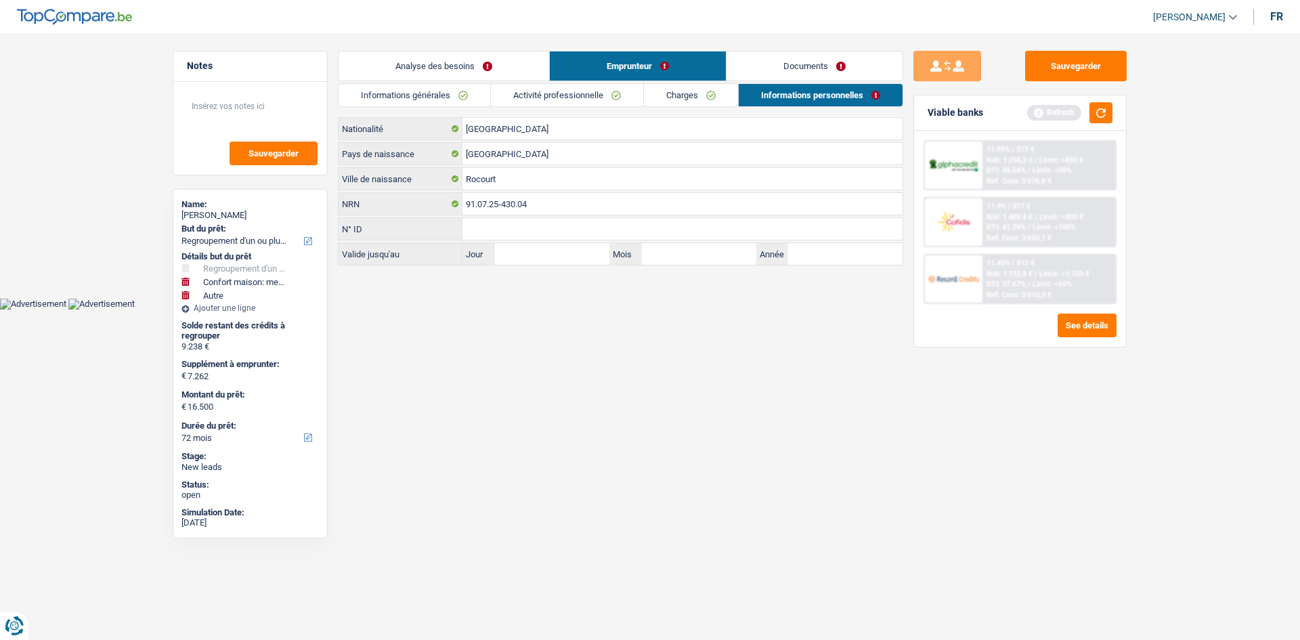
click at [866, 64] on link "Documents" at bounding box center [814, 65] width 176 height 29
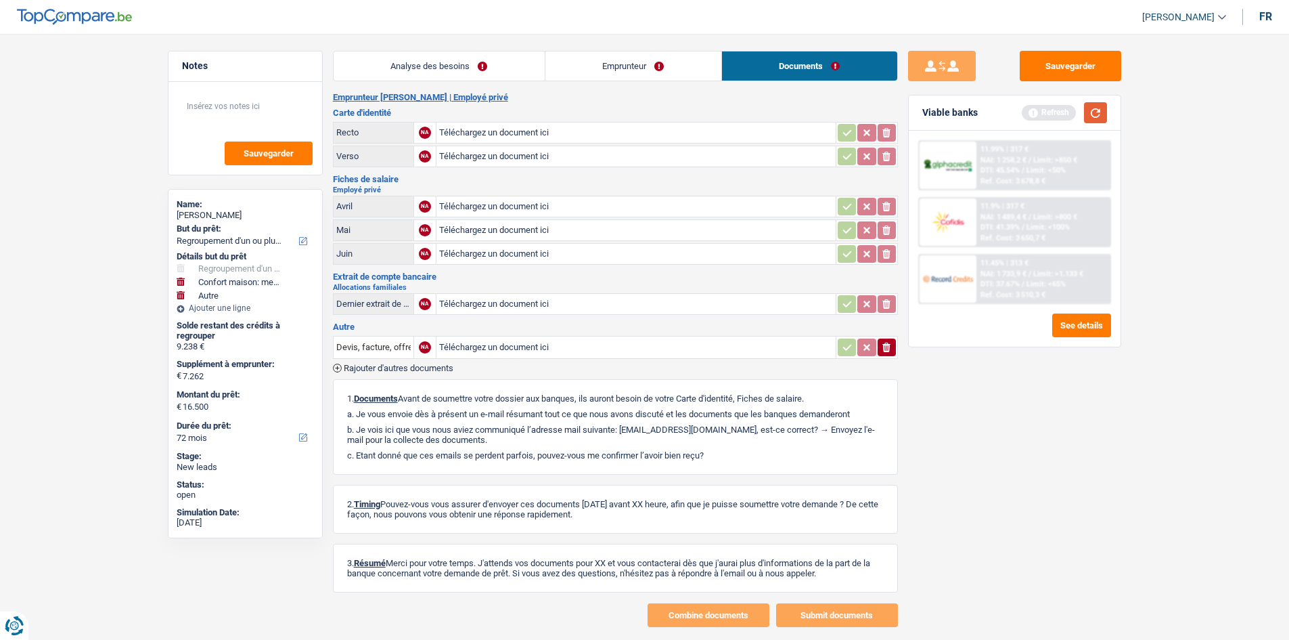
click at [1094, 108] on button "button" at bounding box center [1095, 112] width 23 height 21
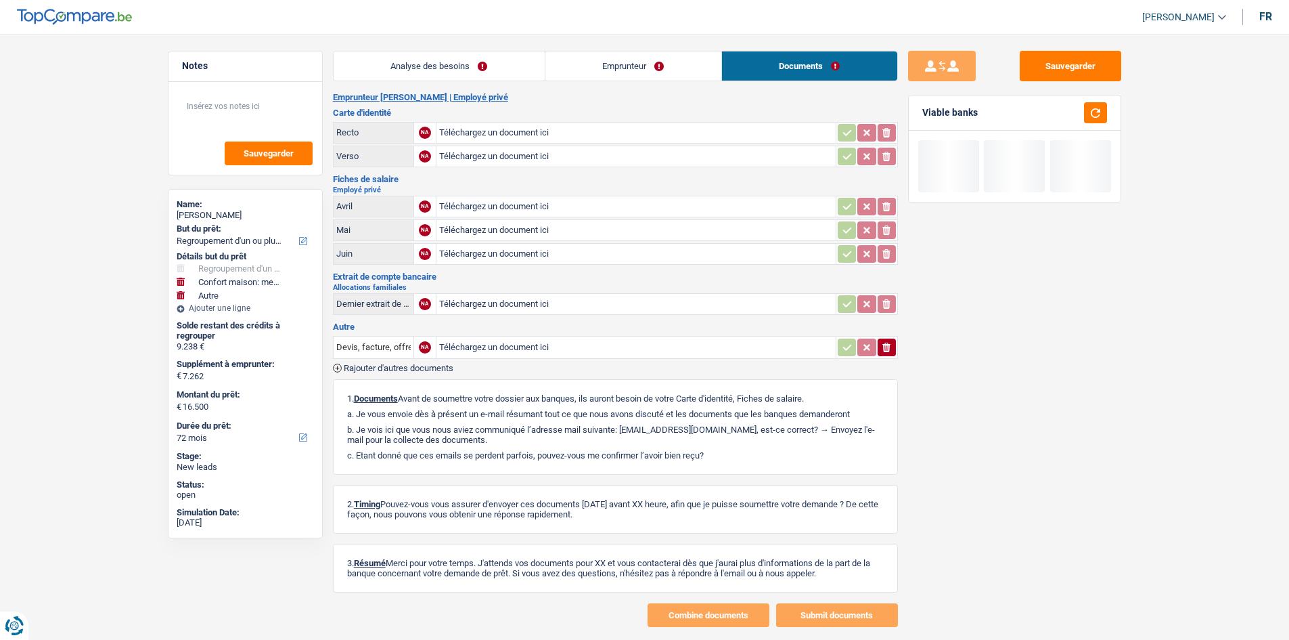
click at [662, 71] on link "Emprunteur" at bounding box center [634, 65] width 176 height 29
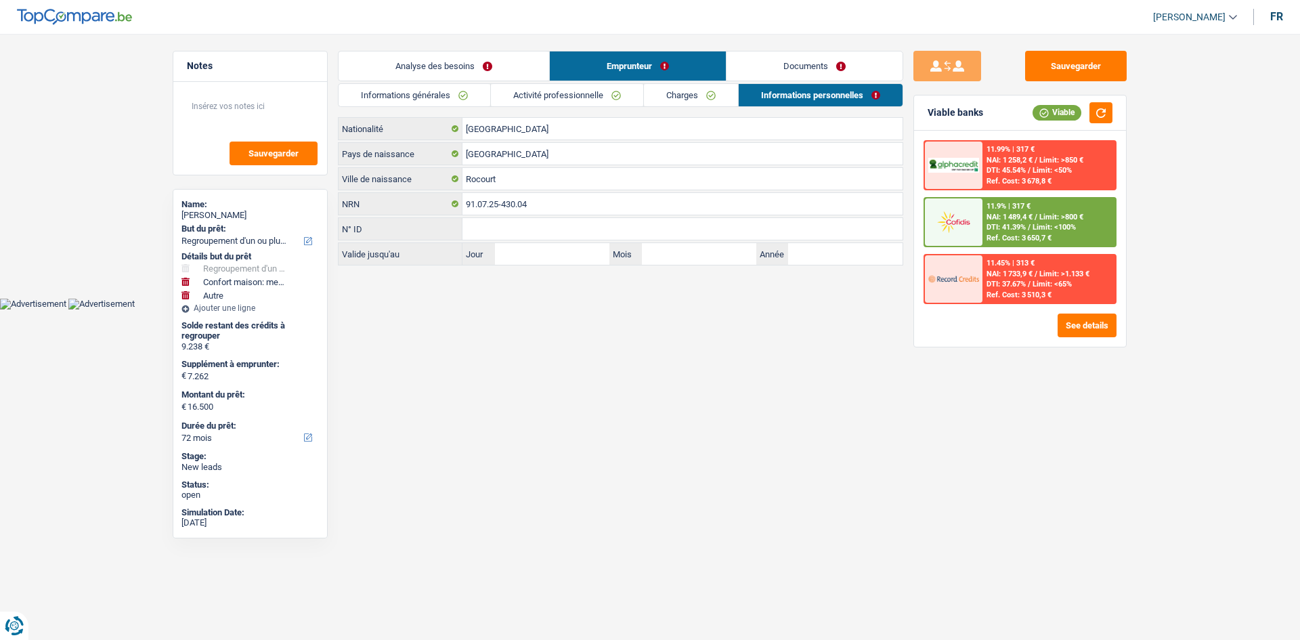
click at [835, 103] on link "Informations personnelles" at bounding box center [820, 95] width 164 height 22
drag, startPoint x: 809, startPoint y: 76, endPoint x: 815, endPoint y: 79, distance: 7.0
click at [807, 76] on link "Documents" at bounding box center [814, 65] width 176 height 29
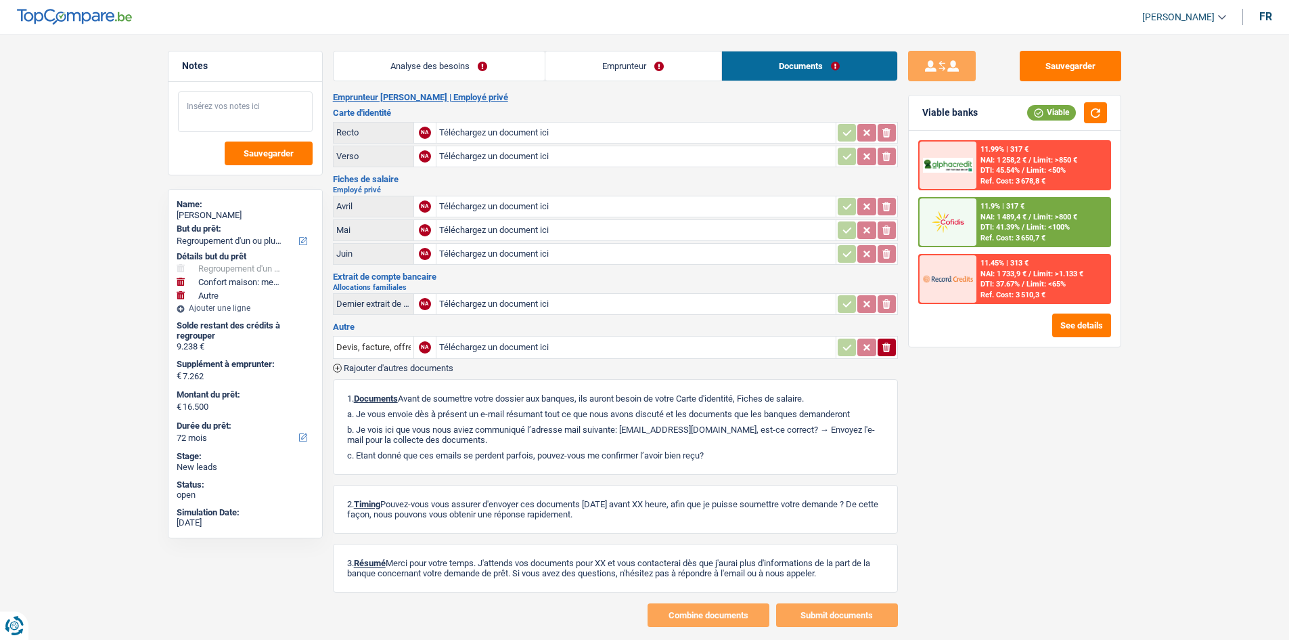
drag, startPoint x: 245, startPoint y: 106, endPoint x: 624, endPoint y: 169, distance: 384.3
click at [251, 104] on textarea at bounding box center [245, 111] width 135 height 41
click at [1020, 227] on span "DTI: 41.39%" at bounding box center [1000, 227] width 39 height 9
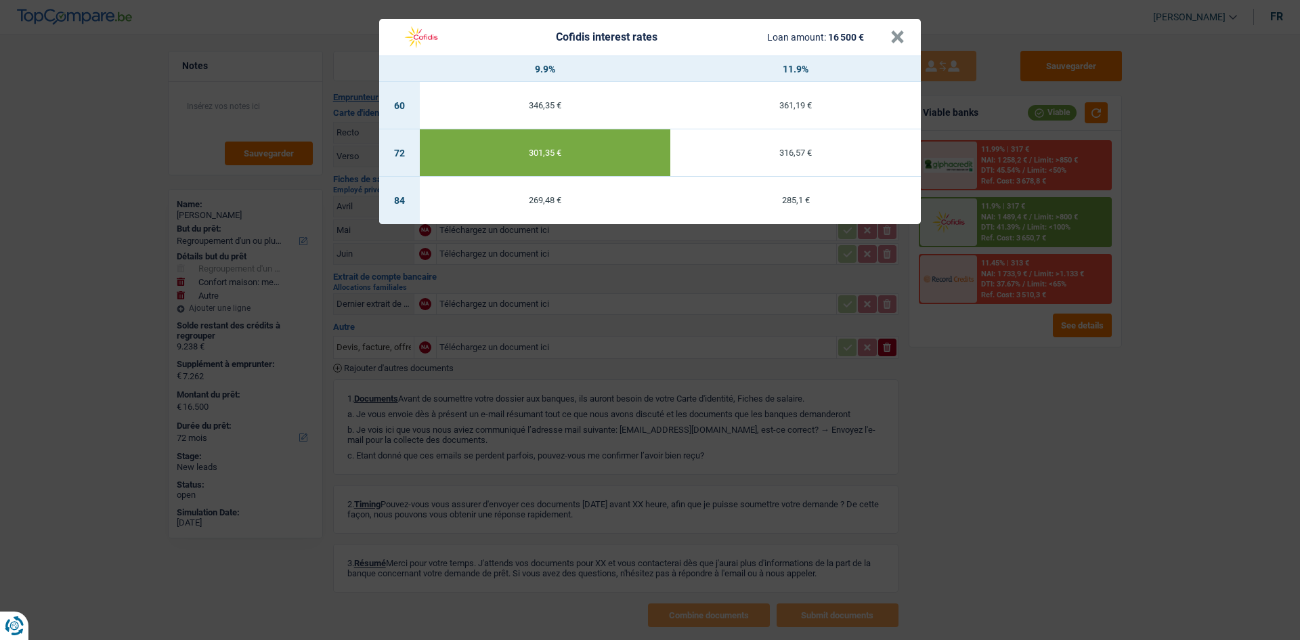
click at [1101, 487] on div "Cofidis interest rates Loan amount: 16 500 € × 9.9% 11.9% 60 346,35 € 361,19 € …" at bounding box center [650, 320] width 1300 height 640
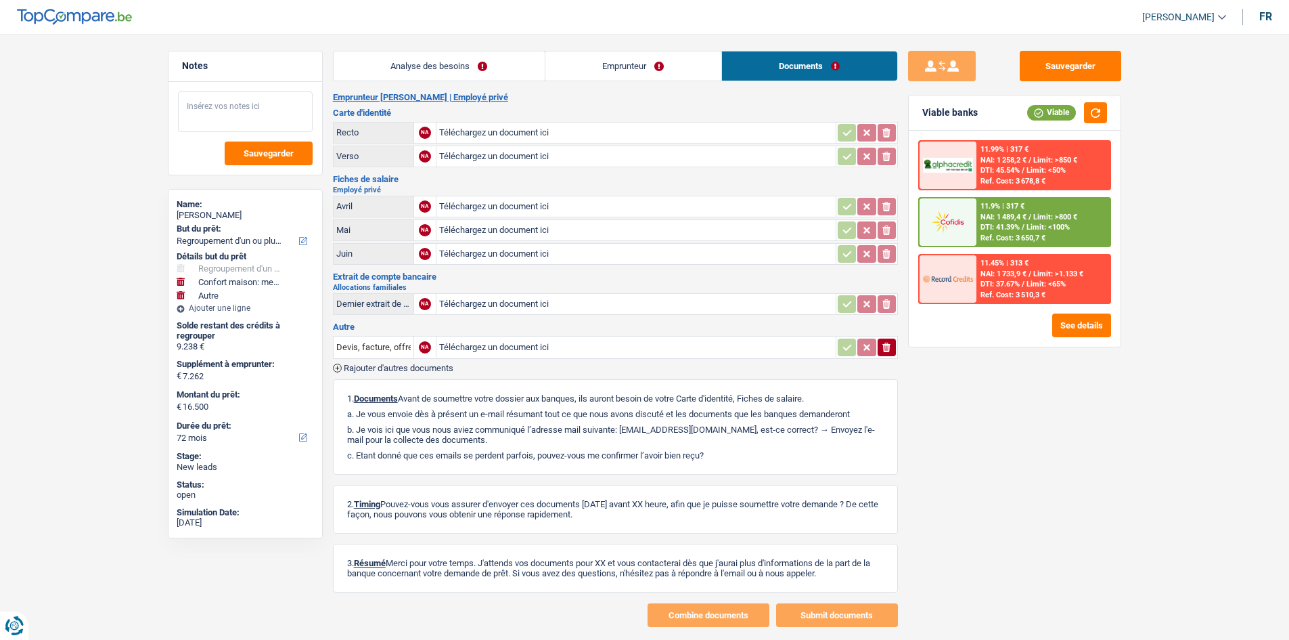
drag, startPoint x: 261, startPoint y: 116, endPoint x: 249, endPoint y: 123, distance: 13.3
click at [258, 117] on textarea at bounding box center [245, 111] width 135 height 41
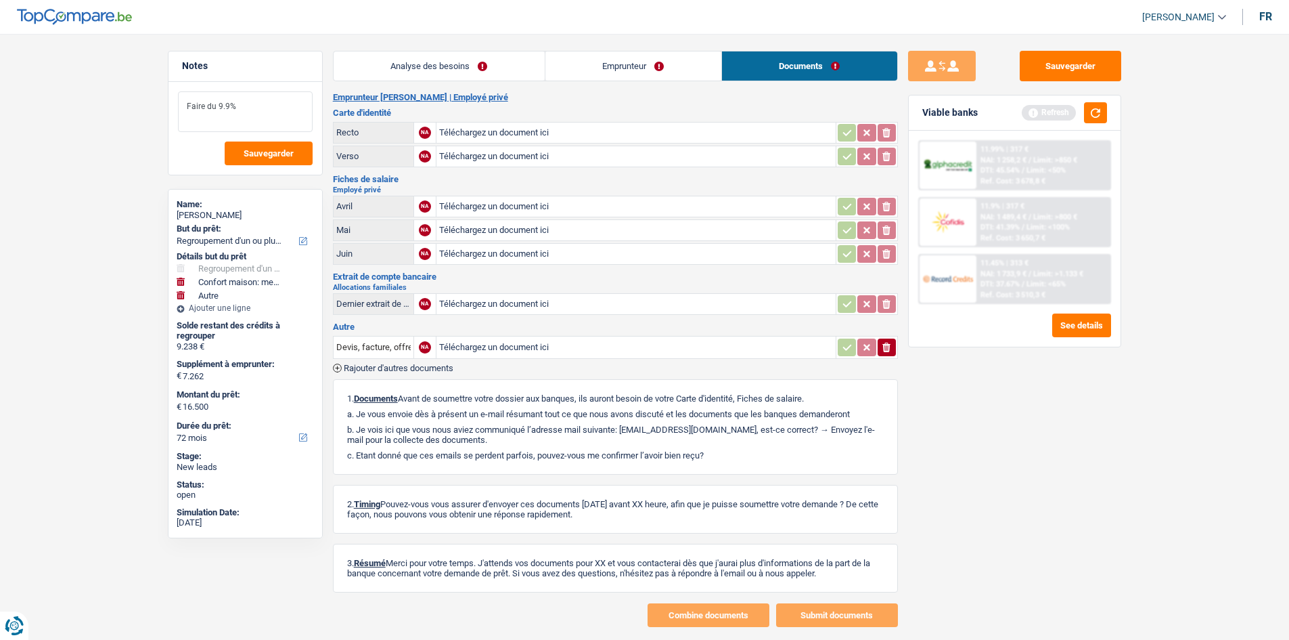
type textarea "Faire du 9.9%"
click at [311, 136] on div "Faire du 9.9% Sauvegarder" at bounding box center [246, 128] width 154 height 93
click at [281, 148] on button "Sauvegarder" at bounding box center [269, 153] width 88 height 24
drag, startPoint x: 604, startPoint y: 68, endPoint x: 579, endPoint y: 62, distance: 25.8
click at [604, 68] on link "Emprunteur" at bounding box center [634, 65] width 176 height 29
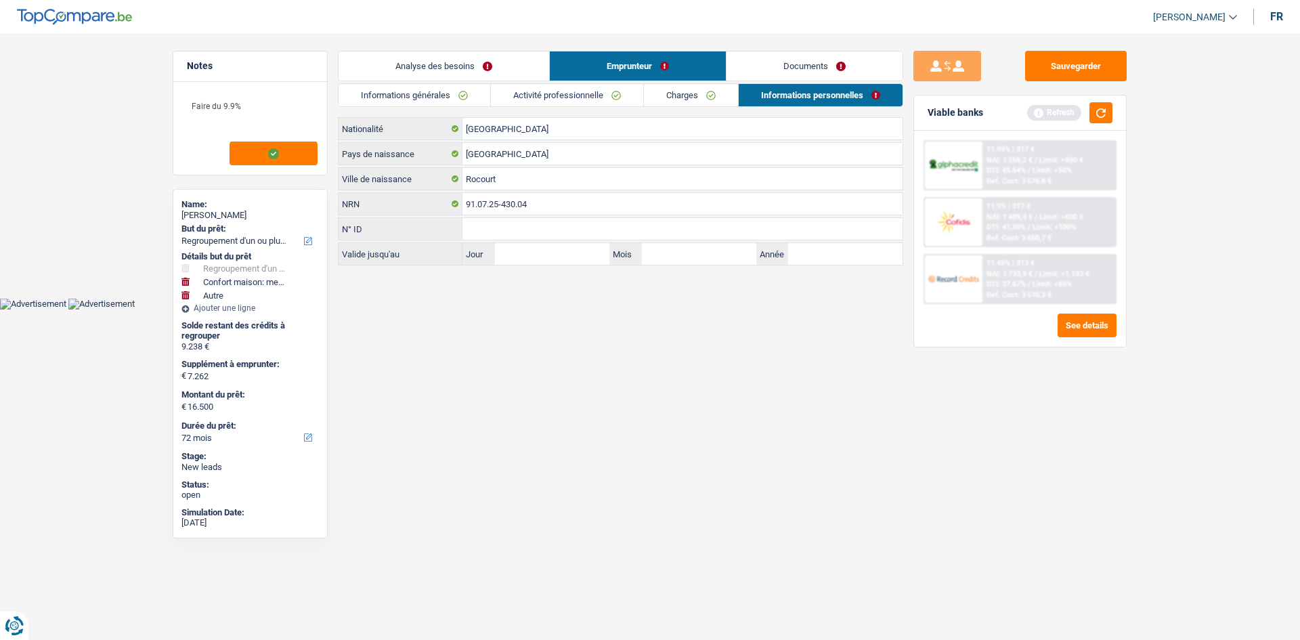
click at [731, 94] on link "Charges" at bounding box center [691, 95] width 94 height 22
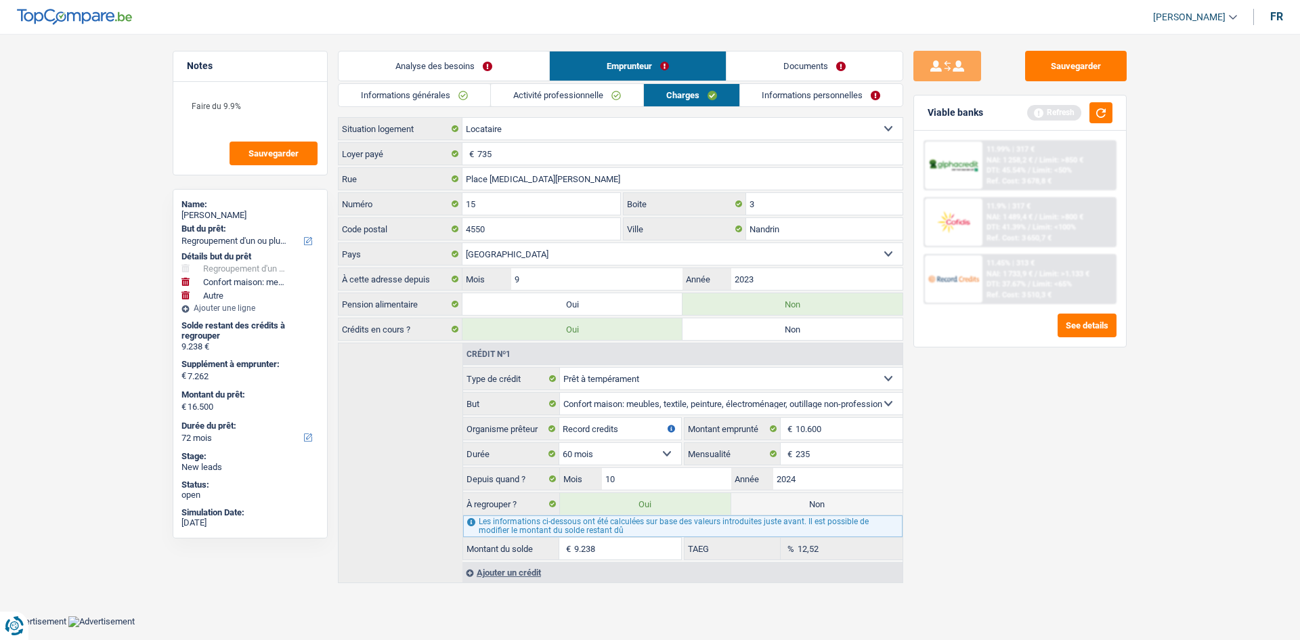
click at [529, 98] on link "Activité professionnelle" at bounding box center [567, 95] width 152 height 22
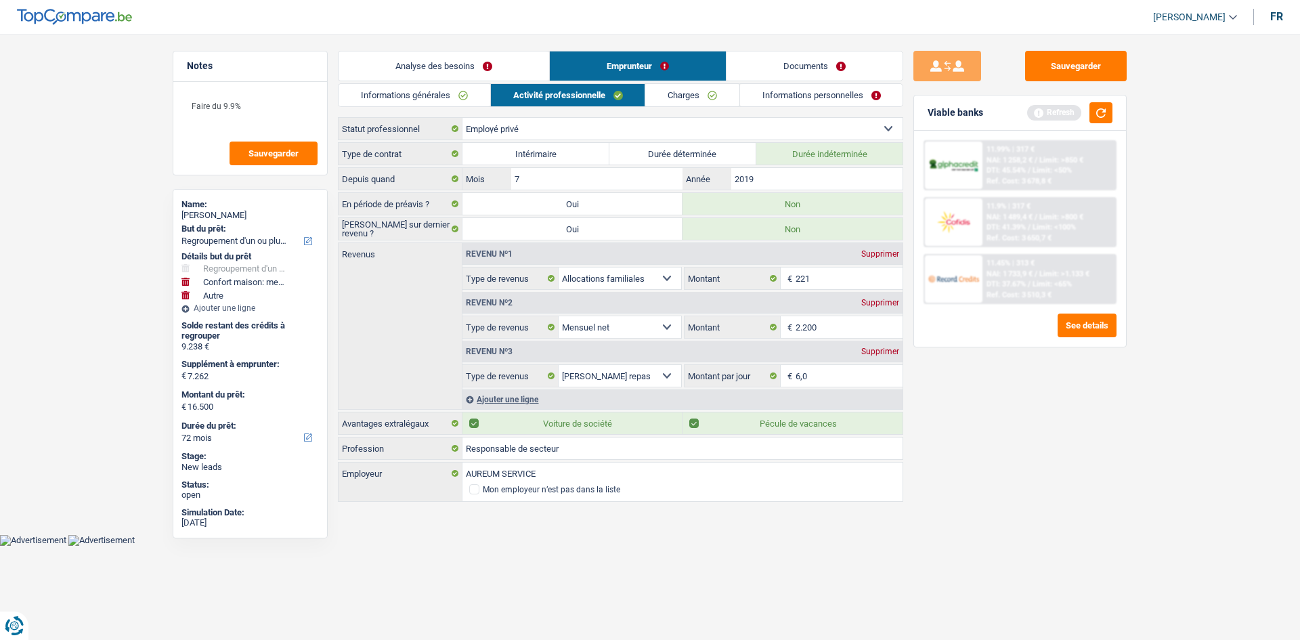
click at [406, 104] on link "Informations générales" at bounding box center [414, 95] width 152 height 22
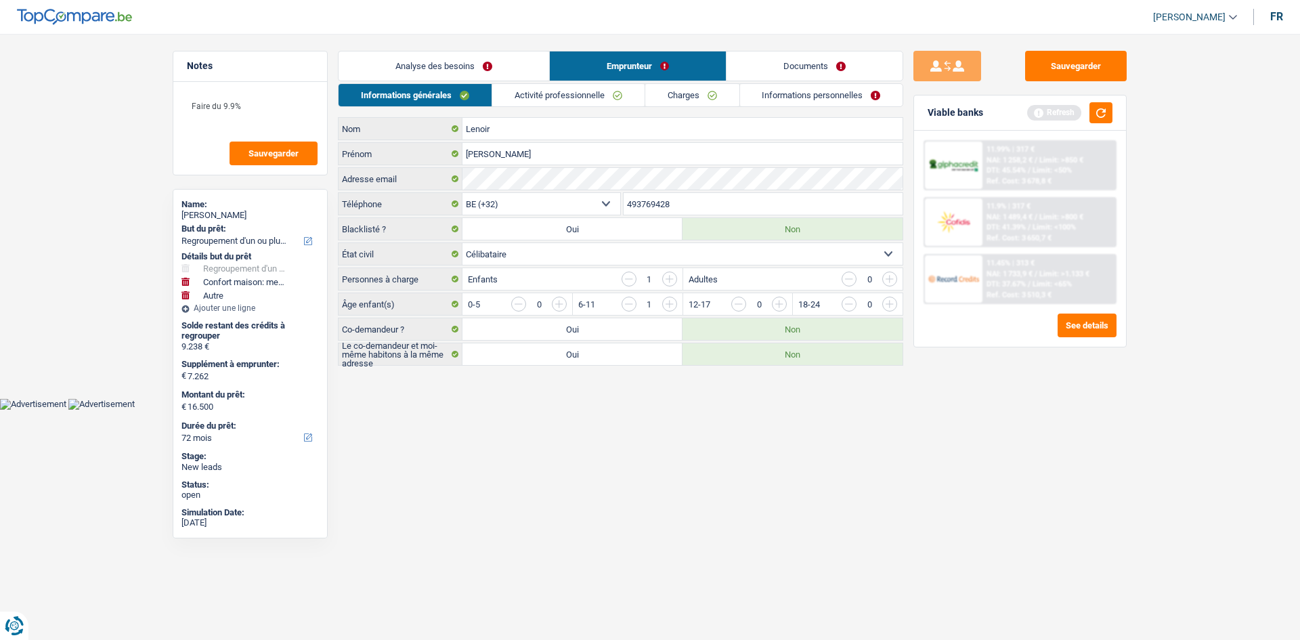
click at [812, 65] on link "Documents" at bounding box center [814, 65] width 176 height 29
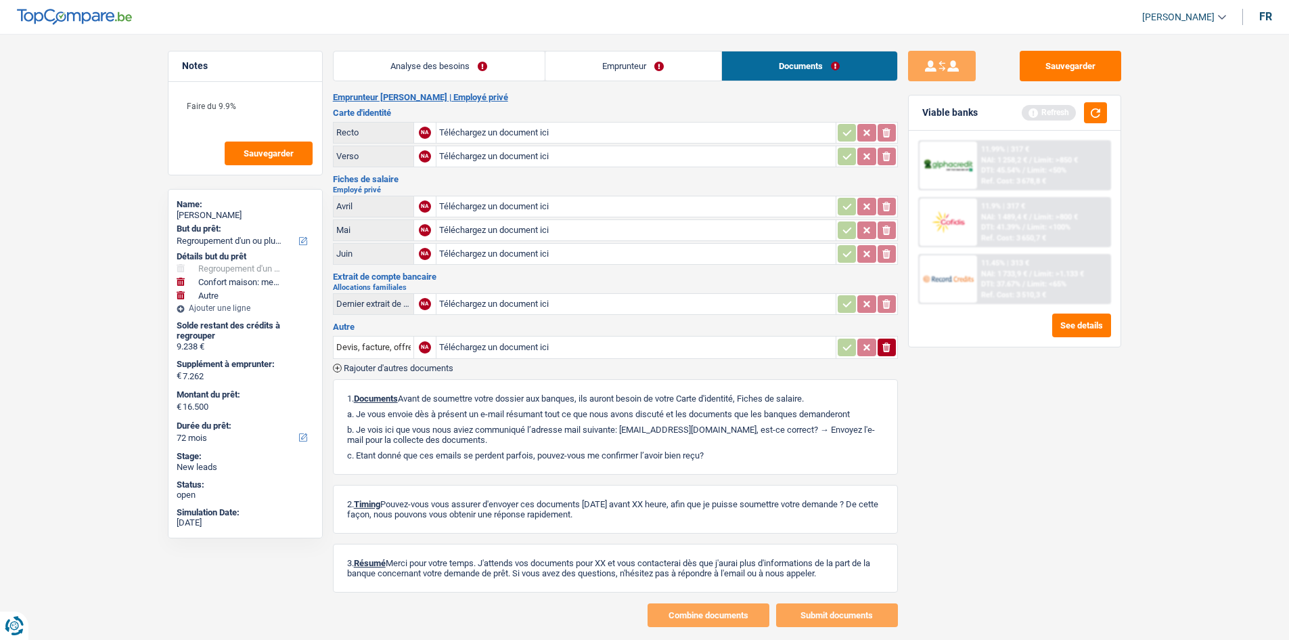
click at [515, 77] on link "Analyse des besoins" at bounding box center [439, 65] width 211 height 29
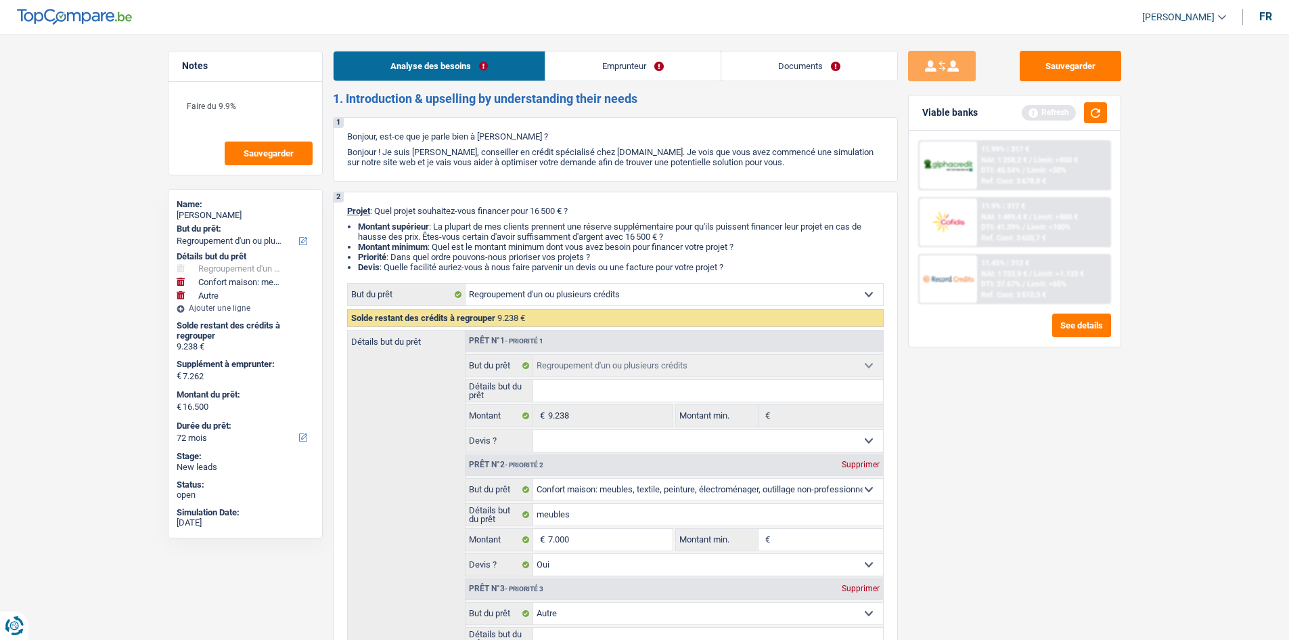
click at [809, 69] on link "Documents" at bounding box center [810, 65] width 176 height 29
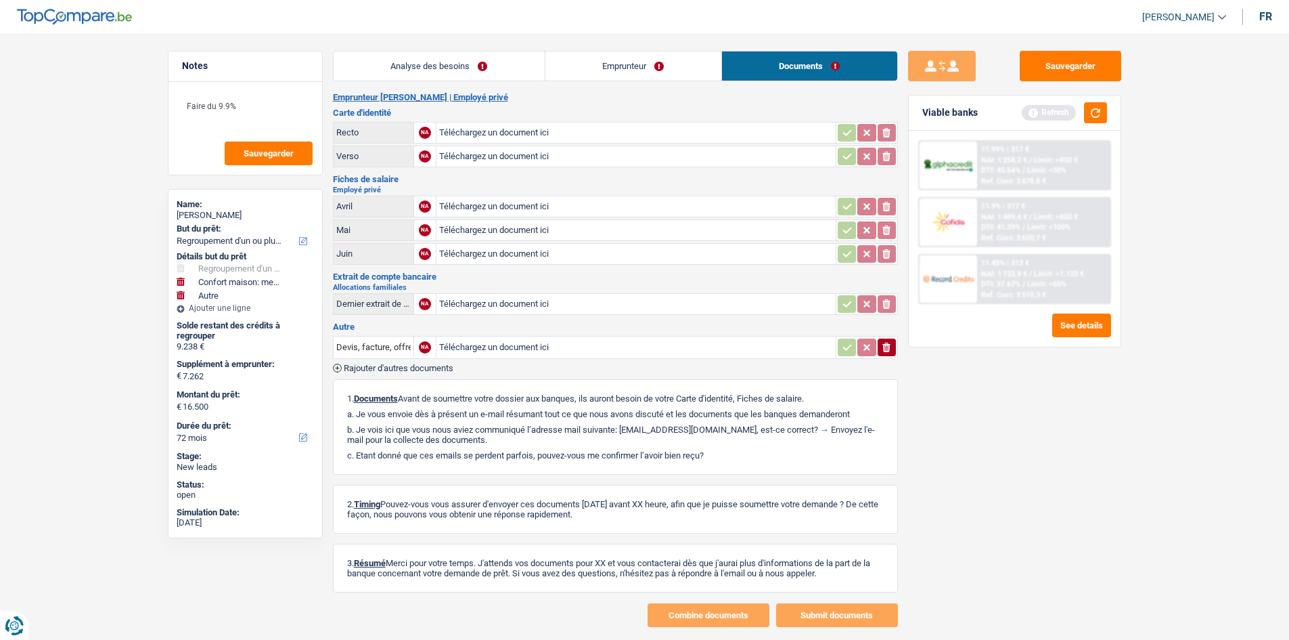
click at [668, 64] on link "Emprunteur" at bounding box center [634, 65] width 176 height 29
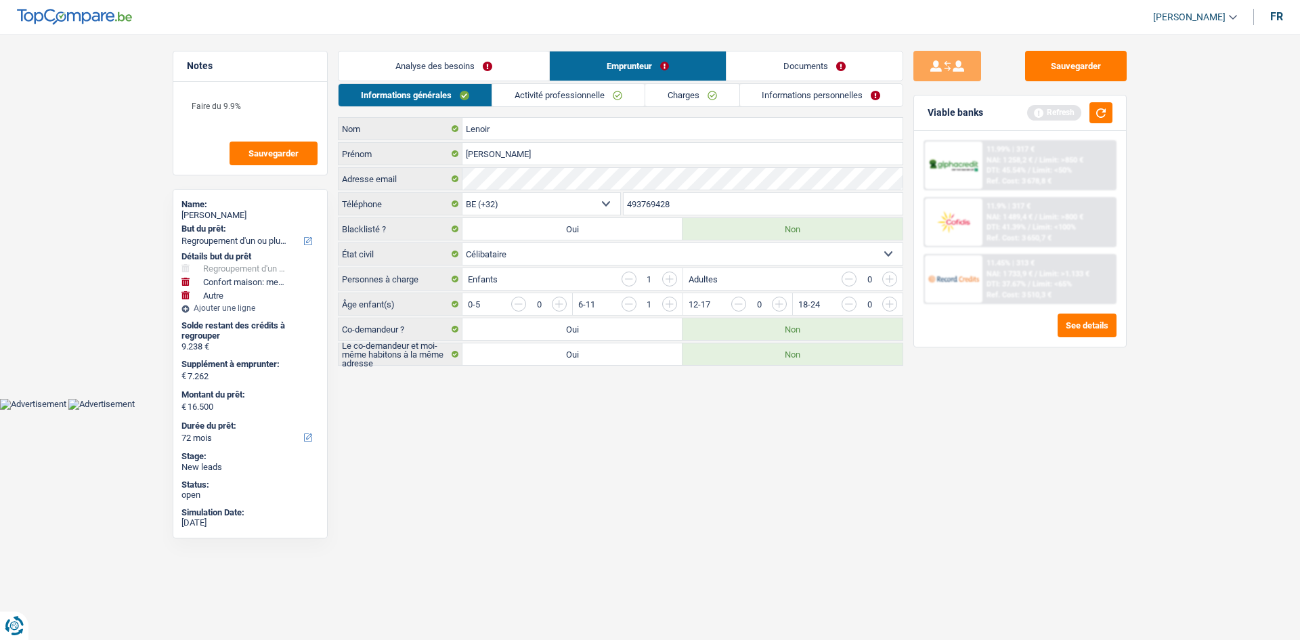
click at [793, 91] on link "Informations personnelles" at bounding box center [821, 95] width 163 height 22
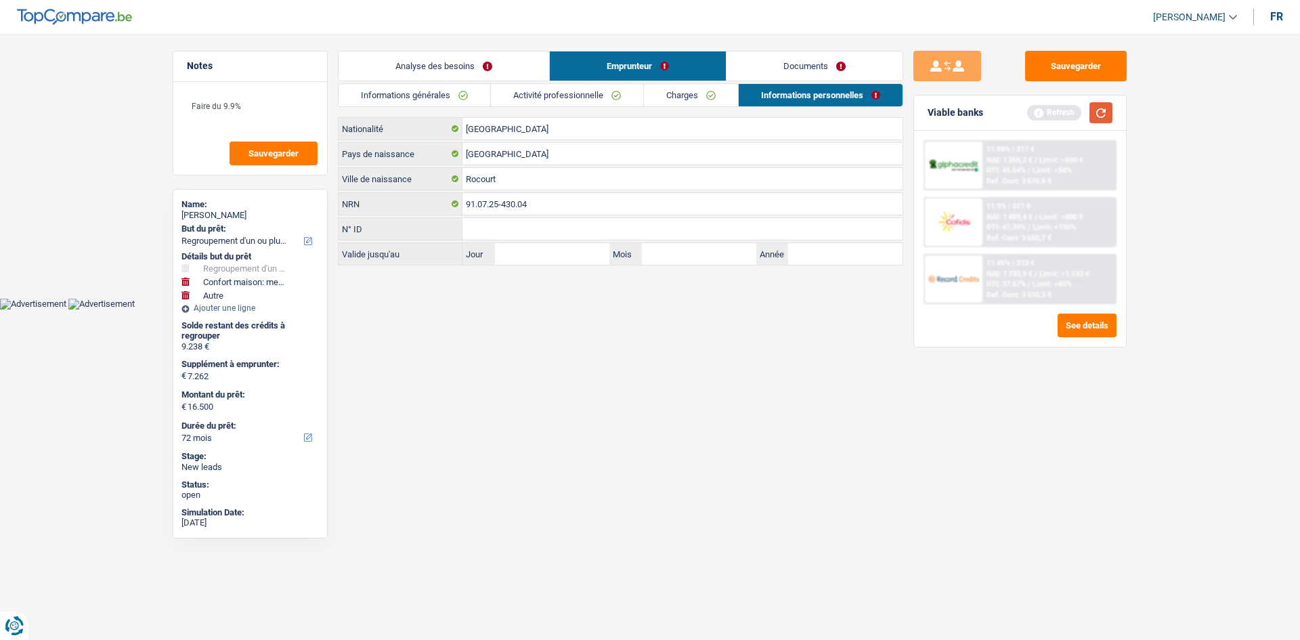
click at [1106, 117] on button "button" at bounding box center [1100, 112] width 23 height 21
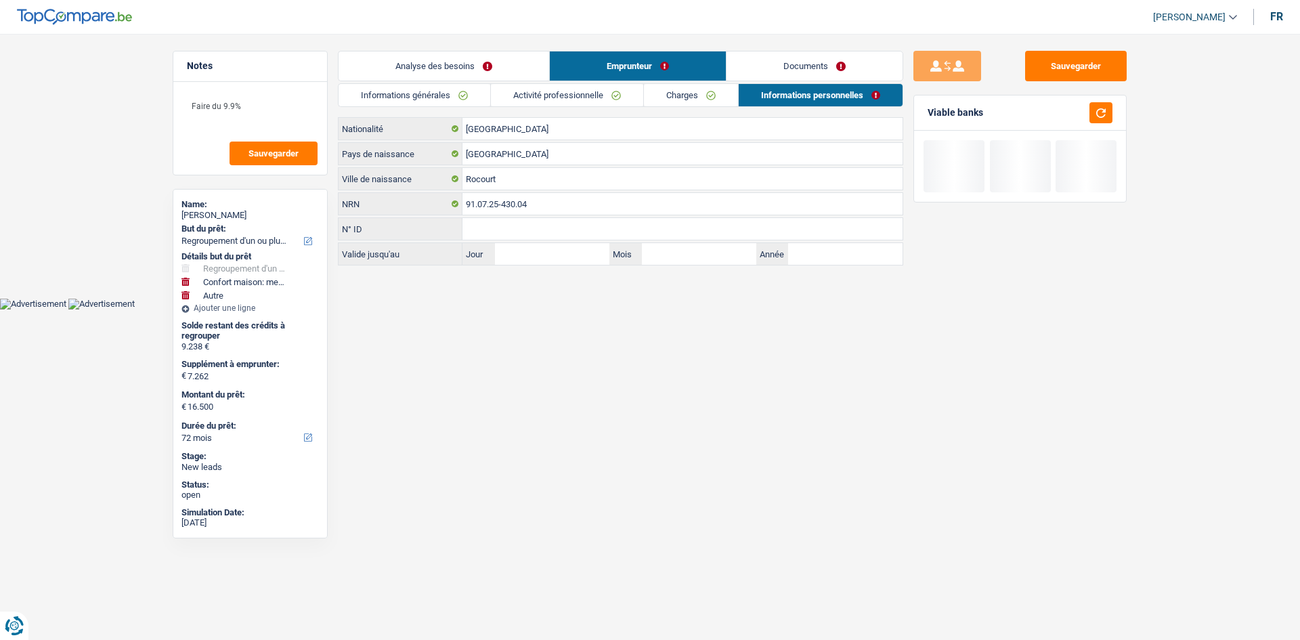
click at [437, 74] on link "Analyse des besoins" at bounding box center [443, 65] width 211 height 29
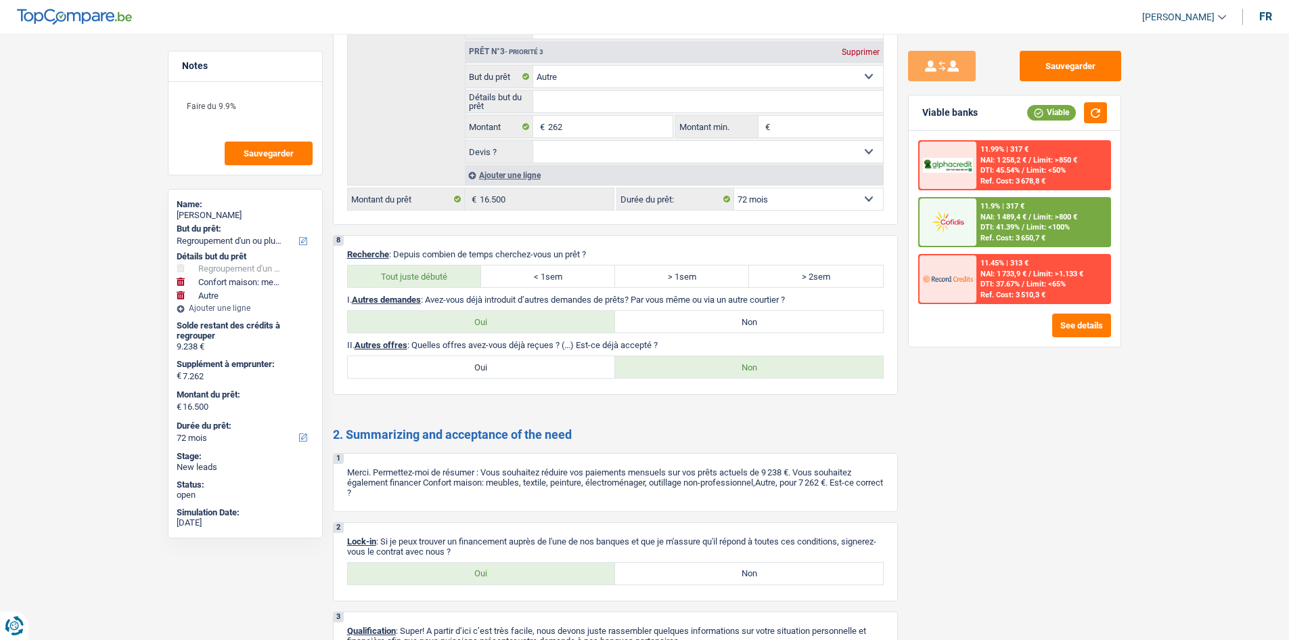
scroll to position [2317, 0]
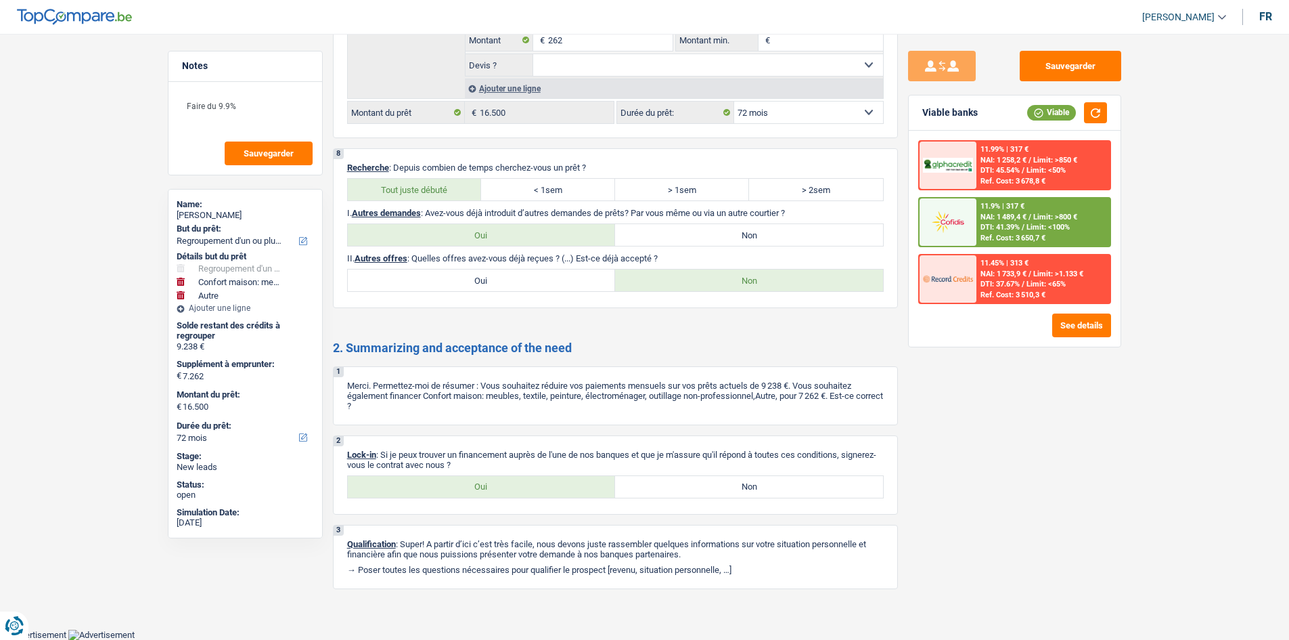
click at [1036, 228] on span "Limit: <100%" at bounding box center [1048, 227] width 43 height 9
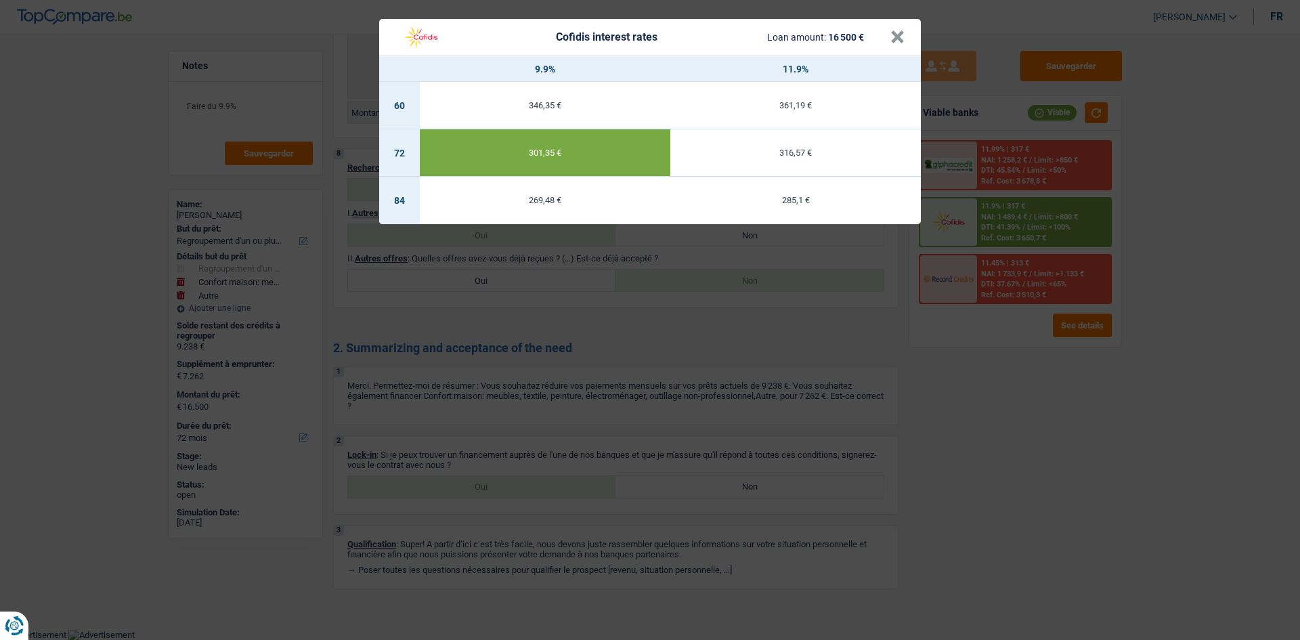
drag, startPoint x: 1034, startPoint y: 441, endPoint x: 1040, endPoint y: 439, distance: 7.3
click at [1035, 439] on div "Cofidis interest rates Loan amount: 16 500 € × 9.9% 11.9% 60 346,35 € 361,19 € …" at bounding box center [650, 320] width 1300 height 640
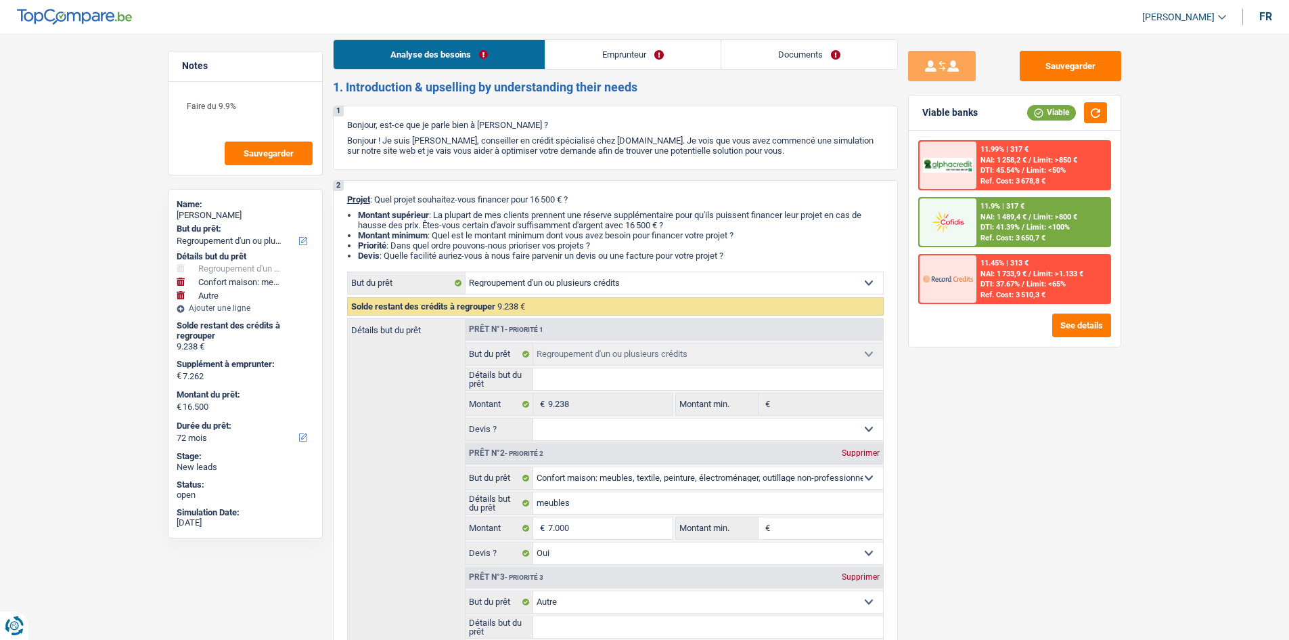
scroll to position [0, 0]
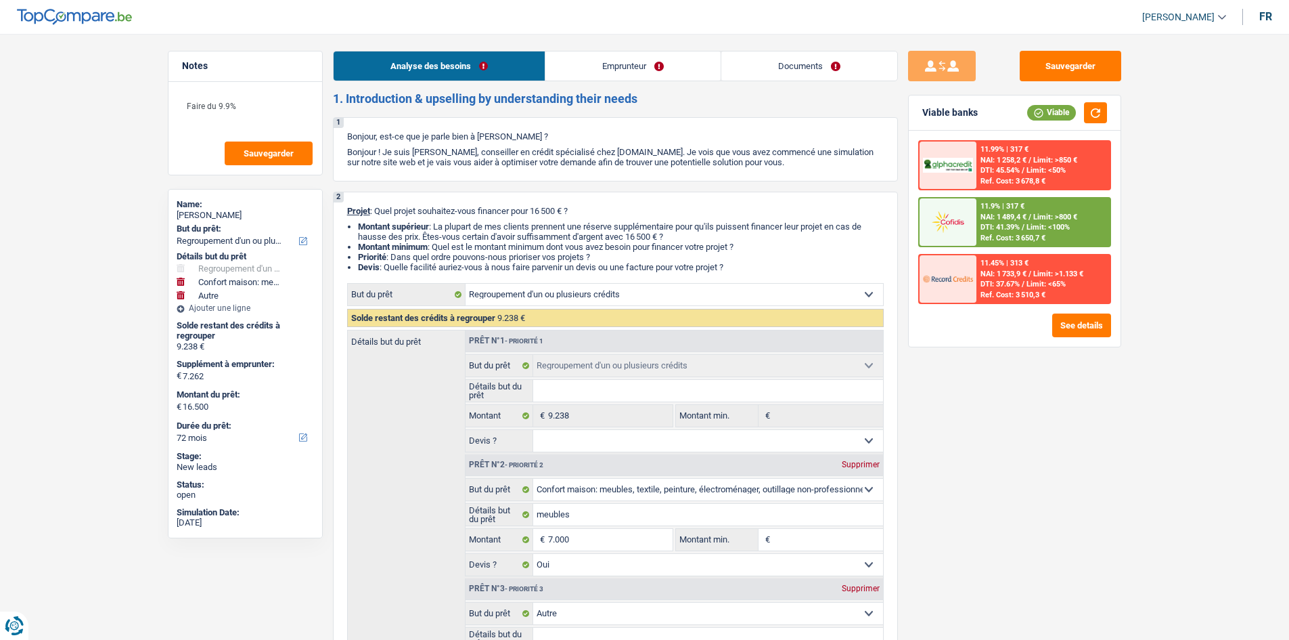
click at [622, 68] on link "Emprunteur" at bounding box center [633, 65] width 175 height 29
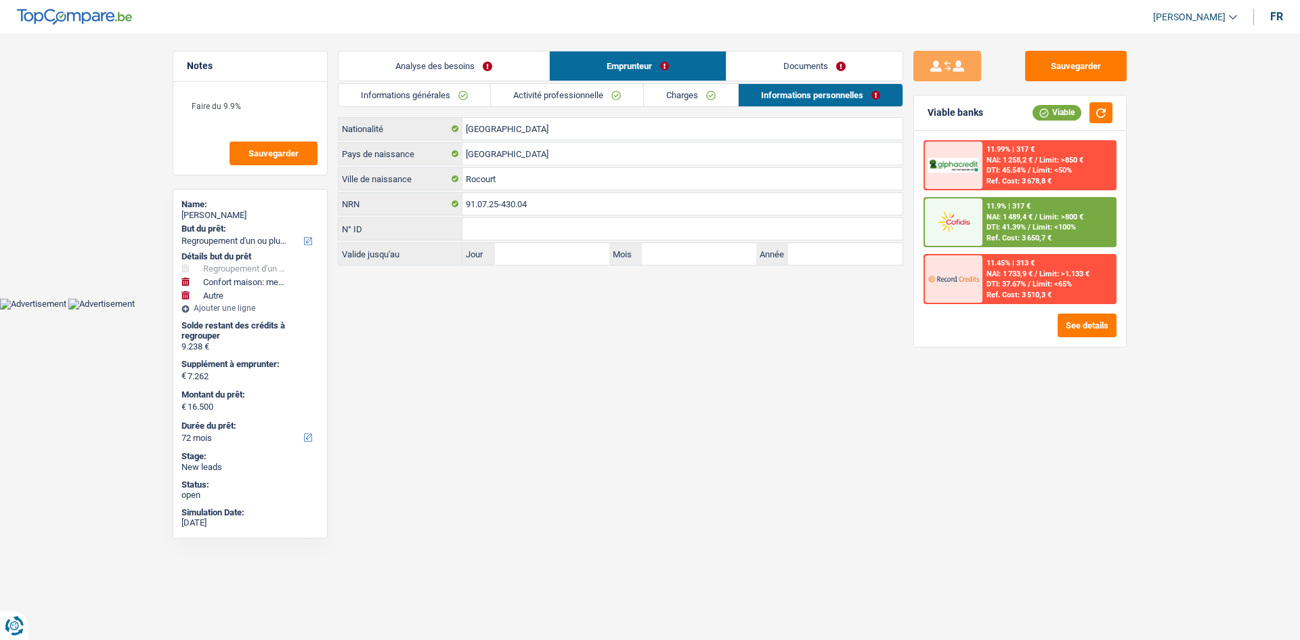
click at [583, 94] on link "Activité professionnelle" at bounding box center [567, 95] width 152 height 22
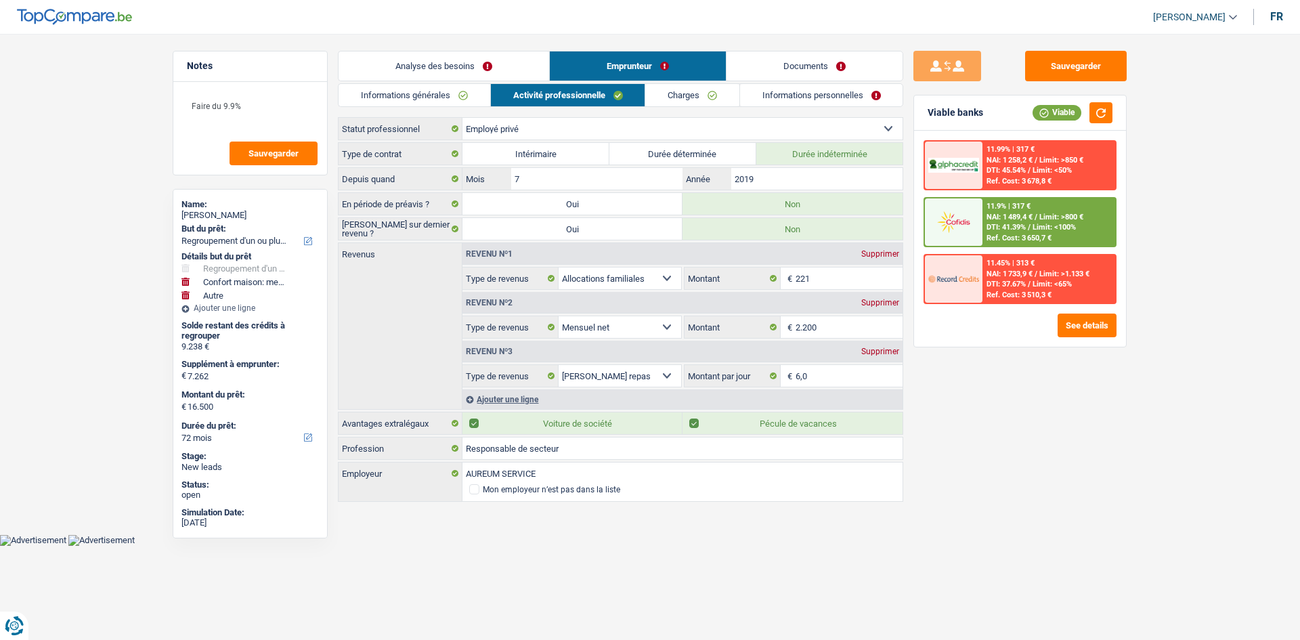
click at [683, 97] on link "Charges" at bounding box center [692, 95] width 94 height 22
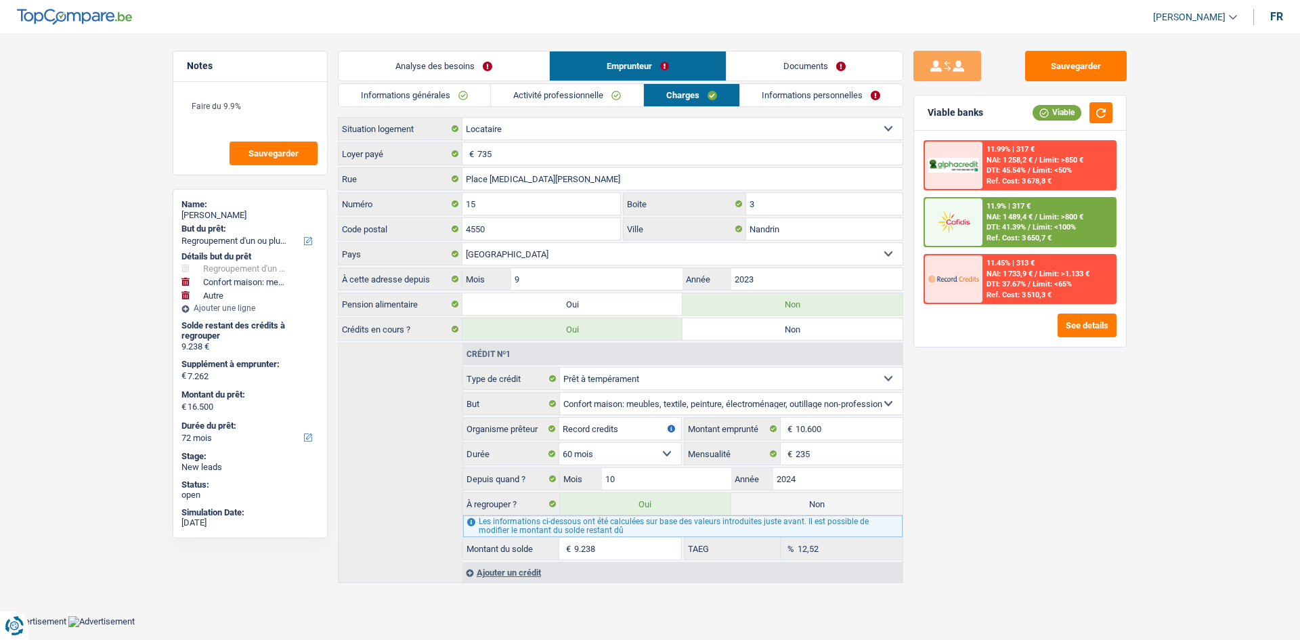
click at [821, 96] on link "Informations personnelles" at bounding box center [821, 95] width 163 height 22
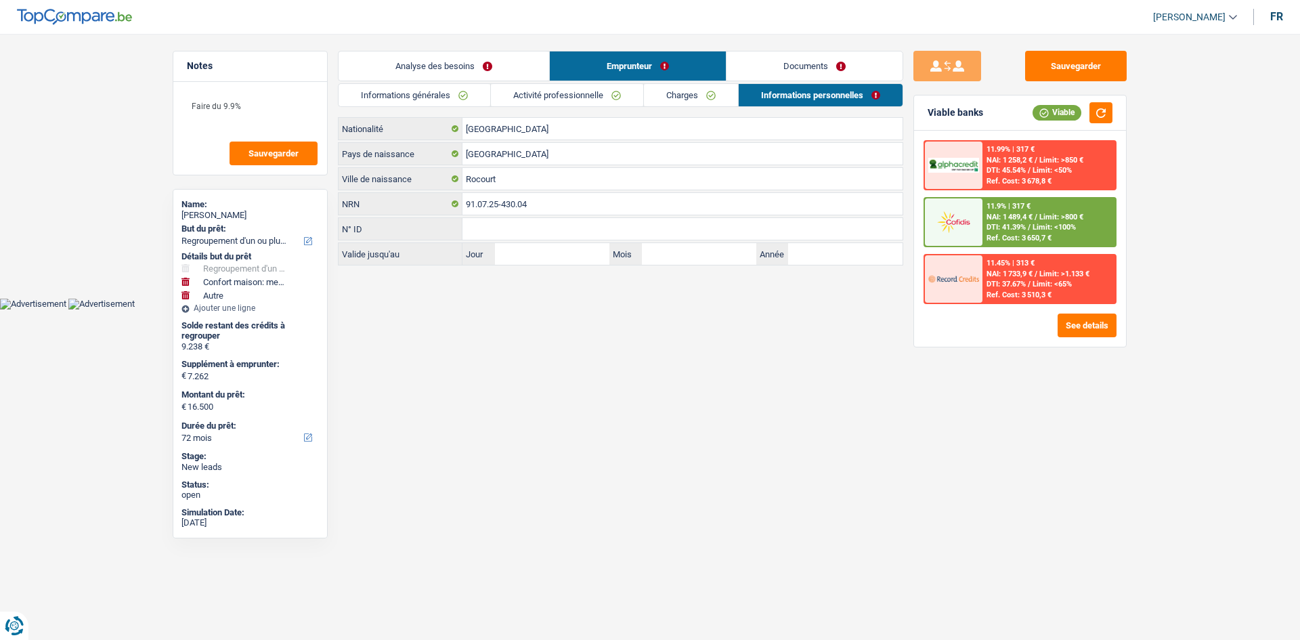
click at [709, 101] on link "Charges" at bounding box center [691, 95] width 94 height 22
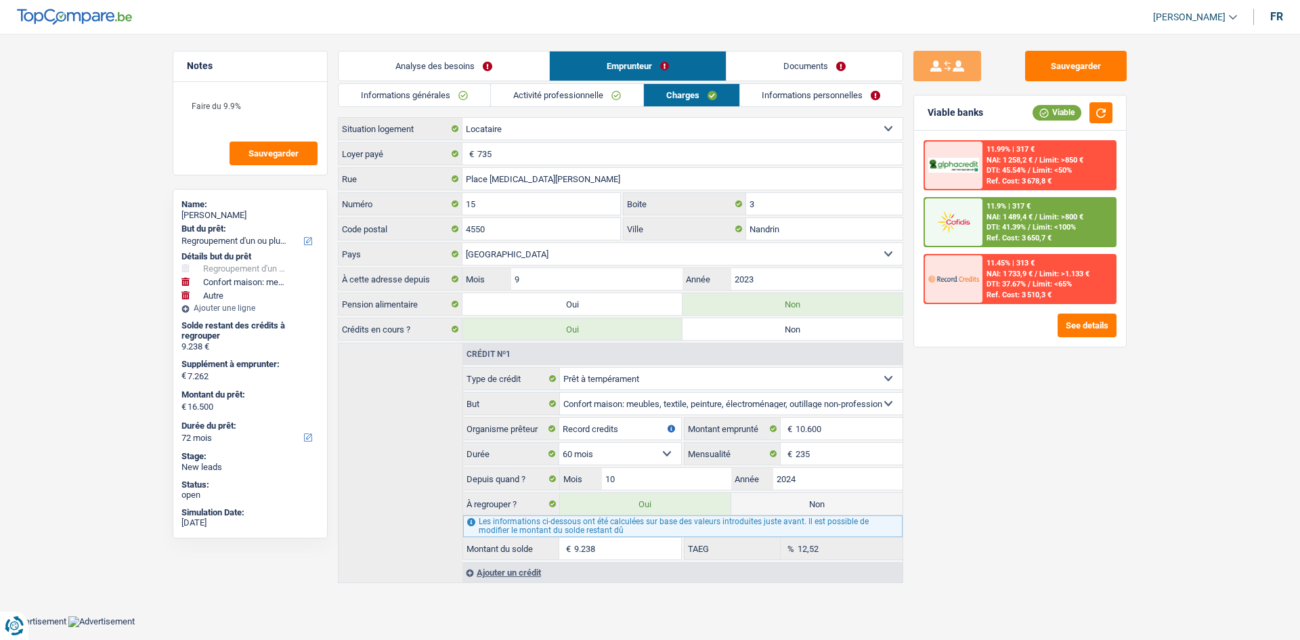
drag, startPoint x: 564, startPoint y: 102, endPoint x: 478, endPoint y: 101, distance: 86.0
click at [563, 102] on link "Activité professionnelle" at bounding box center [567, 95] width 152 height 22
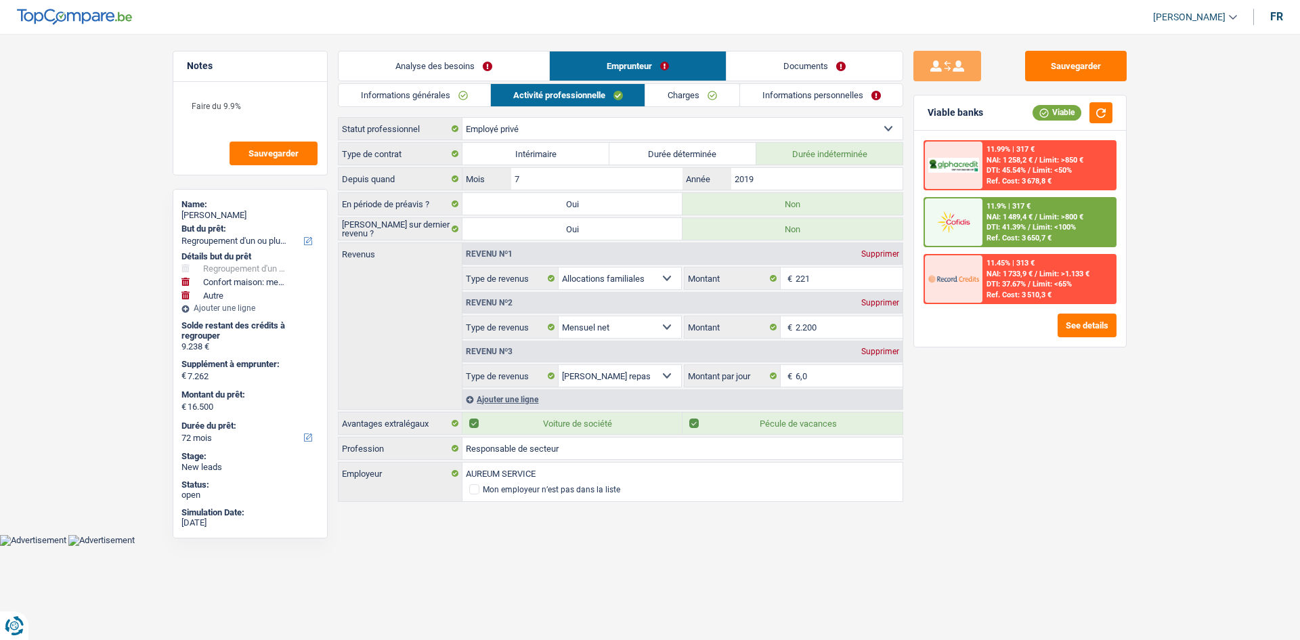
click at [437, 93] on link "Informations générales" at bounding box center [414, 95] width 152 height 22
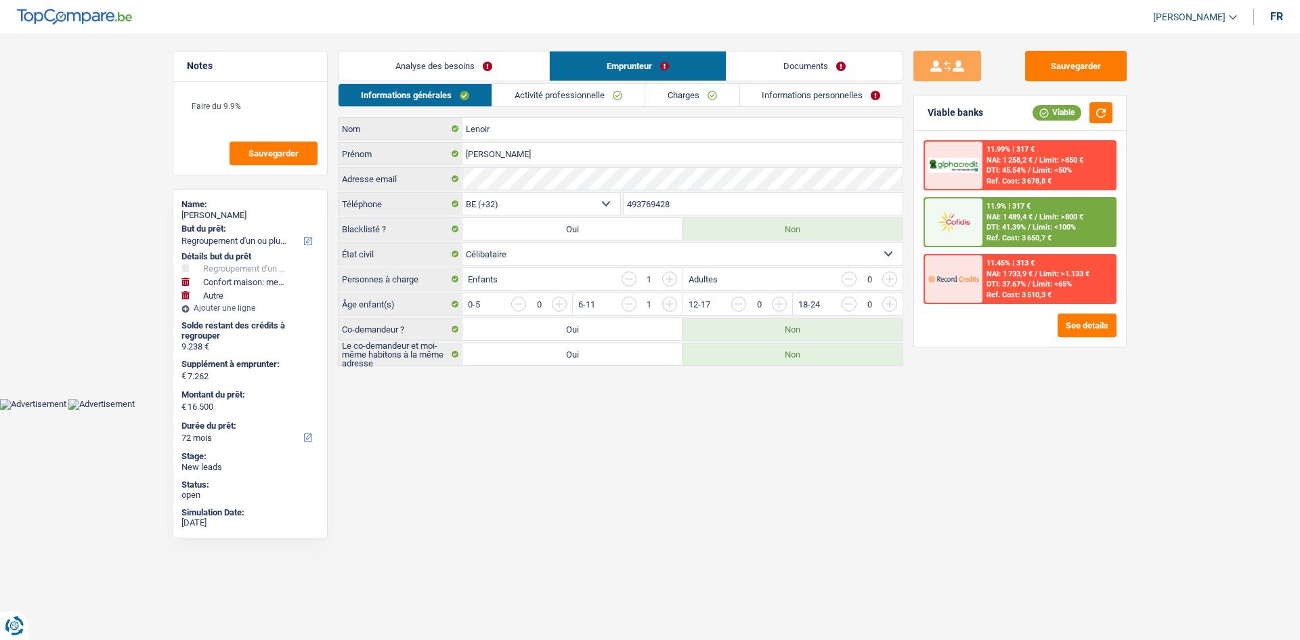
click at [836, 71] on link "Documents" at bounding box center [814, 65] width 176 height 29
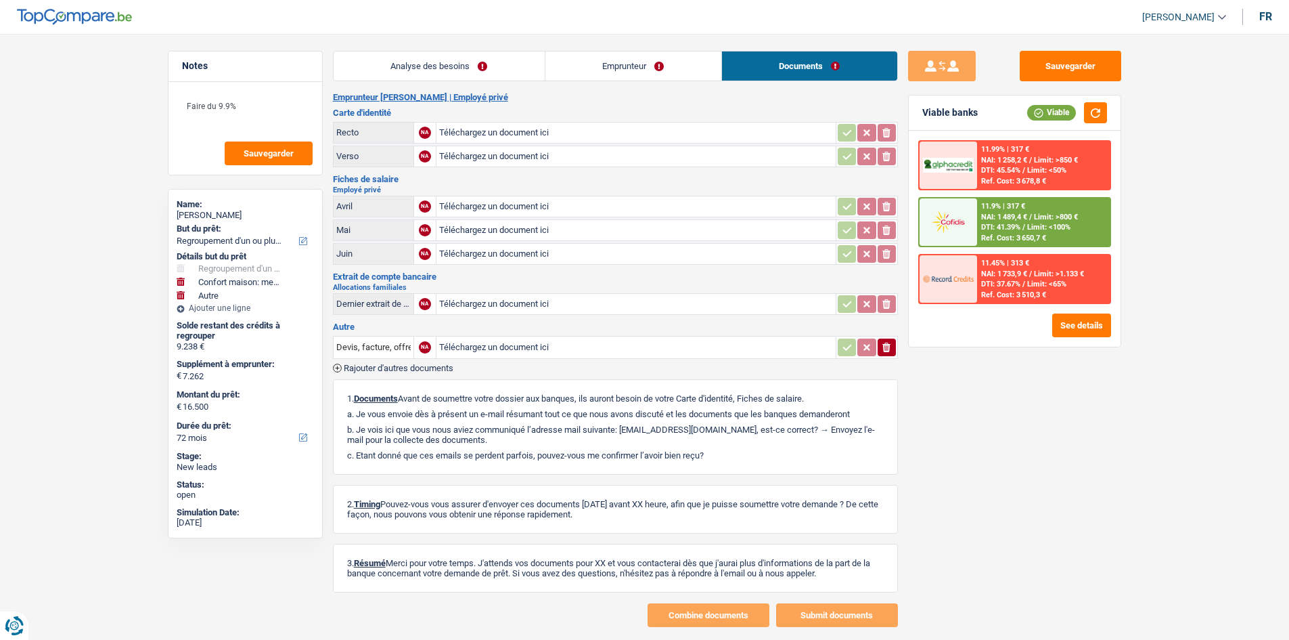
click at [641, 65] on link "Emprunteur" at bounding box center [634, 65] width 176 height 29
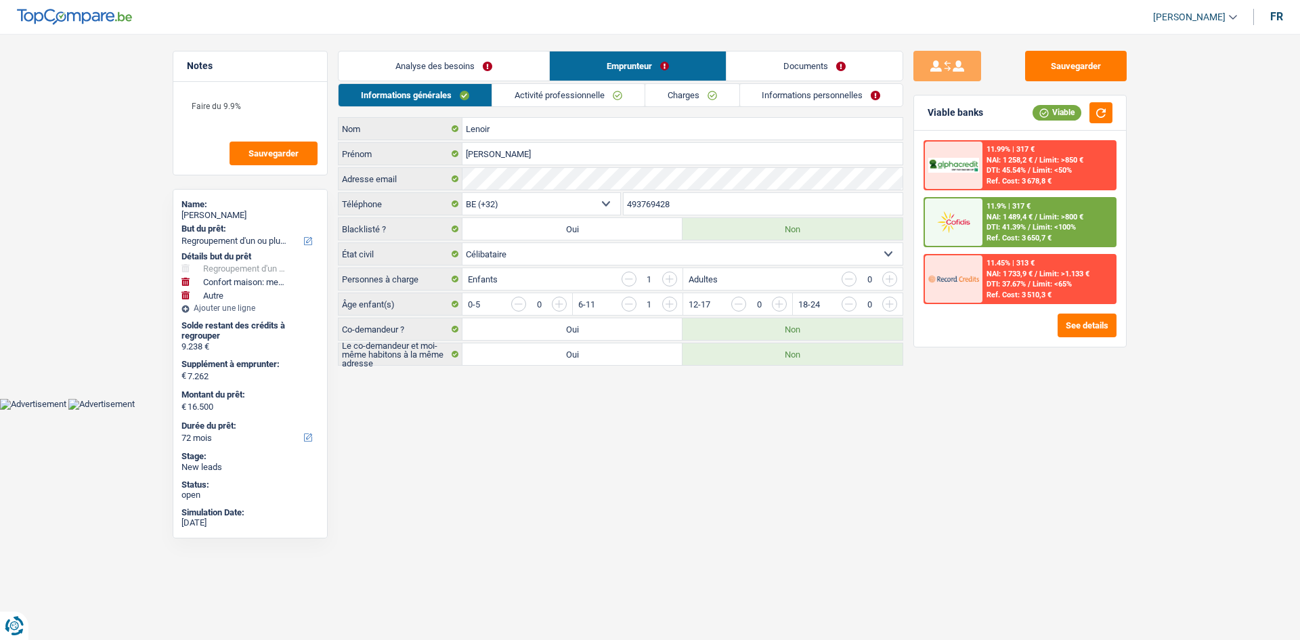
click at [828, 90] on link "Informations personnelles" at bounding box center [821, 95] width 163 height 22
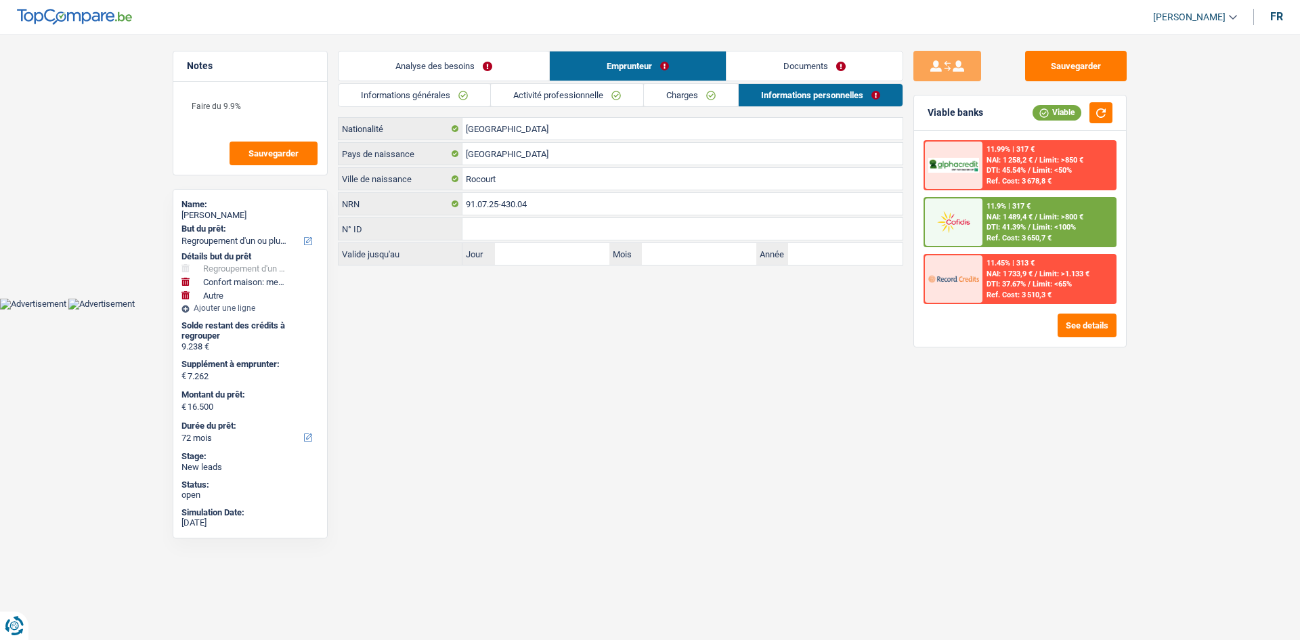
click at [452, 60] on link "Analyse des besoins" at bounding box center [443, 65] width 211 height 29
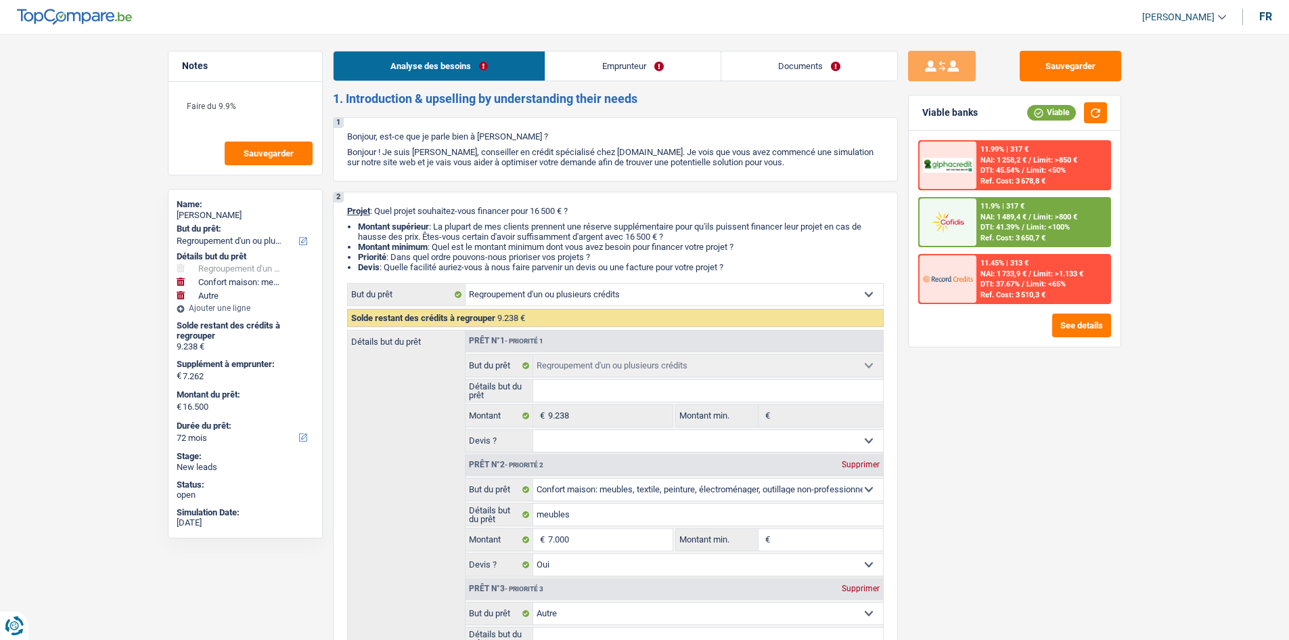
click at [818, 66] on link "Documents" at bounding box center [810, 65] width 176 height 29
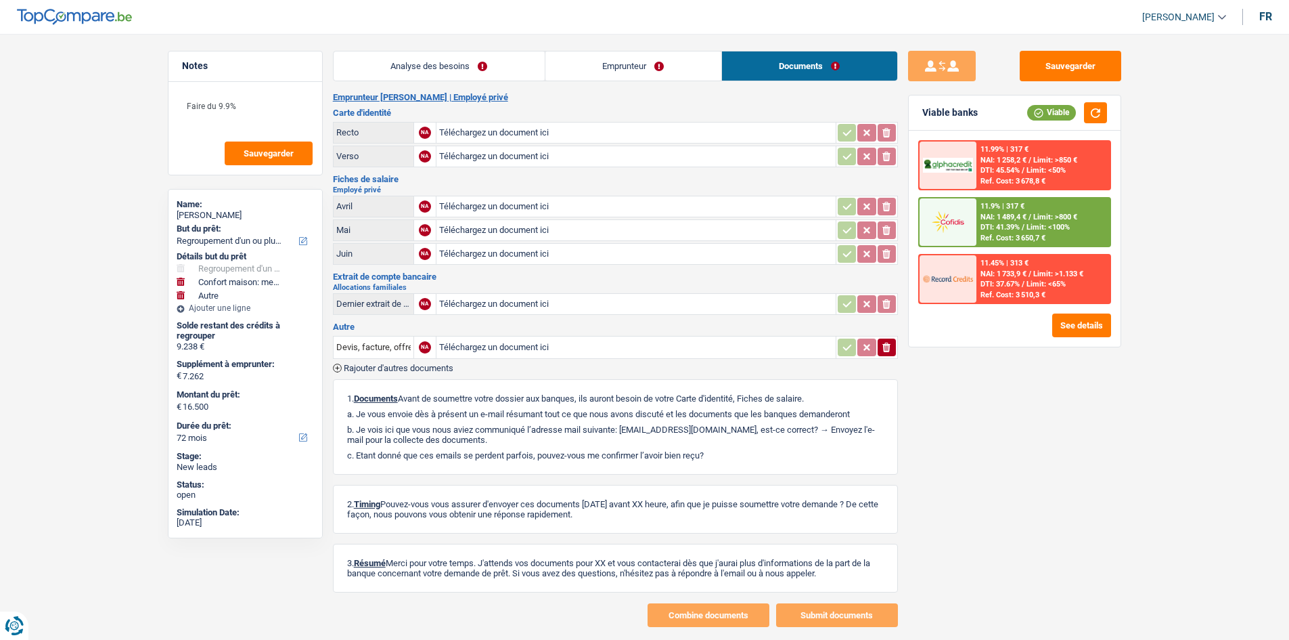
click at [1042, 226] on span "Limit: <100%" at bounding box center [1048, 227] width 43 height 9
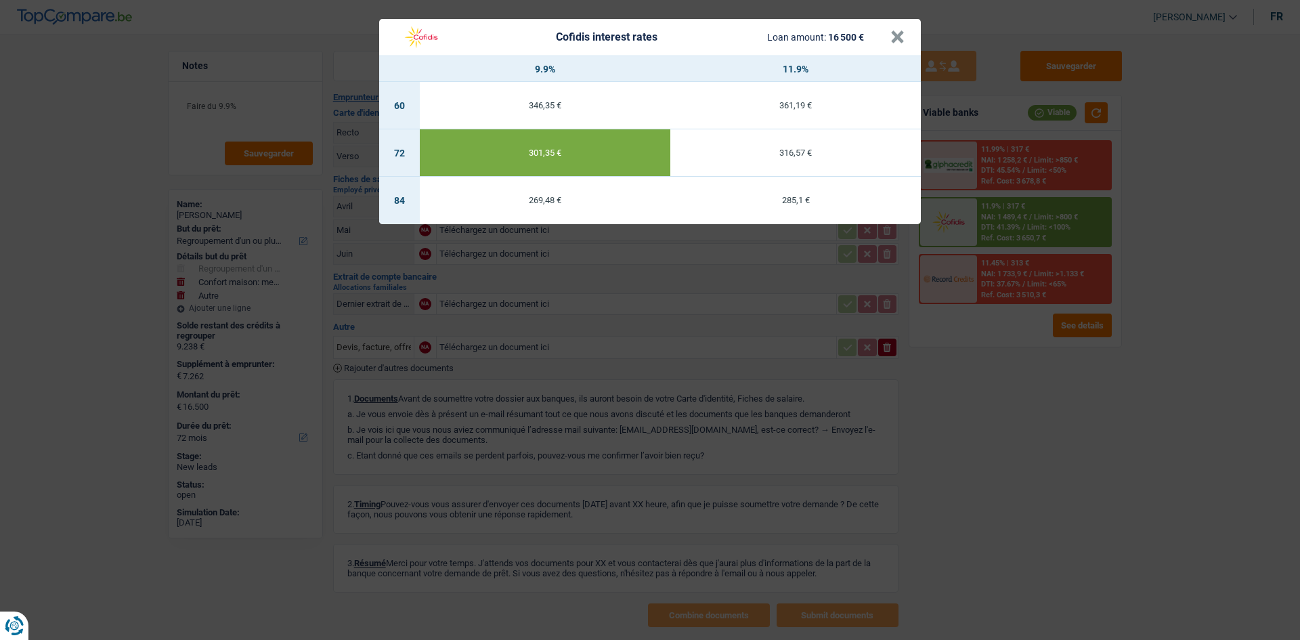
click at [1093, 435] on div "Cofidis interest rates Loan amount: 16 500 € × 9.9% 11.9% 60 346,35 € 361,19 € …" at bounding box center [650, 320] width 1300 height 640
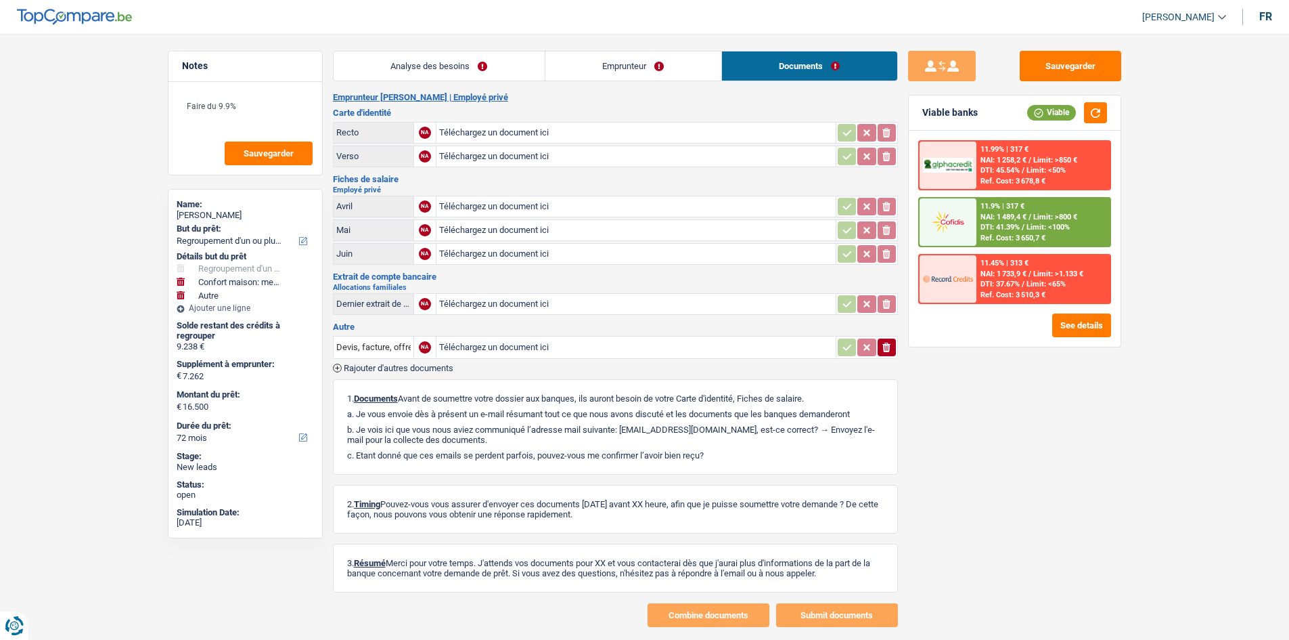
drag, startPoint x: 456, startPoint y: 64, endPoint x: 728, endPoint y: 129, distance: 279.1
click at [455, 64] on link "Analyse des besoins" at bounding box center [439, 65] width 211 height 29
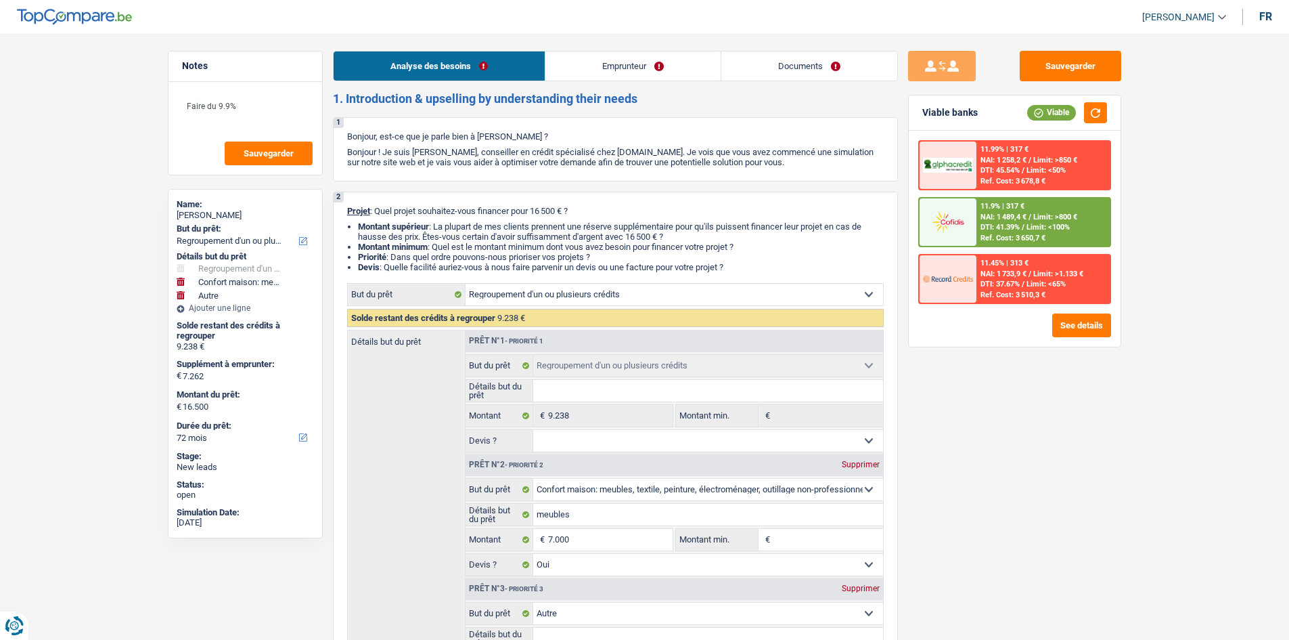
drag, startPoint x: 806, startPoint y: 71, endPoint x: 823, endPoint y: 73, distance: 17.0
click at [806, 70] on link "Documents" at bounding box center [810, 65] width 176 height 29
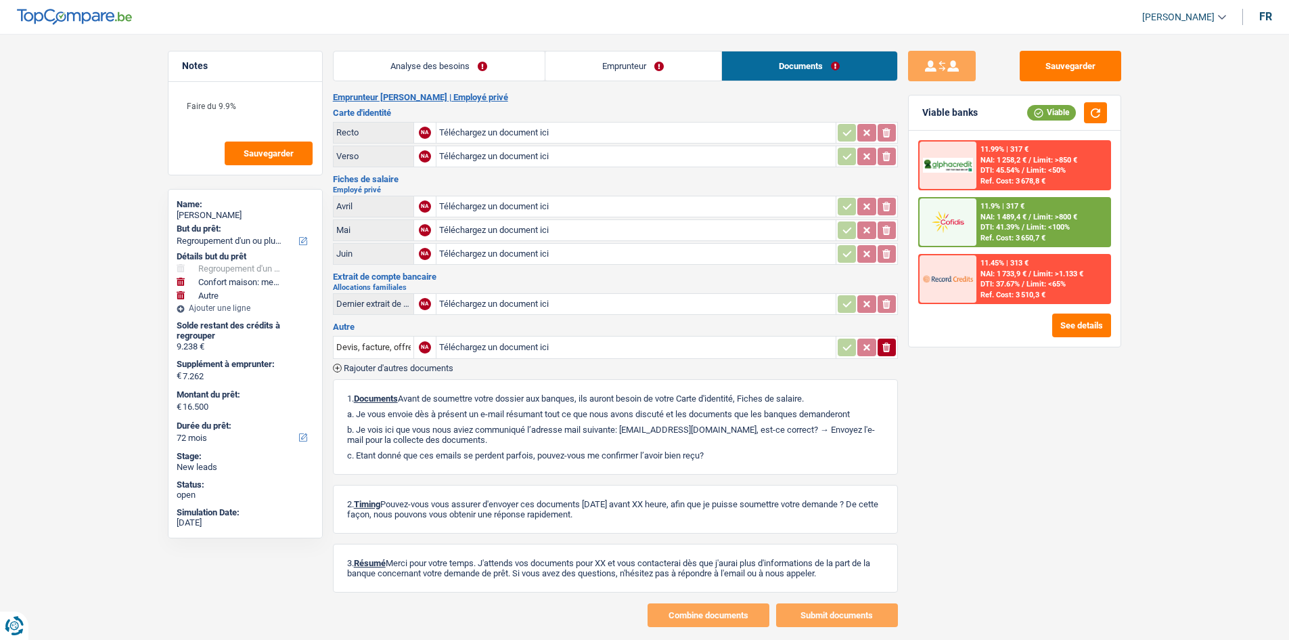
click at [480, 72] on link "Analyse des besoins" at bounding box center [439, 65] width 211 height 29
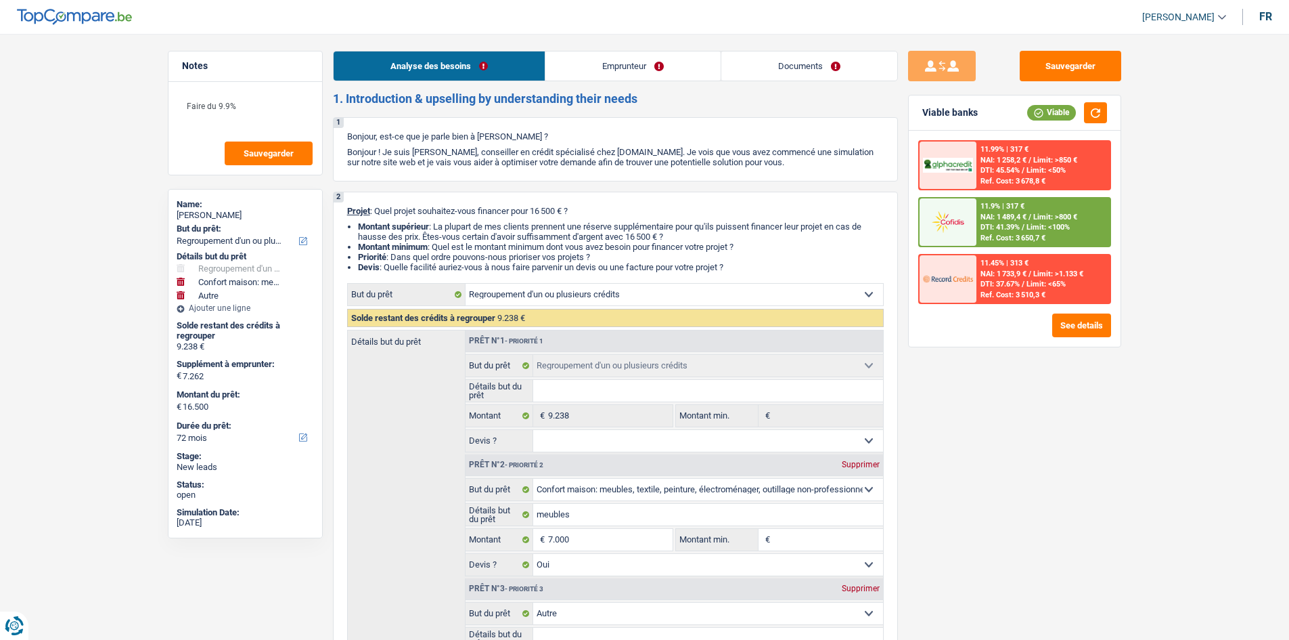
click at [856, 79] on link "Documents" at bounding box center [810, 65] width 176 height 29
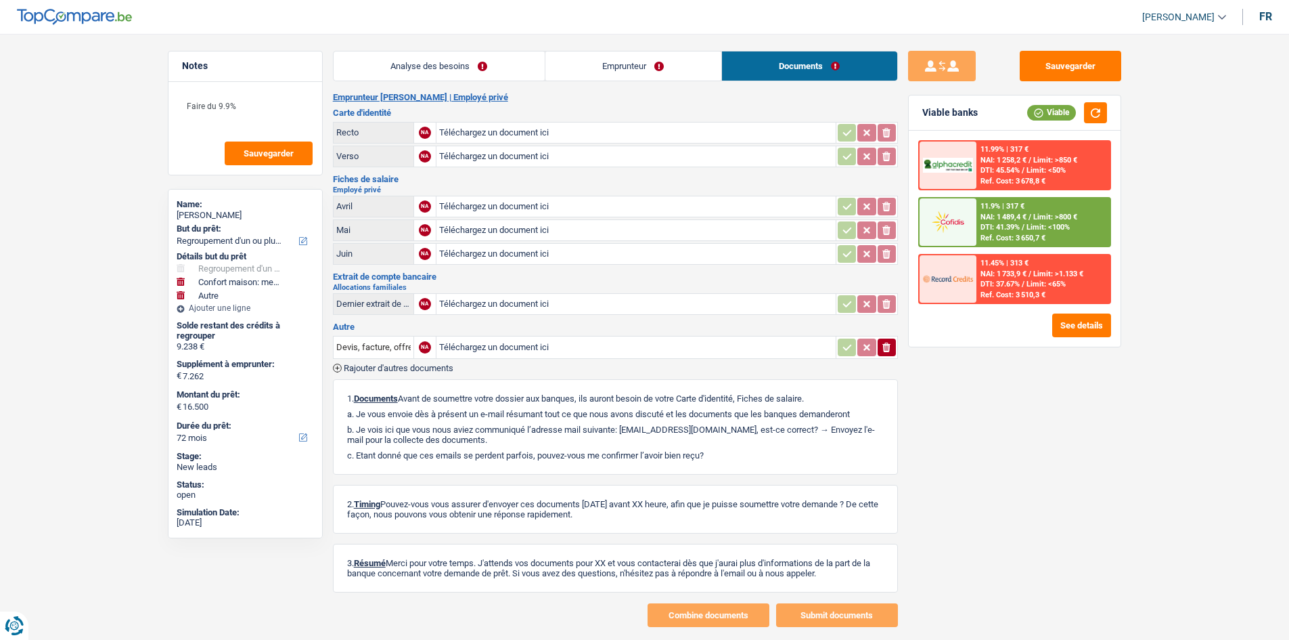
click at [486, 62] on link "Analyse des besoins" at bounding box center [439, 65] width 211 height 29
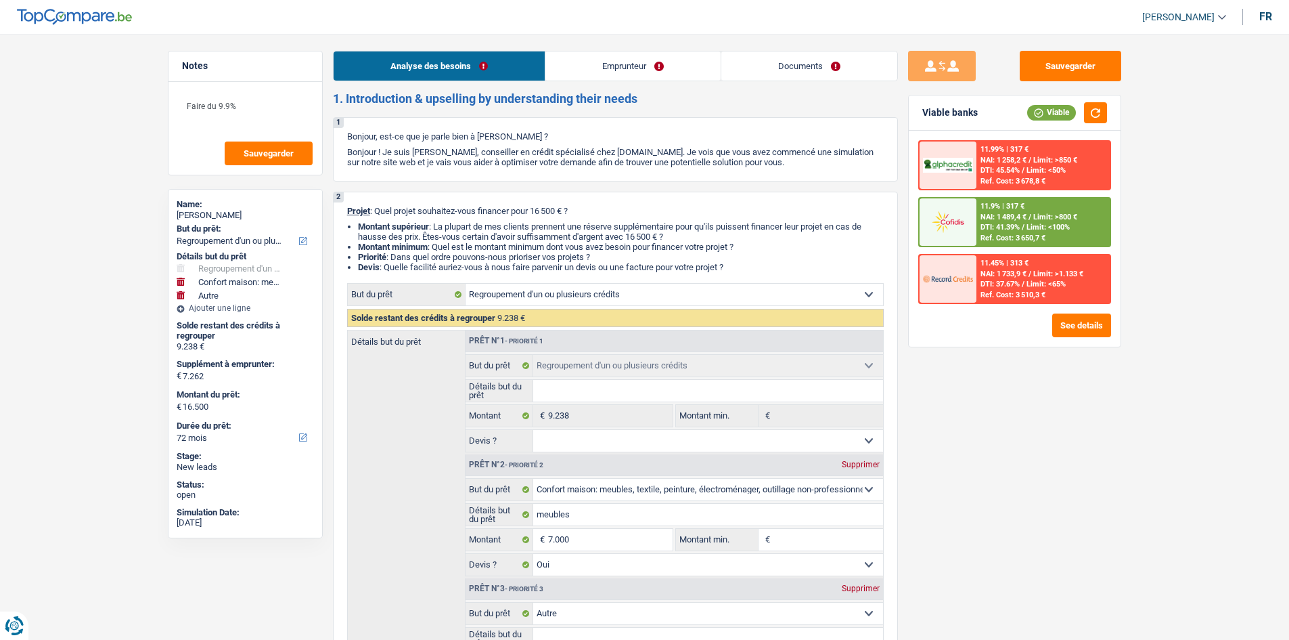
click at [805, 62] on link "Documents" at bounding box center [810, 65] width 176 height 29
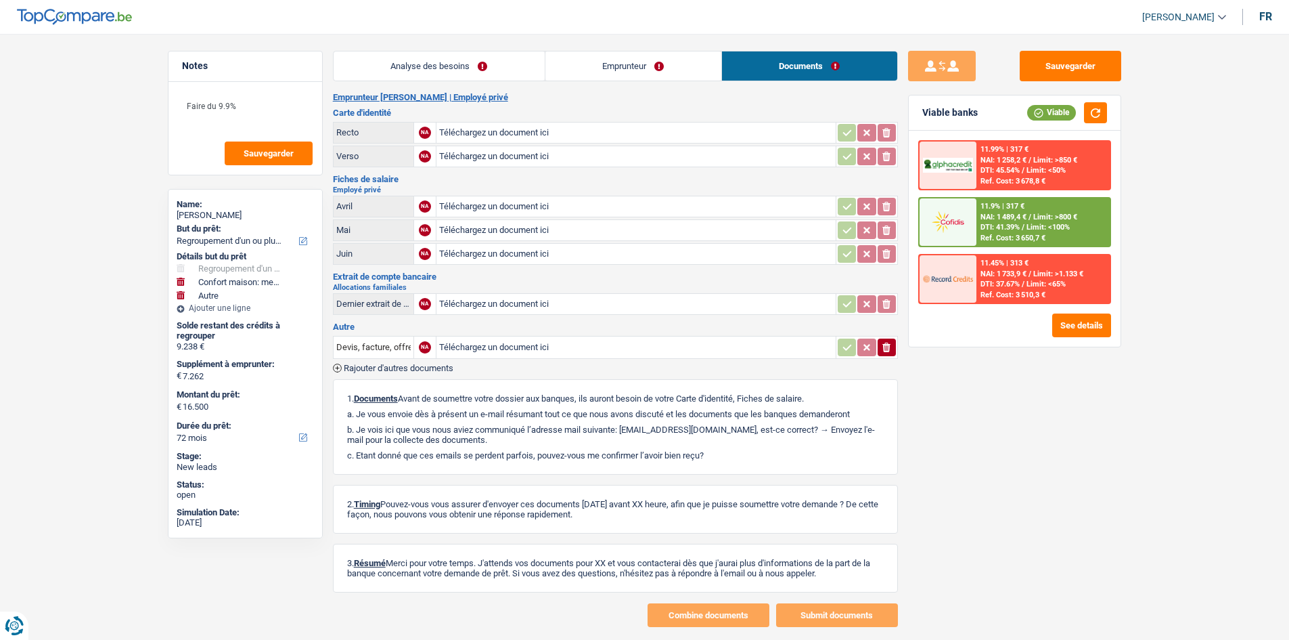
click at [625, 66] on link "Emprunteur" at bounding box center [634, 65] width 176 height 29
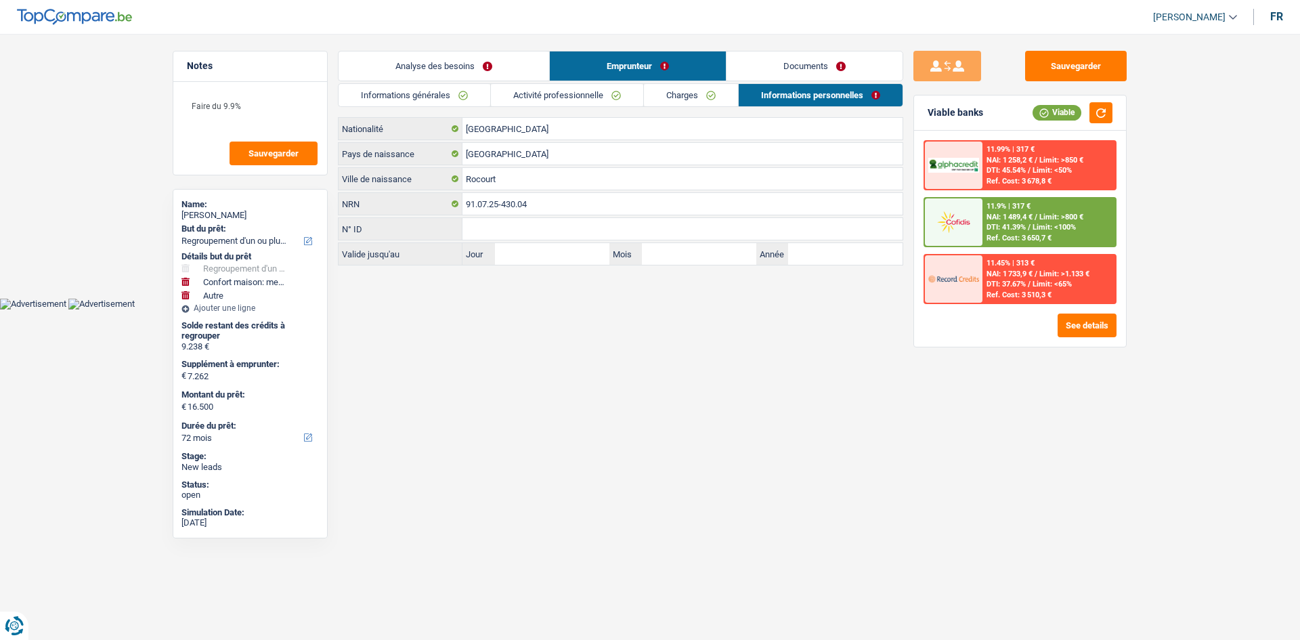
click at [715, 93] on link "Charges" at bounding box center [691, 95] width 94 height 22
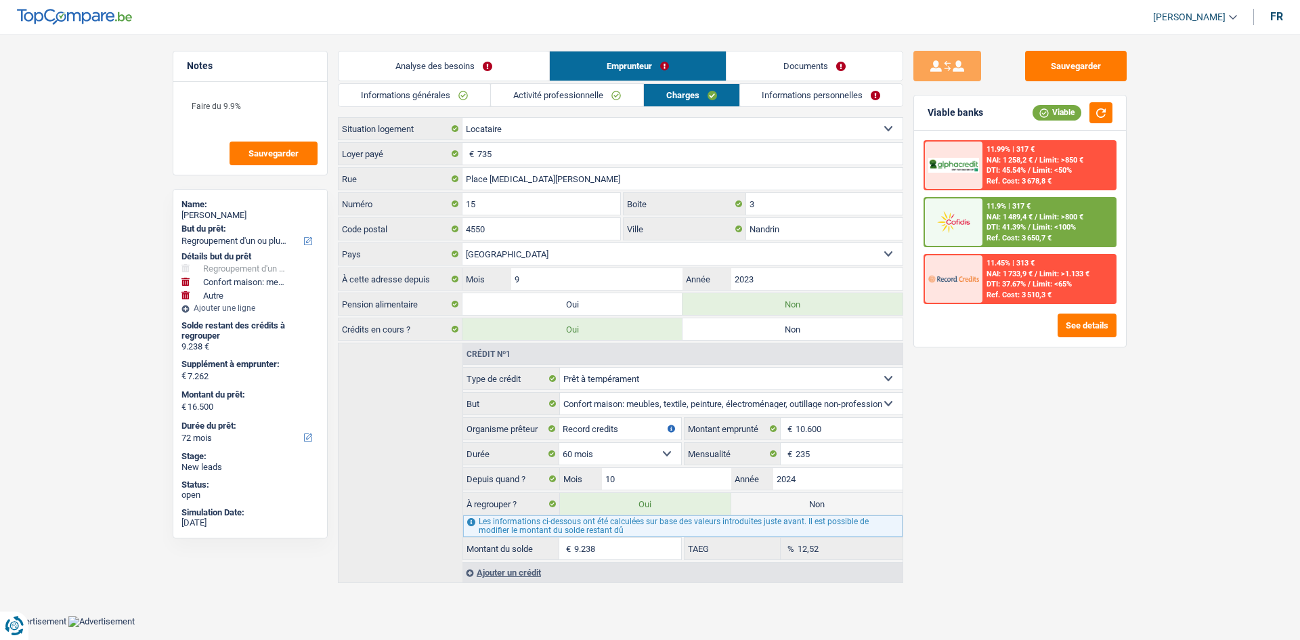
click at [596, 94] on link "Activité professionnelle" at bounding box center [567, 95] width 152 height 22
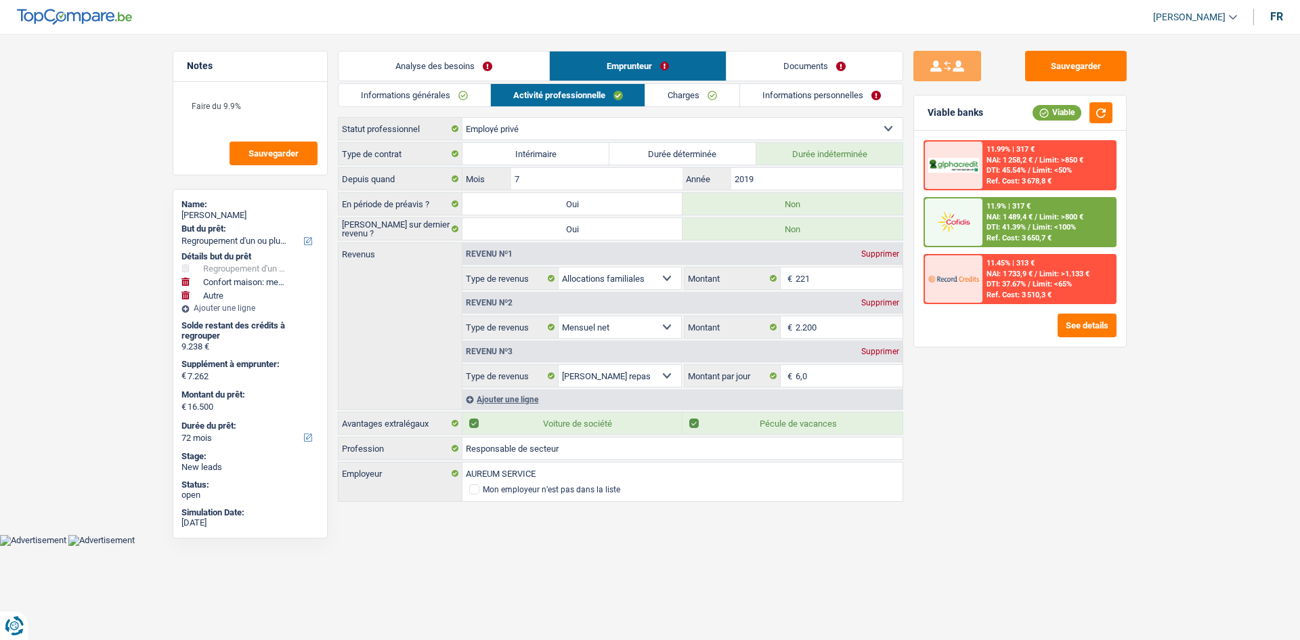
click at [455, 108] on div "Informations générales Activité professionnelle Charges Informations personnell…" at bounding box center [620, 293] width 565 height 420
click at [449, 66] on link "Analyse des besoins" at bounding box center [443, 65] width 211 height 29
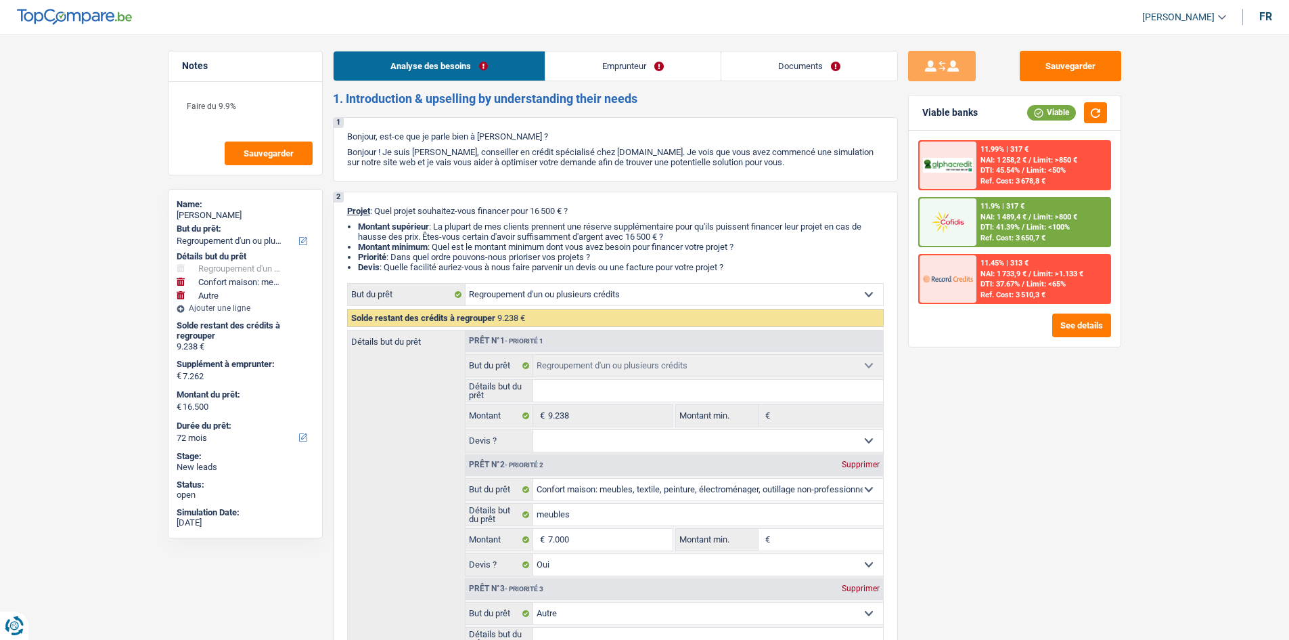
drag, startPoint x: 1053, startPoint y: 239, endPoint x: 1050, endPoint y: 230, distance: 9.0
click at [1050, 230] on div "11.9% | 317 € NAI: 1 489,4 € / Limit: >800 € DTI: 41.39% / Limit: <100% Ref. Co…" at bounding box center [1043, 221] width 133 height 47
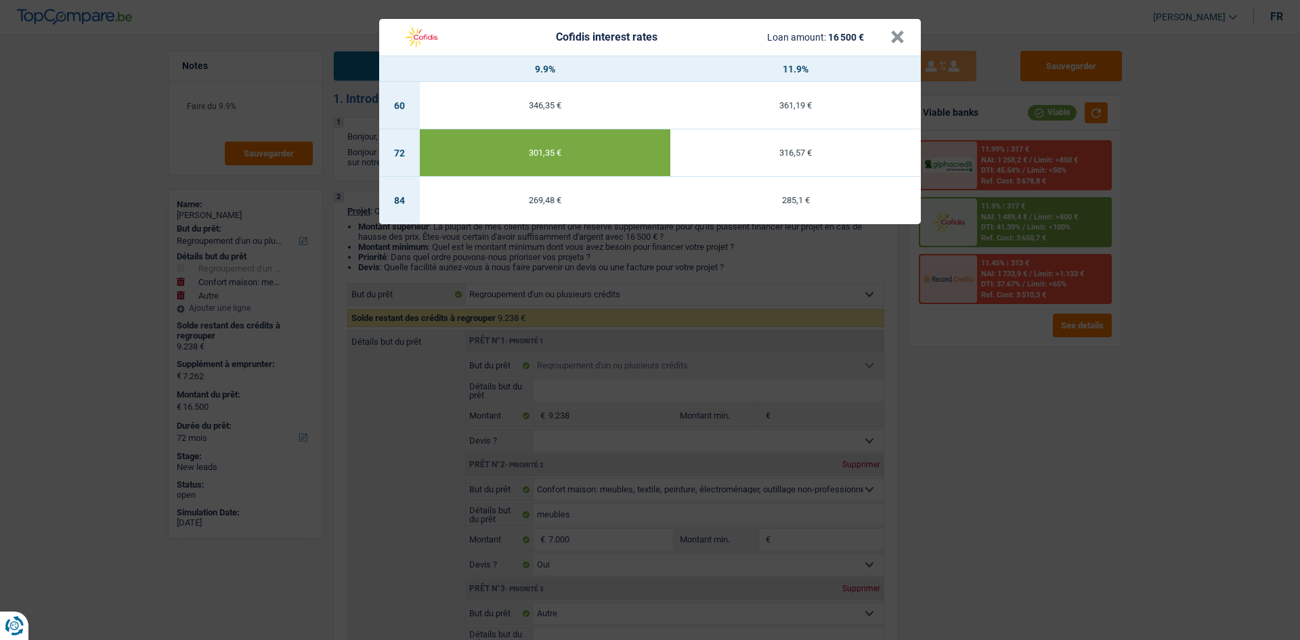
click at [1073, 445] on div "Cofidis interest rates Loan amount: 16 500 € × 9.9% 11.9% 60 346,35 € 361,19 € …" at bounding box center [650, 320] width 1300 height 640
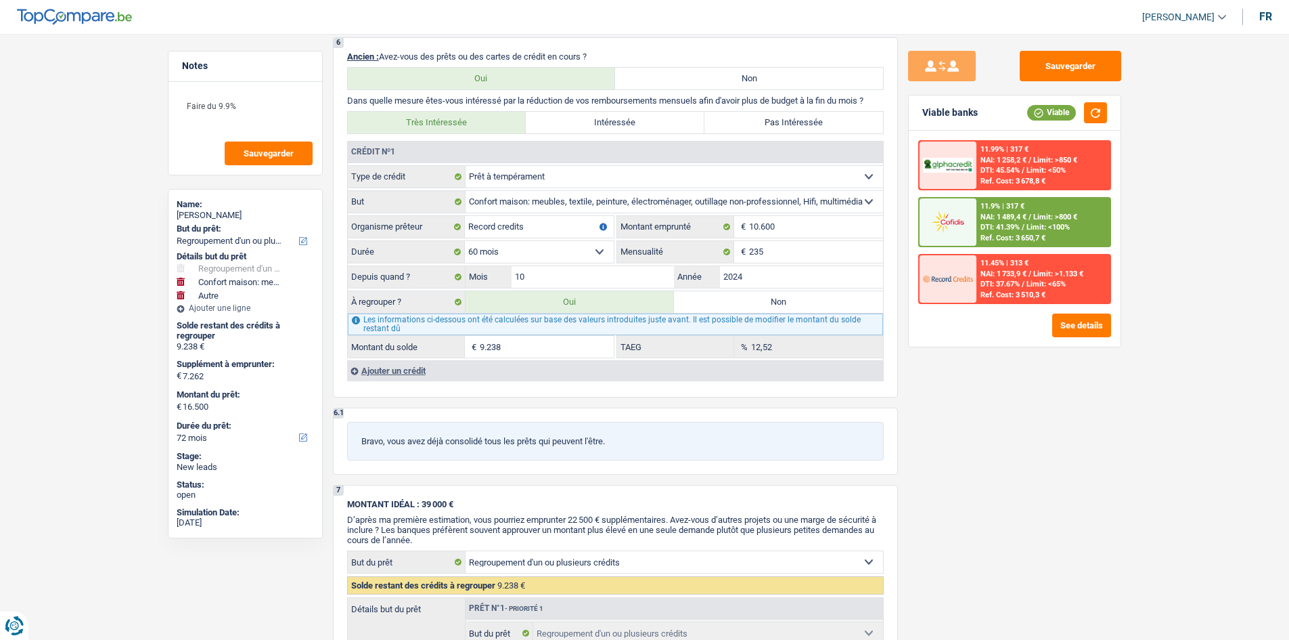
scroll to position [1151, 0]
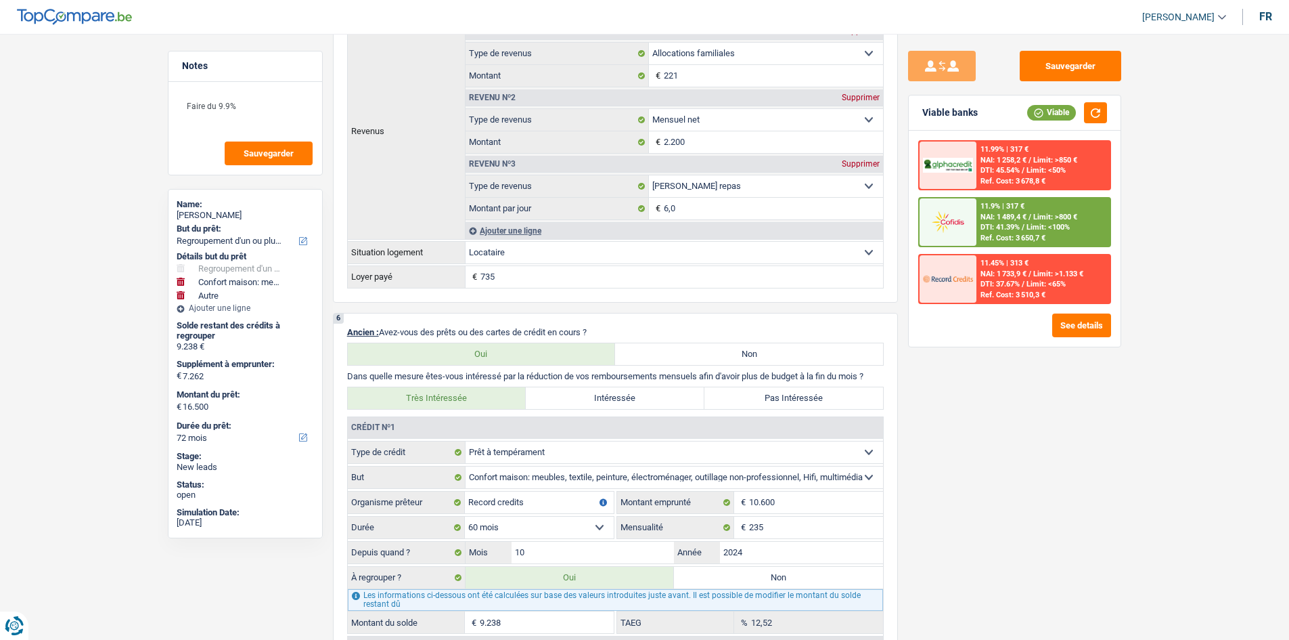
click at [1025, 234] on div "Ref. Cost: 3 650,7 €" at bounding box center [1013, 238] width 65 height 9
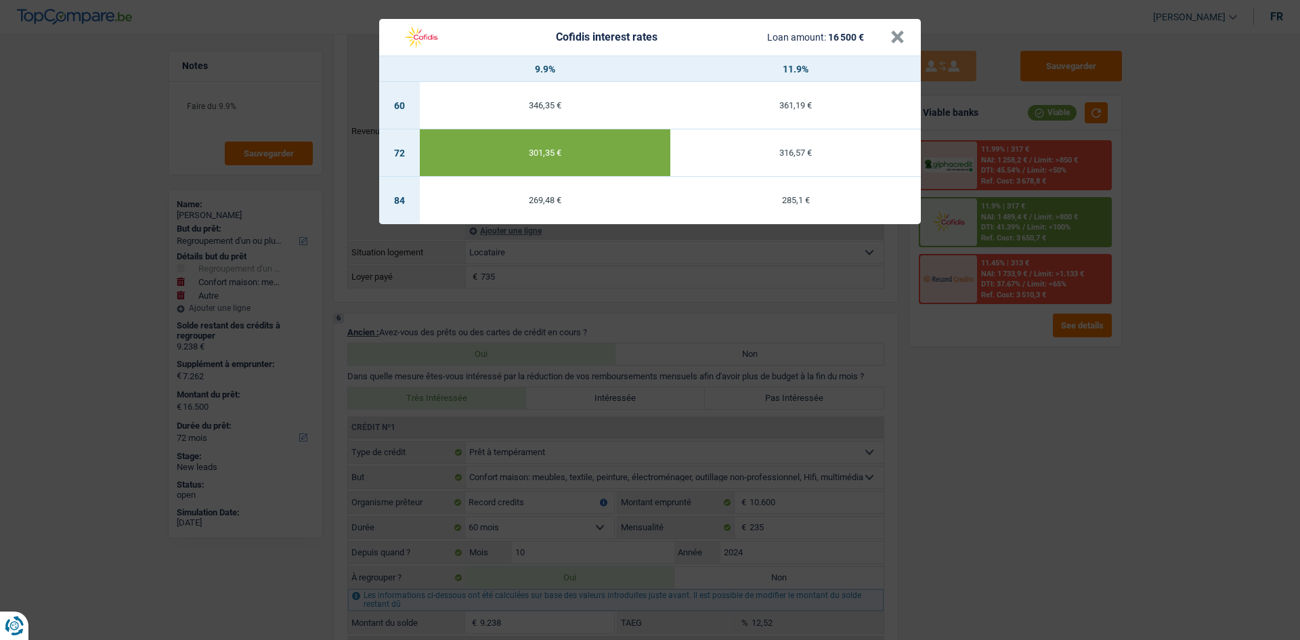
drag, startPoint x: 1061, startPoint y: 408, endPoint x: 1070, endPoint y: 400, distance: 12.5
click at [1063, 405] on div "Cofidis interest rates Loan amount: 16 500 € × 9.9% 11.9% 60 346,35 € 361,19 € …" at bounding box center [650, 320] width 1300 height 640
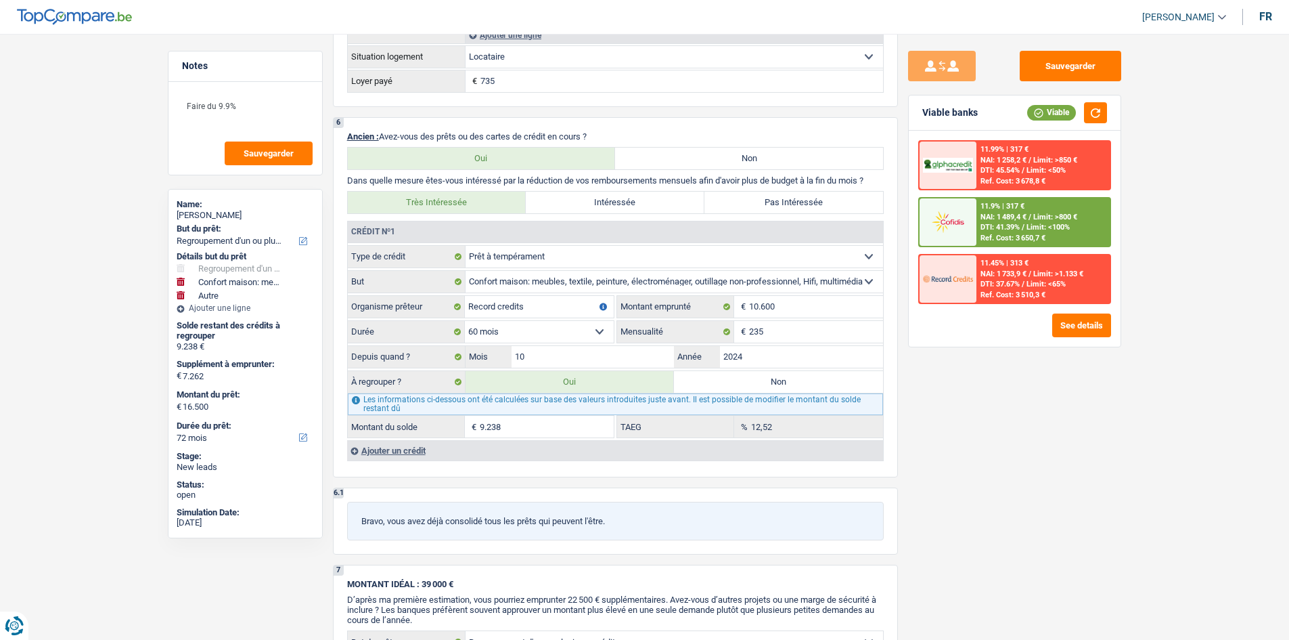
scroll to position [1354, 0]
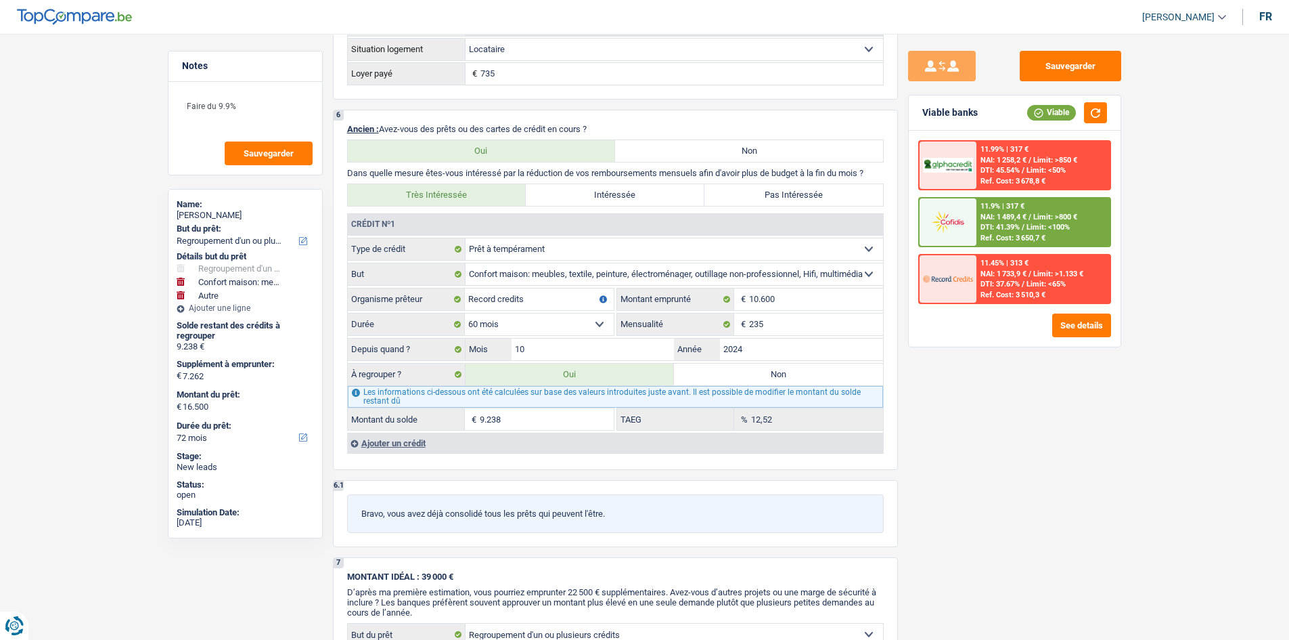
click at [1000, 224] on span "DTI: 41.39%" at bounding box center [1000, 227] width 39 height 9
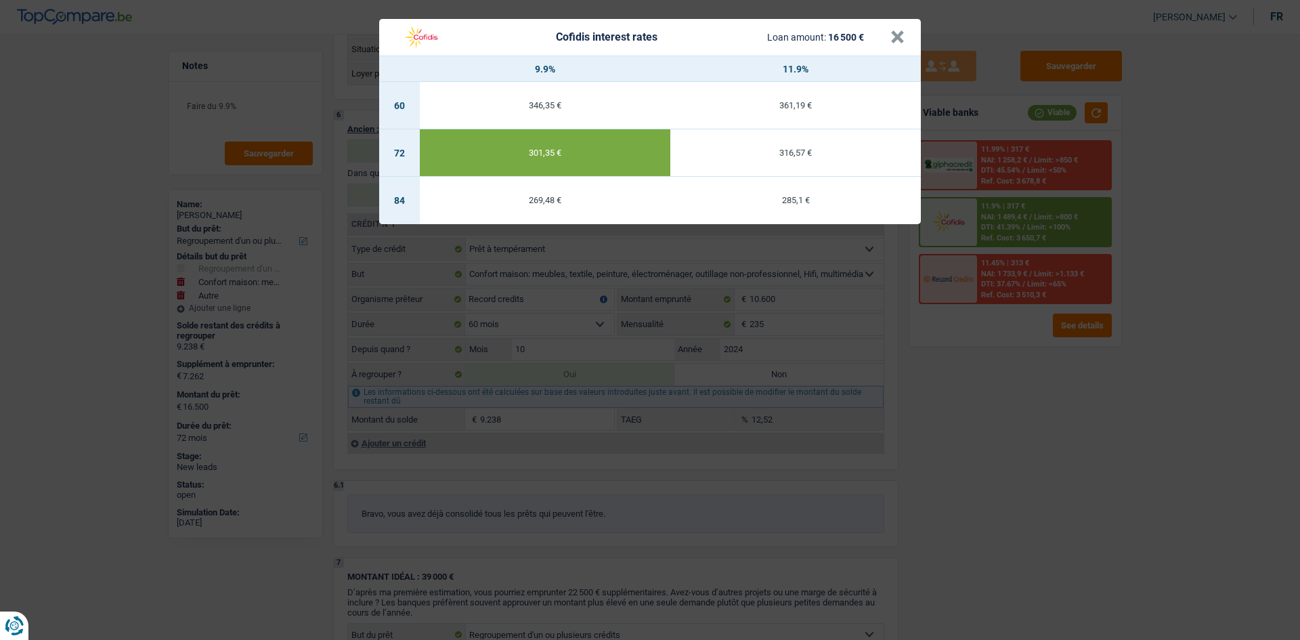
drag, startPoint x: 1053, startPoint y: 470, endPoint x: 1133, endPoint y: 240, distance: 243.0
click at [1054, 470] on div "Cofidis interest rates Loan amount: 16 500 € × 9.9% 11.9% 60 346,35 € 361,19 € …" at bounding box center [650, 320] width 1300 height 640
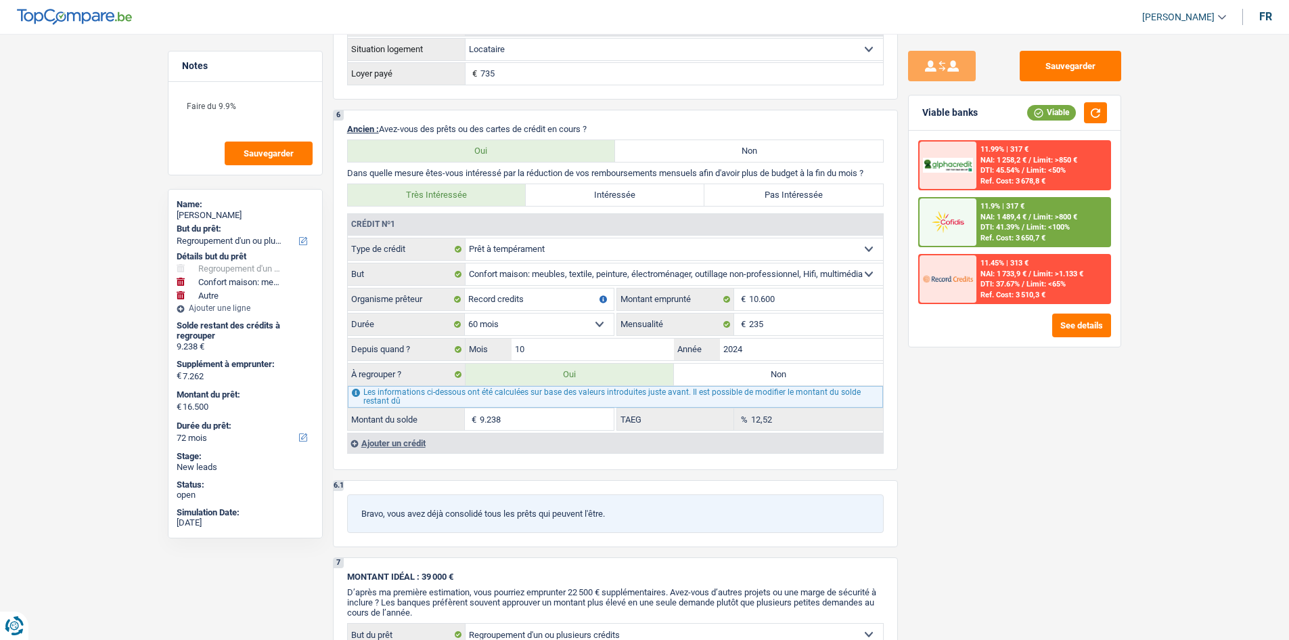
click at [1071, 175] on div "11.99% | 317 € NAI: 1 258,2 € / Limit: >850 € DTI: 45.54% / Limit: <50% Ref. Co…" at bounding box center [1043, 164] width 133 height 47
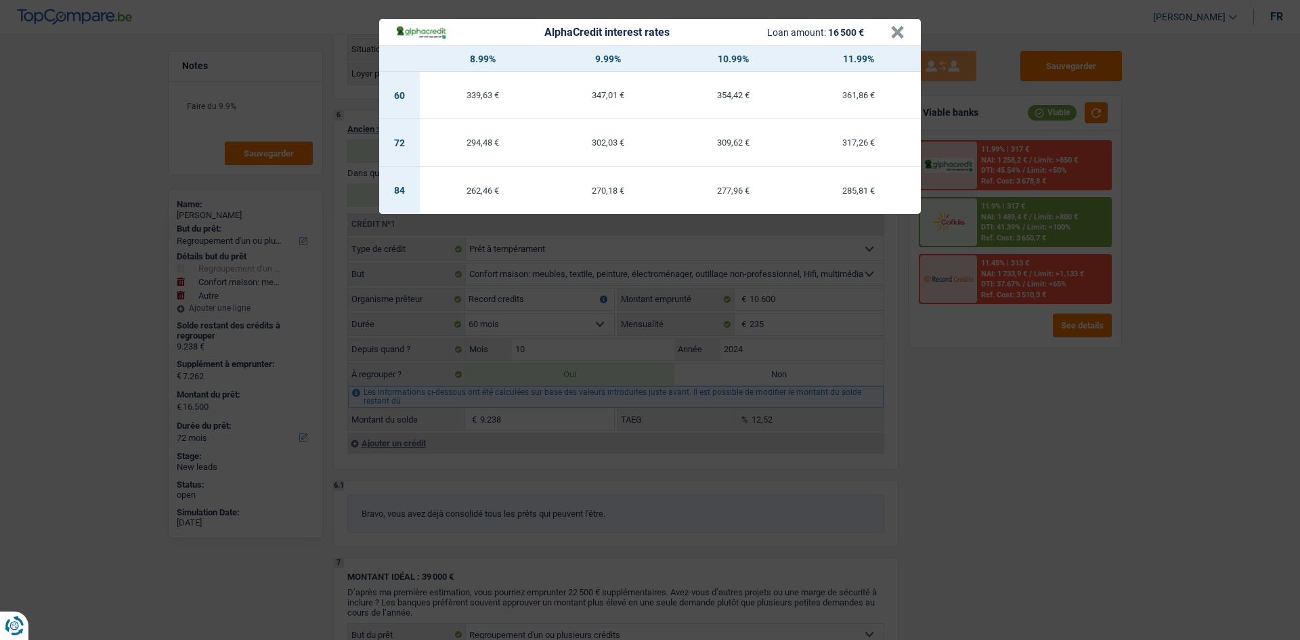
click at [997, 483] on div "AlphaCredit interest rates Loan amount: 16 500 € × 8.99% 9.99% 10.99% 11.99% 60…" at bounding box center [650, 320] width 1300 height 640
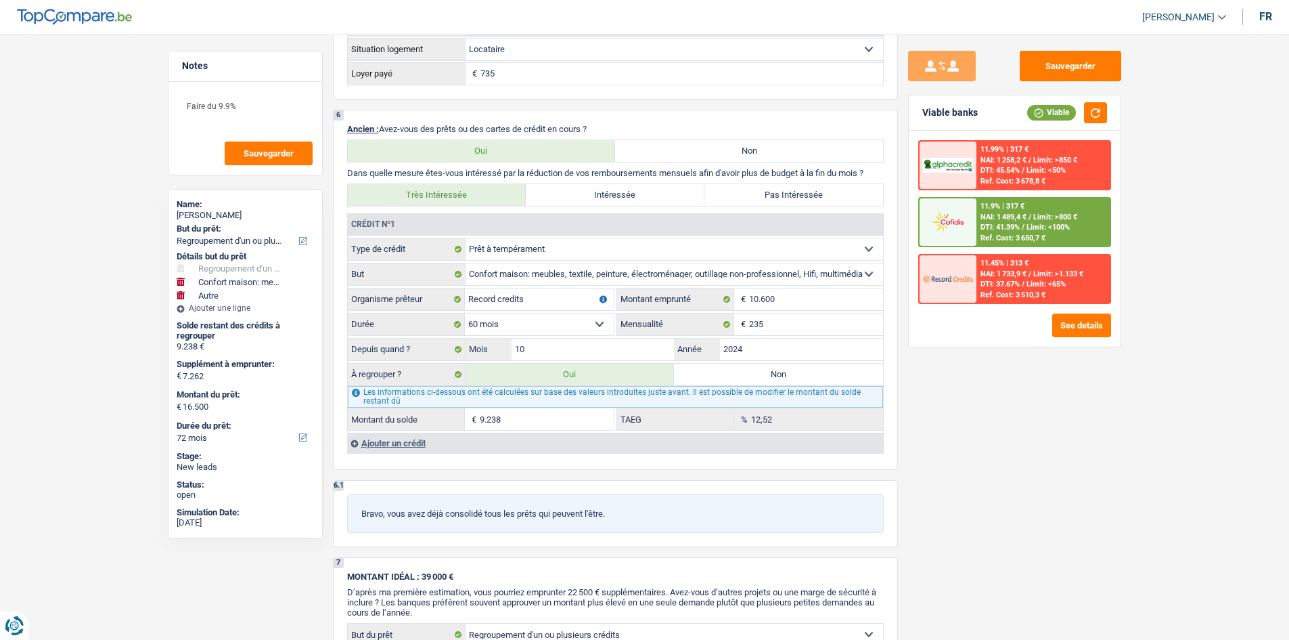
click at [1059, 167] on span "Limit: <50%" at bounding box center [1046, 170] width 39 height 9
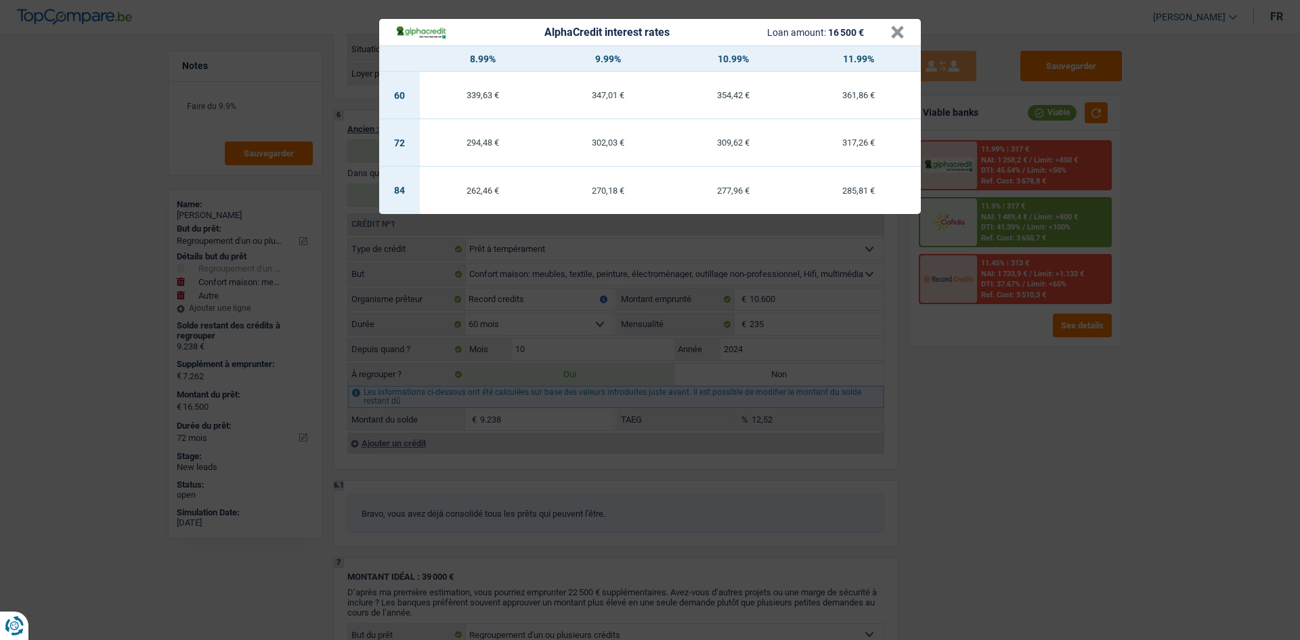
click at [1028, 453] on div "AlphaCredit interest rates Loan amount: 16 500 € × 8.99% 9.99% 10.99% 11.99% 60…" at bounding box center [650, 320] width 1300 height 640
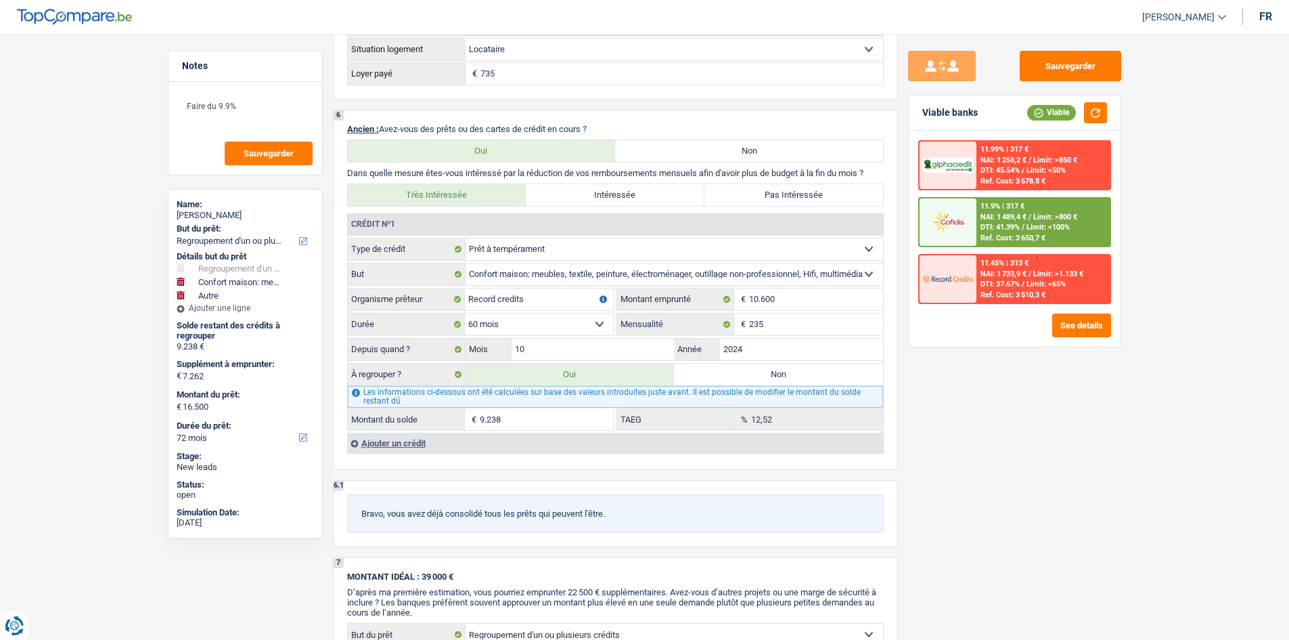
click at [986, 275] on span "NAI: 1 733,9 €" at bounding box center [1004, 273] width 46 height 9
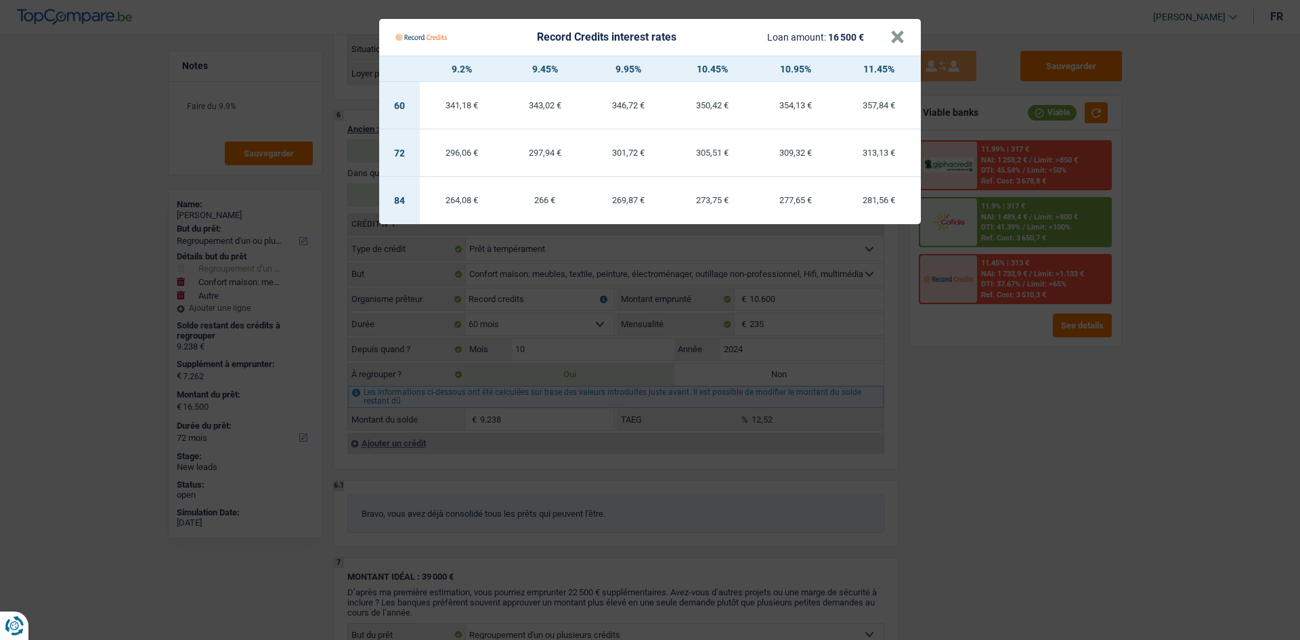
click at [1033, 452] on Credits "Record Credits interest rates Loan amount: 16 500 € × 9.2% 9.45% 9.95% 10.45% 1…" at bounding box center [650, 320] width 1300 height 640
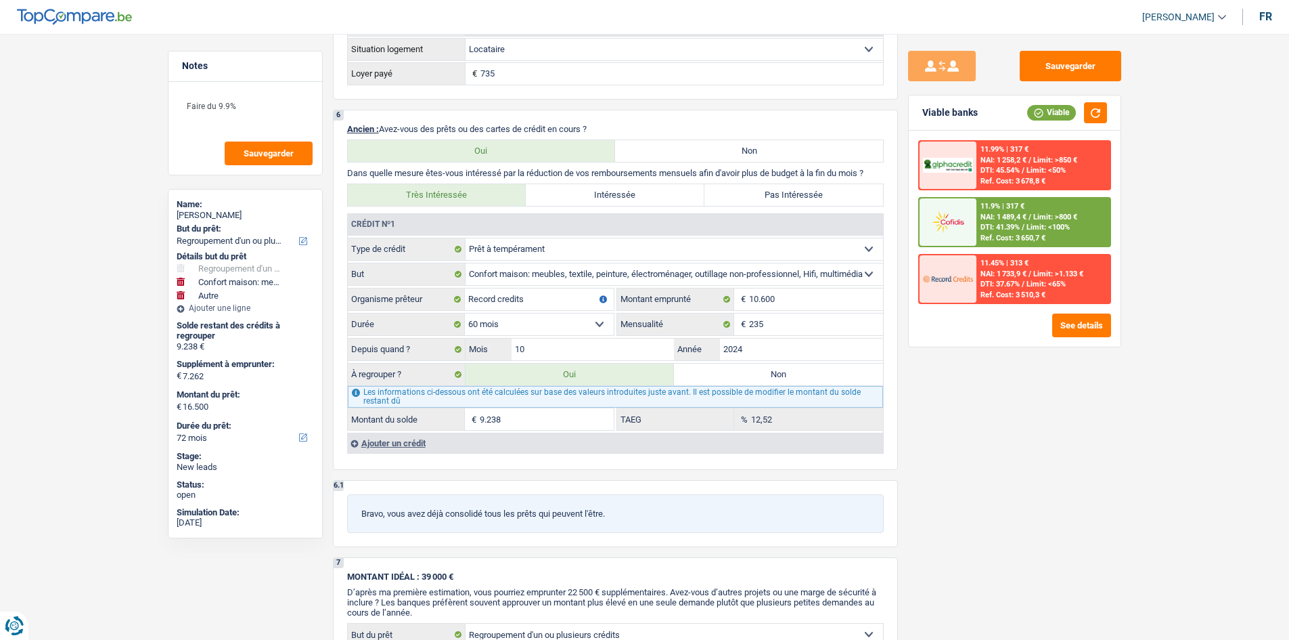
click at [1002, 167] on span "DTI: 45.54%" at bounding box center [1000, 170] width 39 height 9
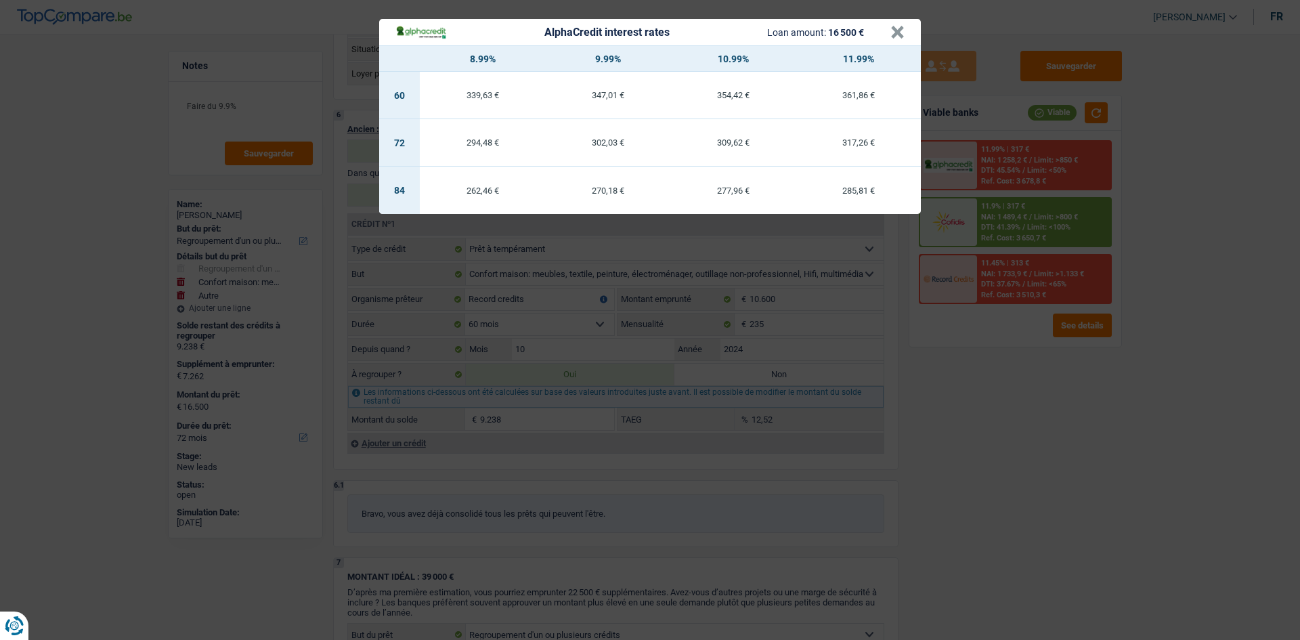
click at [1040, 437] on div "AlphaCredit interest rates Loan amount: 16 500 € × 8.99% 9.99% 10.99% 11.99% 60…" at bounding box center [650, 320] width 1300 height 640
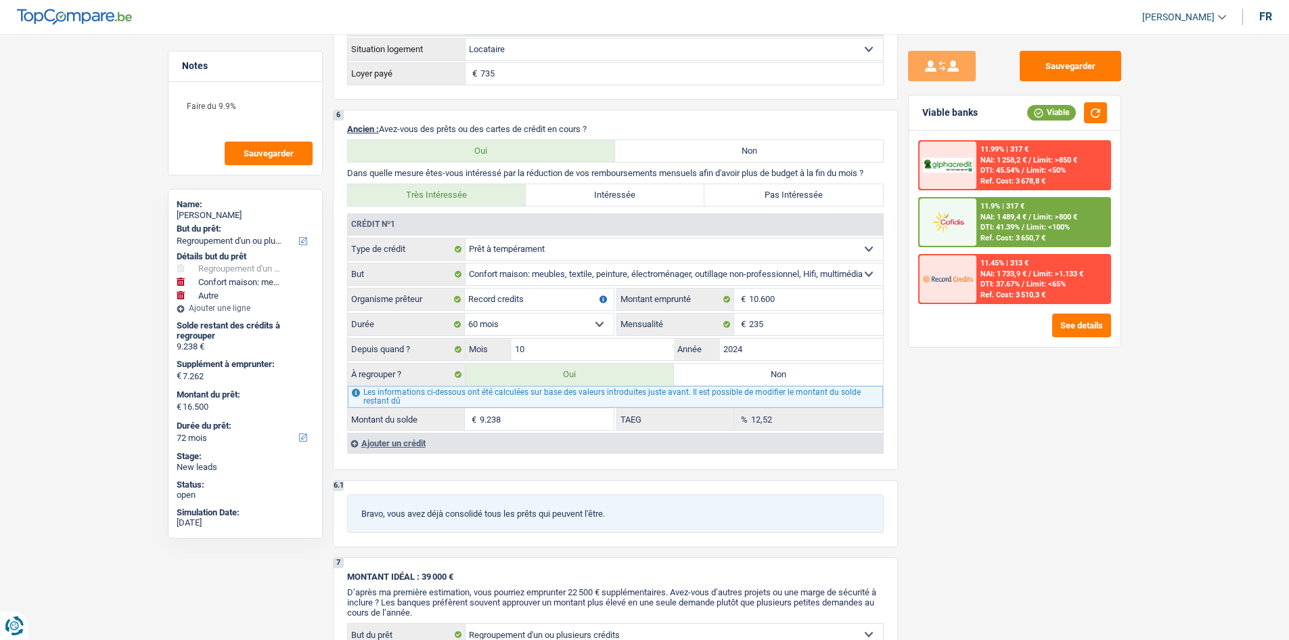
click at [1048, 226] on span "Limit: <100%" at bounding box center [1048, 227] width 43 height 9
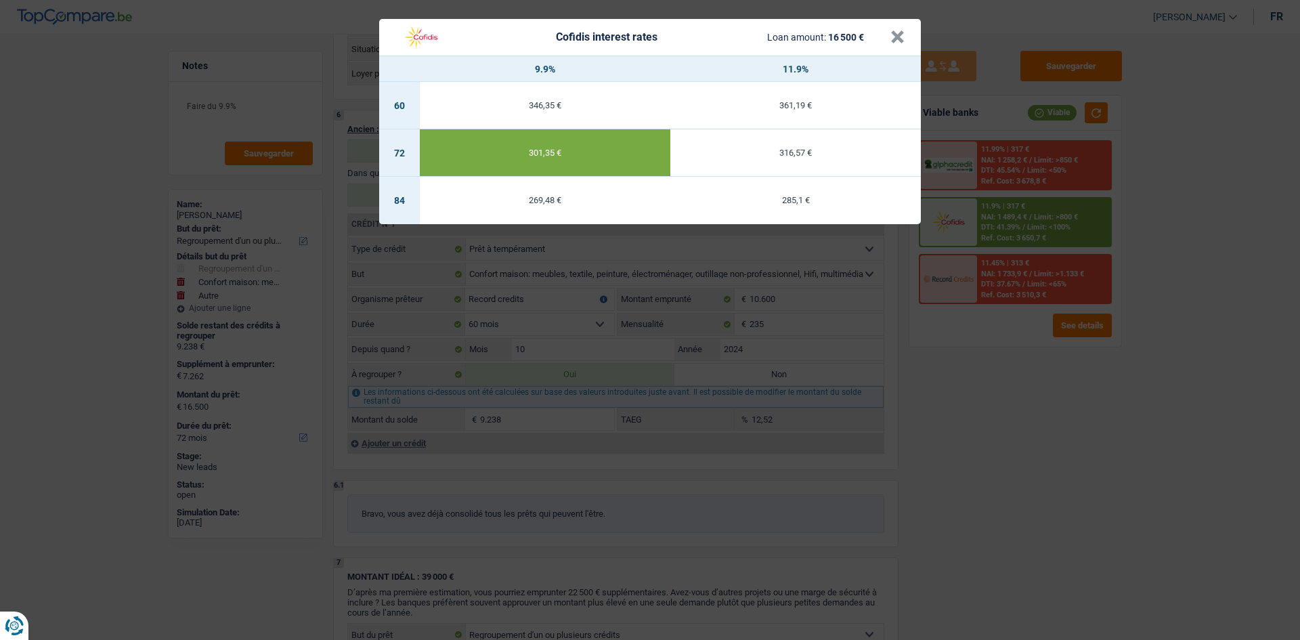
click at [1010, 430] on div "Cofidis interest rates Loan amount: 16 500 € × 9.9% 11.9% 60 346,35 € 361,19 € …" at bounding box center [650, 320] width 1300 height 640
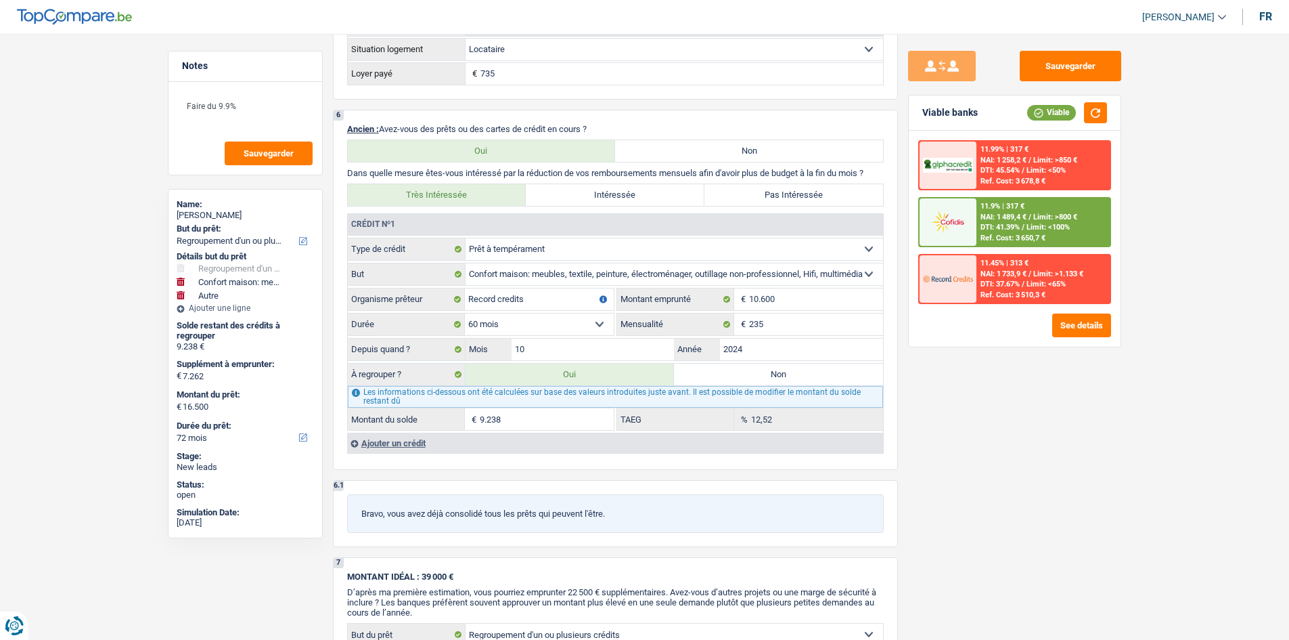
click at [1054, 239] on div "11.9% | 317 € NAI: 1 489,4 € / Limit: >800 € DTI: 41.39% / Limit: <100% Ref. Co…" at bounding box center [1043, 221] width 133 height 47
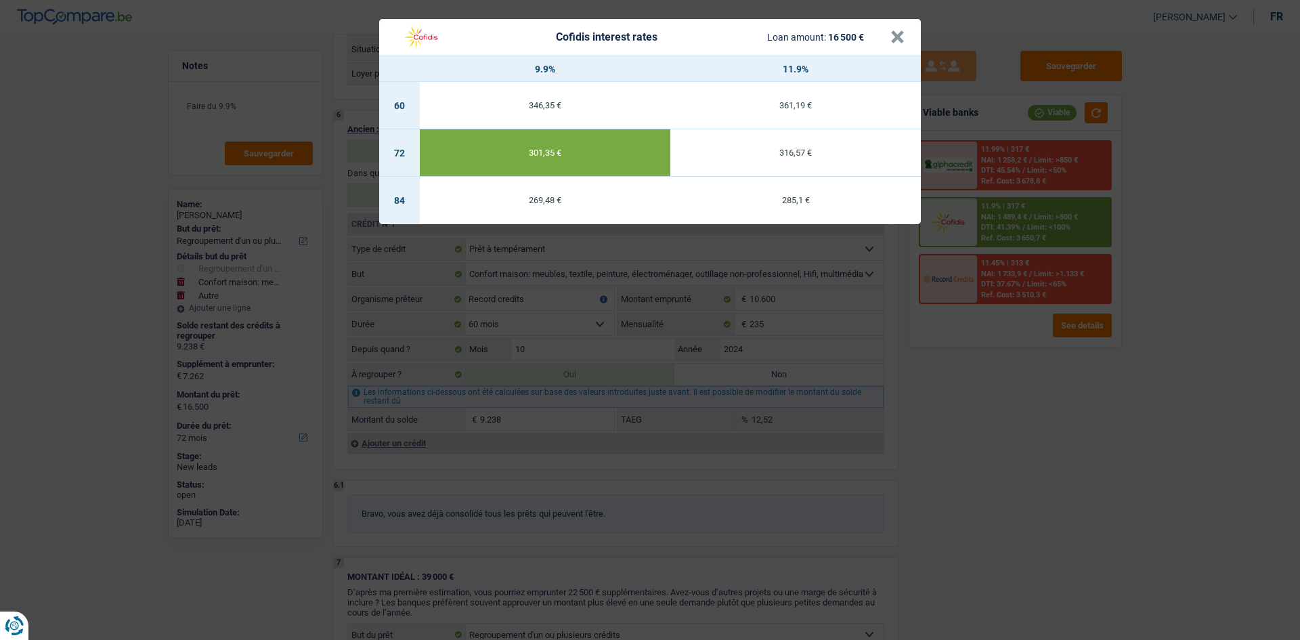
drag, startPoint x: 1021, startPoint y: 430, endPoint x: 959, endPoint y: 382, distance: 79.1
click at [1022, 431] on div "Cofidis interest rates Loan amount: 16 500 € × 9.9% 11.9% 60 346,35 € 361,19 € …" at bounding box center [650, 320] width 1300 height 640
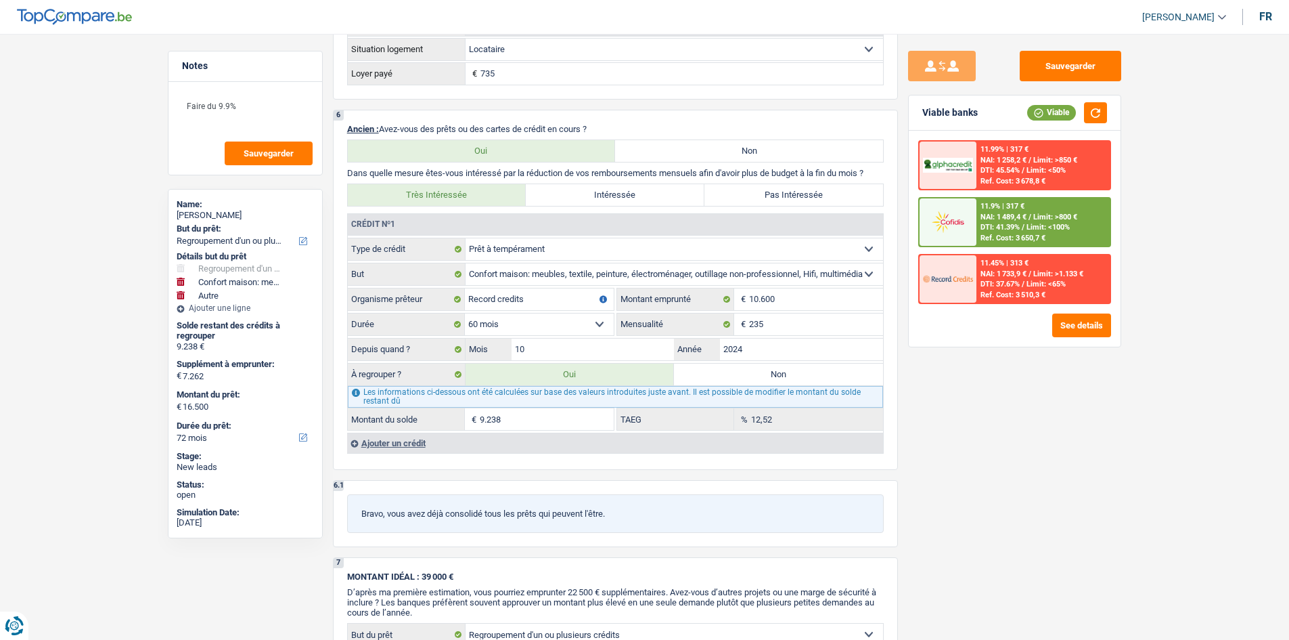
click at [1077, 236] on div "11.9% | 317 € NAI: 1 489,4 € / Limit: >800 € DTI: 41.39% / Limit: <100% Ref. Co…" at bounding box center [1043, 221] width 133 height 47
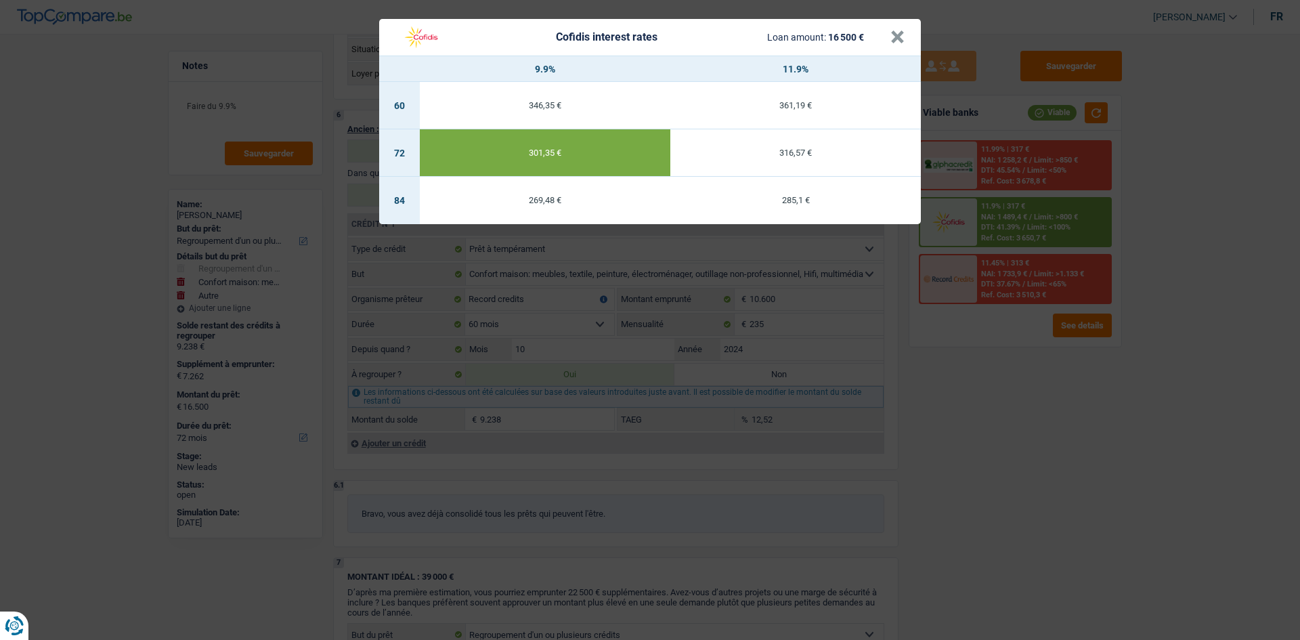
drag, startPoint x: 1066, startPoint y: 412, endPoint x: 1042, endPoint y: 407, distance: 25.0
click at [1063, 414] on div "Cofidis interest rates Loan amount: 16 500 € × 9.9% 11.9% 60 346,35 € 361,19 € …" at bounding box center [650, 320] width 1300 height 640
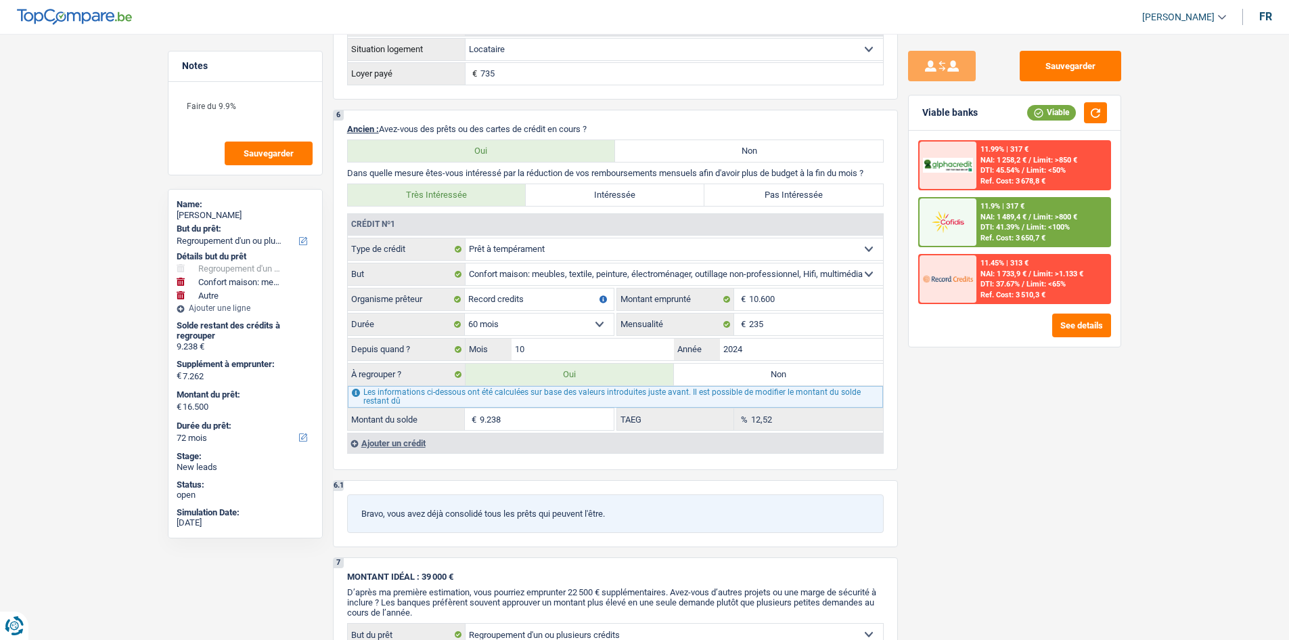
click at [1050, 225] on span "Limit: <100%" at bounding box center [1048, 227] width 43 height 9
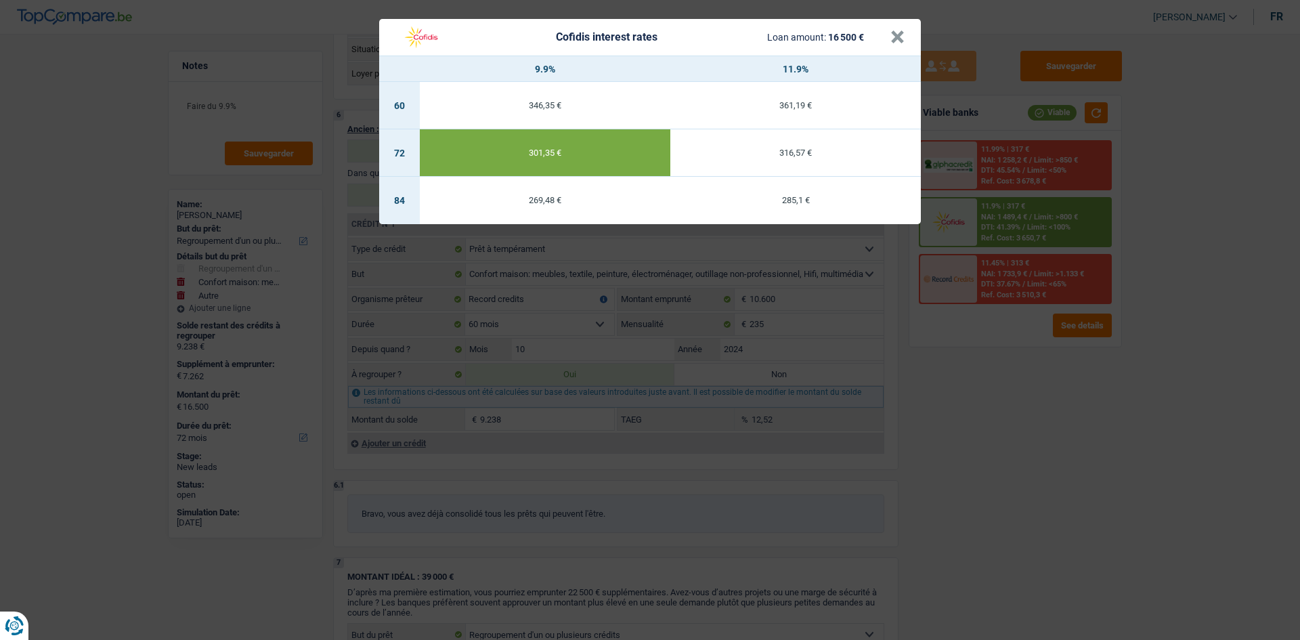
drag, startPoint x: 1048, startPoint y: 389, endPoint x: 1026, endPoint y: 399, distance: 24.3
click at [1030, 399] on div "Cofidis interest rates Loan amount: 16 500 € × 9.9% 11.9% 60 346,35 € 361,19 € …" at bounding box center [650, 320] width 1300 height 640
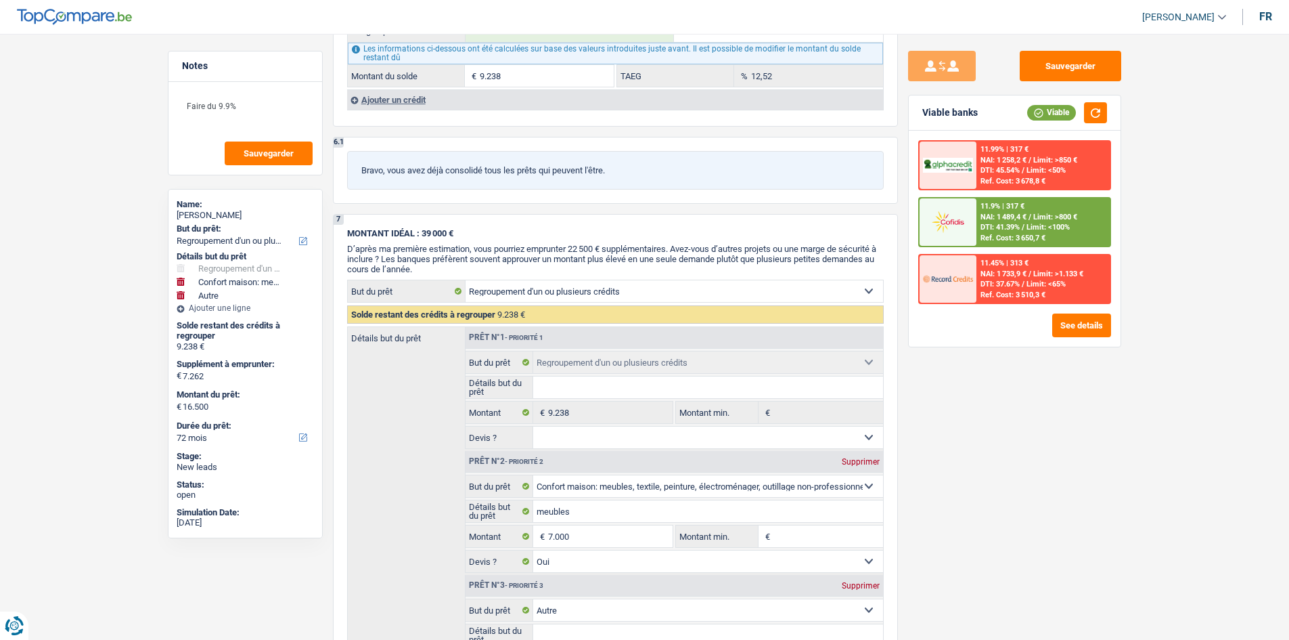
scroll to position [1505, 0]
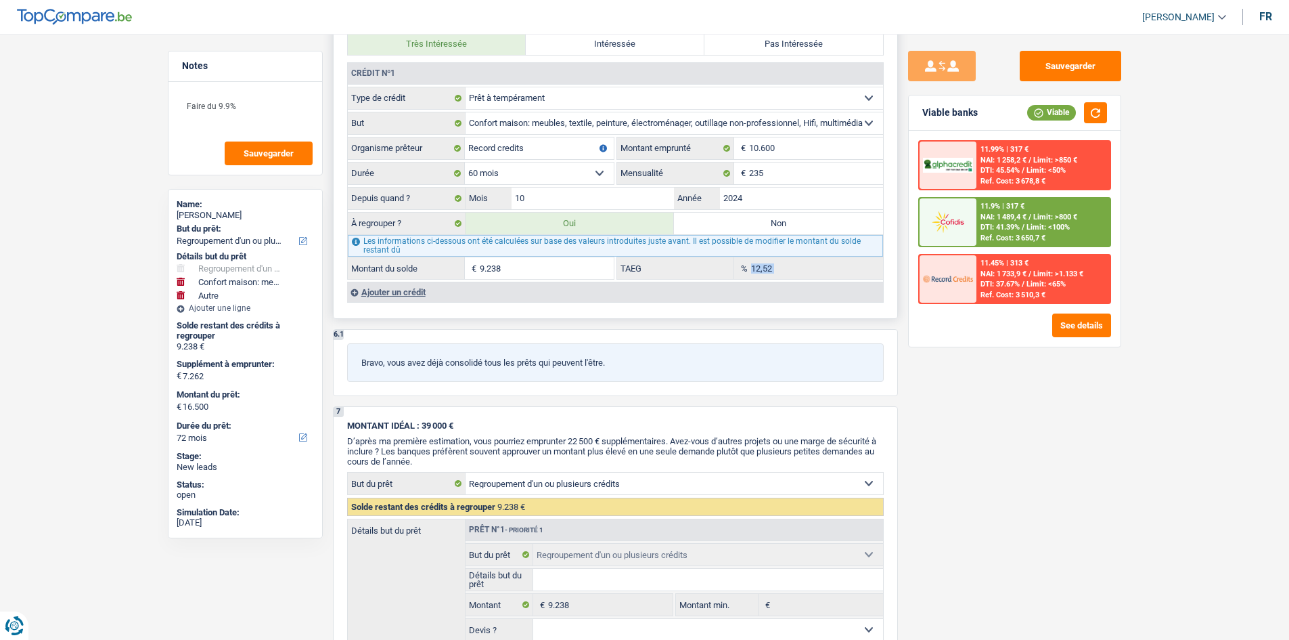
click at [780, 264] on div "12,52 % TAEG" at bounding box center [750, 268] width 266 height 22
click at [1025, 455] on div "Sauvegarder Viable banks Viable 11.99% | 317 € NAI: 1 258,2 € / Limit: >850 € D…" at bounding box center [1015, 333] width 234 height 564
click at [716, 275] on div "12,52 % TAEG" at bounding box center [750, 268] width 266 height 22
drag, startPoint x: 1086, startPoint y: 434, endPoint x: 1040, endPoint y: 416, distance: 49.3
click at [1073, 420] on div "Sauvegarder Viable banks Viable 11.99% | 317 € NAI: 1 258,2 € / Limit: >850 € D…" at bounding box center [1015, 333] width 234 height 564
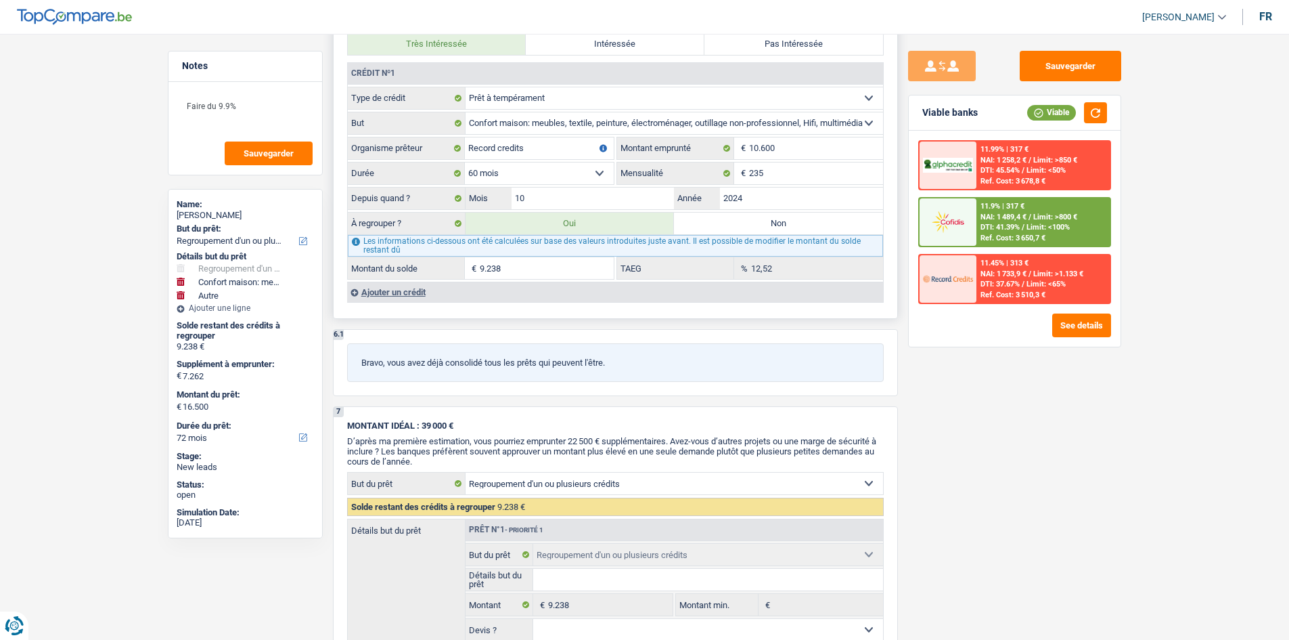
click at [748, 270] on div "12,52 % TAEG" at bounding box center [750, 268] width 266 height 22
click at [1013, 415] on div "Sauvegarder Viable banks Viable 11.99% | 317 € NAI: 1 258,2 € / Limit: >850 € D…" at bounding box center [1015, 333] width 234 height 564
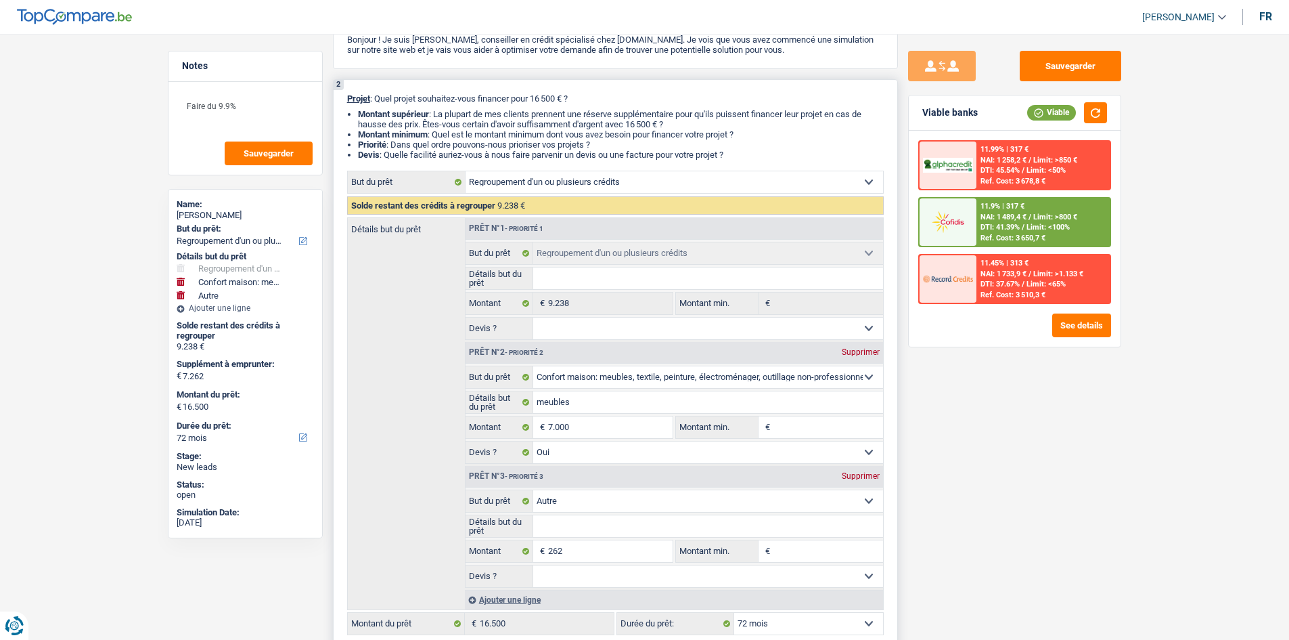
scroll to position [83, 0]
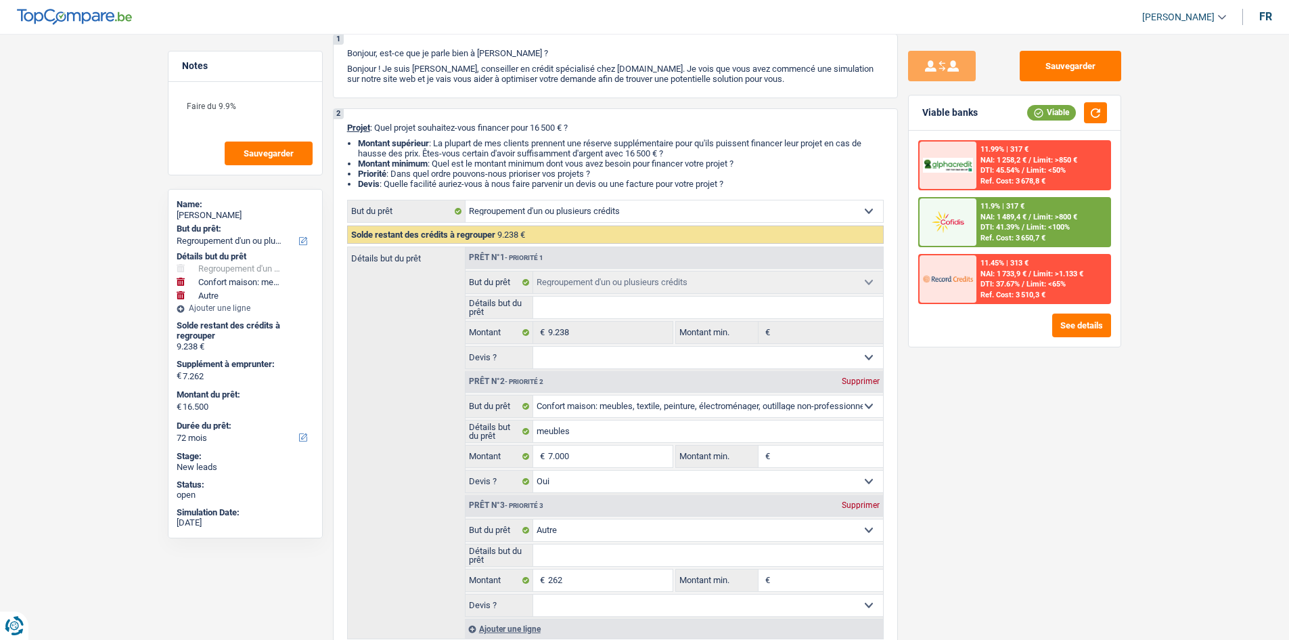
click at [1030, 410] on div "Sauvegarder Viable banks Viable 11.99% | 317 € NAI: 1 258,2 € / Limit: >850 € D…" at bounding box center [1015, 333] width 234 height 564
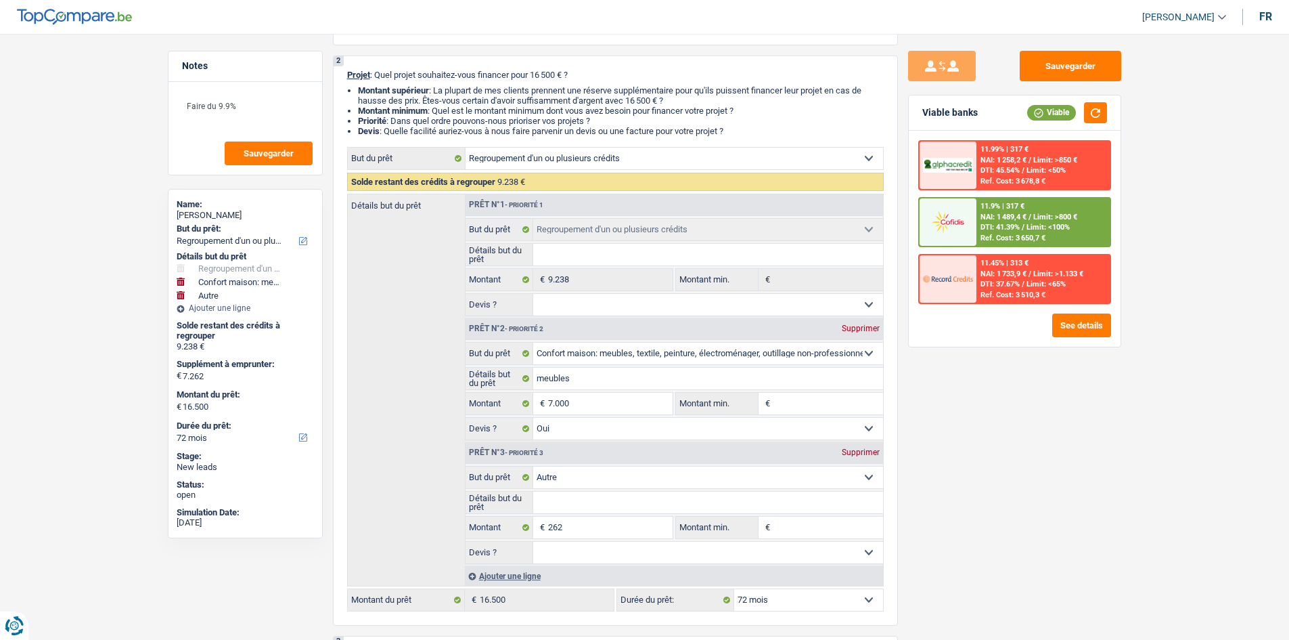
scroll to position [0, 0]
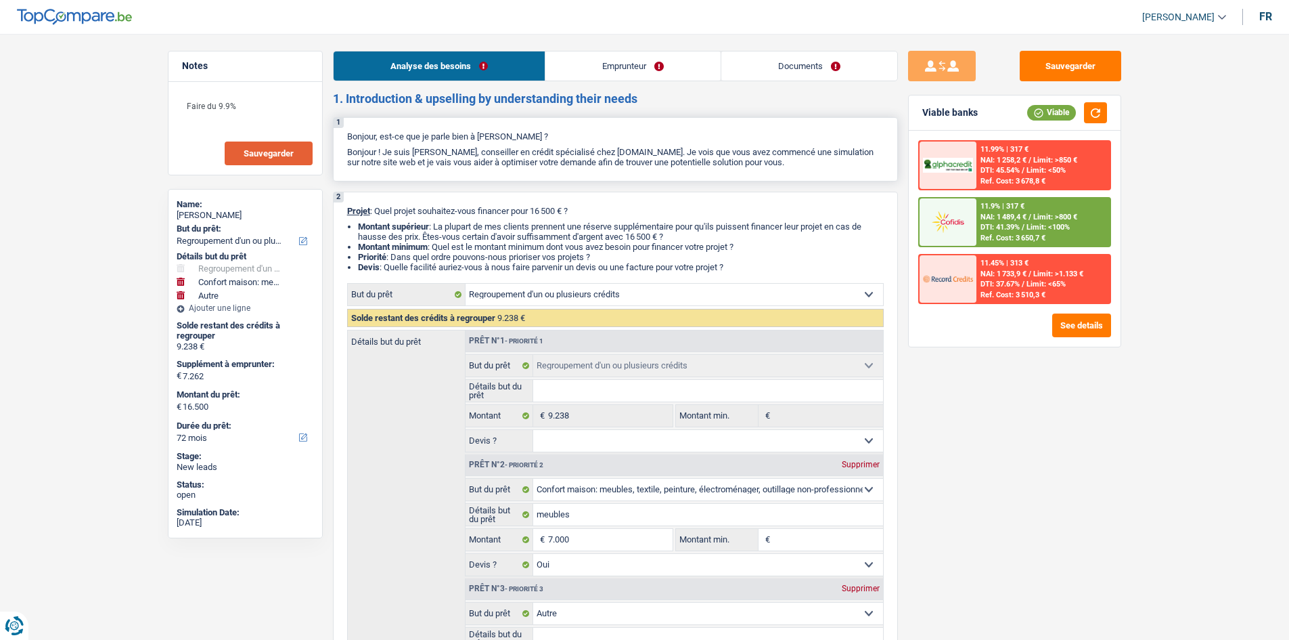
click at [252, 153] on span "Sauvegarder" at bounding box center [269, 153] width 50 height 9
click at [1057, 66] on button "Sauvegarder" at bounding box center [1071, 66] width 102 height 30
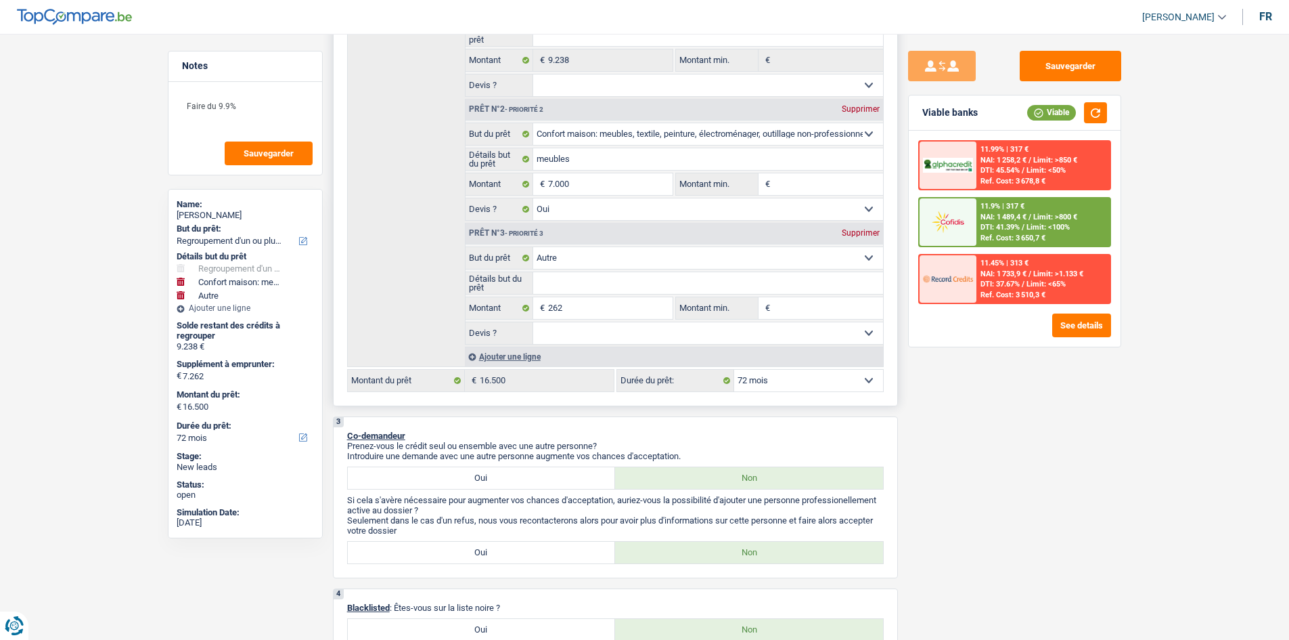
scroll to position [203, 0]
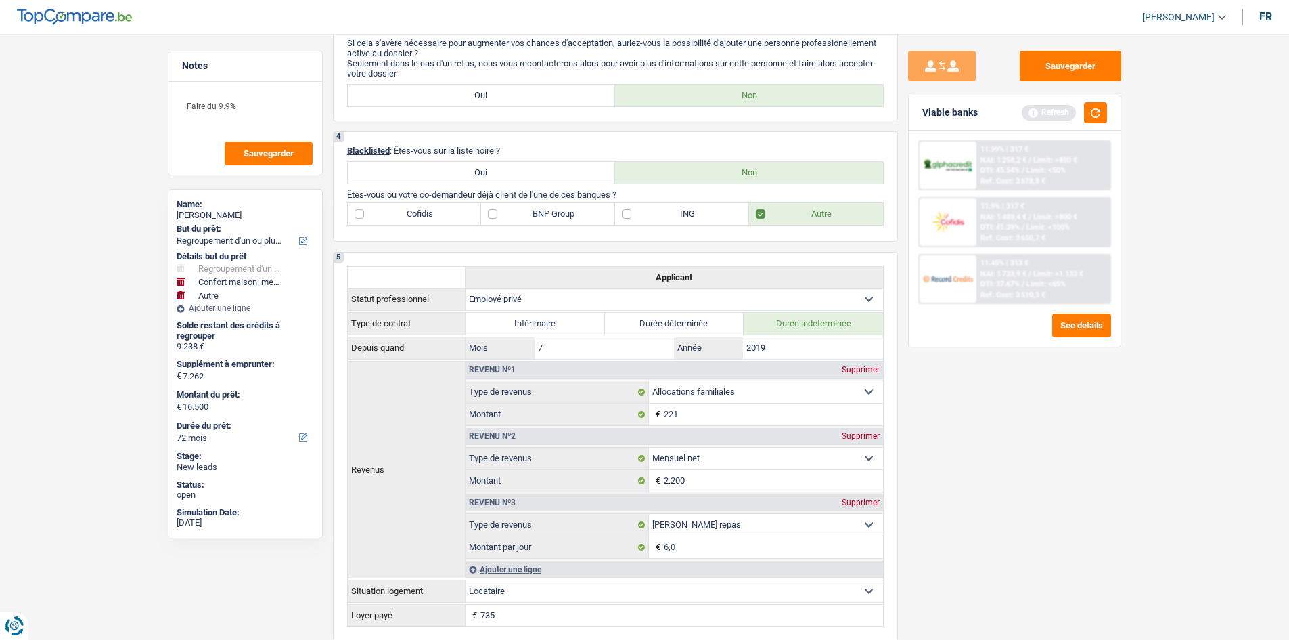
click at [998, 430] on div "Sauvegarder Viable banks Refresh 11.99% | 317 € NAI: 1 258,2 € / Limit: >850 € …" at bounding box center [1015, 333] width 234 height 564
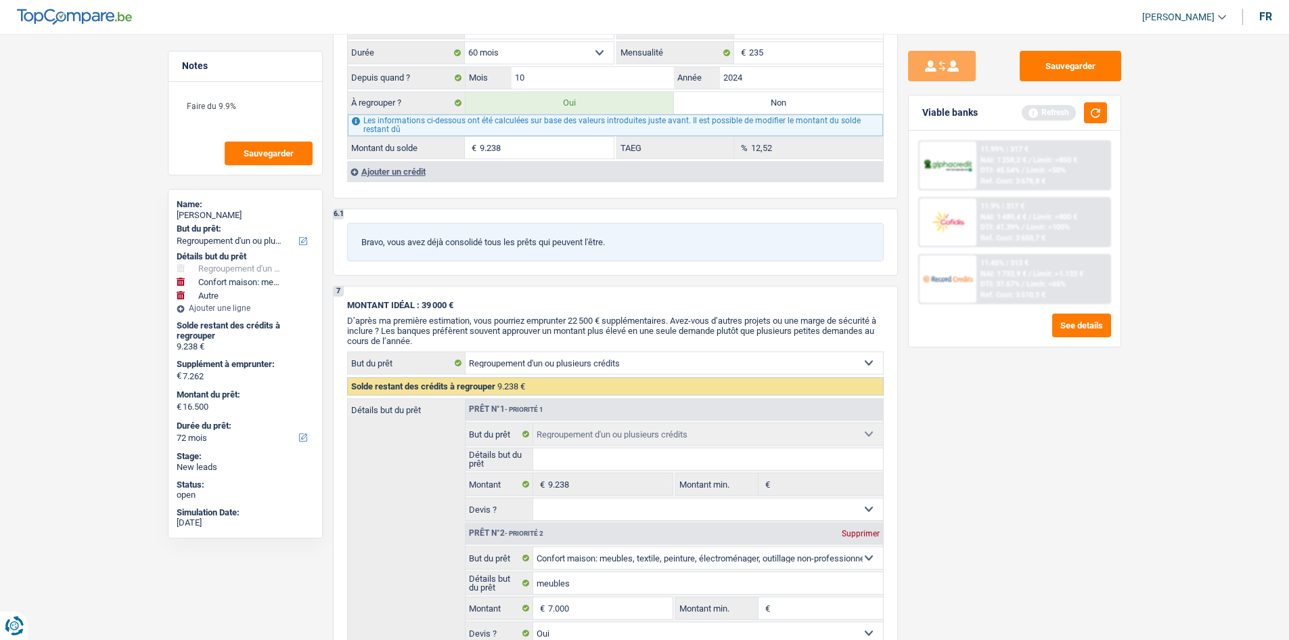
scroll to position [2031, 0]
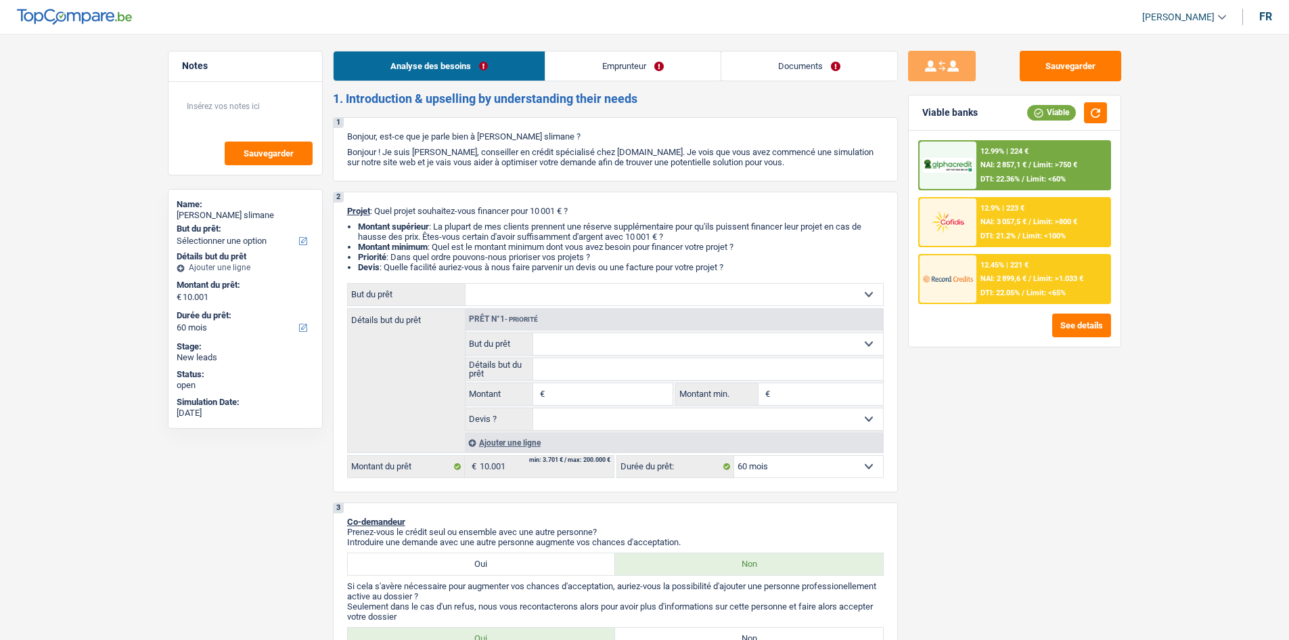
select select "60"
select select "publicEmployee"
select select "netSalary"
select select "mealVouchers"
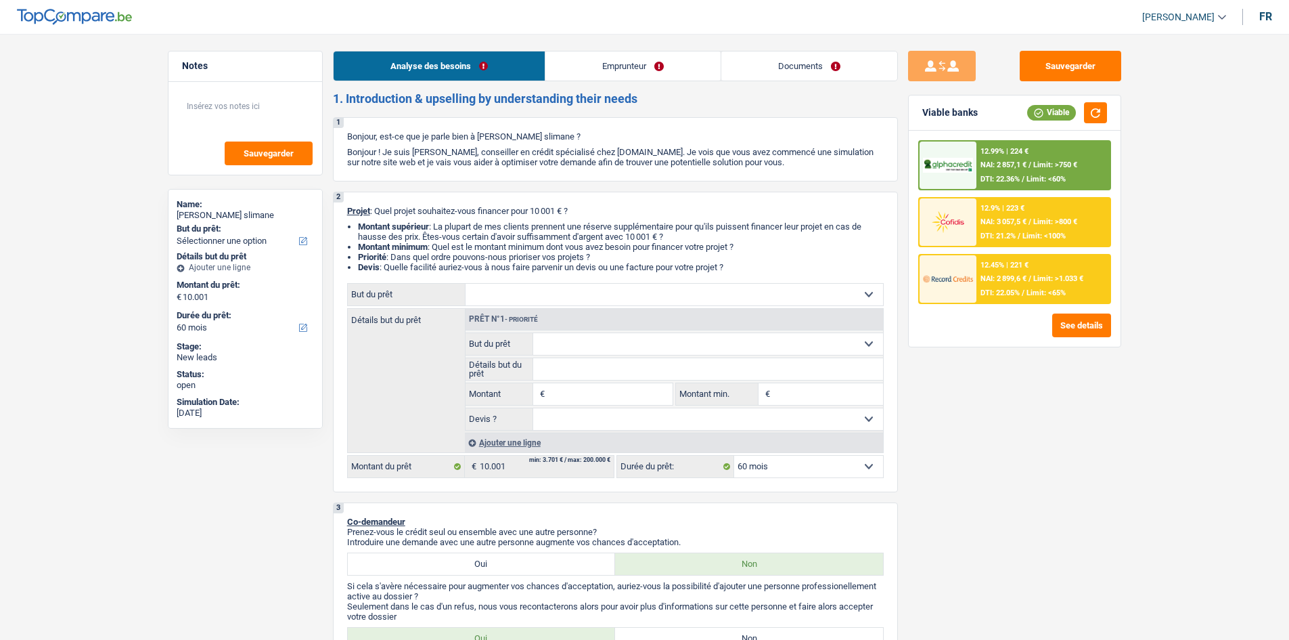
select select "familyAllowances"
select select "ownerWithoutMortgage"
select select "personalLoan"
select select "homeFurnishingOrRelocation"
select select "60"
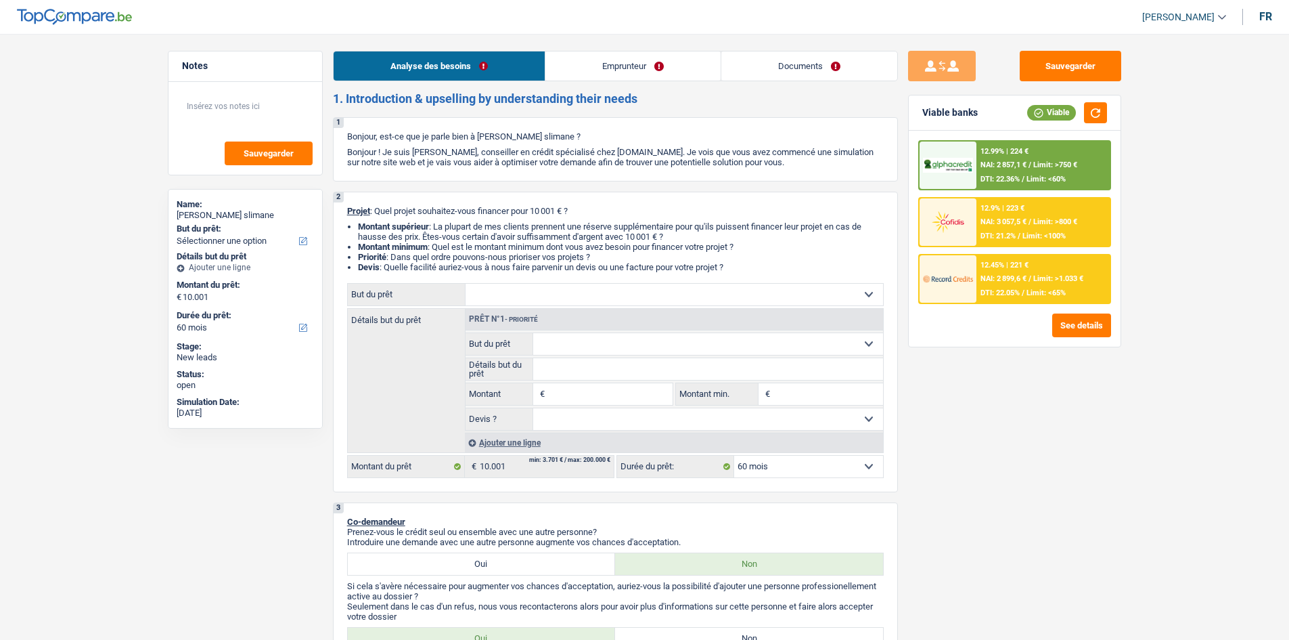
select select "60"
click at [812, 75] on link "Documents" at bounding box center [810, 65] width 176 height 29
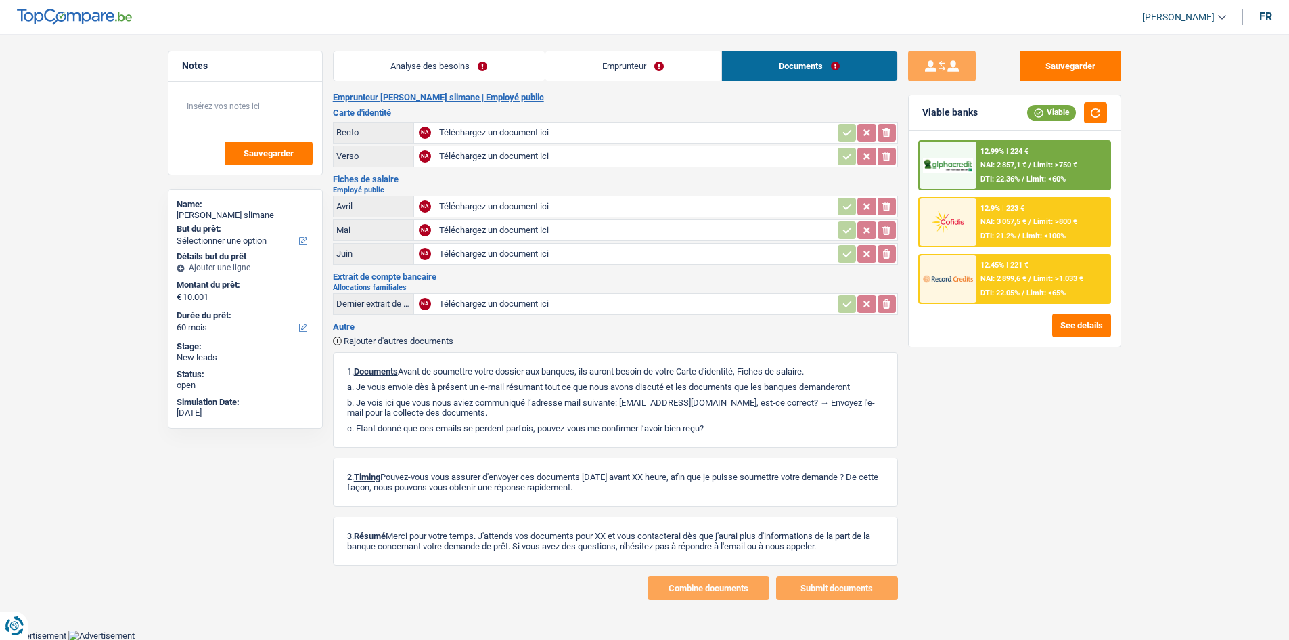
drag, startPoint x: 449, startPoint y: 66, endPoint x: 836, endPoint y: 205, distance: 410.9
click at [451, 64] on link "Analyse des besoins" at bounding box center [439, 65] width 211 height 29
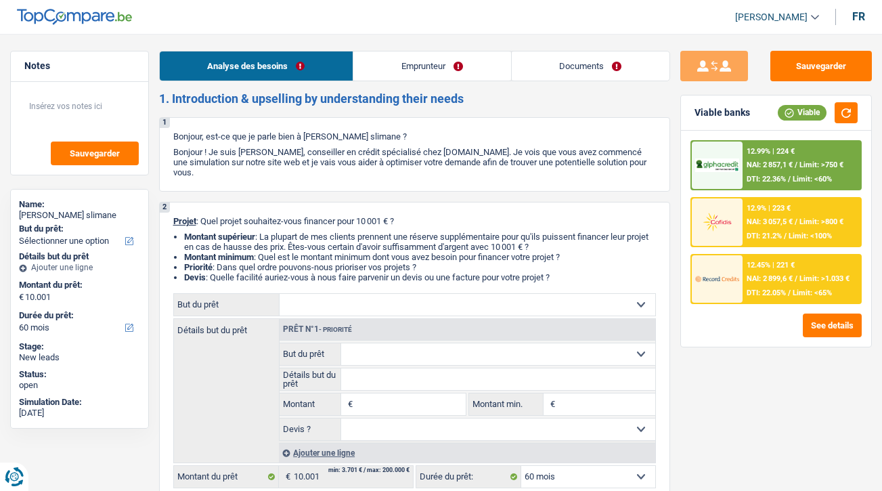
select select "60"
select select "publicEmployee"
select select "netSalary"
select select "mealVouchers"
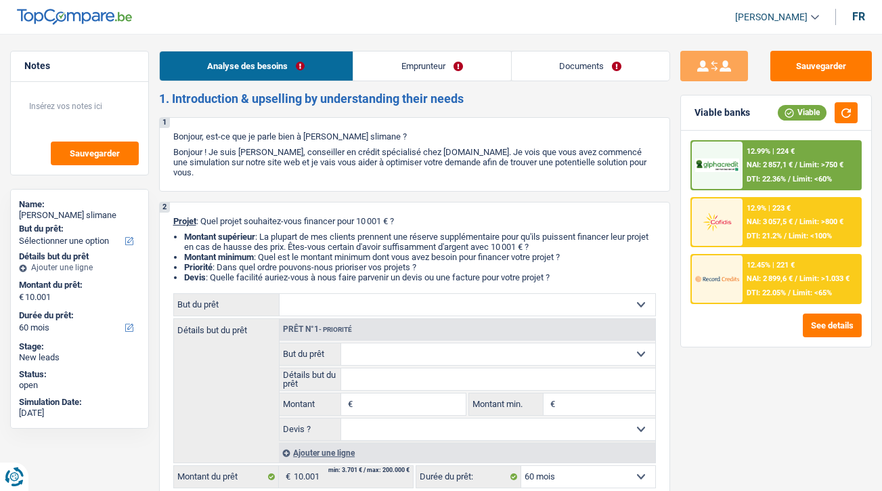
select select "familyAllowances"
select select "ownerWithoutMortgage"
select select "personalLoan"
select select "homeFurnishingOrRelocation"
select select "60"
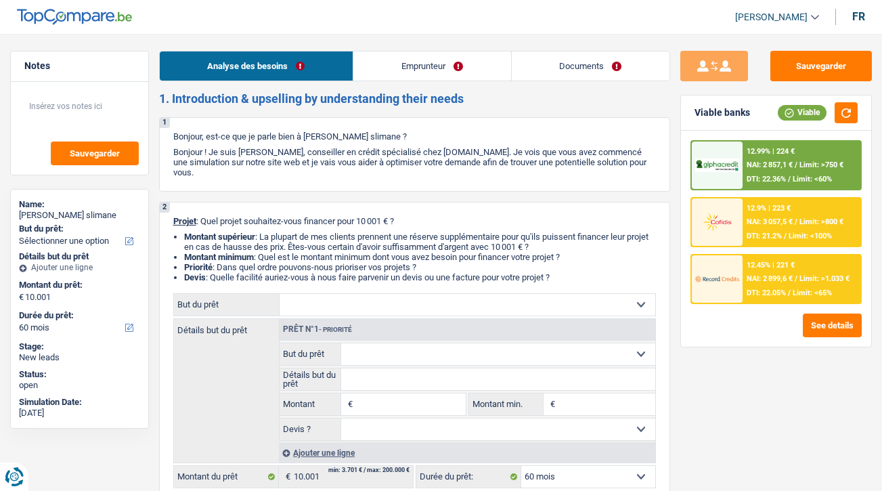
select select "60"
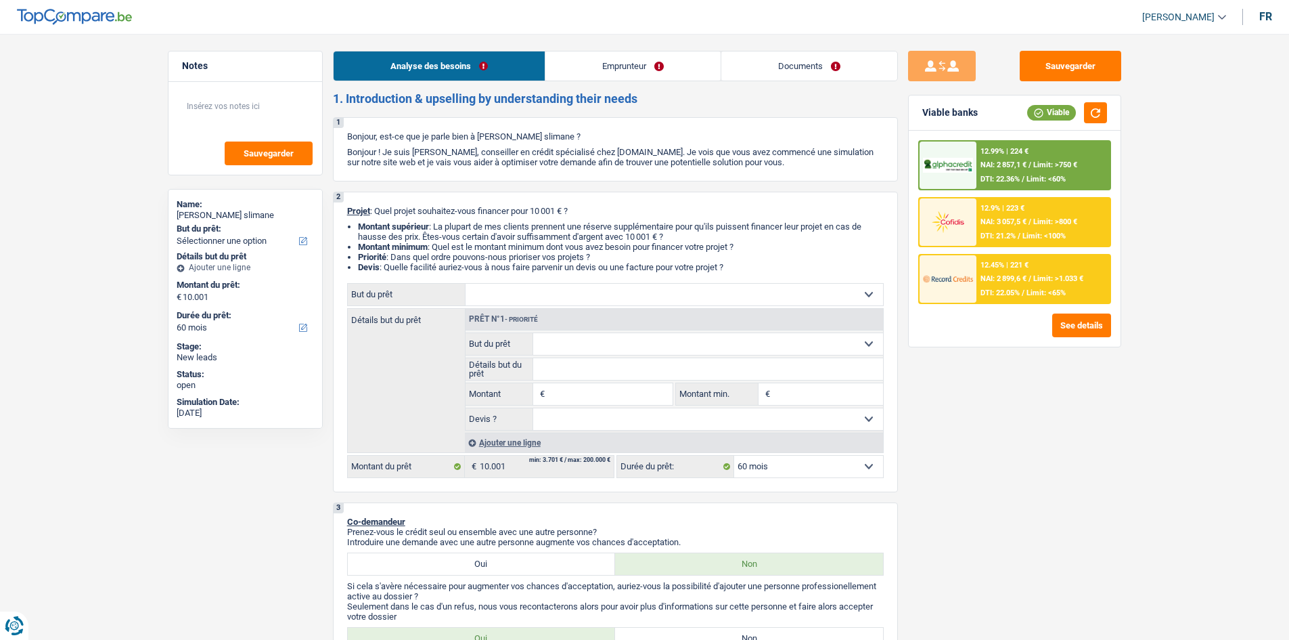
drag, startPoint x: 674, startPoint y: 68, endPoint x: 666, endPoint y: 103, distance: 35.5
click at [674, 67] on link "Emprunteur" at bounding box center [633, 65] width 175 height 29
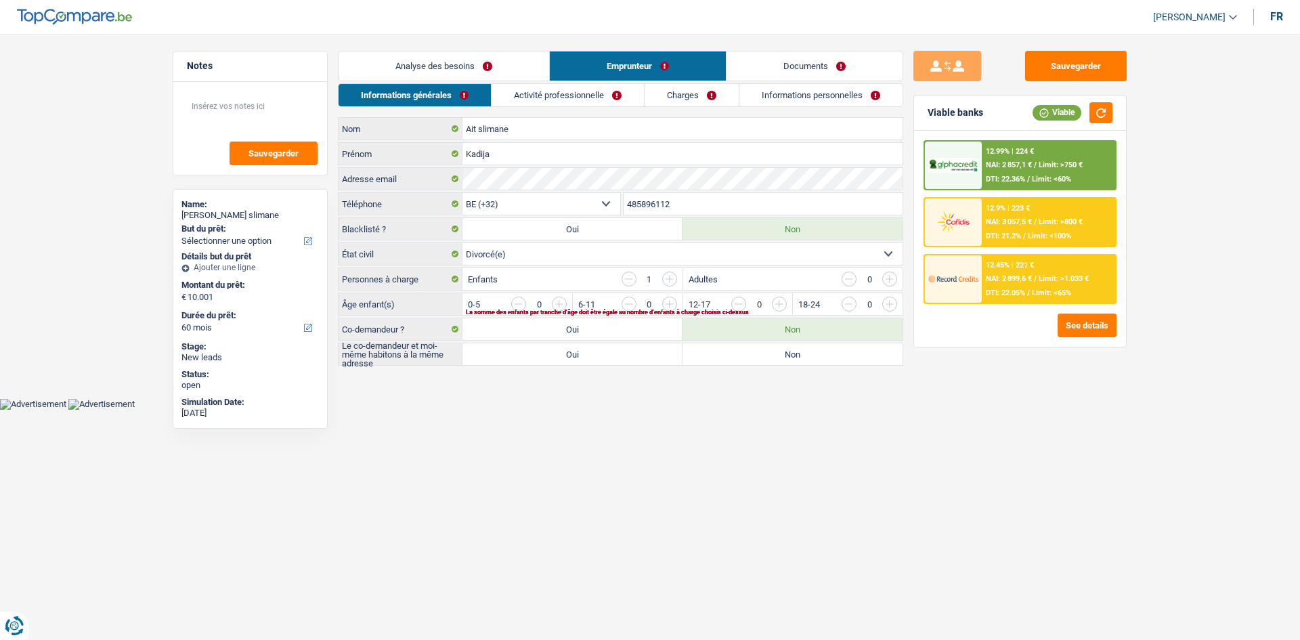
click at [611, 98] on link "Activité professionnelle" at bounding box center [567, 95] width 152 height 22
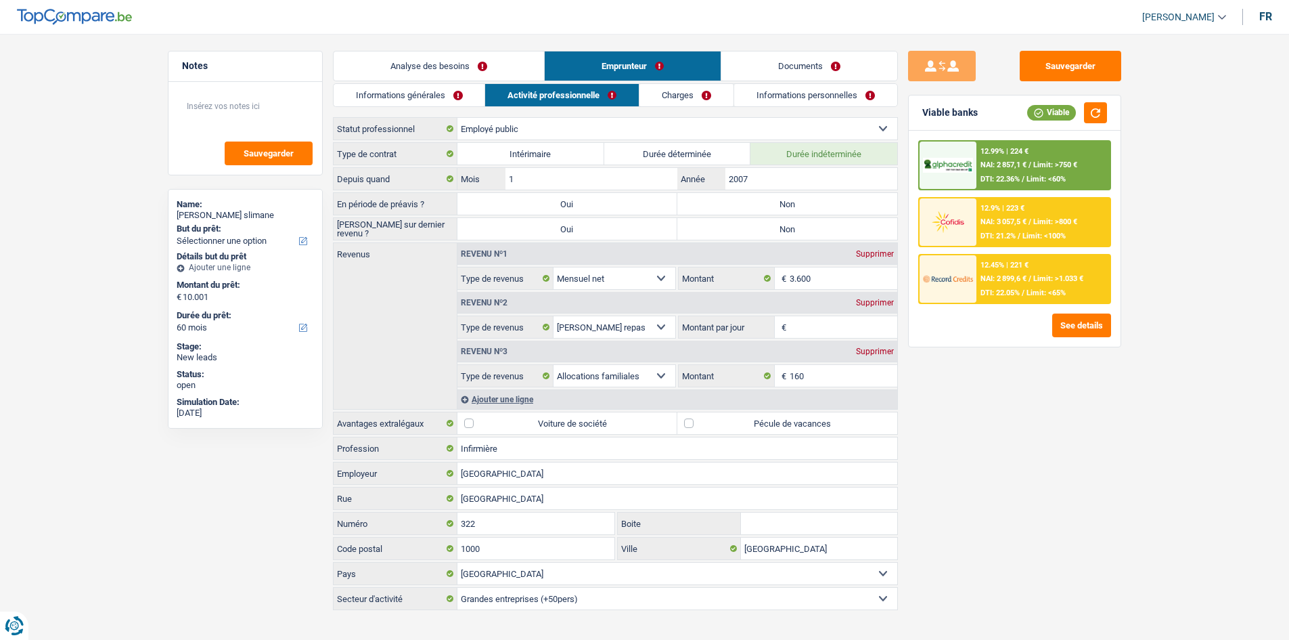
click at [680, 97] on link "Charges" at bounding box center [687, 95] width 94 height 22
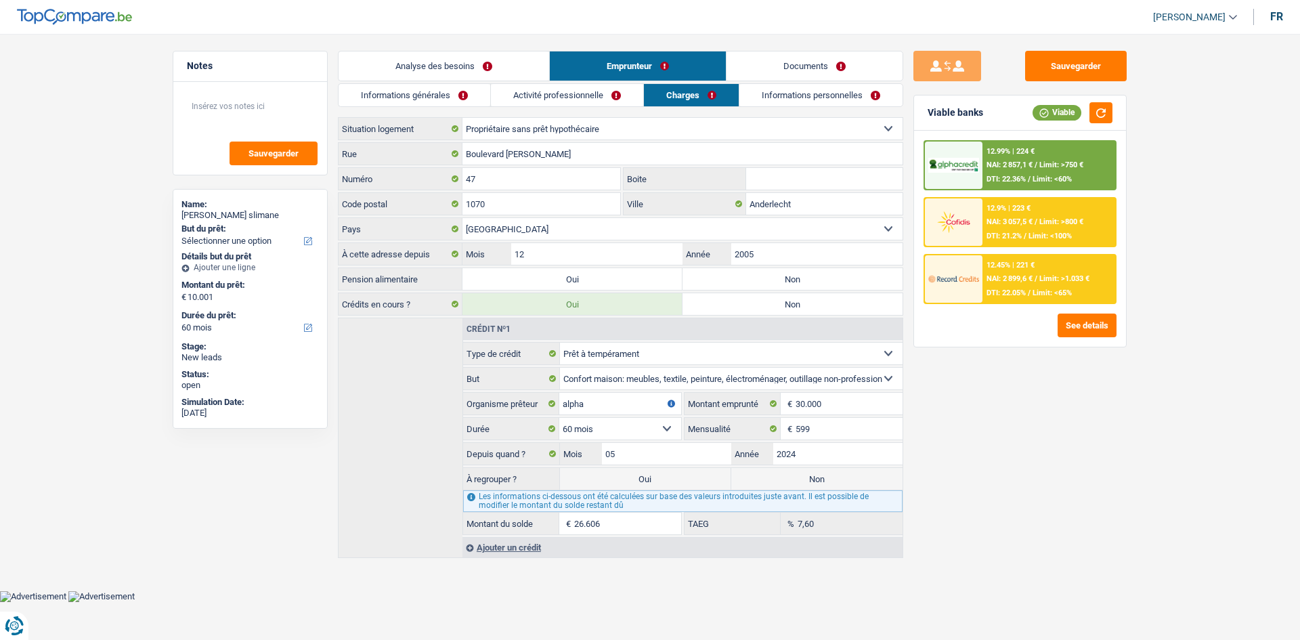
click at [819, 111] on div "Informations générales Activité professionnelle Charges Informations personnell…" at bounding box center [620, 320] width 565 height 474
click at [835, 98] on link "Informations personnelles" at bounding box center [820, 95] width 163 height 22
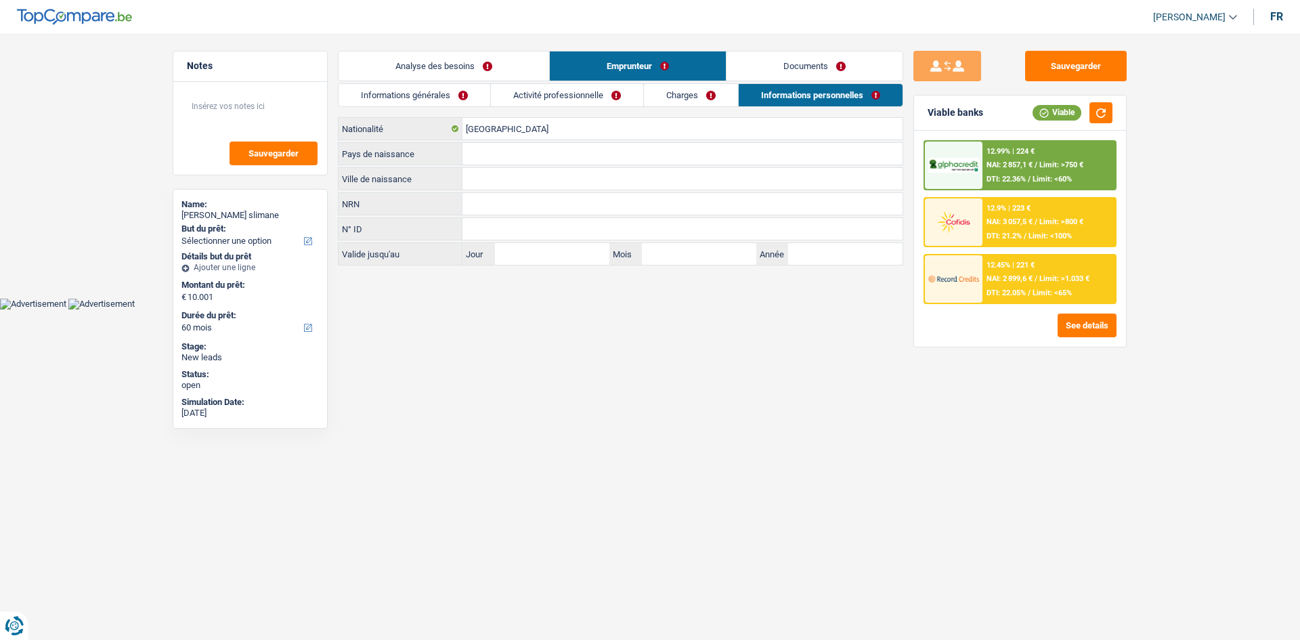
click at [833, 60] on link "Documents" at bounding box center [814, 65] width 176 height 29
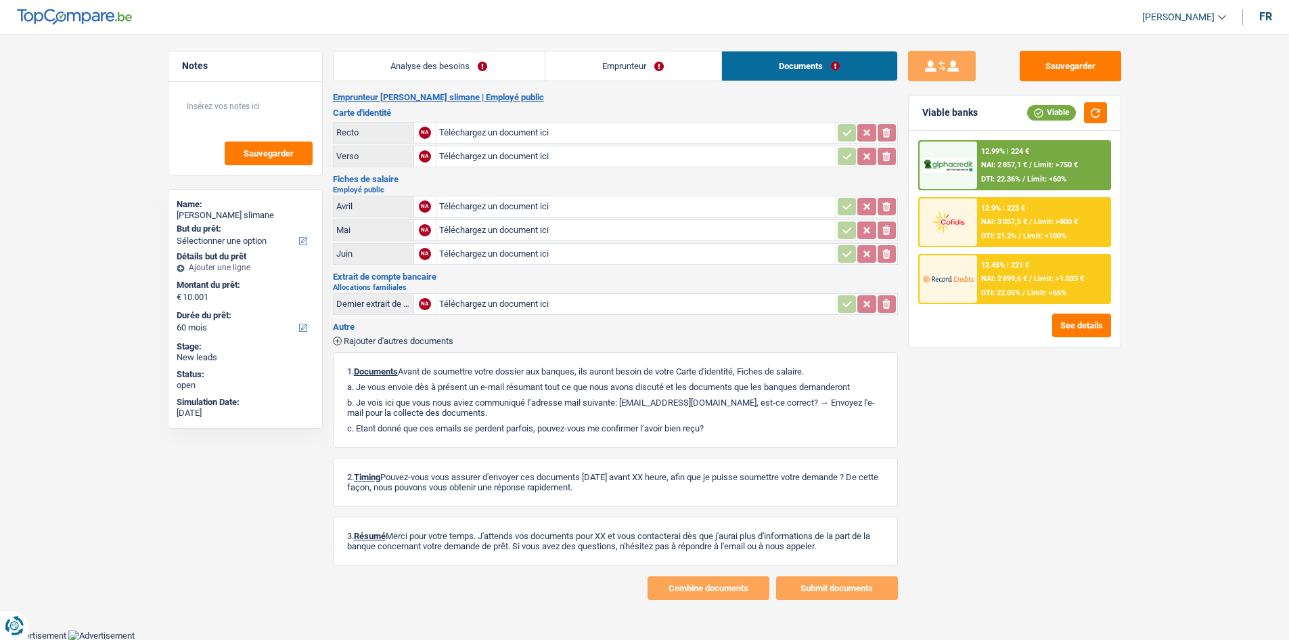
click at [675, 63] on link "Emprunteur" at bounding box center [634, 65] width 176 height 29
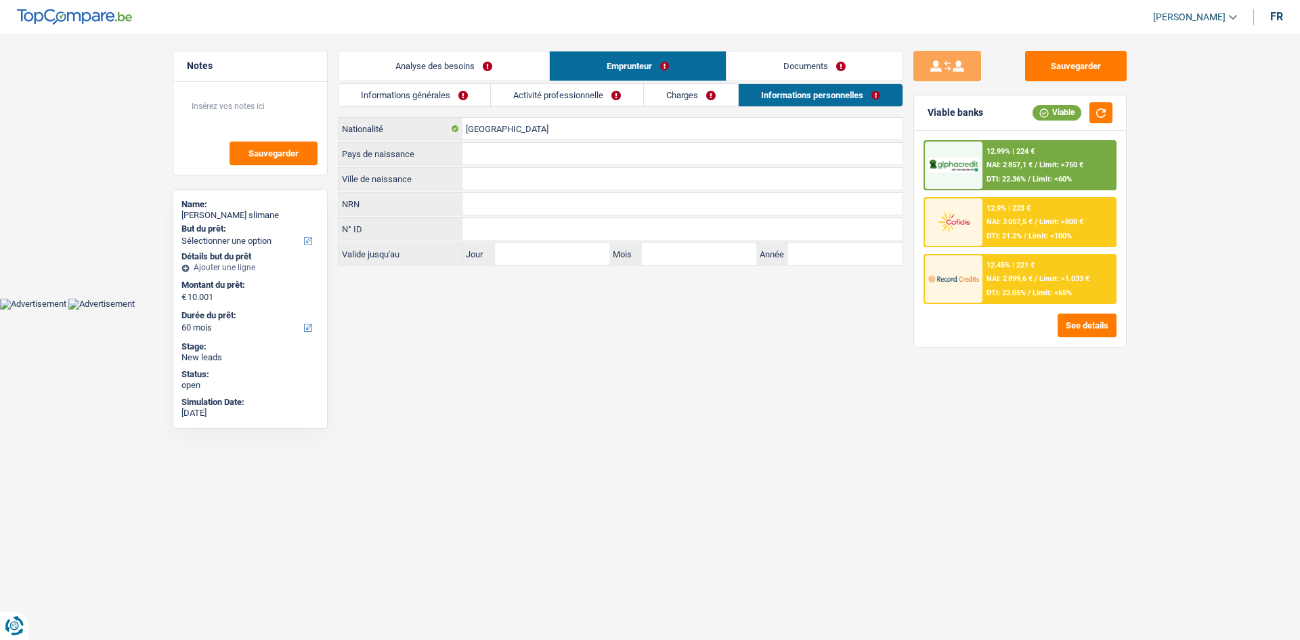
click at [575, 92] on link "Activité professionnelle" at bounding box center [567, 95] width 152 height 22
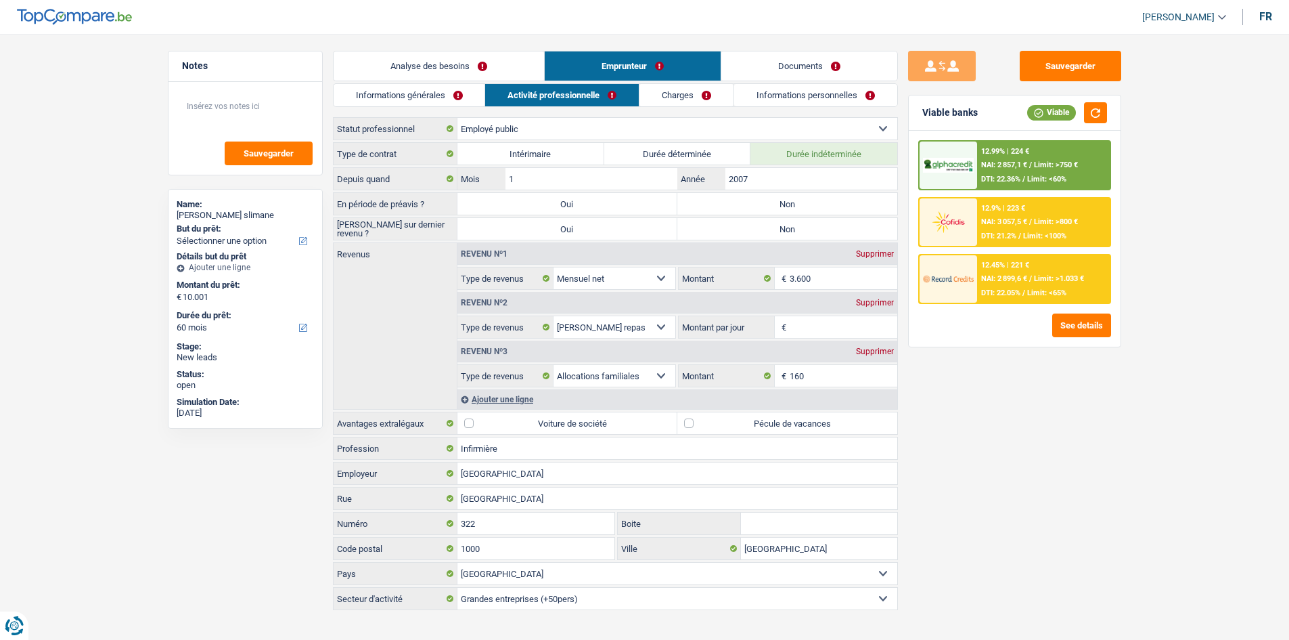
click at [424, 95] on link "Informations générales" at bounding box center [410, 95] width 152 height 22
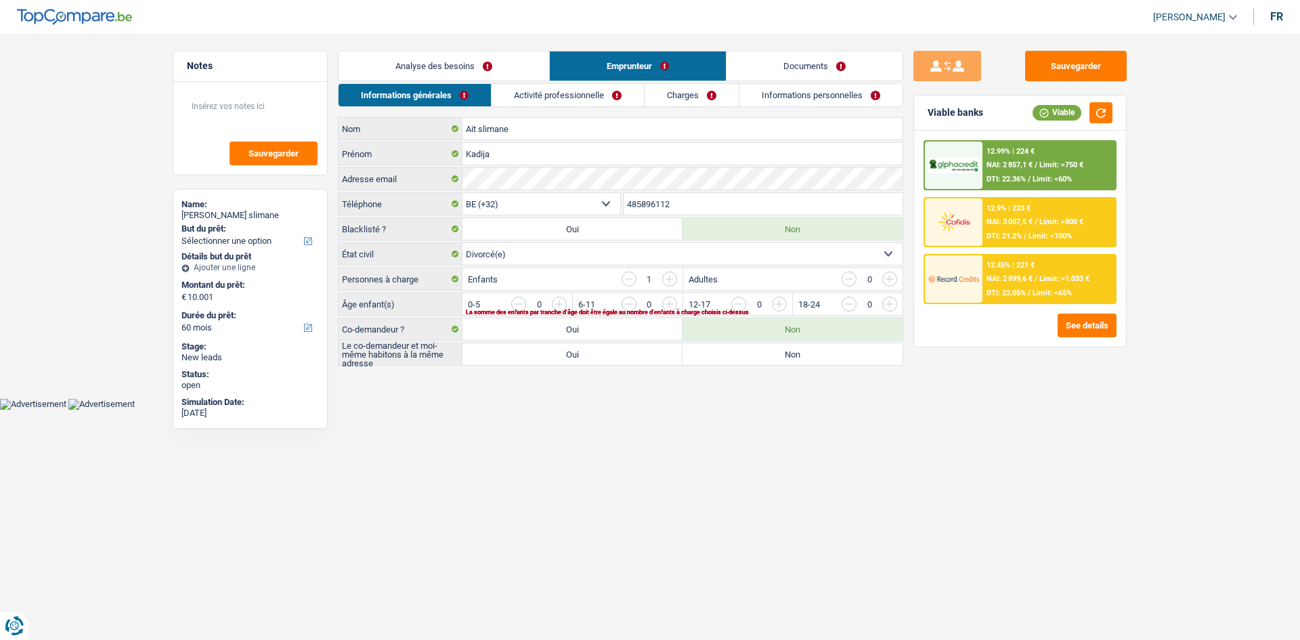
drag, startPoint x: 477, startPoint y: 64, endPoint x: 504, endPoint y: 72, distance: 28.3
click at [477, 64] on link "Analyse des besoins" at bounding box center [443, 65] width 211 height 29
